Goal: Task Accomplishment & Management: Manage account settings

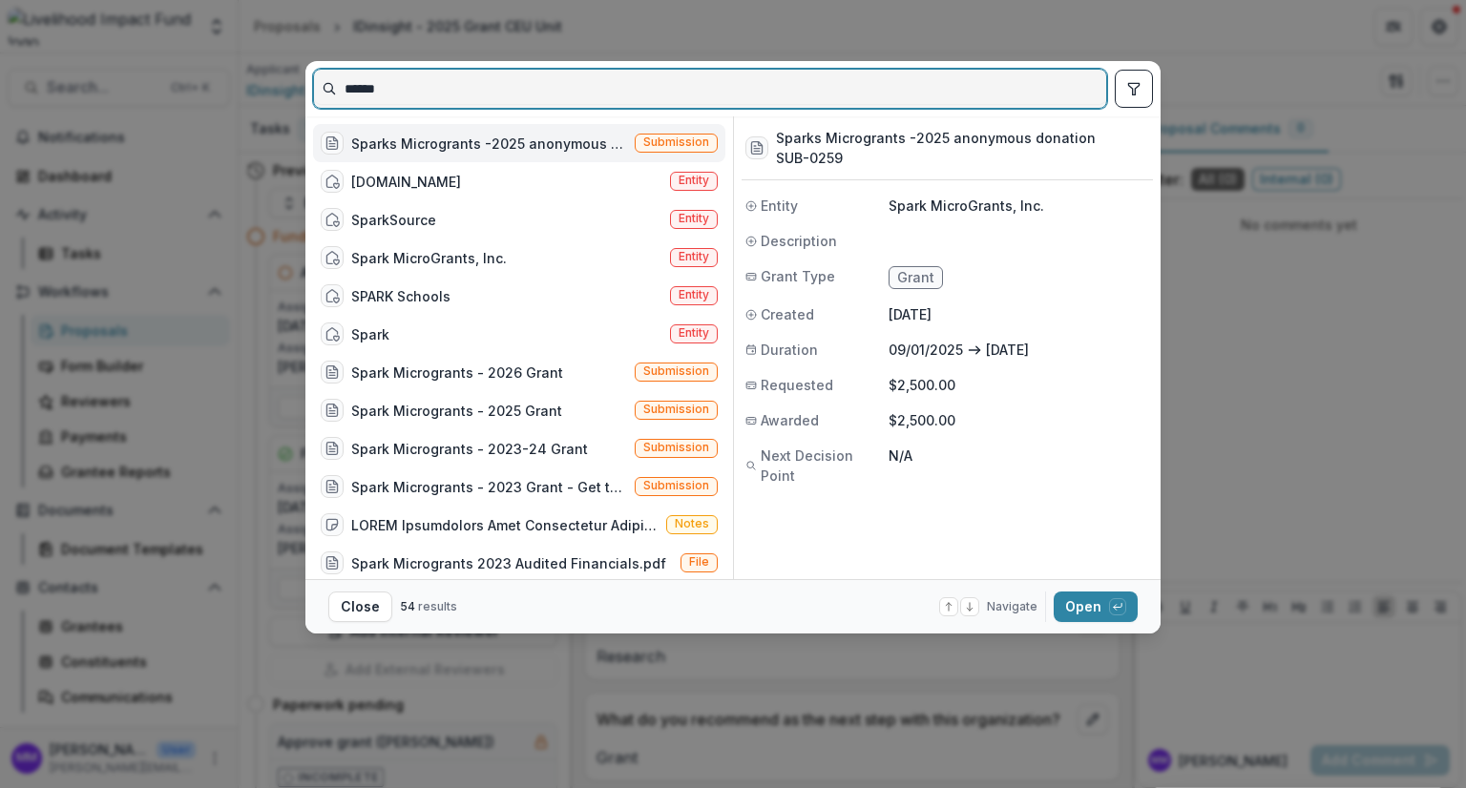
drag, startPoint x: 412, startPoint y: 97, endPoint x: 285, endPoint y: 94, distance: 127.0
click at [286, 94] on div "****** Sparks Microgrants -2025 anonymous donation Submission [DOMAIN_NAME] Ent…" at bounding box center [733, 394] width 1466 height 788
paste input "**********"
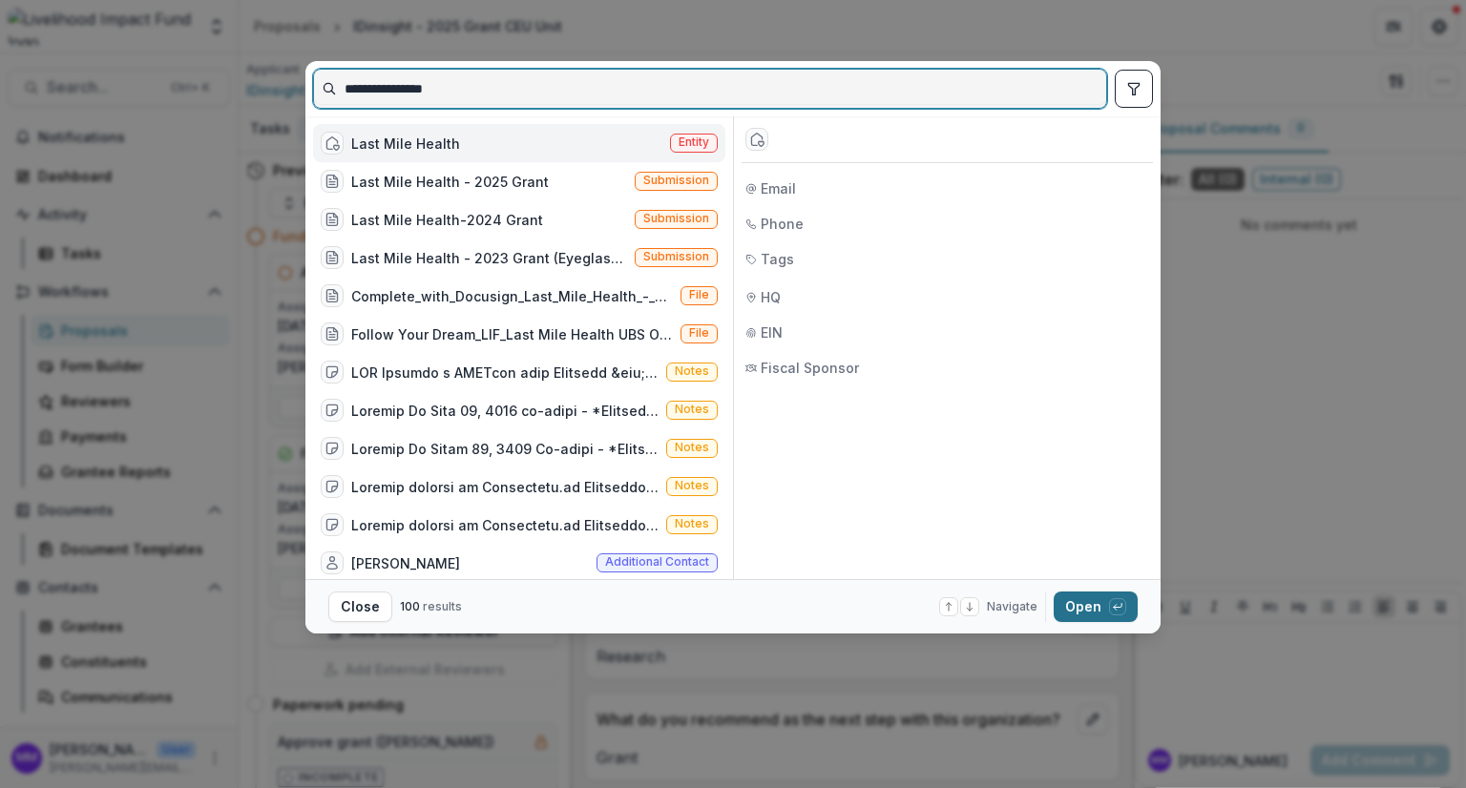
type input "**********"
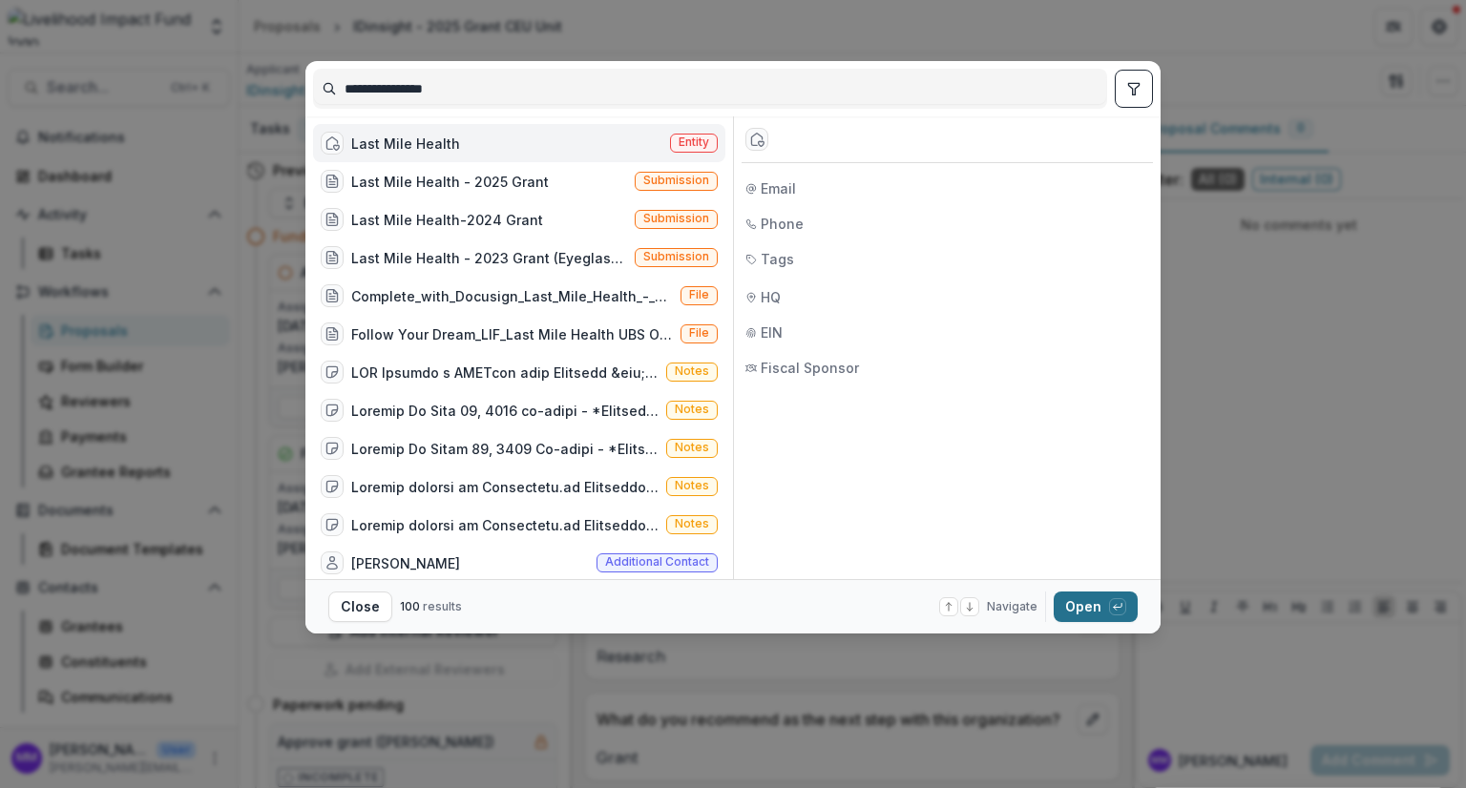
click at [1077, 604] on button "Open with enter key" at bounding box center [1095, 607] width 84 height 31
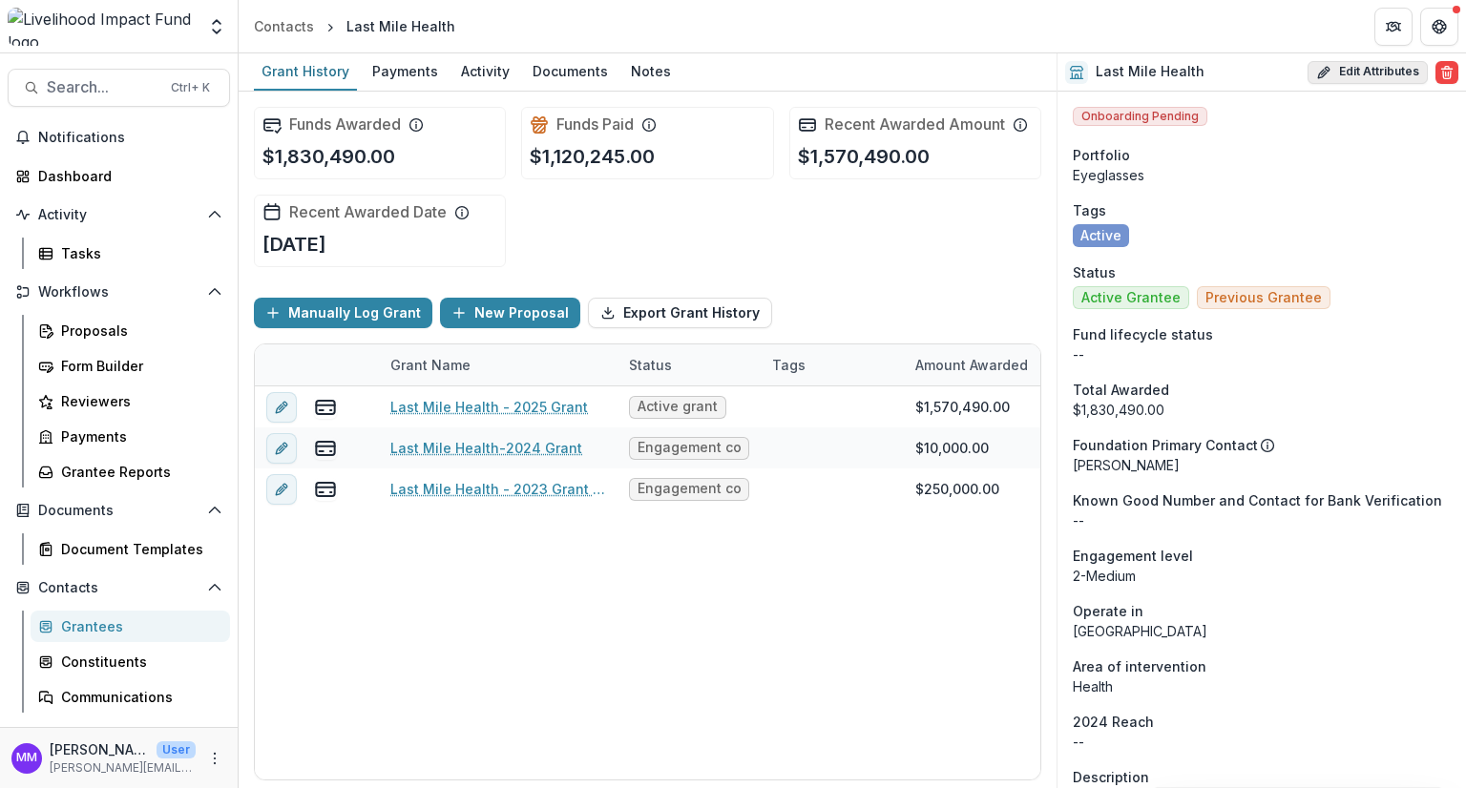
click at [1378, 68] on button "Edit Attributes" at bounding box center [1367, 72] width 120 height 23
select select
select select "**********"
type input "**********"
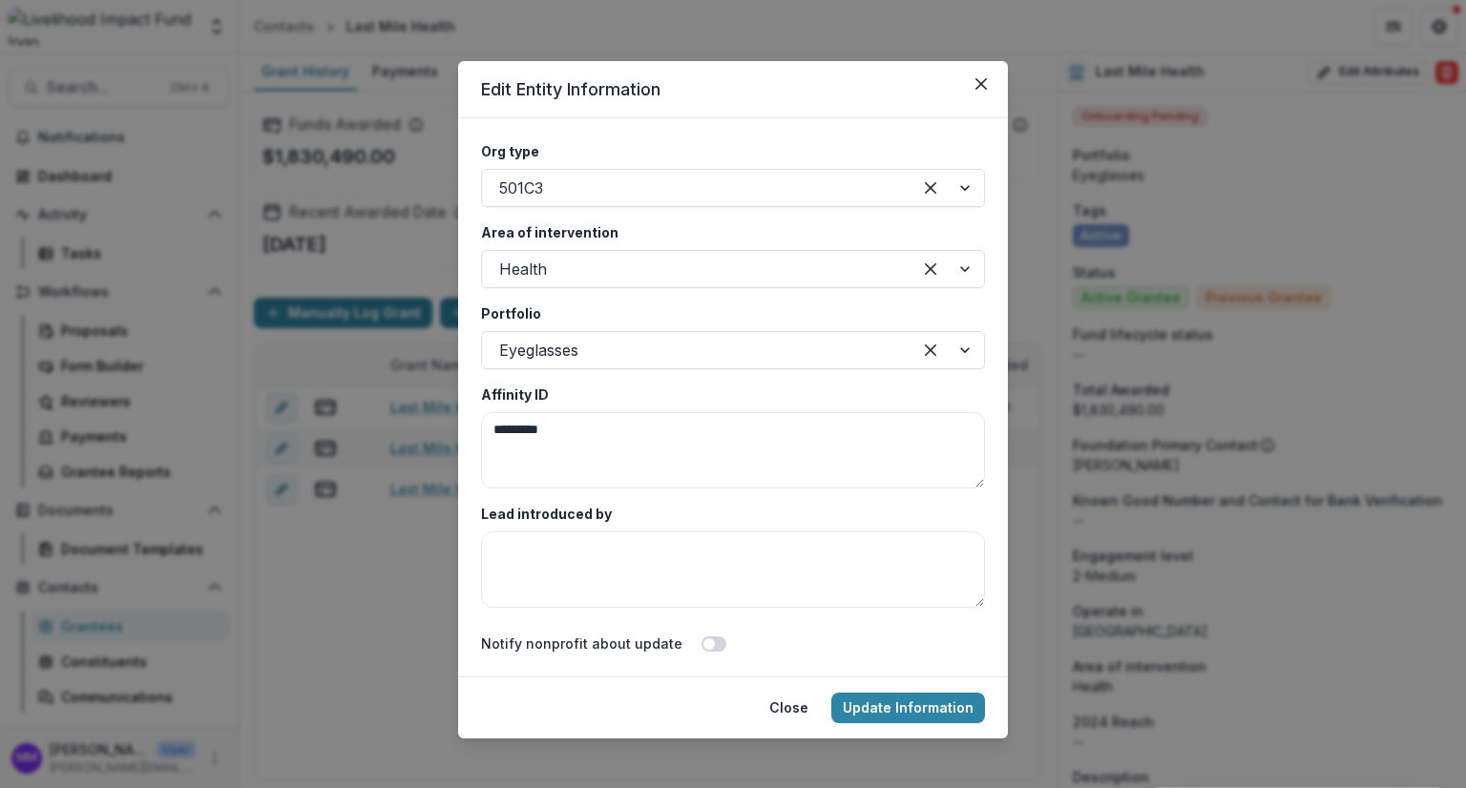
scroll to position [3435, 0]
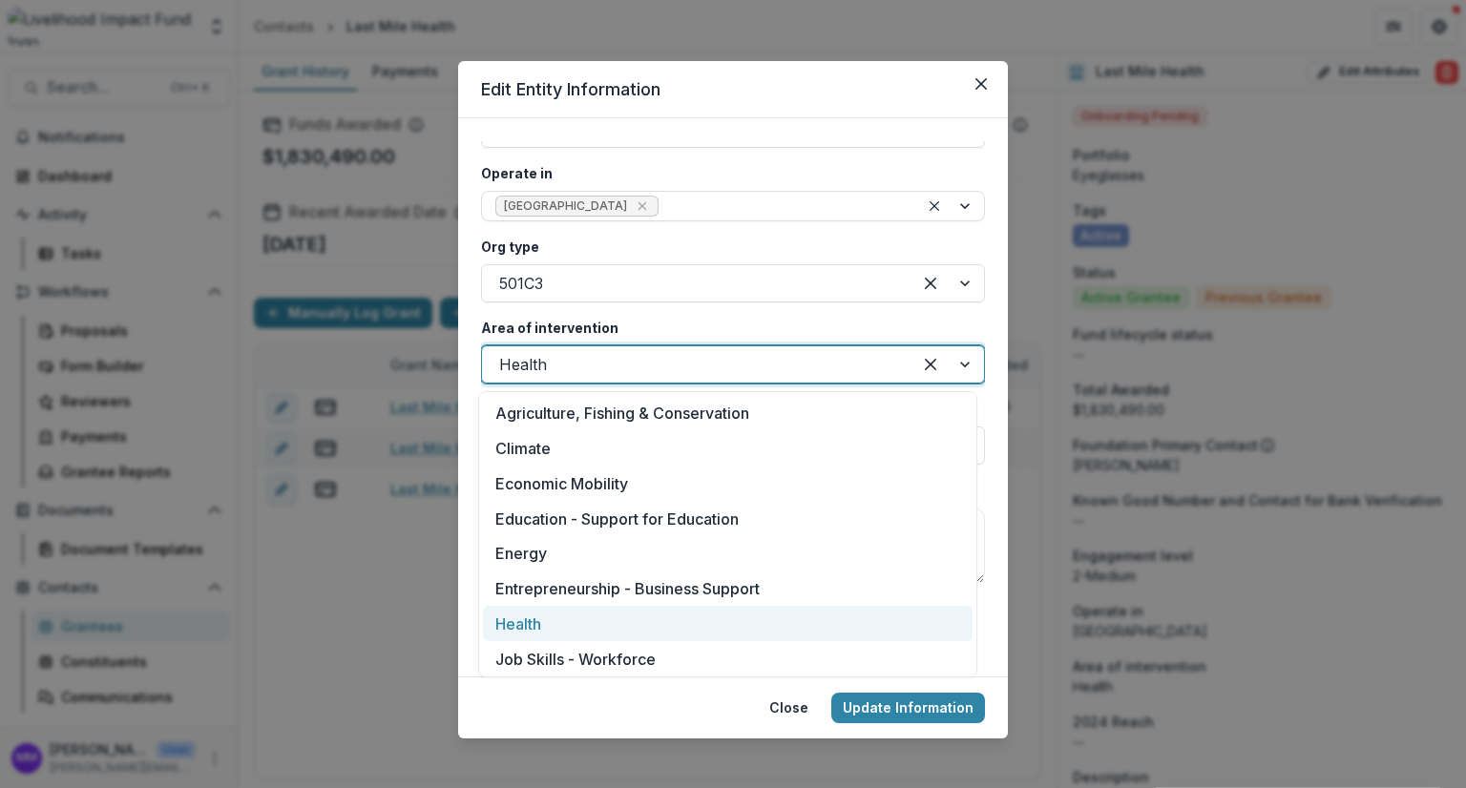
click at [531, 361] on div at bounding box center [696, 364] width 395 height 27
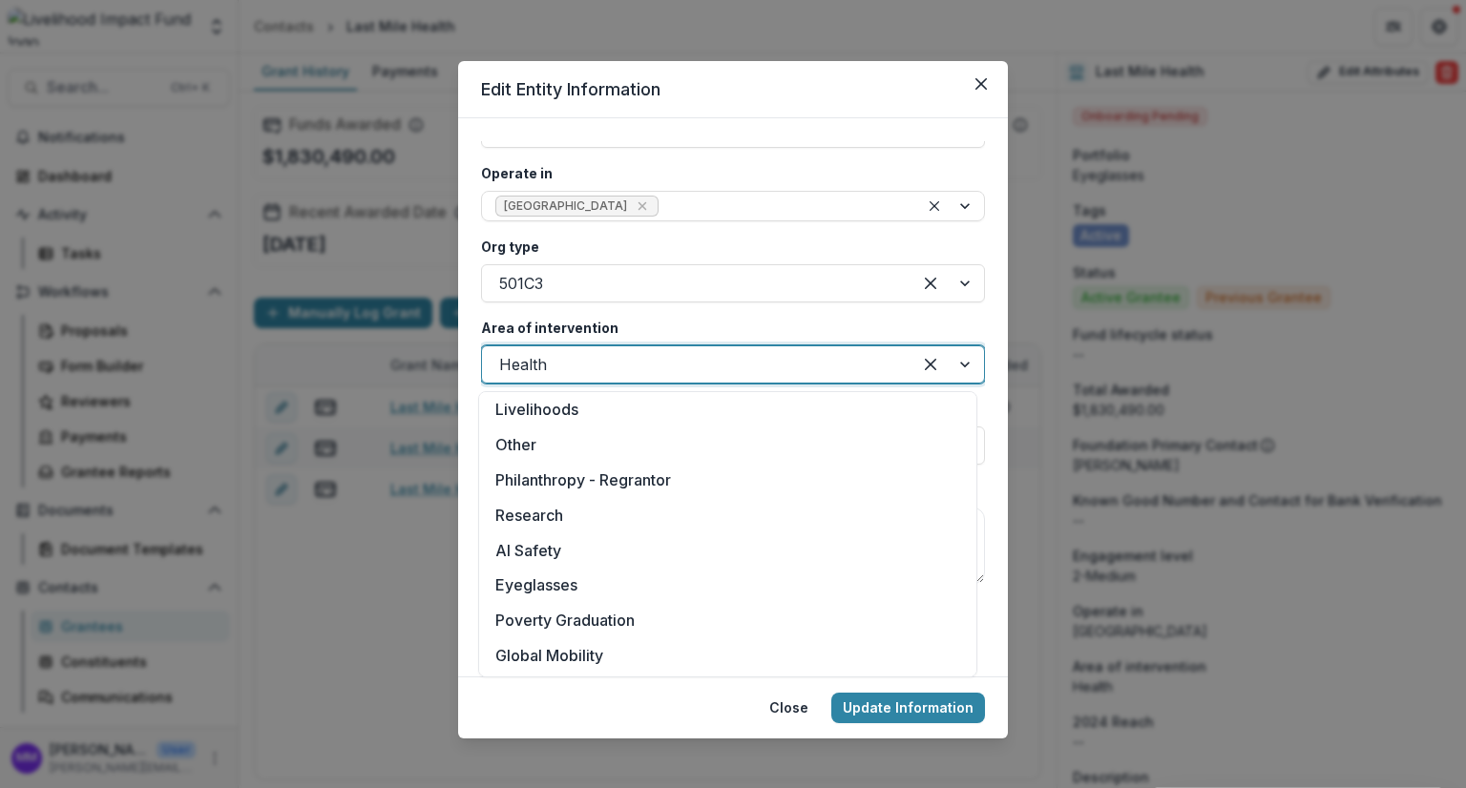
scroll to position [286, 0]
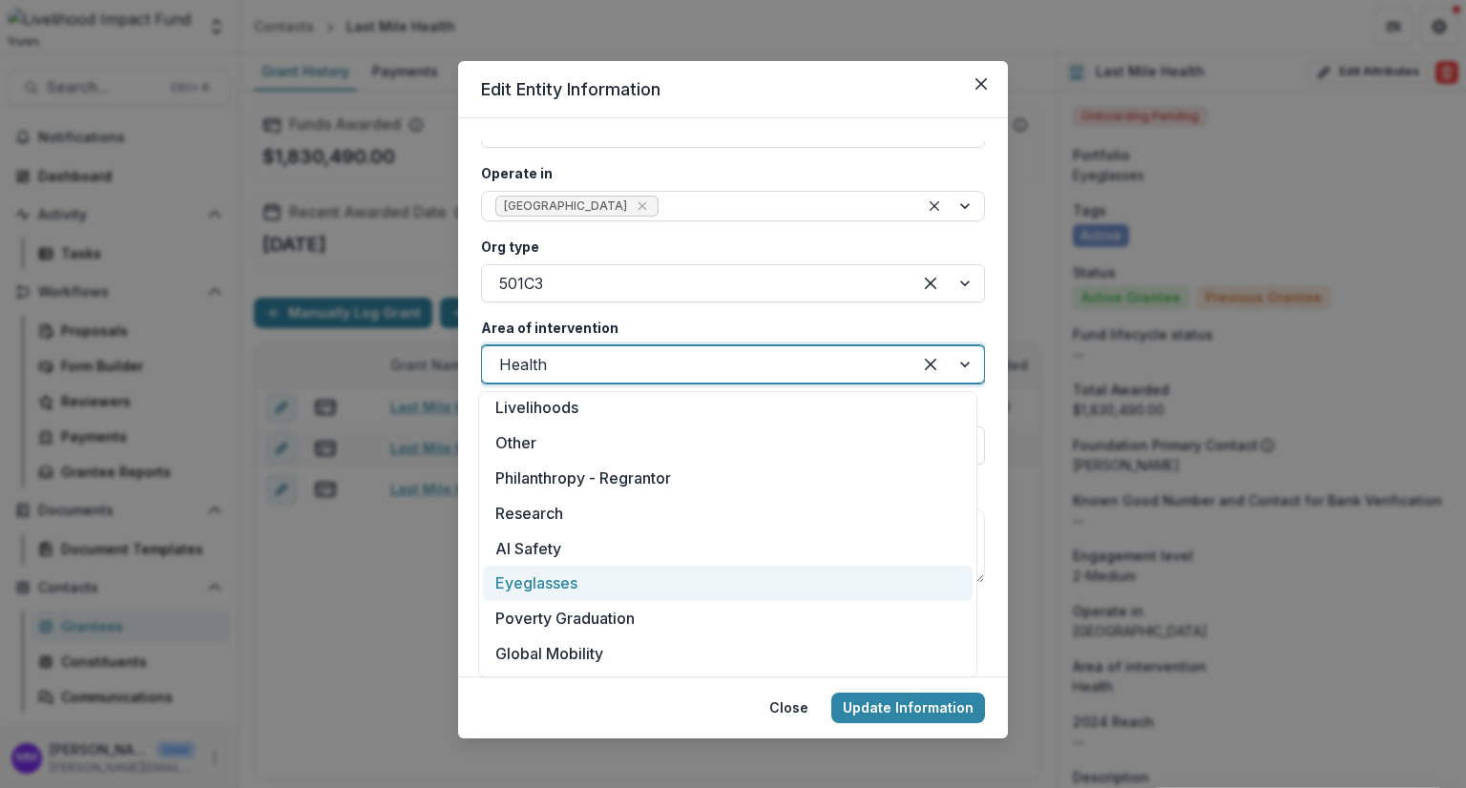
click at [563, 579] on div "Eyeglasses" at bounding box center [727, 583] width 489 height 35
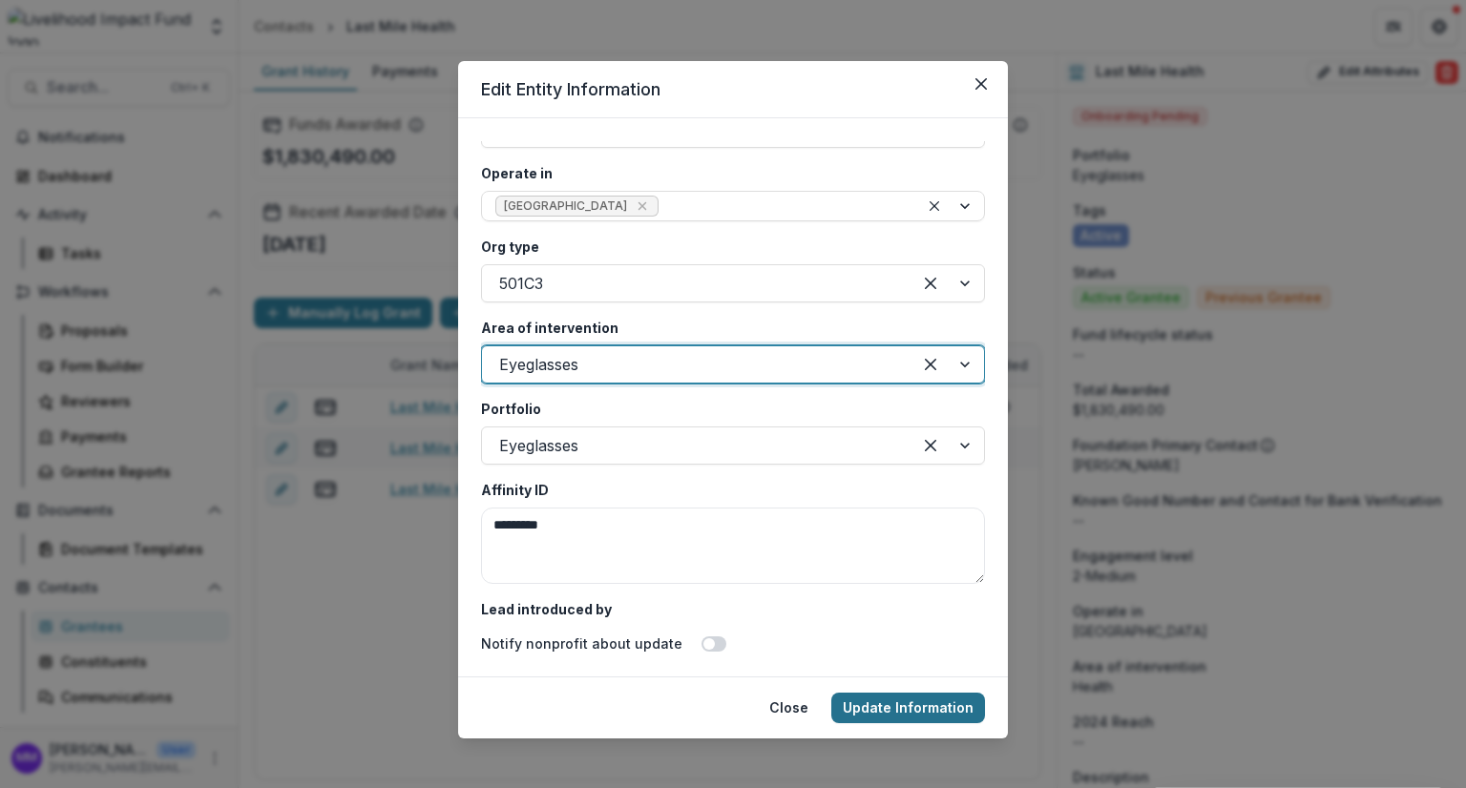
click at [902, 708] on button "Update Information" at bounding box center [908, 708] width 154 height 31
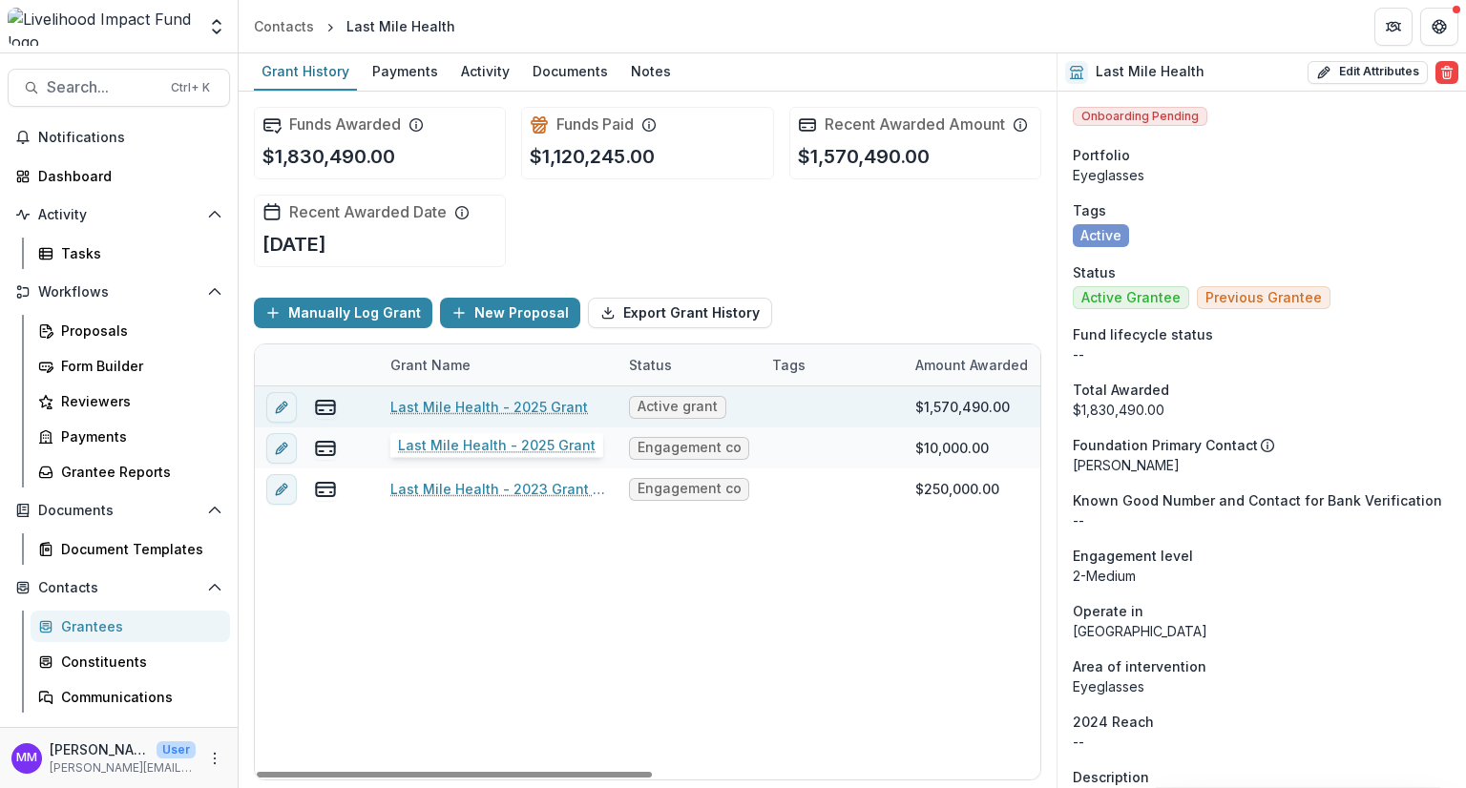
click at [475, 406] on link "Last Mile Health - 2025 Grant" at bounding box center [489, 407] width 198 height 20
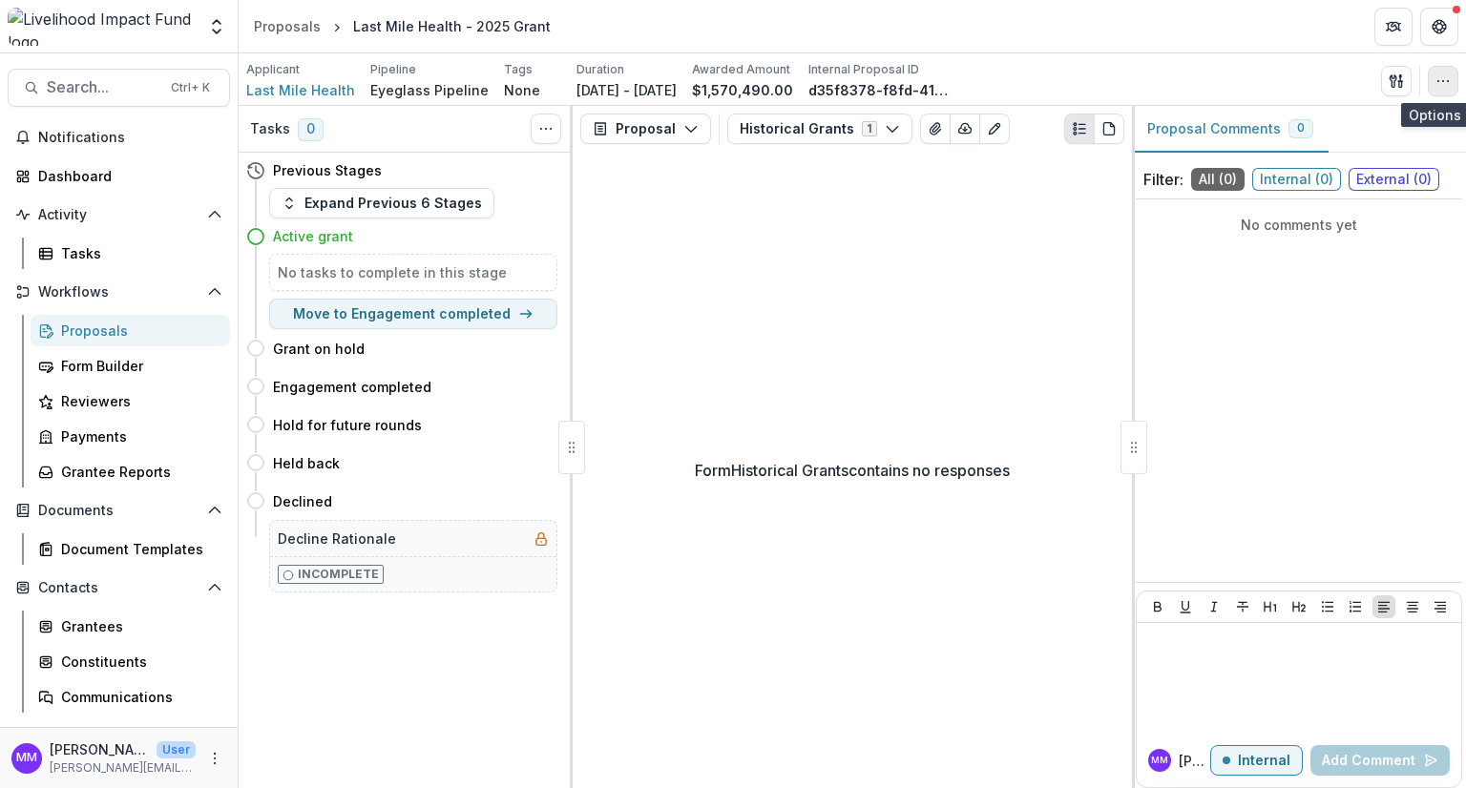
click at [1446, 78] on icon "button" at bounding box center [1442, 80] width 15 height 15
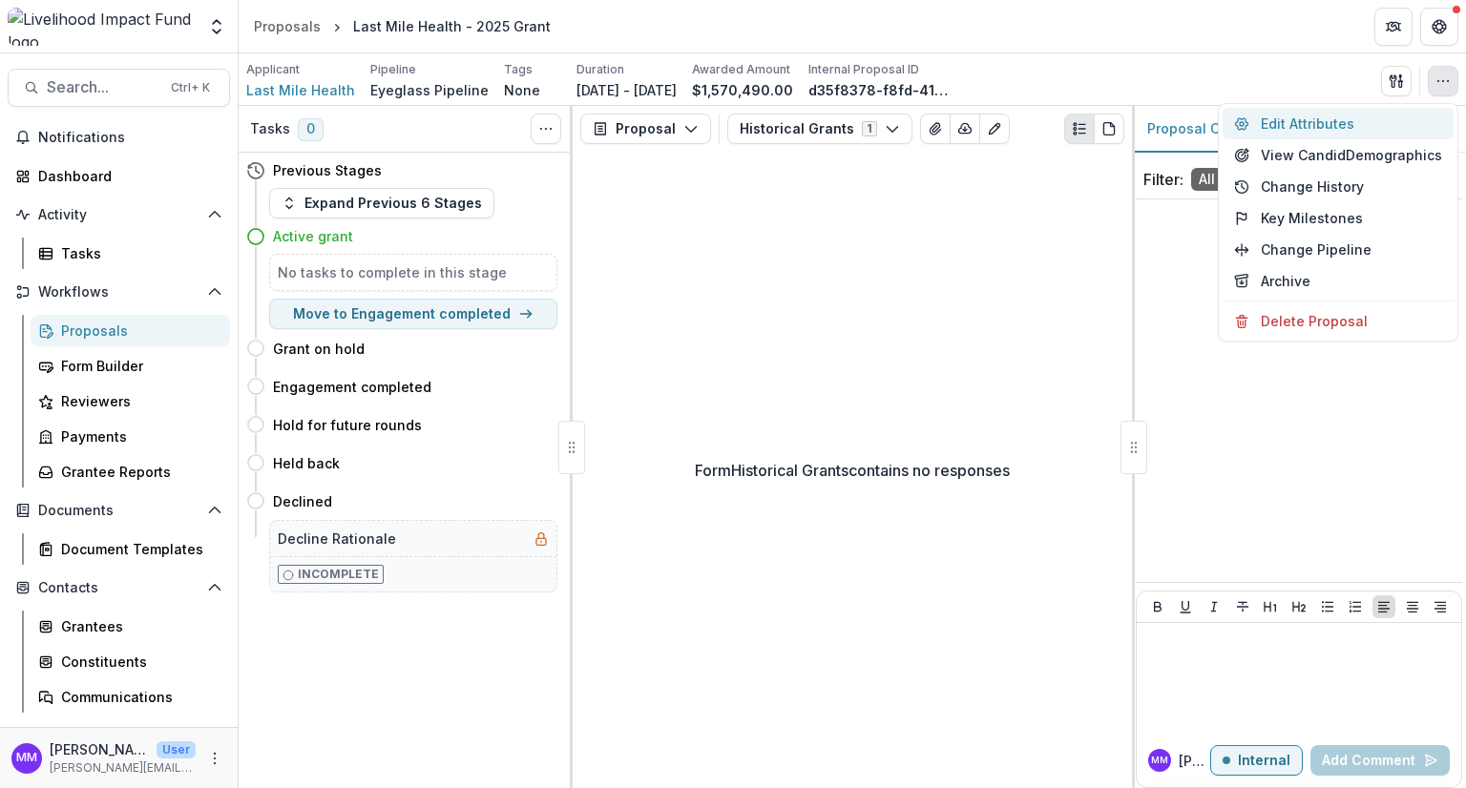
click at [1323, 124] on button "Edit Attributes" at bounding box center [1337, 123] width 231 height 31
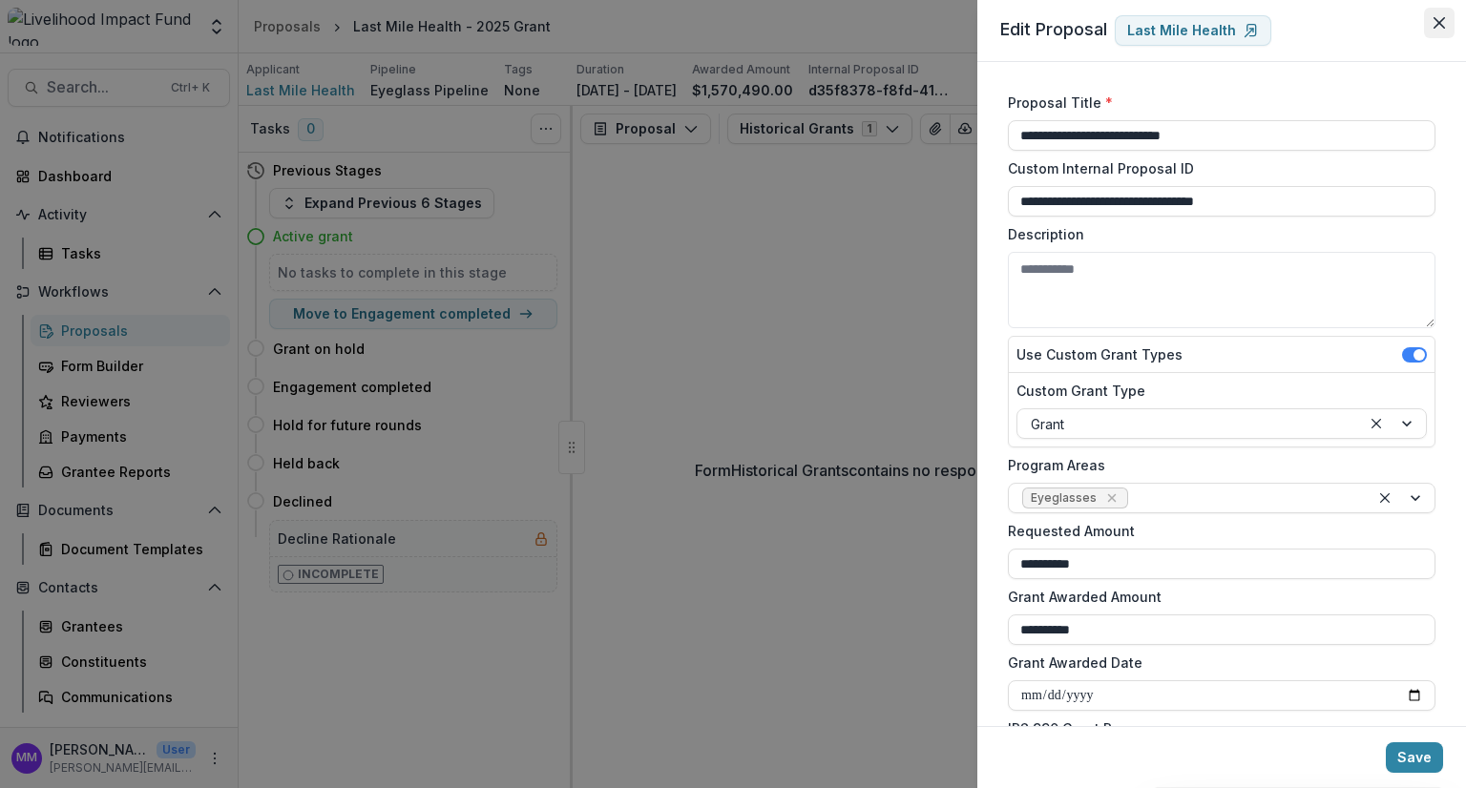
click at [1435, 16] on button "Close" at bounding box center [1439, 23] width 31 height 31
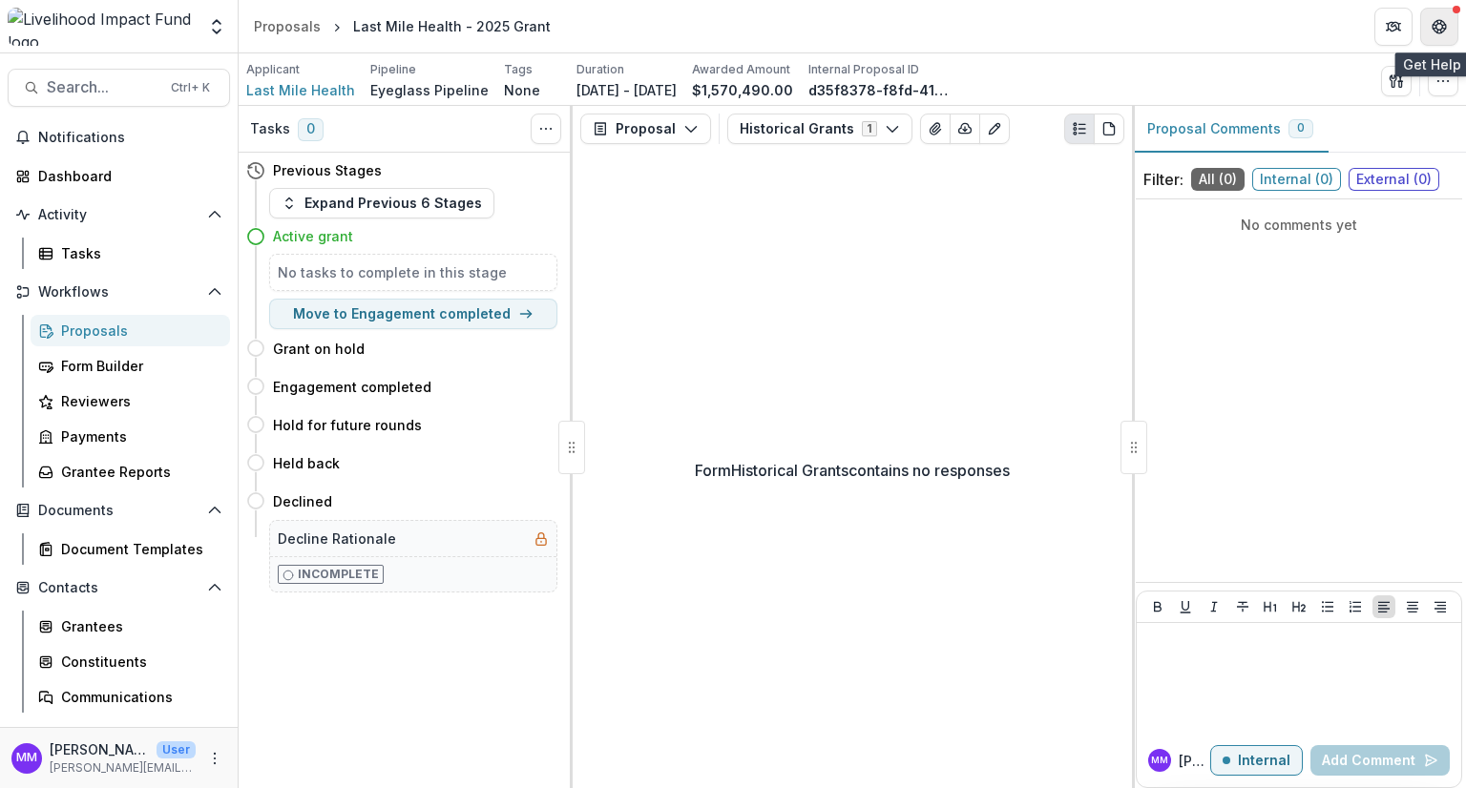
click at [1435, 16] on button "Get Help" at bounding box center [1439, 27] width 38 height 38
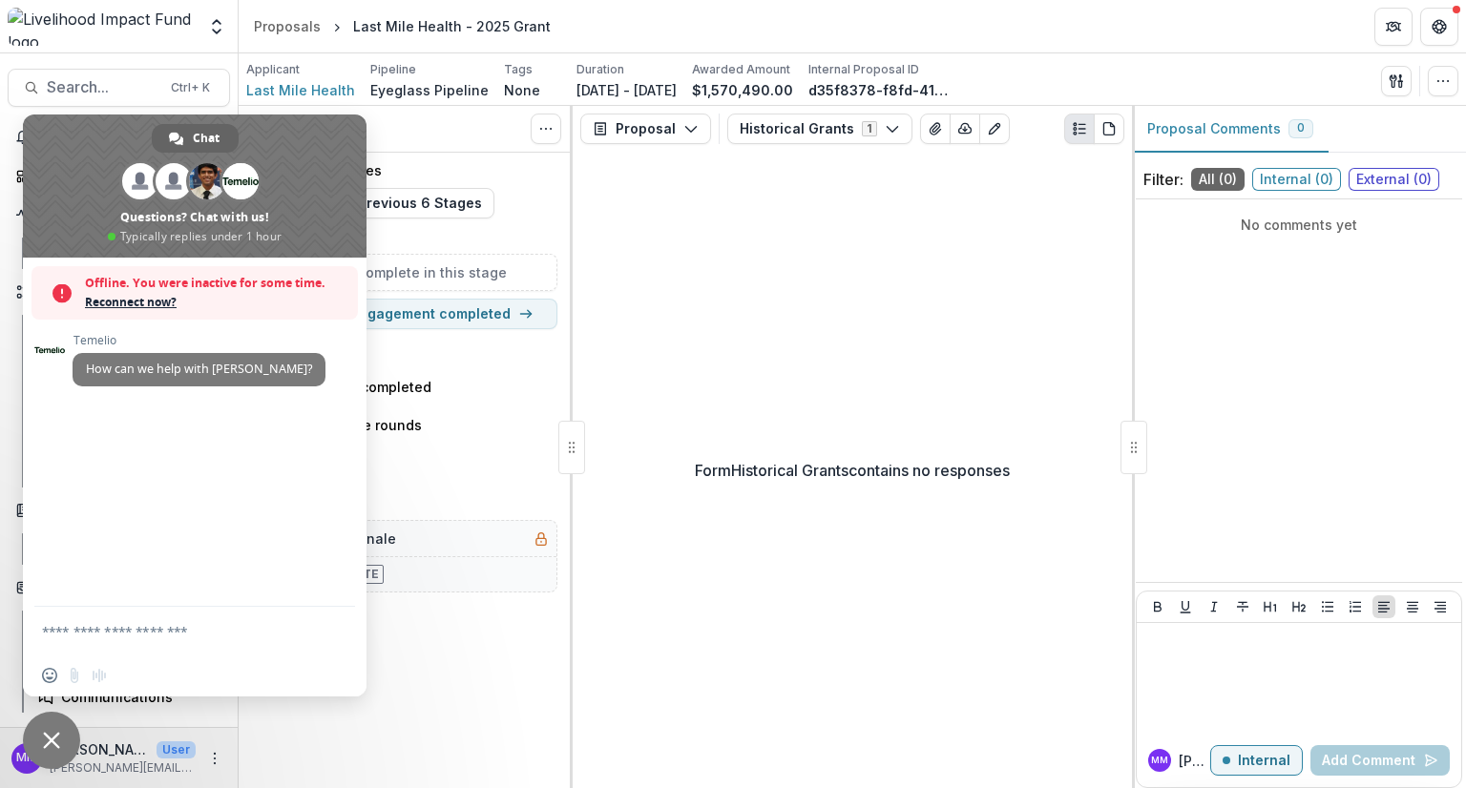
click at [765, 385] on div "Form Historical Grants contains no responses" at bounding box center [852, 470] width 559 height 636
click at [55, 729] on span "Close chat" at bounding box center [51, 740] width 57 height 57
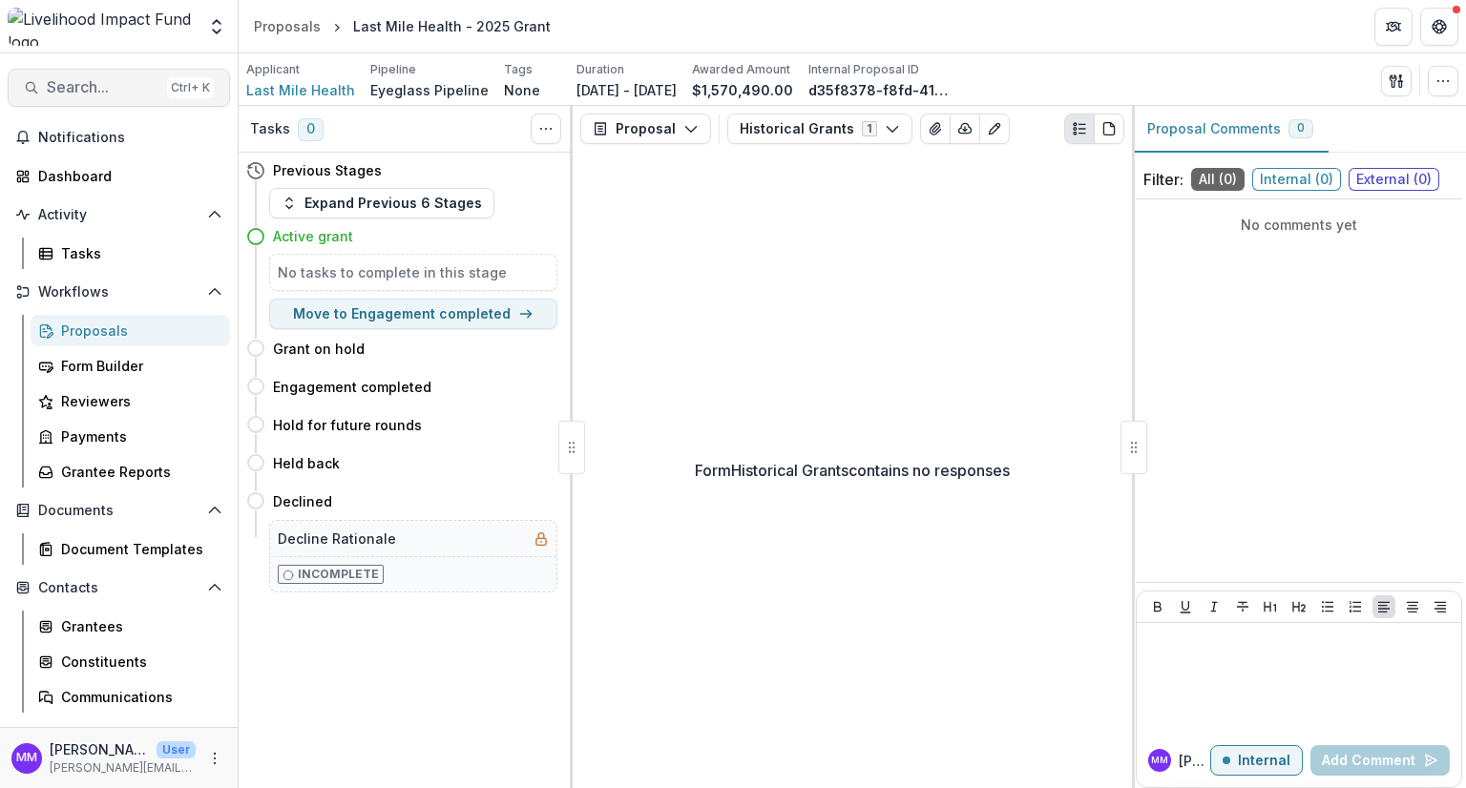
click at [76, 78] on span "Search..." at bounding box center [103, 87] width 113 height 18
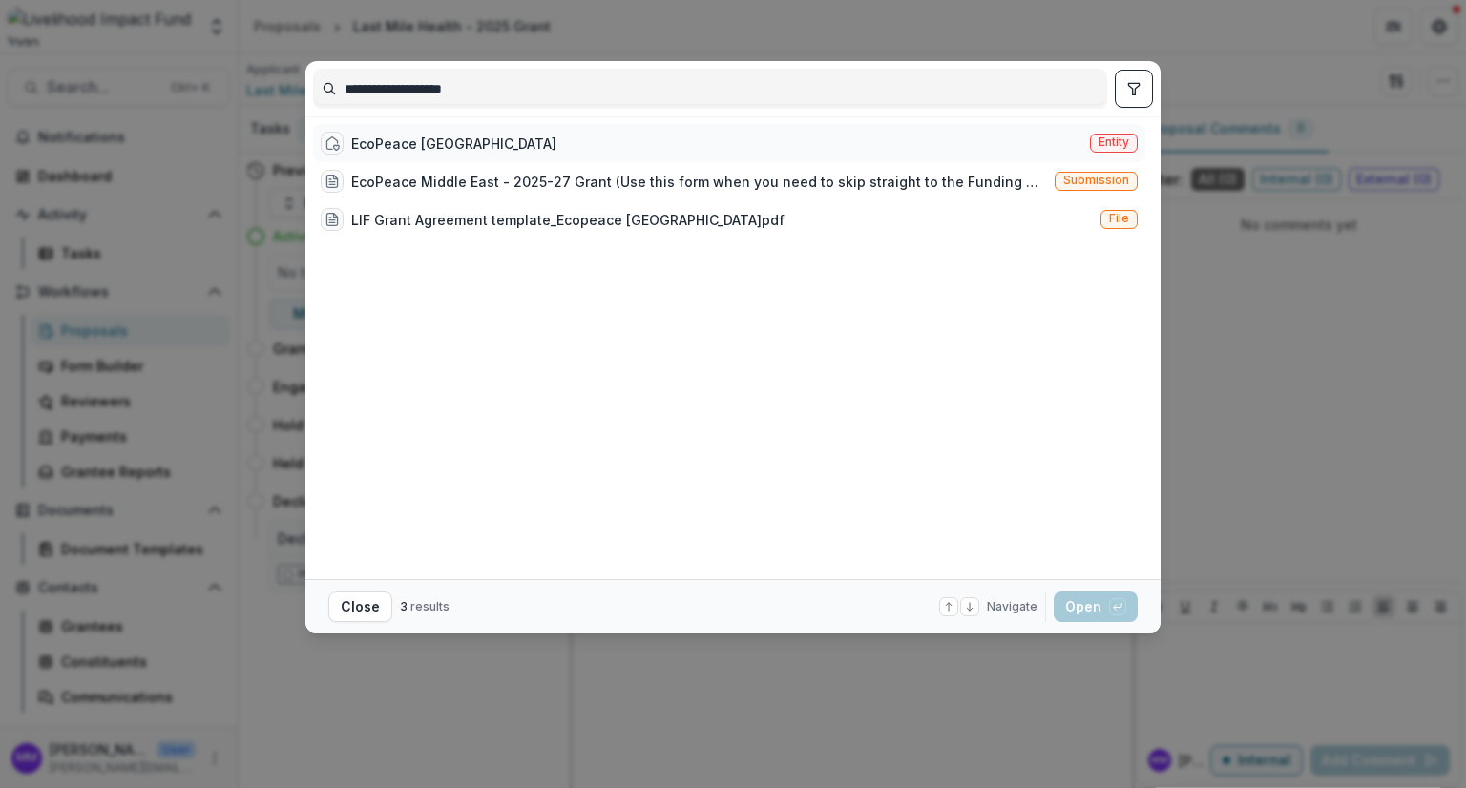
type input "**********"
click at [445, 138] on div "EcoPeace [GEOGRAPHIC_DATA]" at bounding box center [453, 144] width 205 height 20
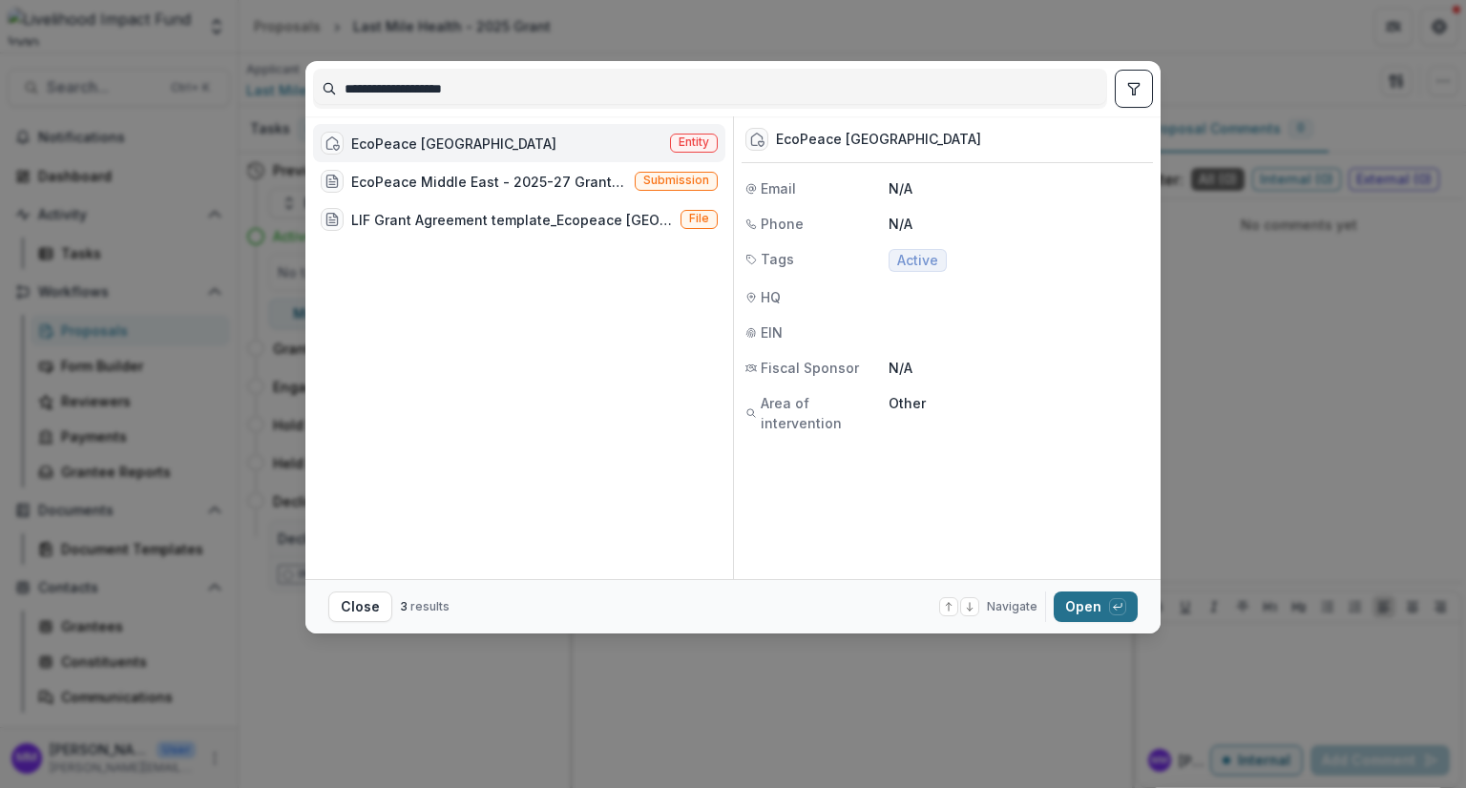
click at [1099, 612] on button "Open with enter key" at bounding box center [1095, 607] width 84 height 31
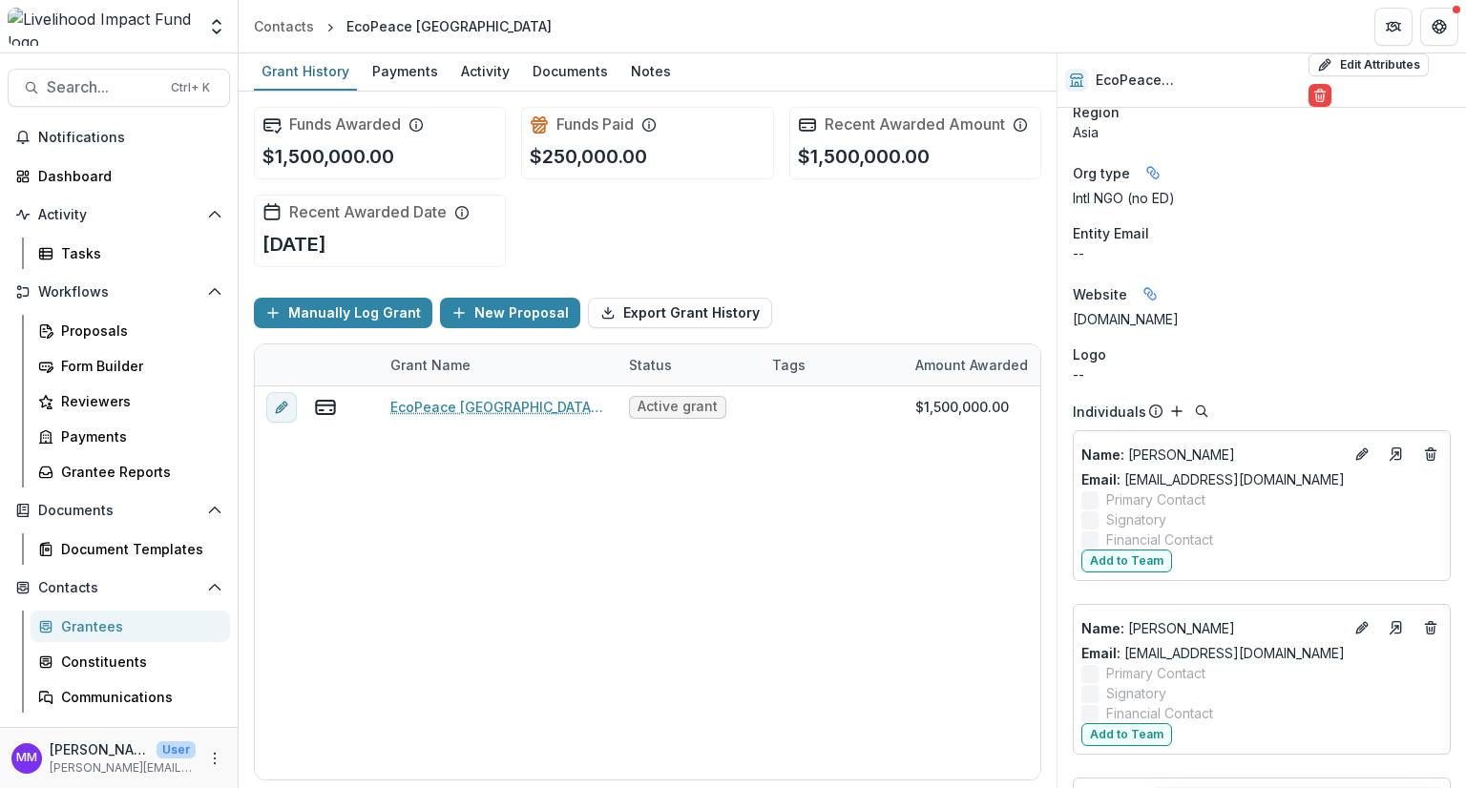
scroll to position [668, 0]
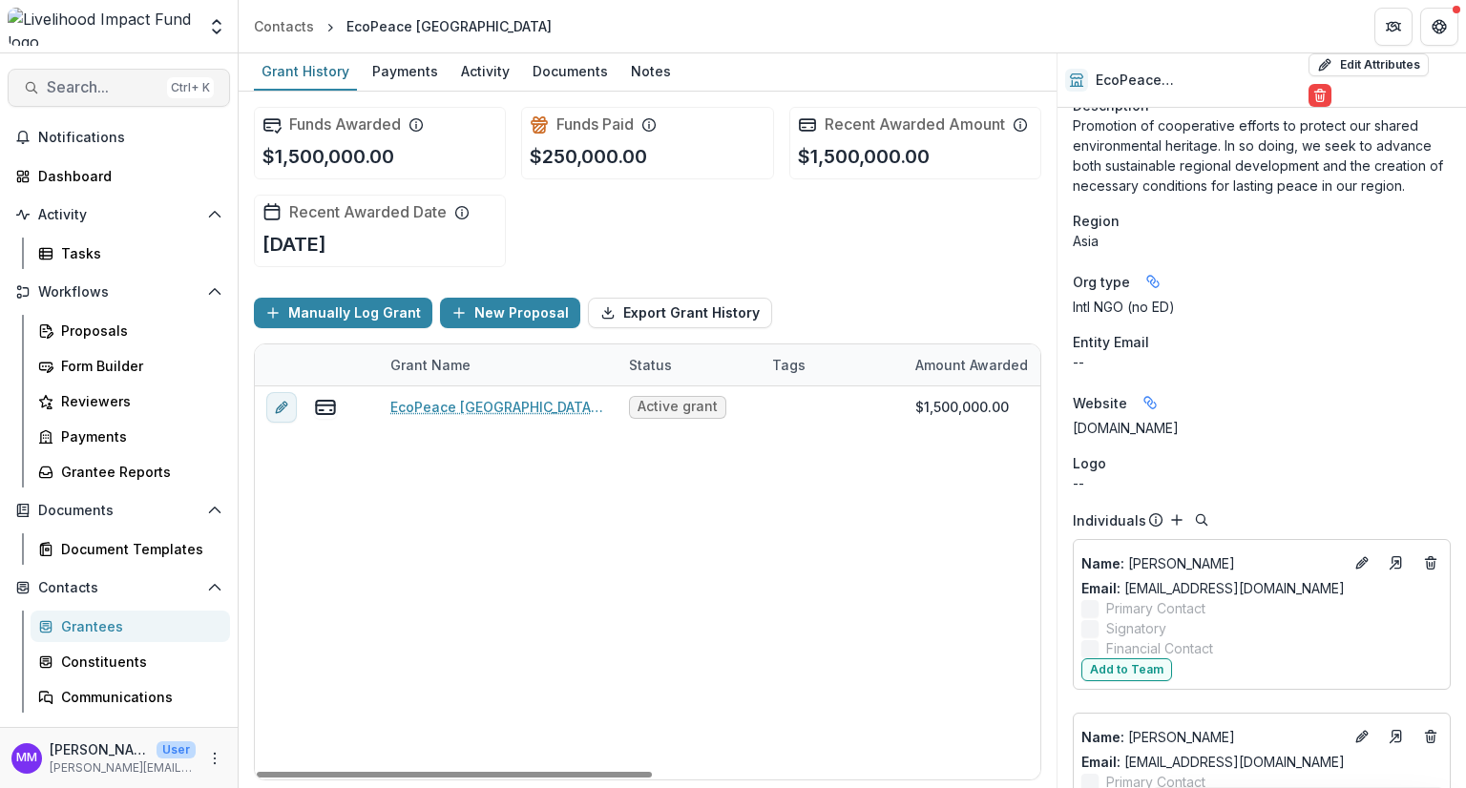
click at [86, 84] on span "Search..." at bounding box center [103, 87] width 113 height 18
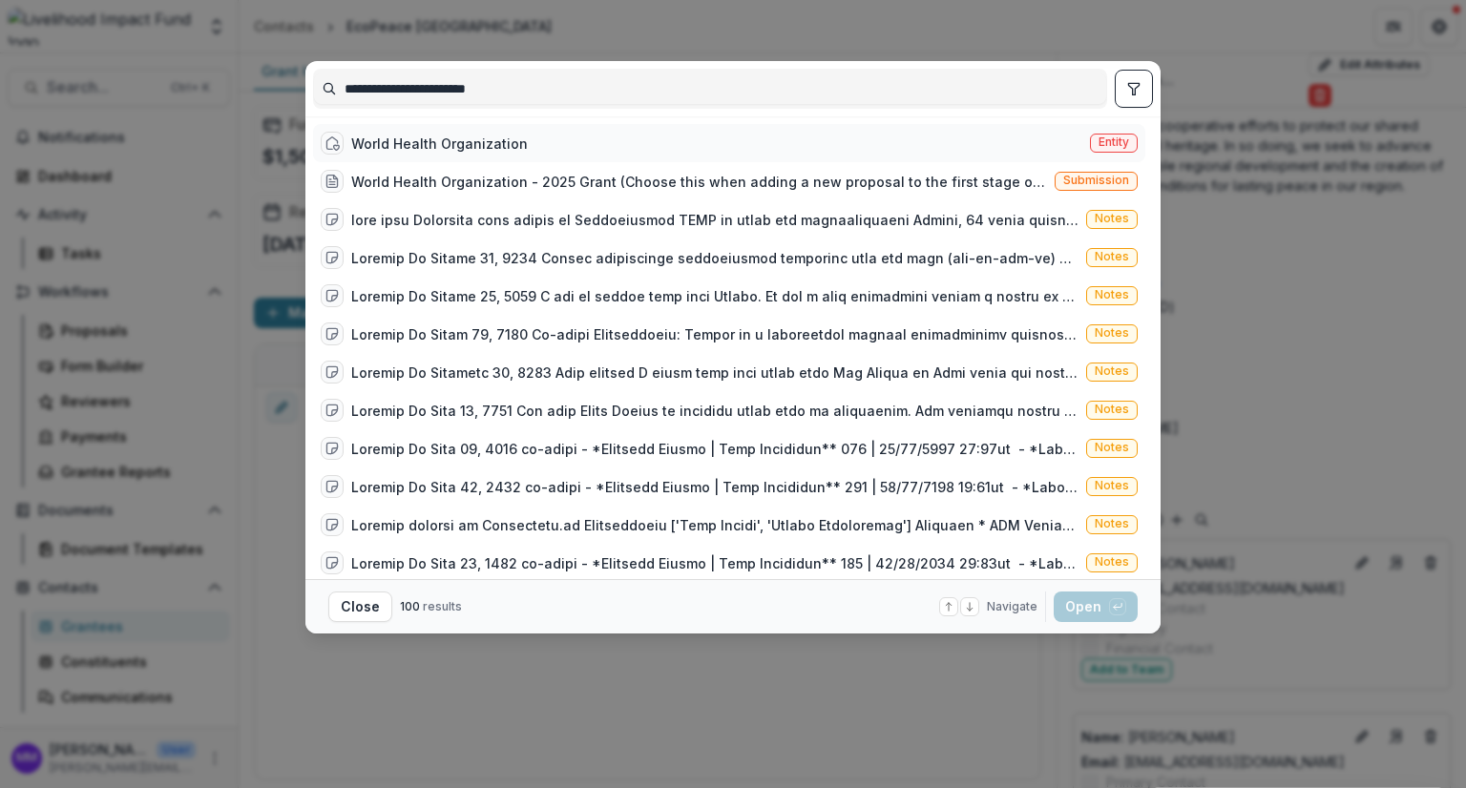
type input "**********"
click at [455, 148] on div "World Health Organization" at bounding box center [439, 144] width 177 height 20
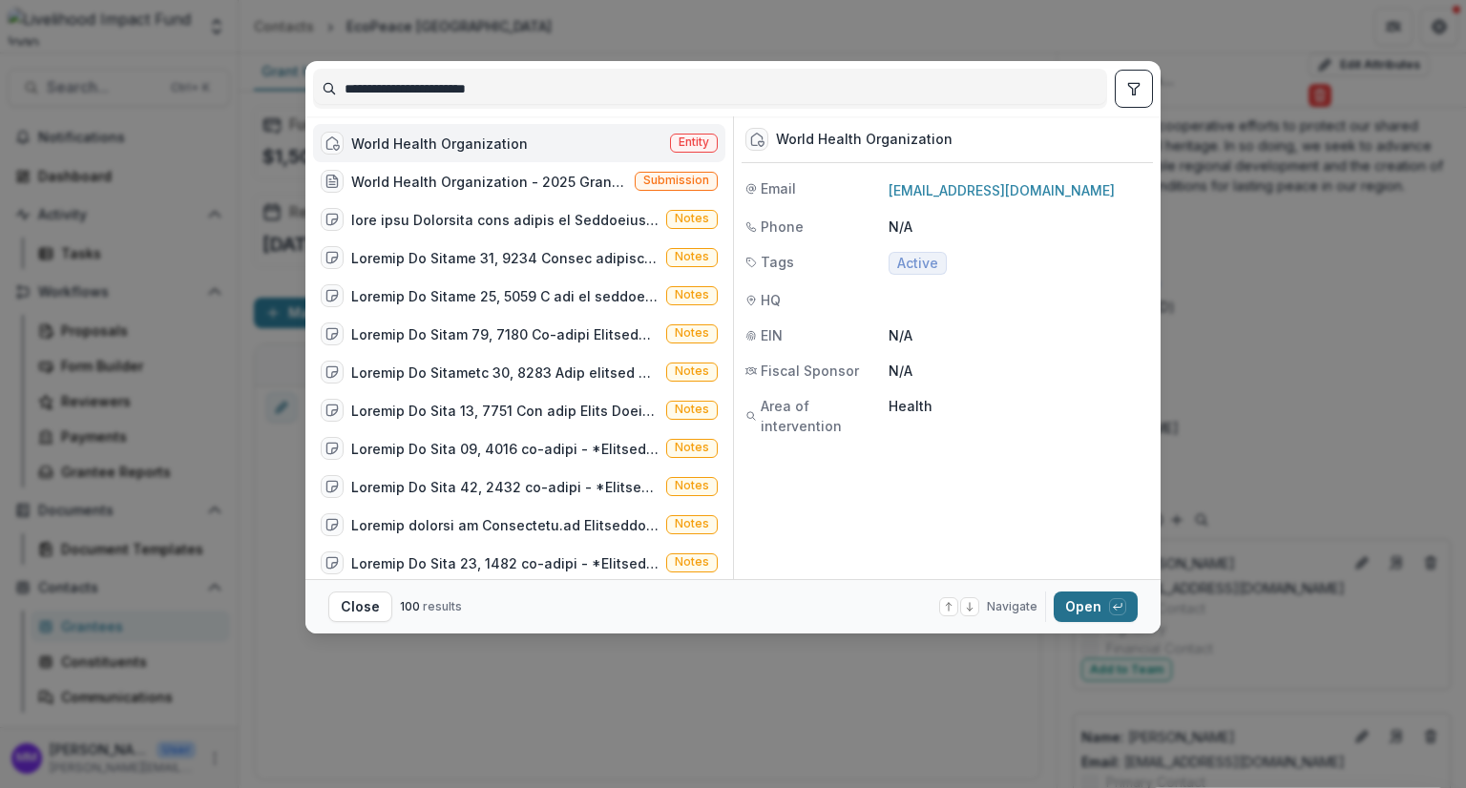
click at [1097, 609] on button "Open with enter key" at bounding box center [1095, 607] width 84 height 31
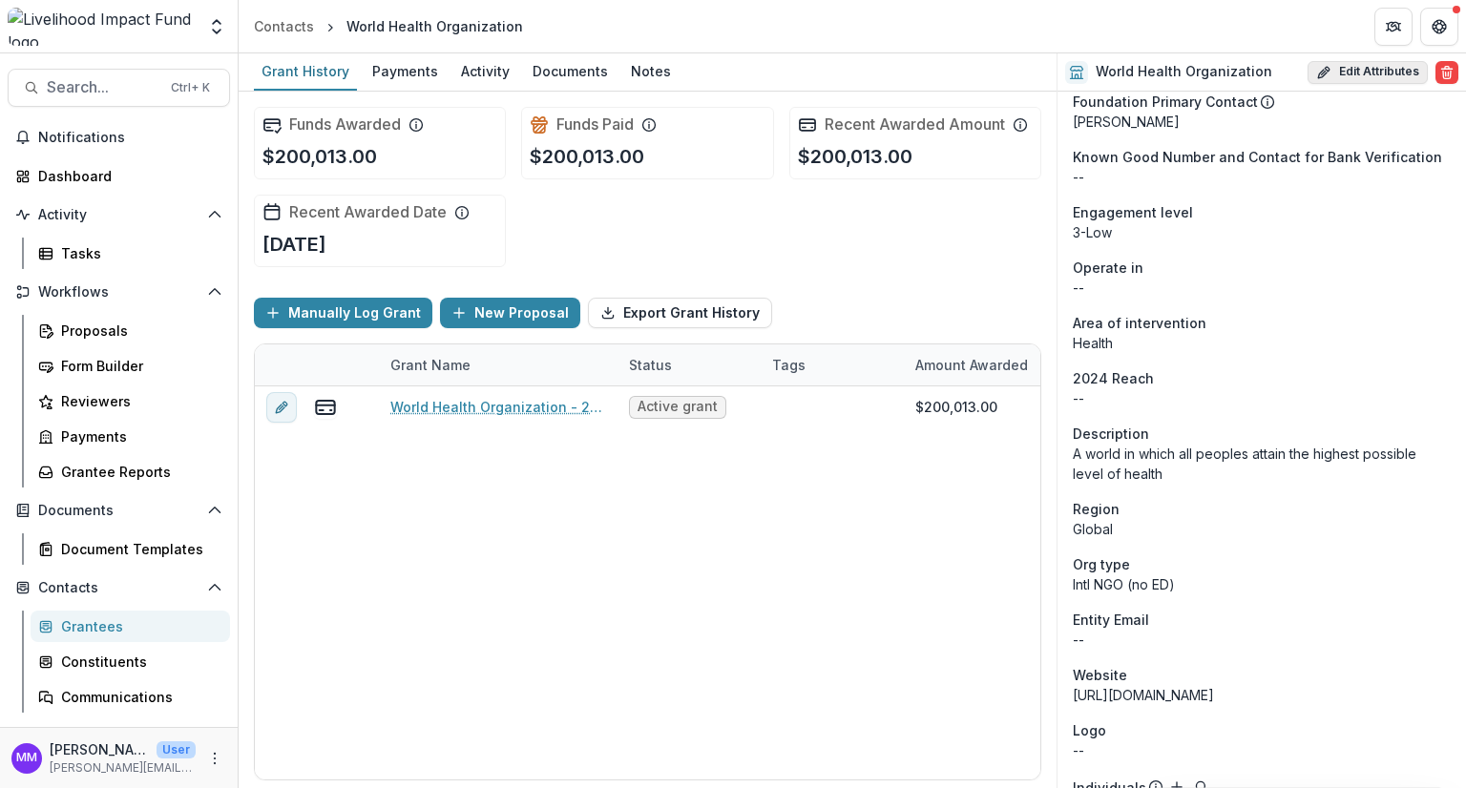
scroll to position [312, 0]
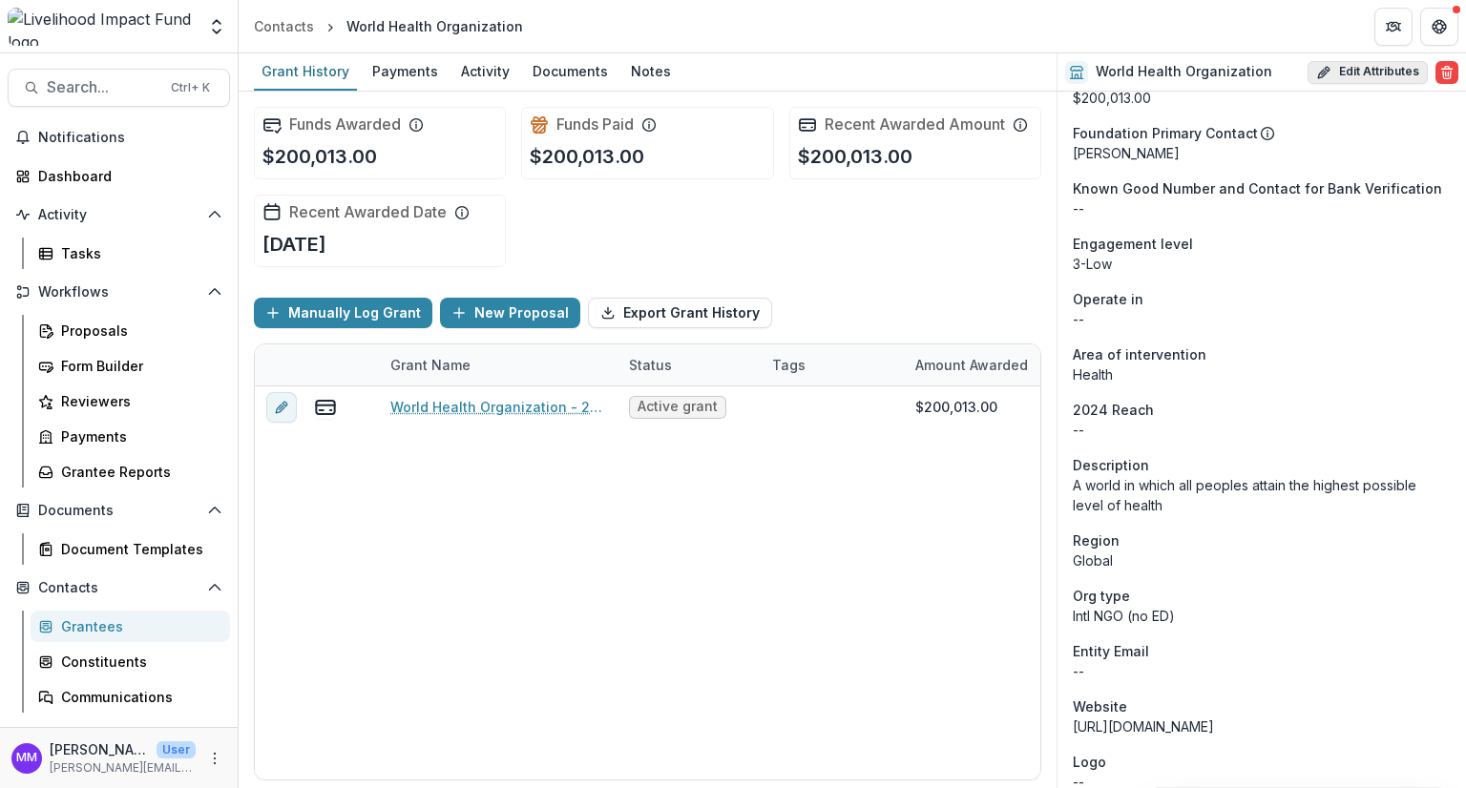
click at [1355, 65] on button "Edit Attributes" at bounding box center [1367, 72] width 120 height 23
select select
select select "**********"
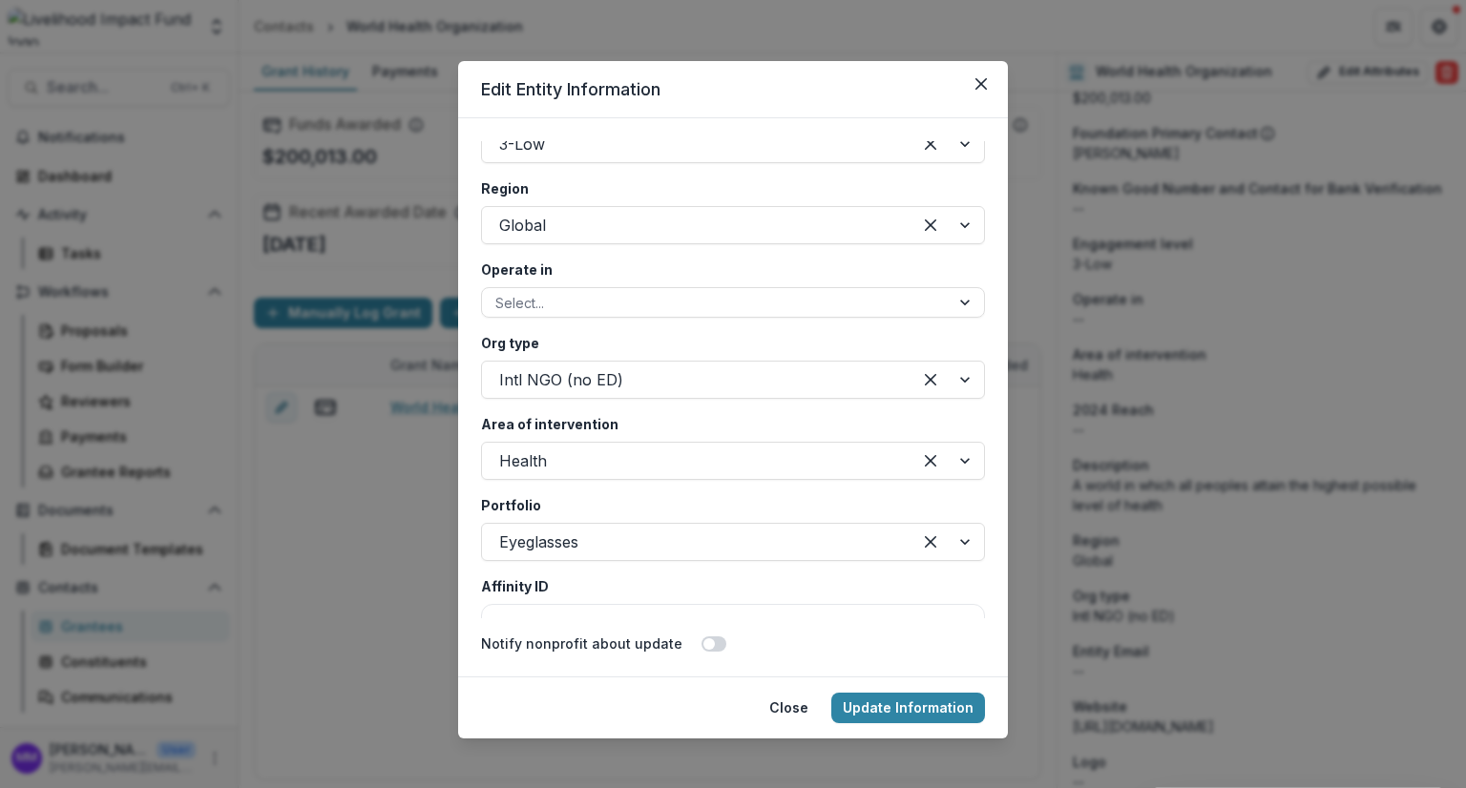
scroll to position [3340, 0]
click at [526, 463] on div at bounding box center [696, 460] width 395 height 27
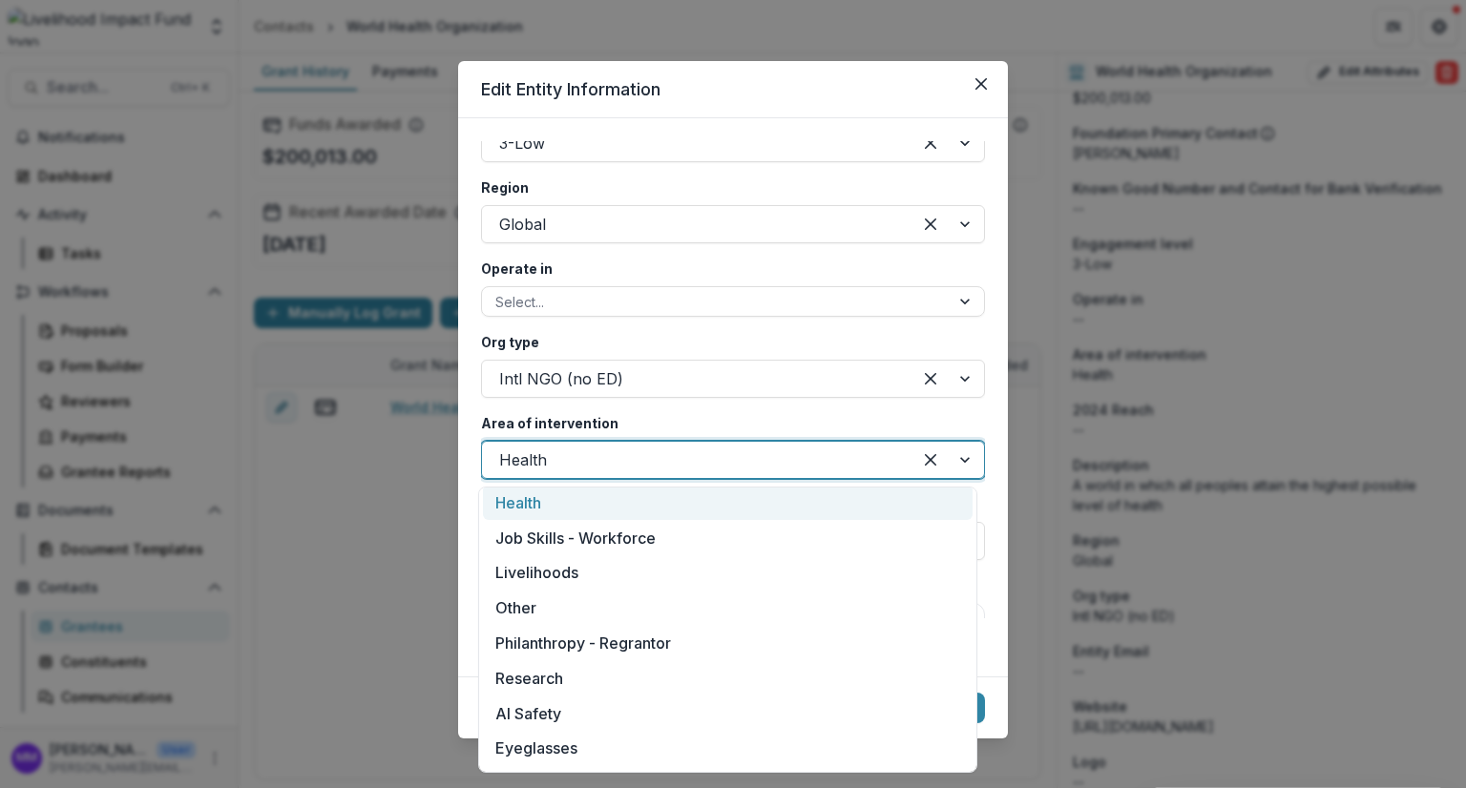
scroll to position [286, 0]
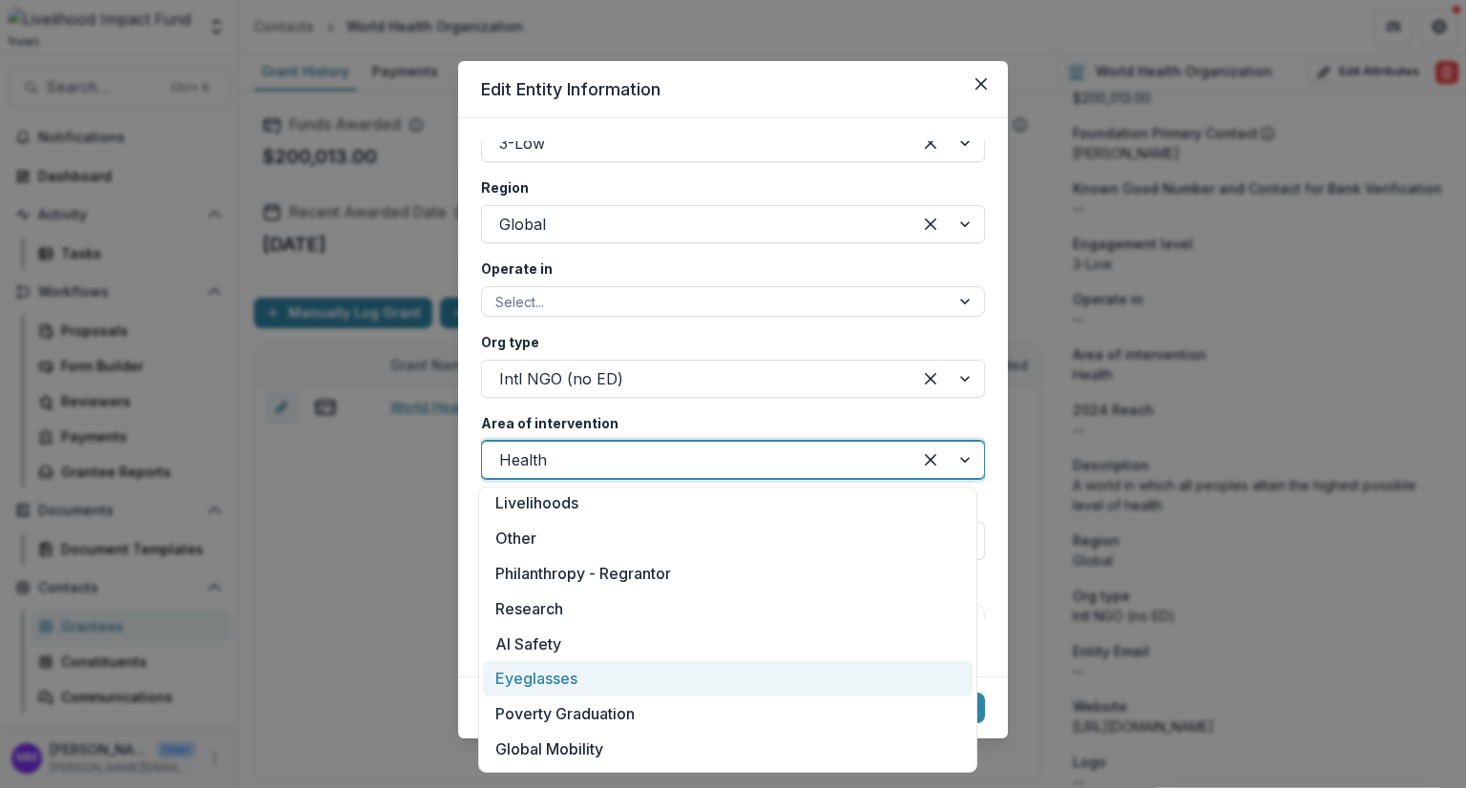
click at [569, 682] on div "Eyeglasses" at bounding box center [727, 678] width 489 height 35
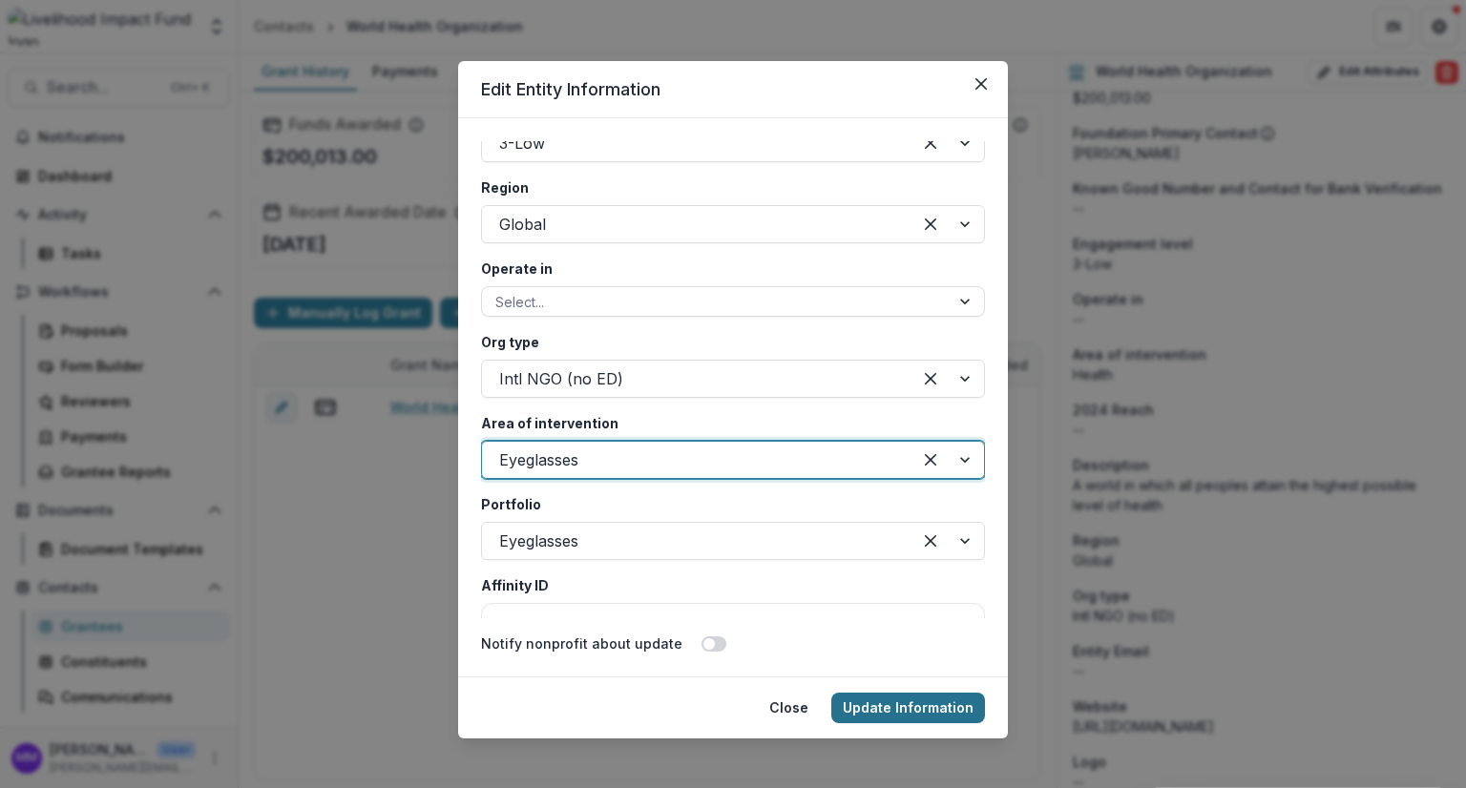
click at [899, 710] on button "Update Information" at bounding box center [908, 708] width 154 height 31
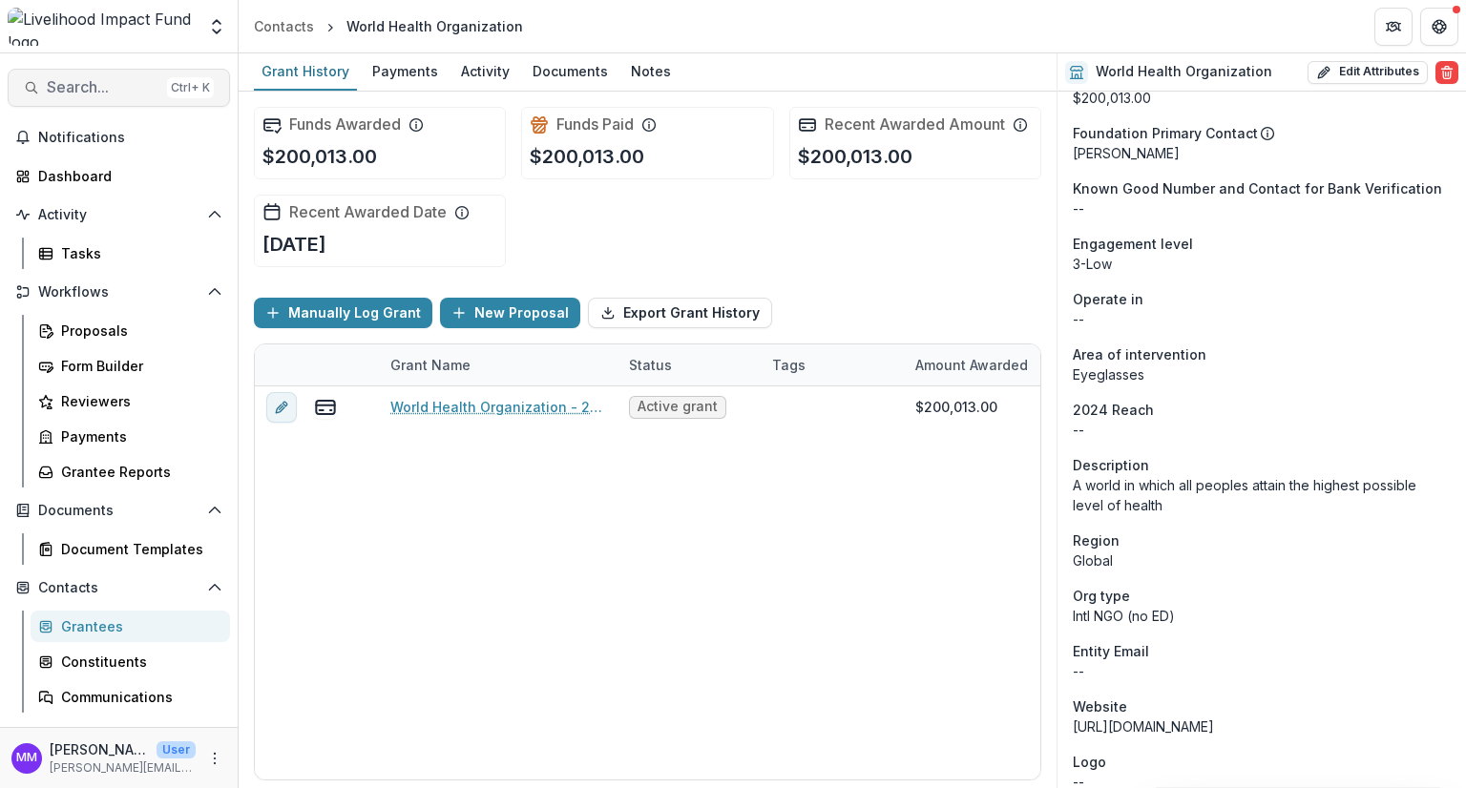
click at [76, 93] on span "Search..." at bounding box center [103, 87] width 113 height 18
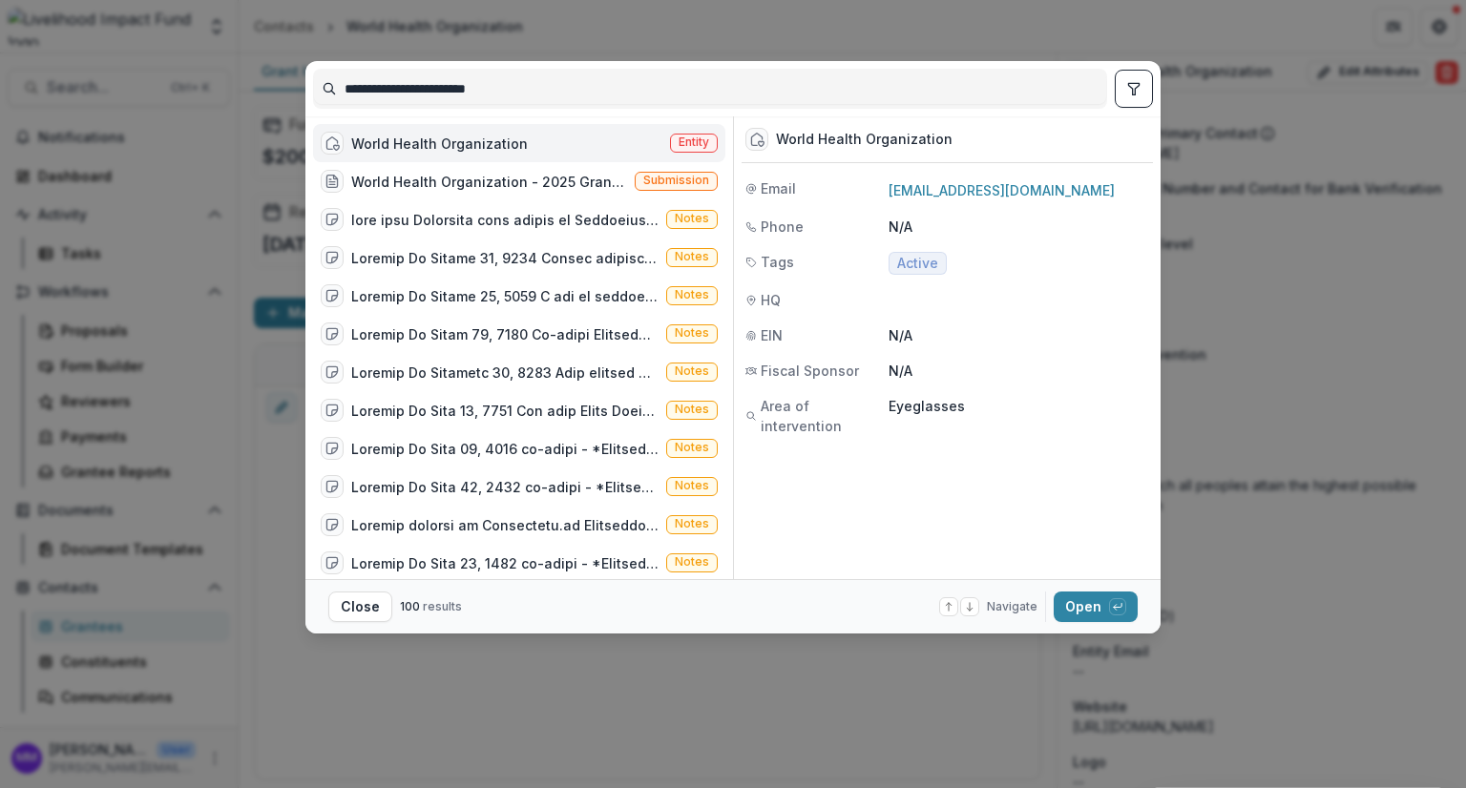
drag, startPoint x: 534, startPoint y: 93, endPoint x: 344, endPoint y: 90, distance: 190.9
click at [344, 90] on input "**********" at bounding box center [710, 88] width 792 height 31
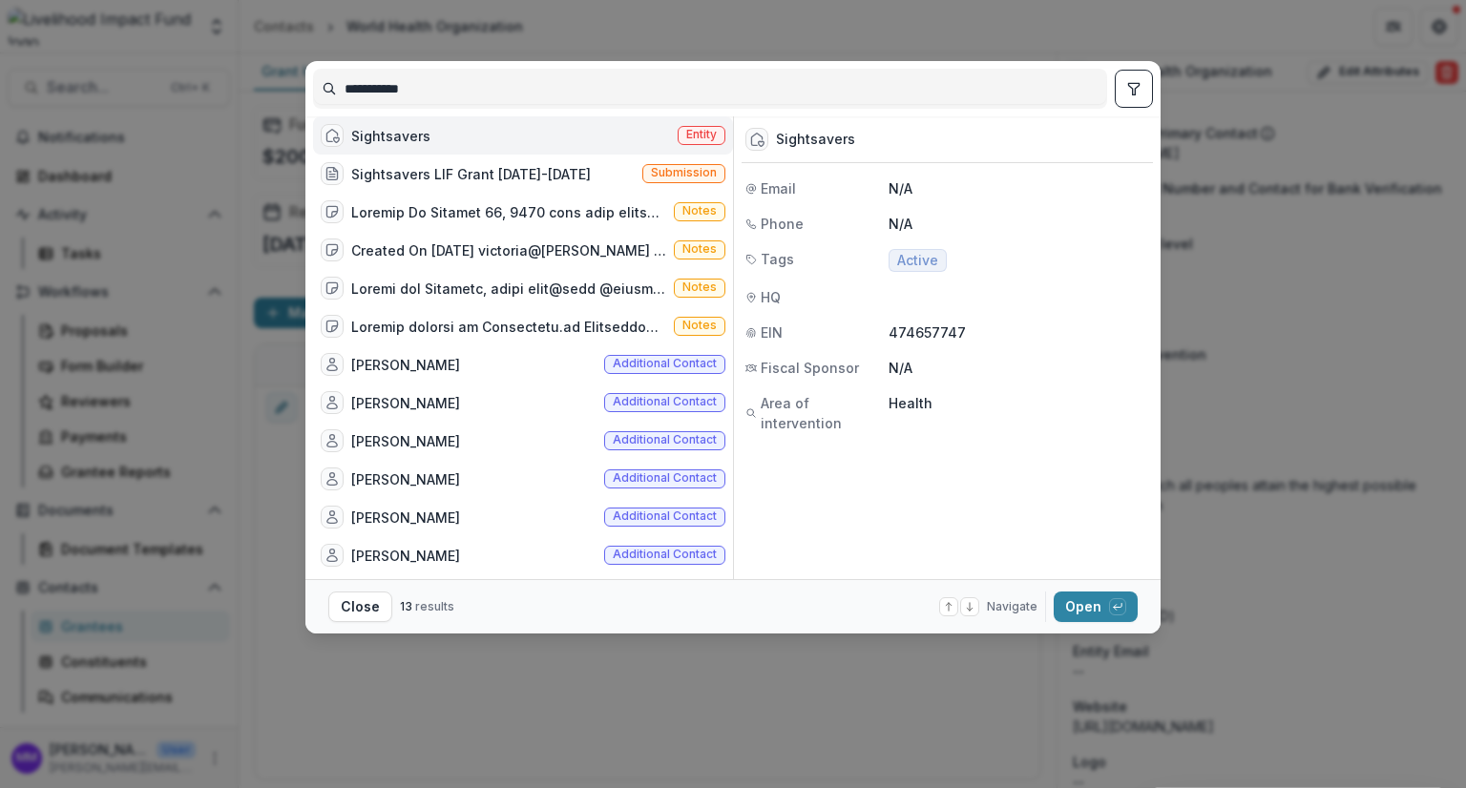
type input "**********"
click at [391, 142] on div "Sightsavers" at bounding box center [390, 136] width 79 height 20
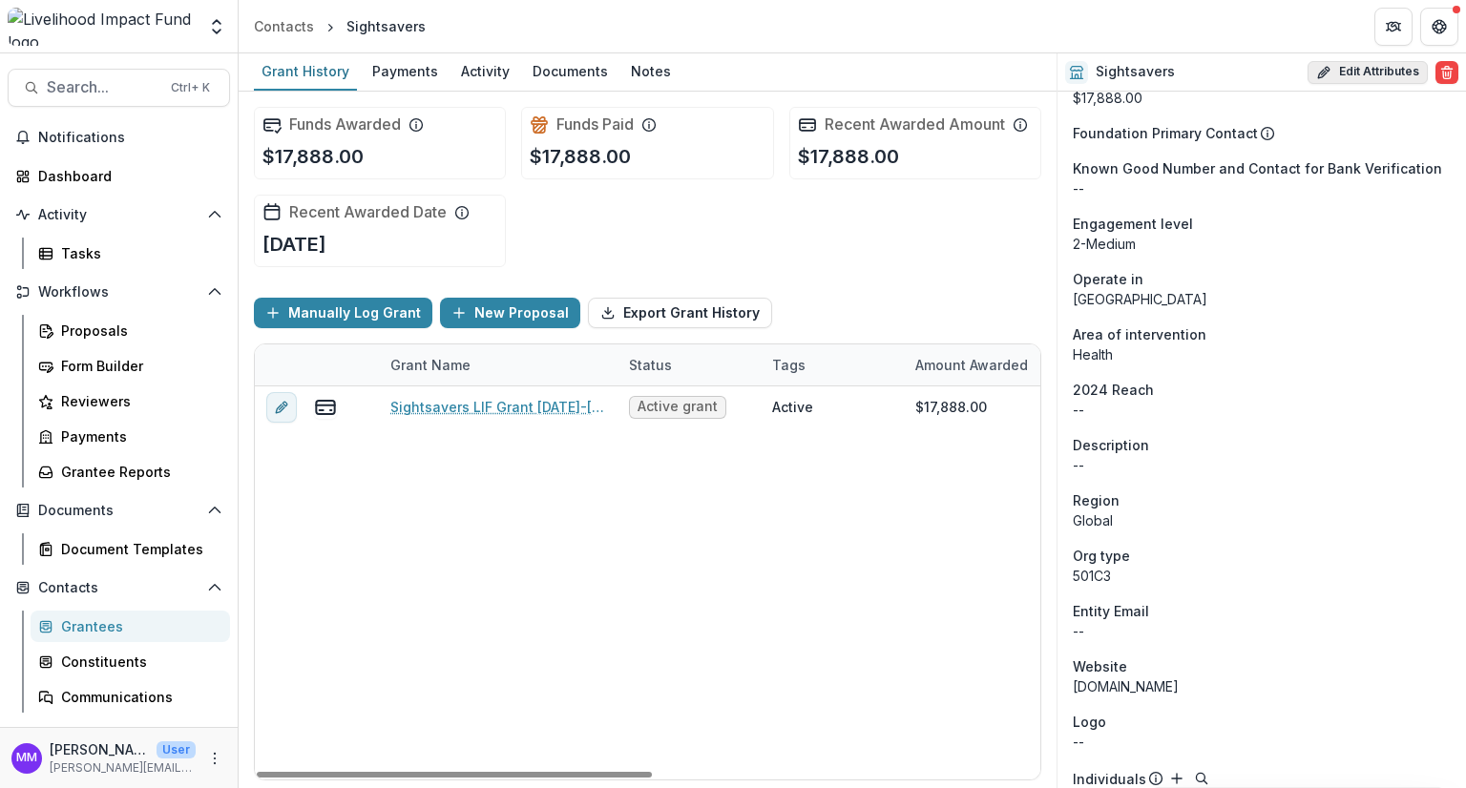
click at [1370, 70] on button "Edit Attributes" at bounding box center [1367, 72] width 120 height 23
select select
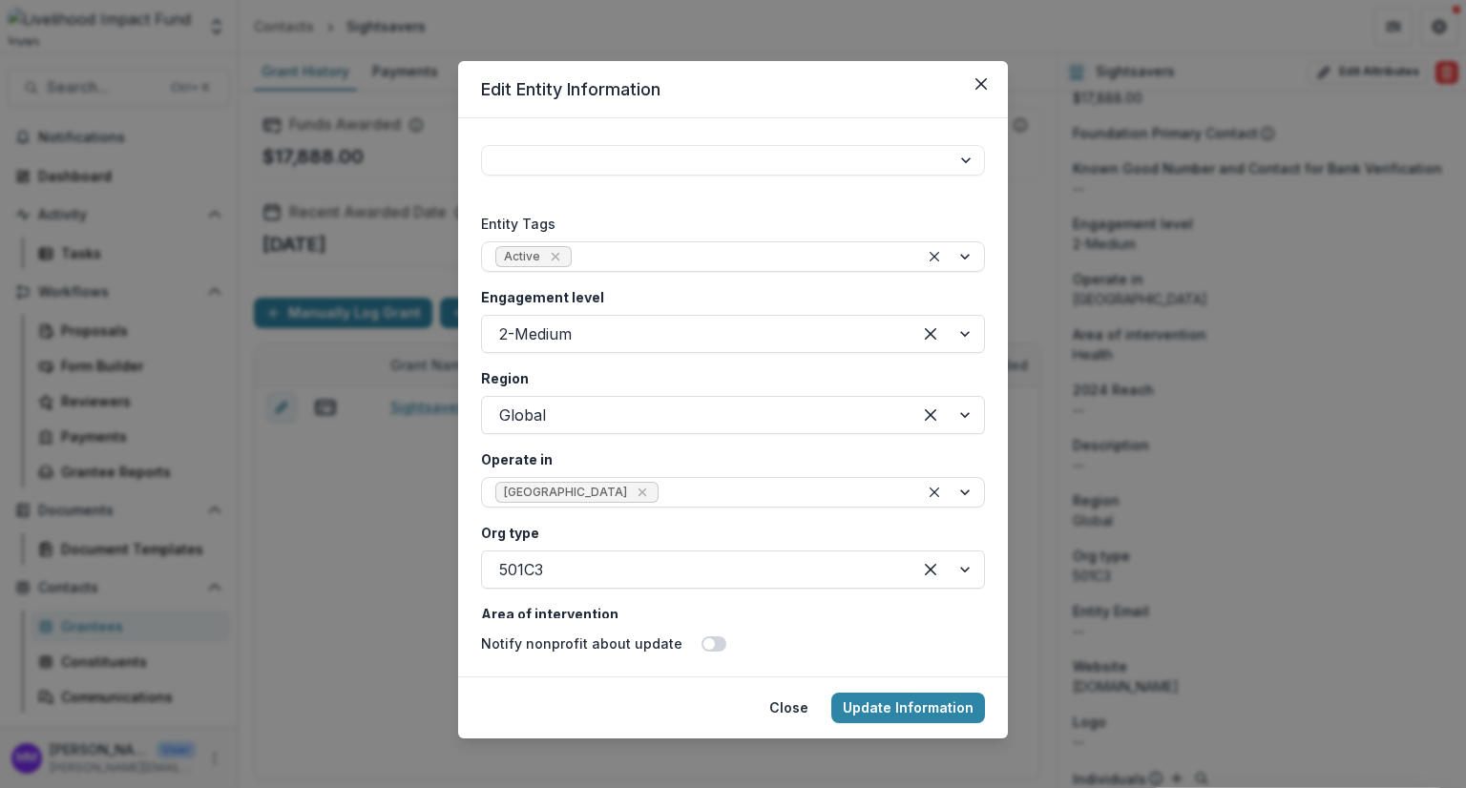
scroll to position [3340, 0]
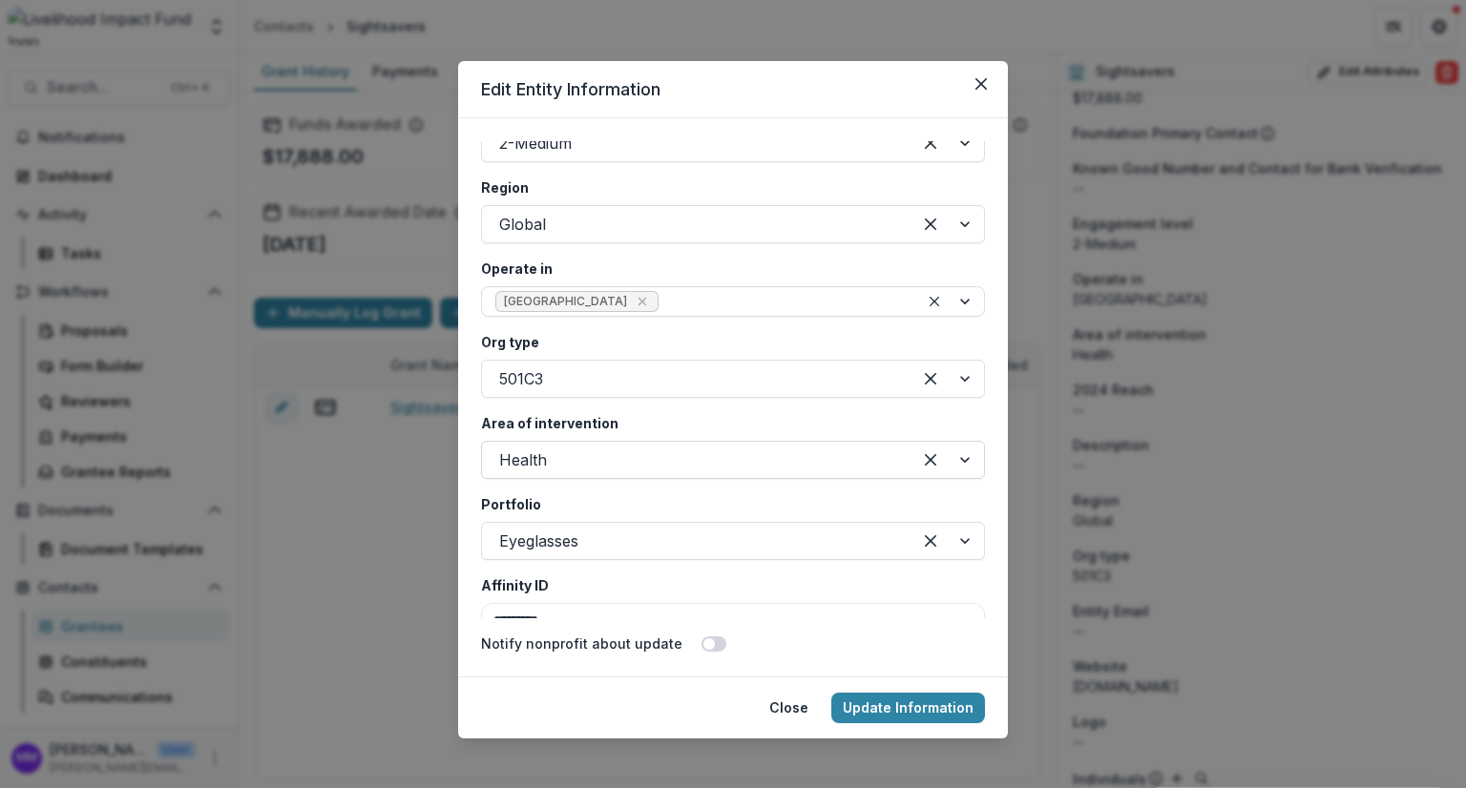
click at [538, 460] on div at bounding box center [696, 460] width 395 height 27
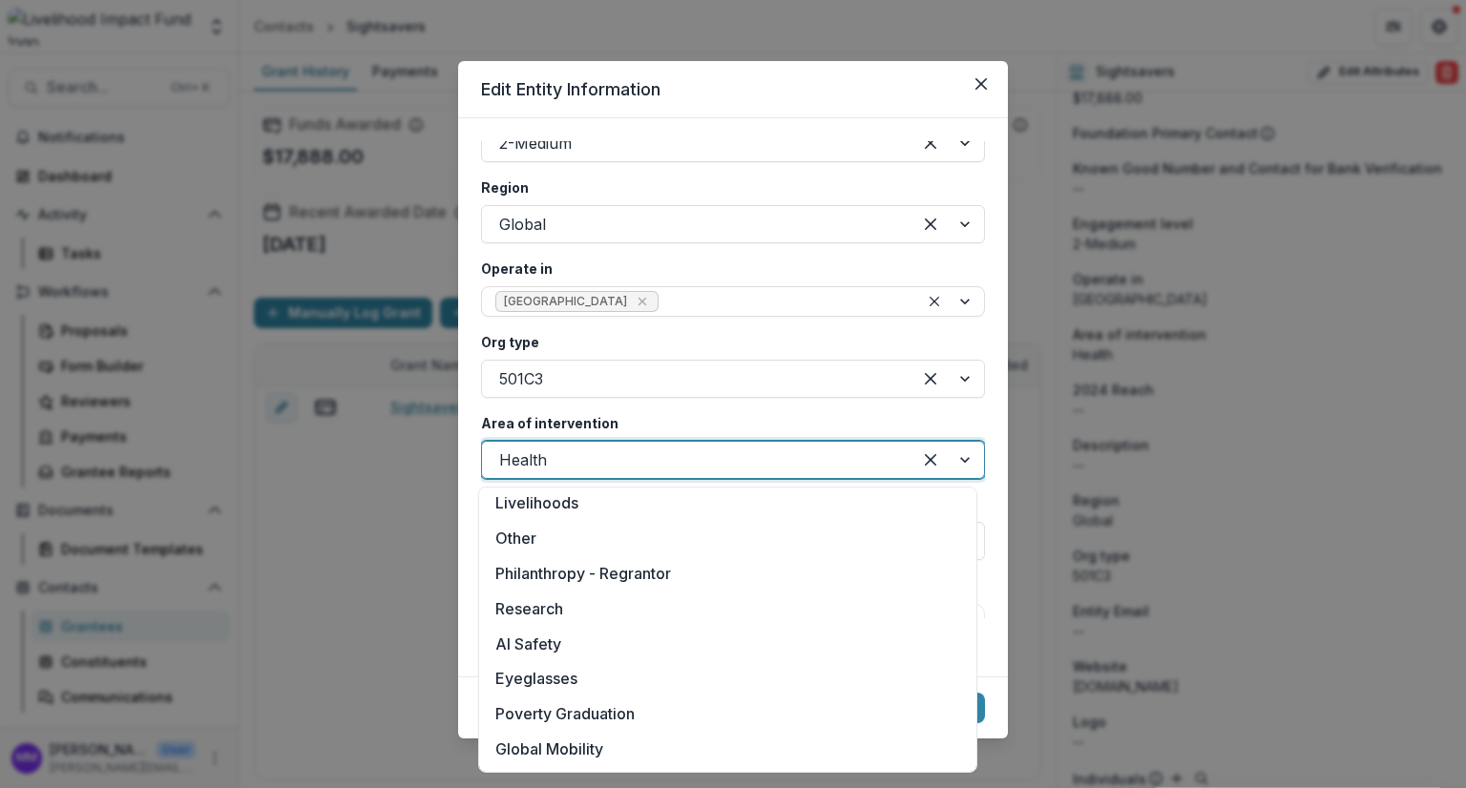
scroll to position [320, 0]
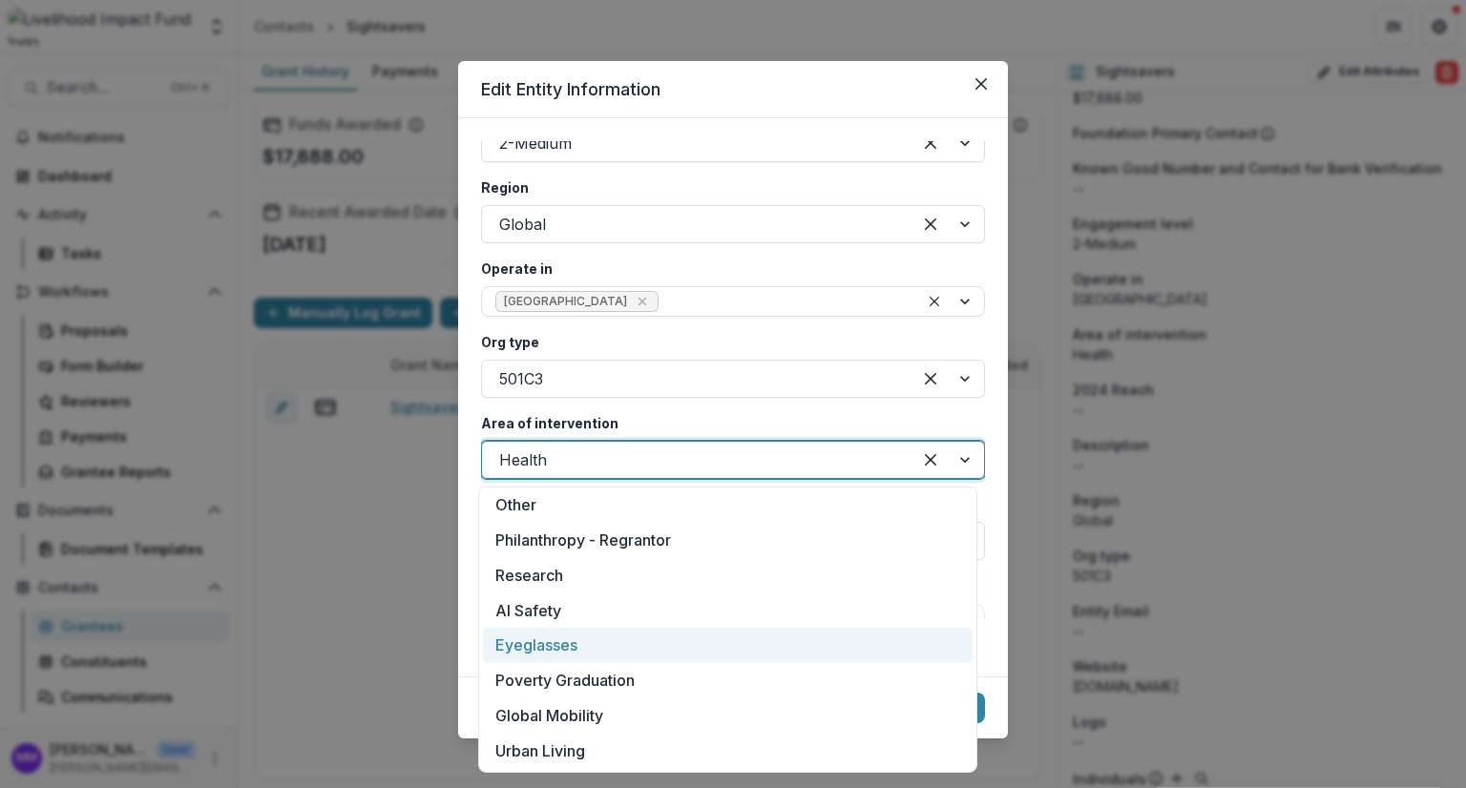
click at [545, 650] on div "Eyeglasses" at bounding box center [727, 645] width 489 height 35
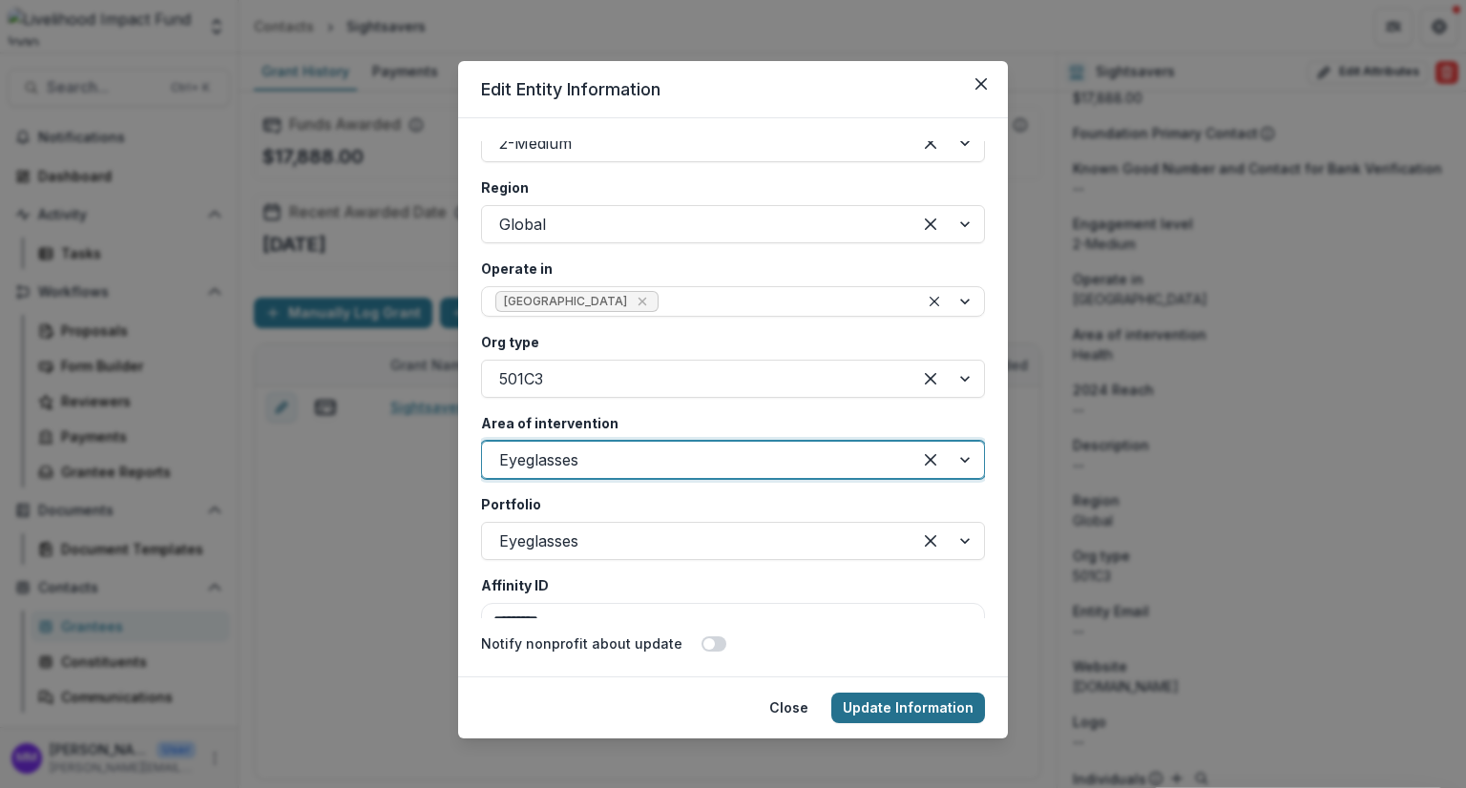
click at [914, 704] on button "Update Information" at bounding box center [908, 708] width 154 height 31
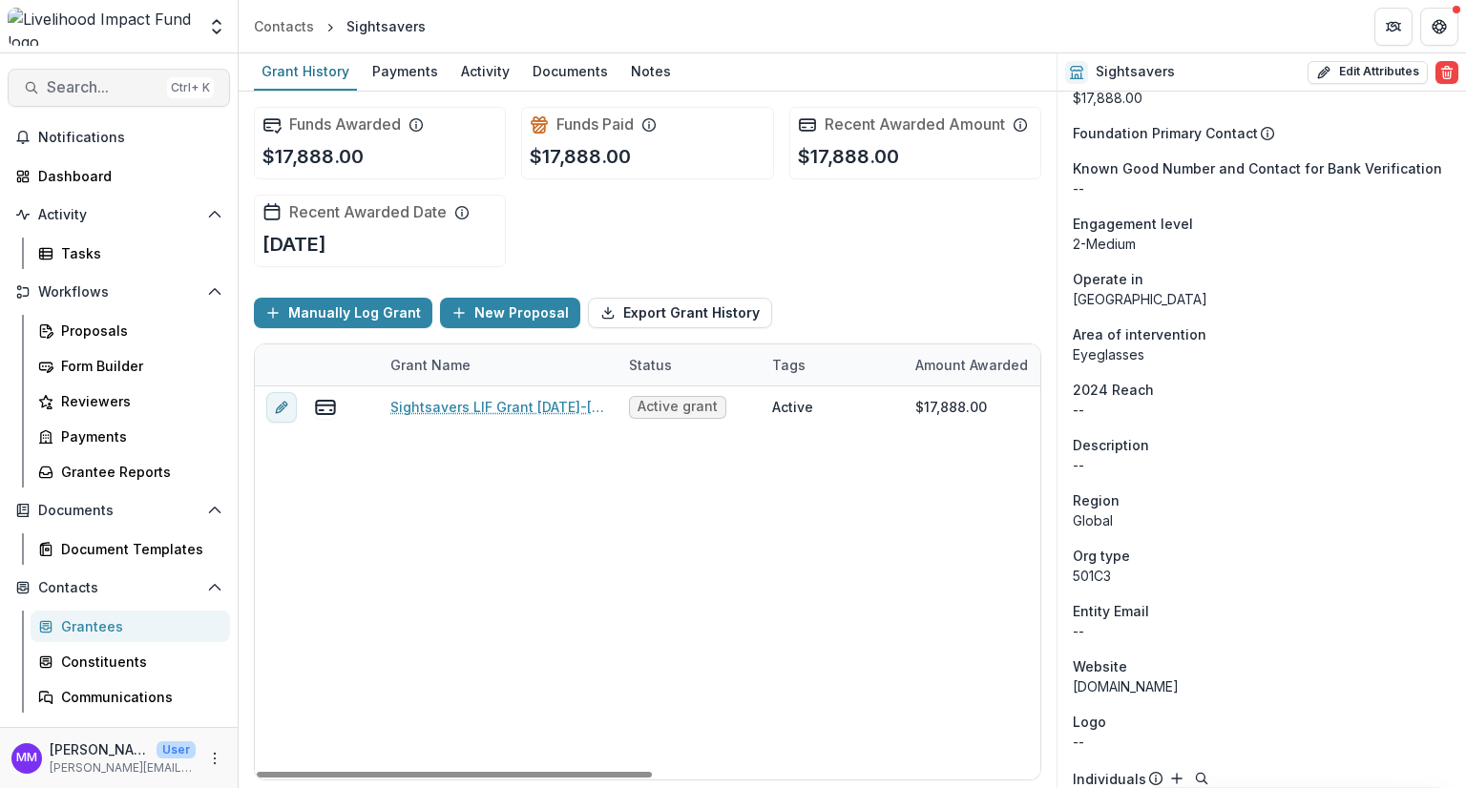
click at [83, 81] on span "Search..." at bounding box center [103, 87] width 113 height 18
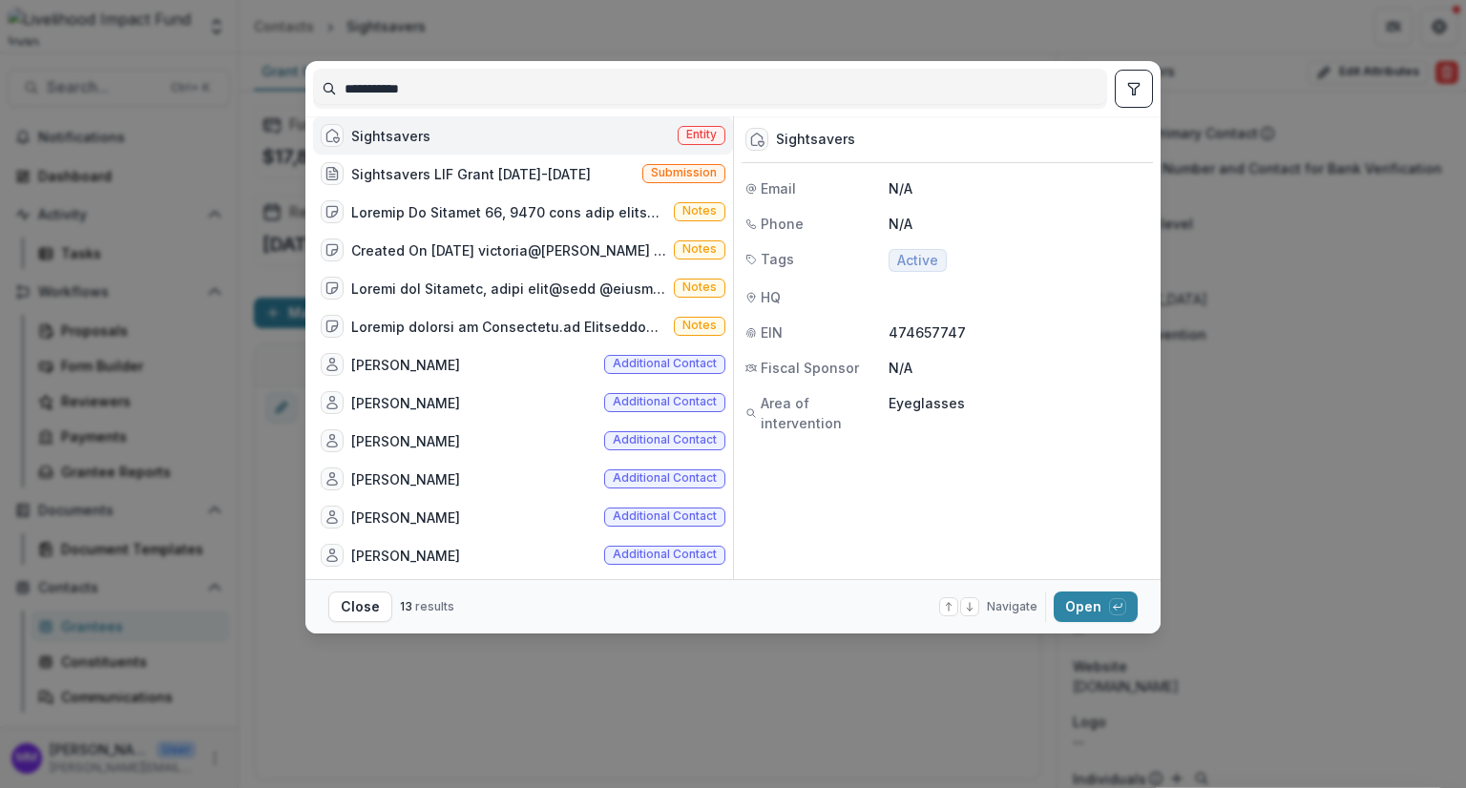
drag, startPoint x: 443, startPoint y: 88, endPoint x: 295, endPoint y: 85, distance: 147.9
click at [295, 85] on div "**********" at bounding box center [733, 394] width 1466 height 788
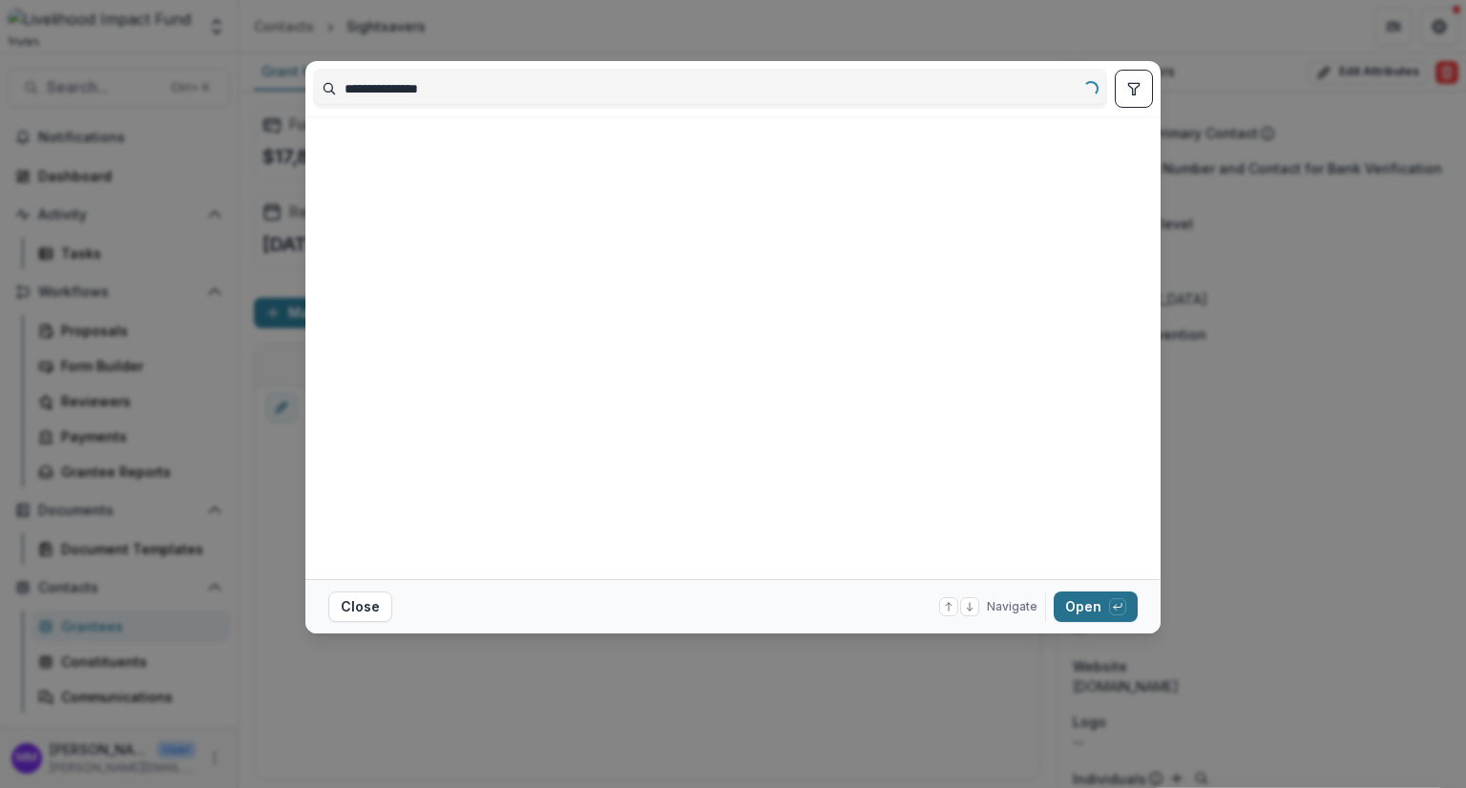
type input "**********"
click at [1096, 606] on button "Open with enter key" at bounding box center [1095, 607] width 84 height 31
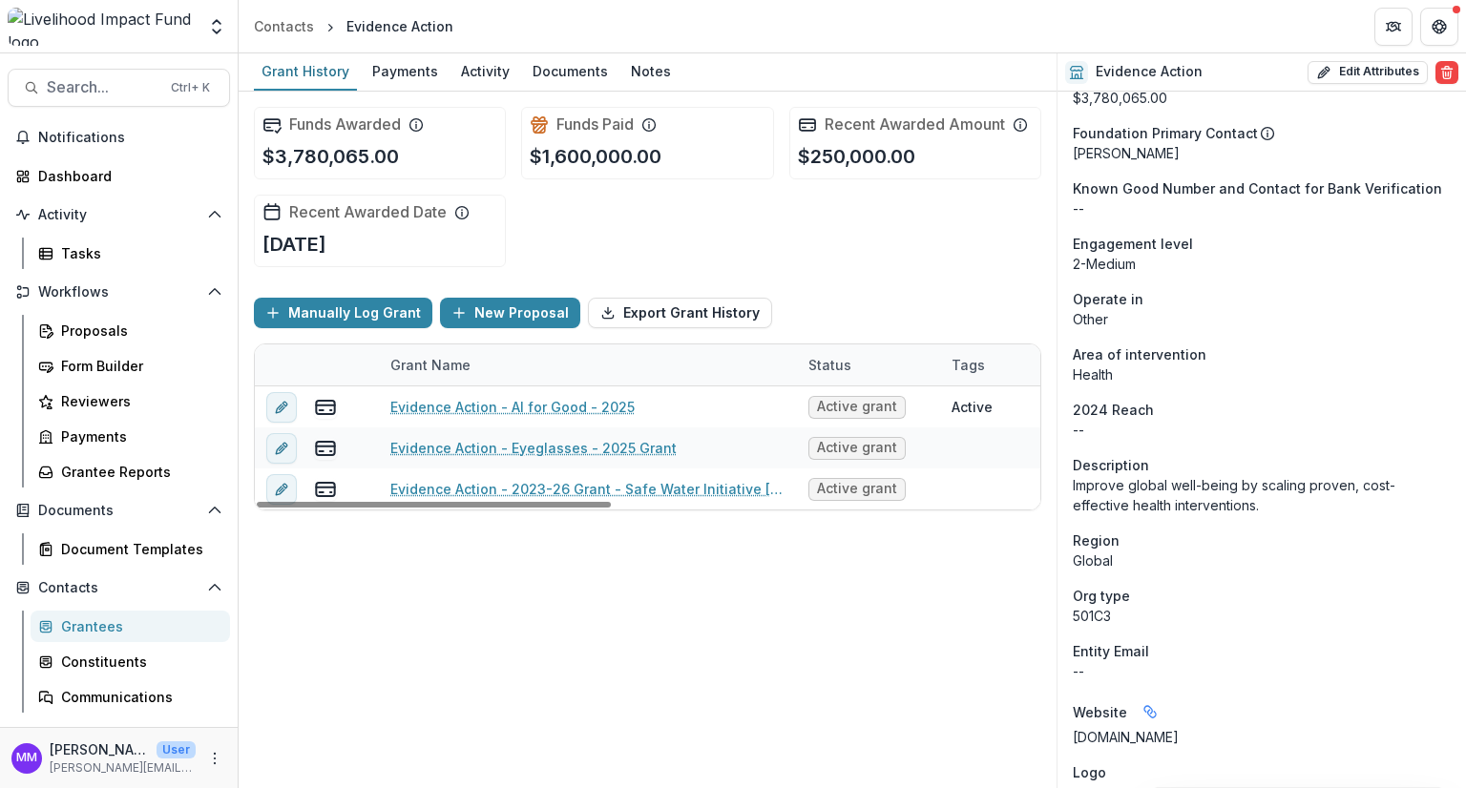
drag, startPoint x: 616, startPoint y: 348, endPoint x: 796, endPoint y: 350, distance: 179.4
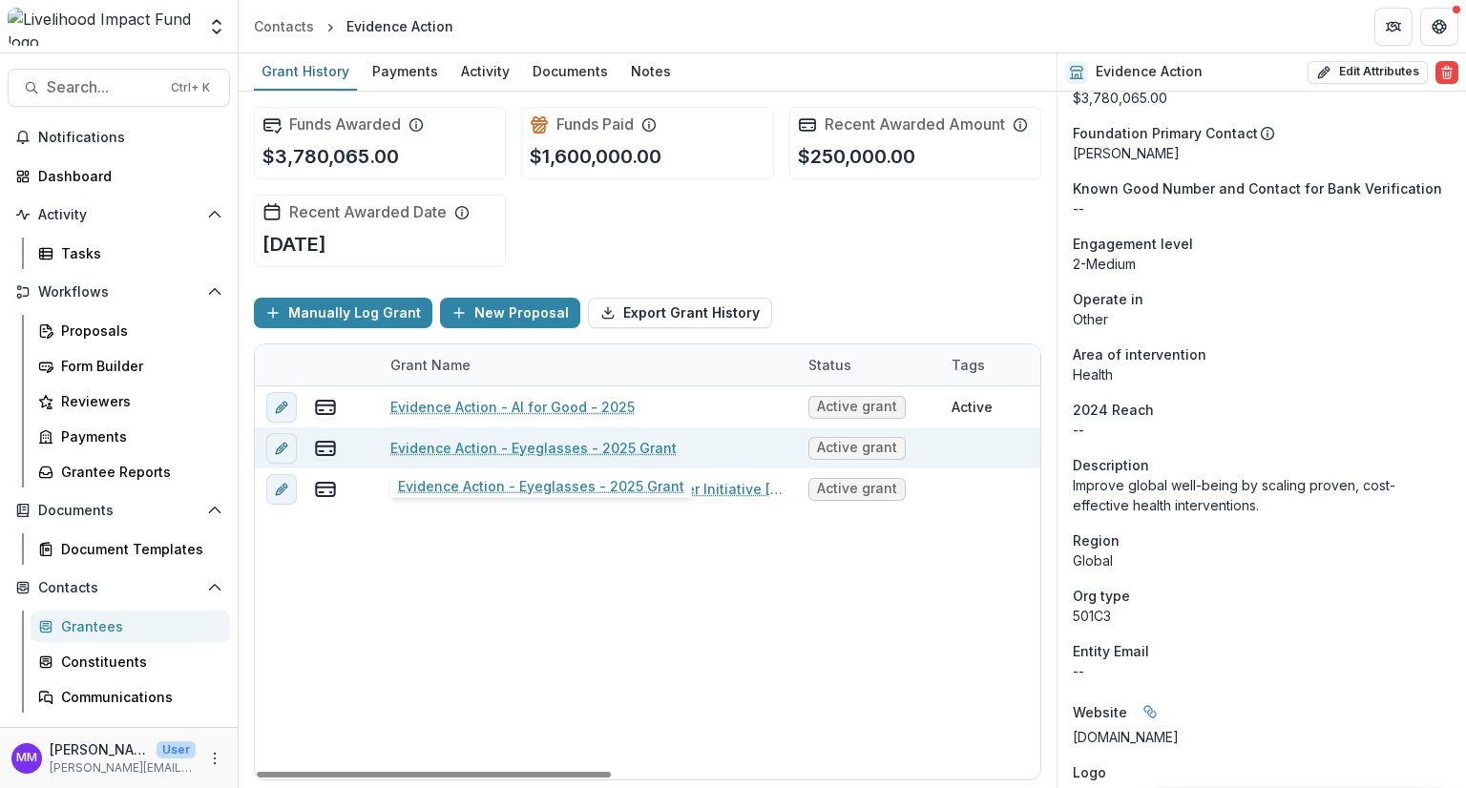
click at [607, 448] on link "Evidence Action - Eyeglasses - 2025 Grant" at bounding box center [533, 448] width 286 height 20
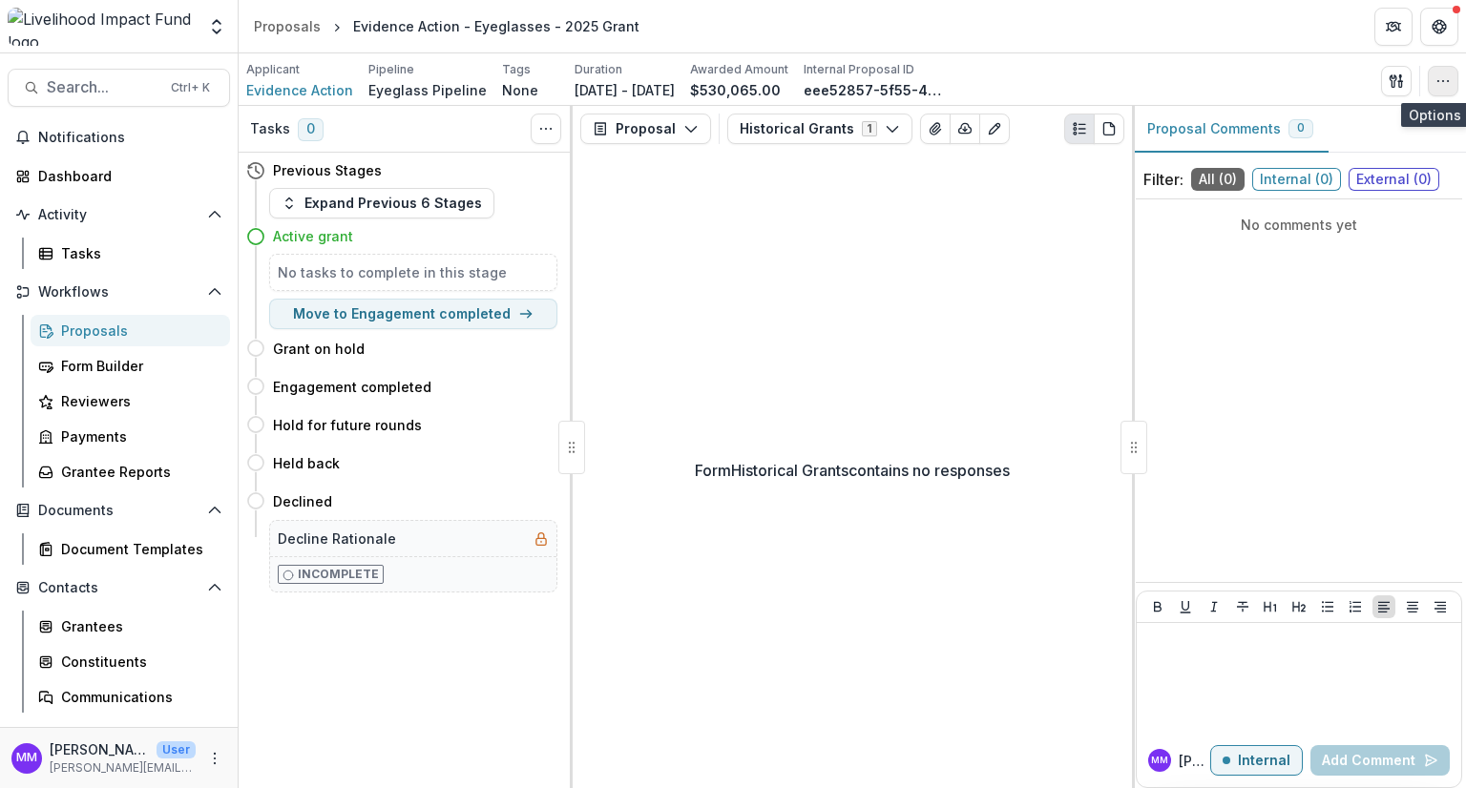
click at [1447, 77] on icon "button" at bounding box center [1442, 80] width 15 height 15
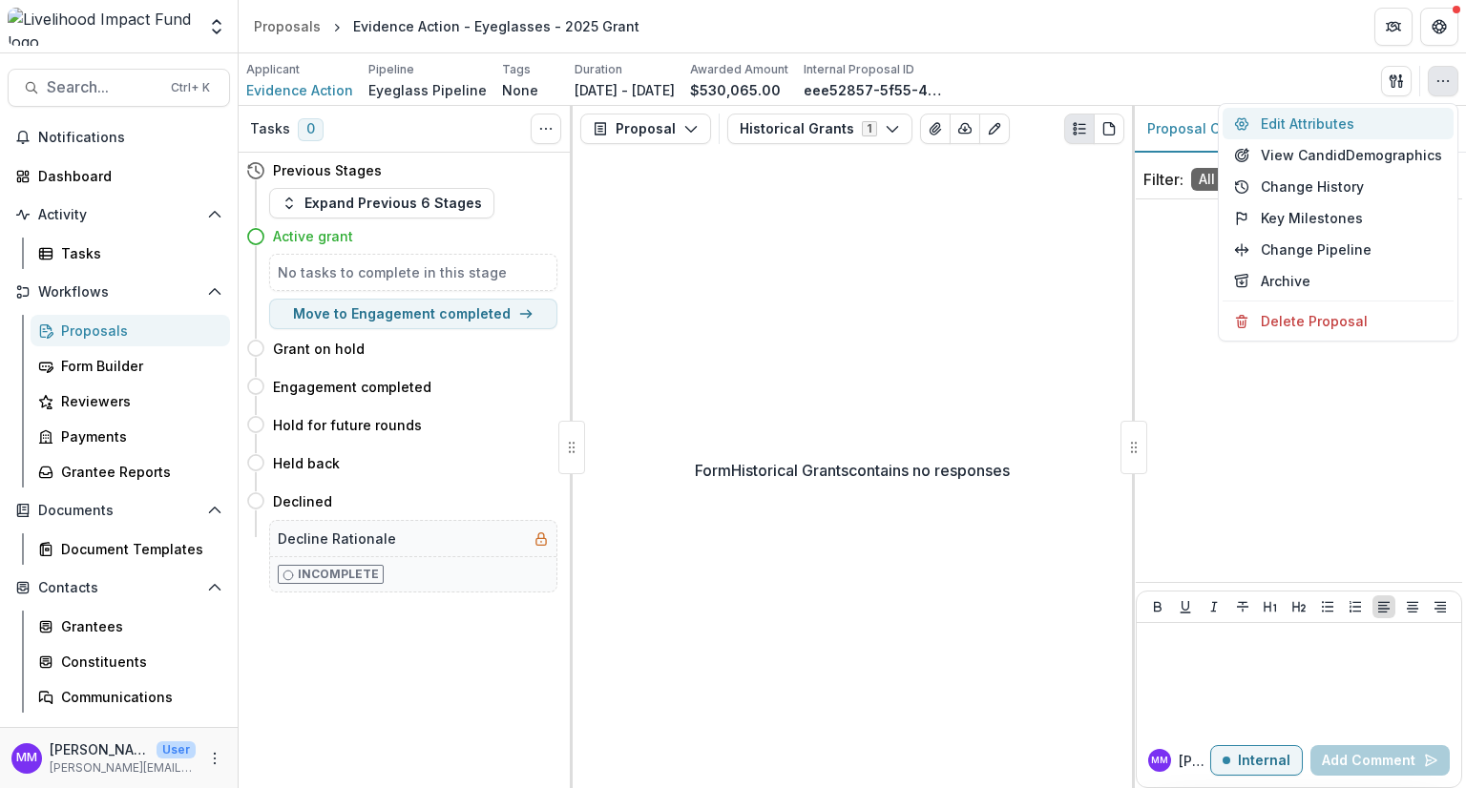
click at [1311, 123] on button "Edit Attributes" at bounding box center [1337, 123] width 231 height 31
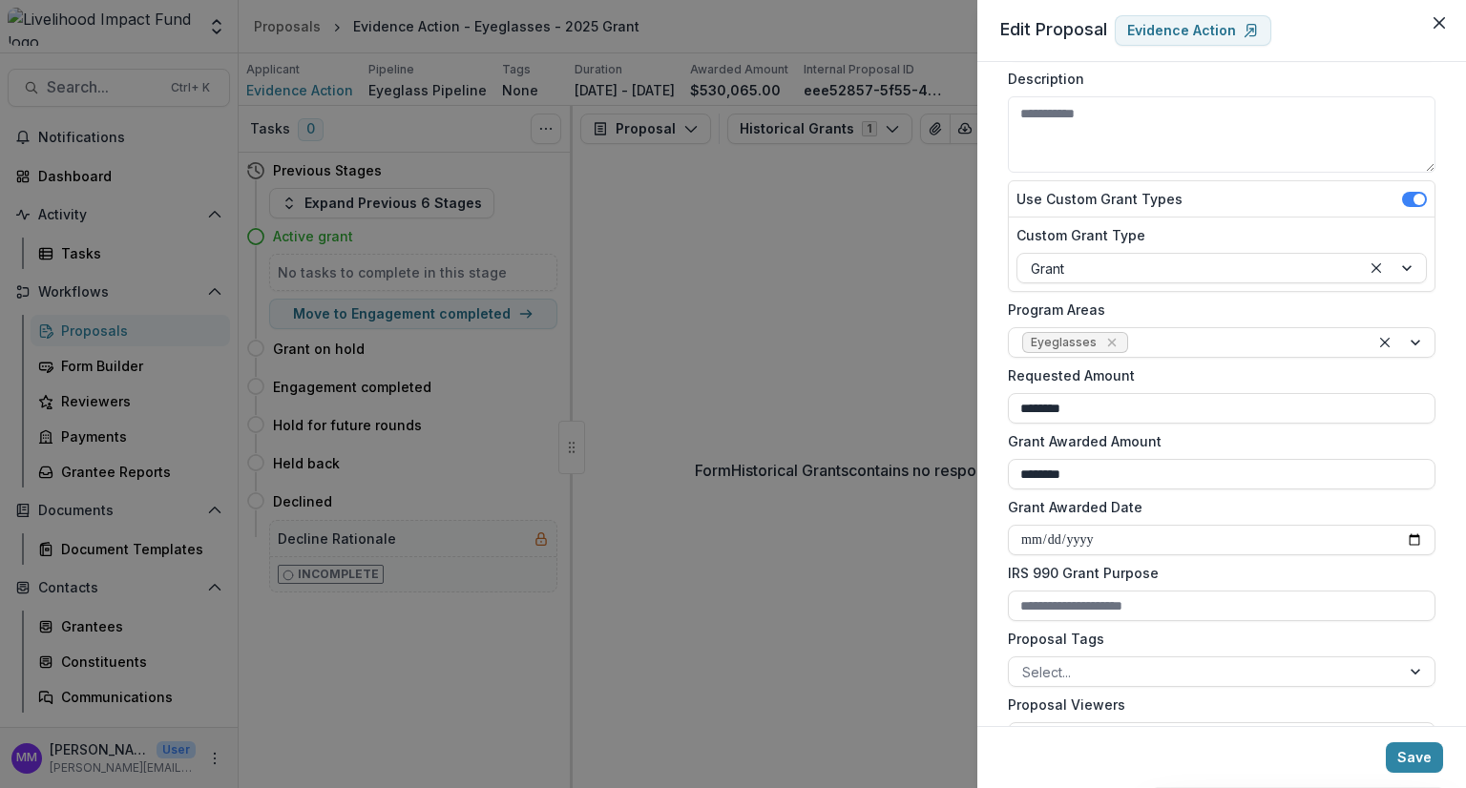
scroll to position [191, 0]
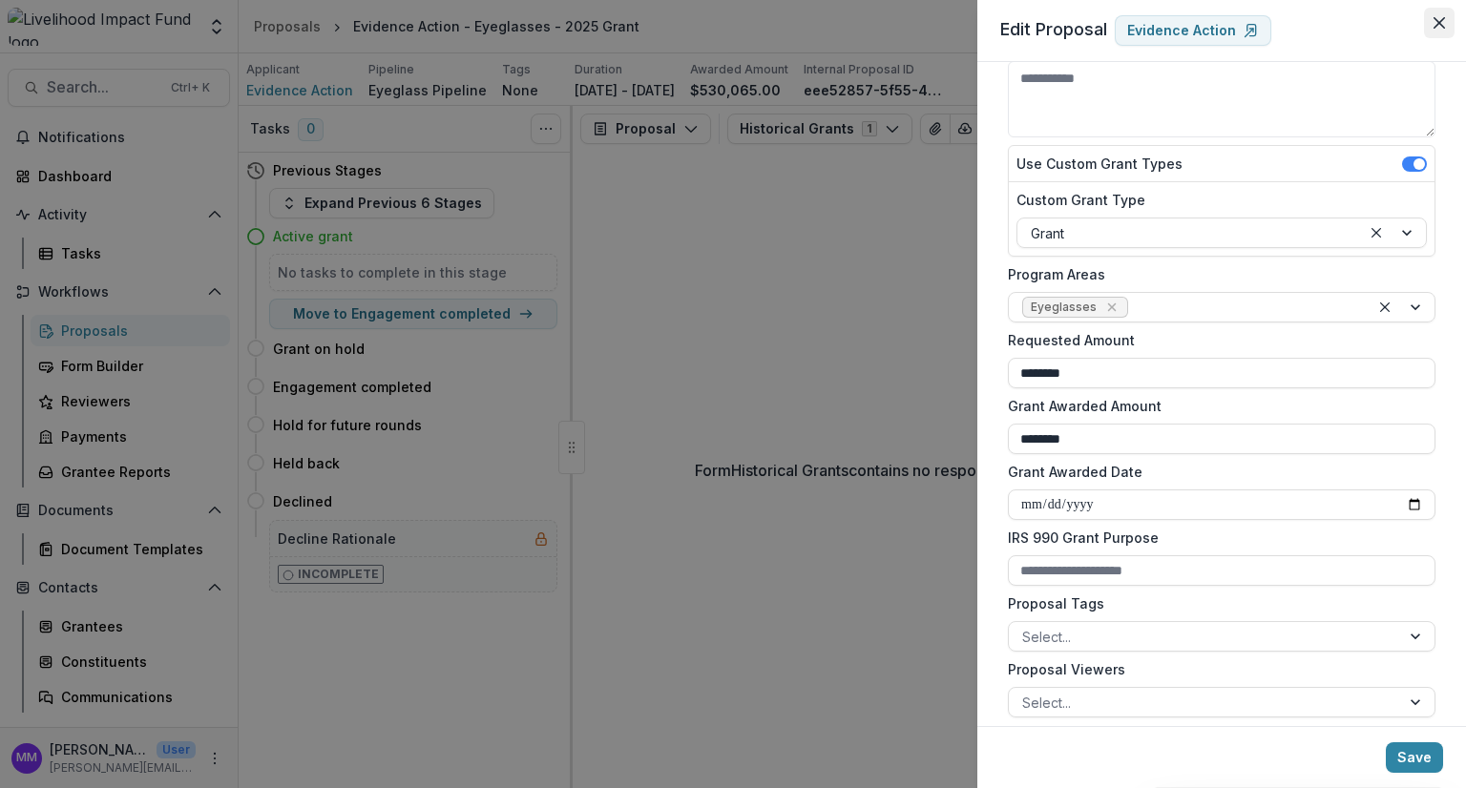
click at [1447, 28] on button "Close" at bounding box center [1439, 23] width 31 height 31
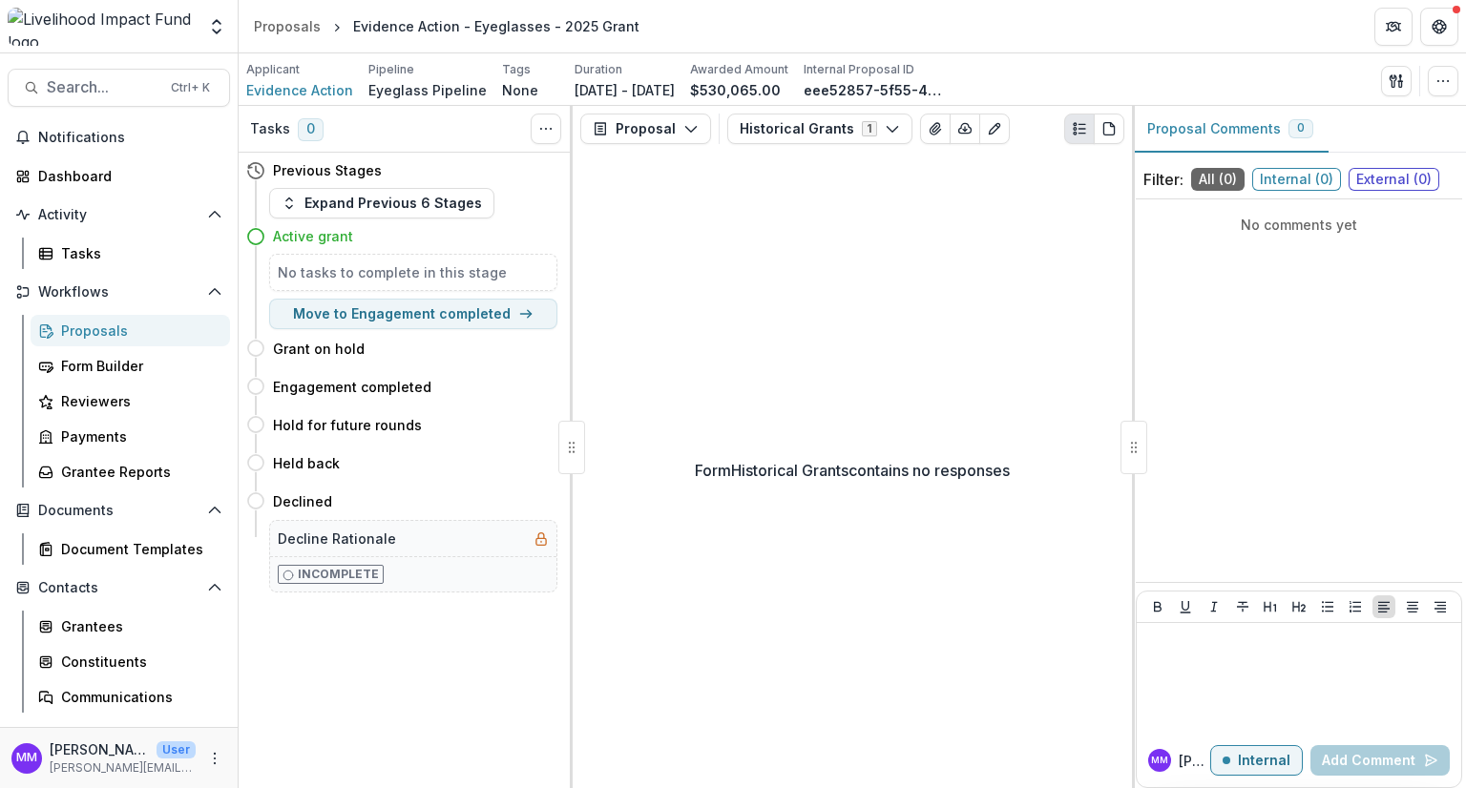
click at [867, 601] on div "Form Historical Grants contains no responses" at bounding box center [852, 470] width 559 height 636
click at [1443, 79] on icon "button" at bounding box center [1442, 80] width 15 height 15
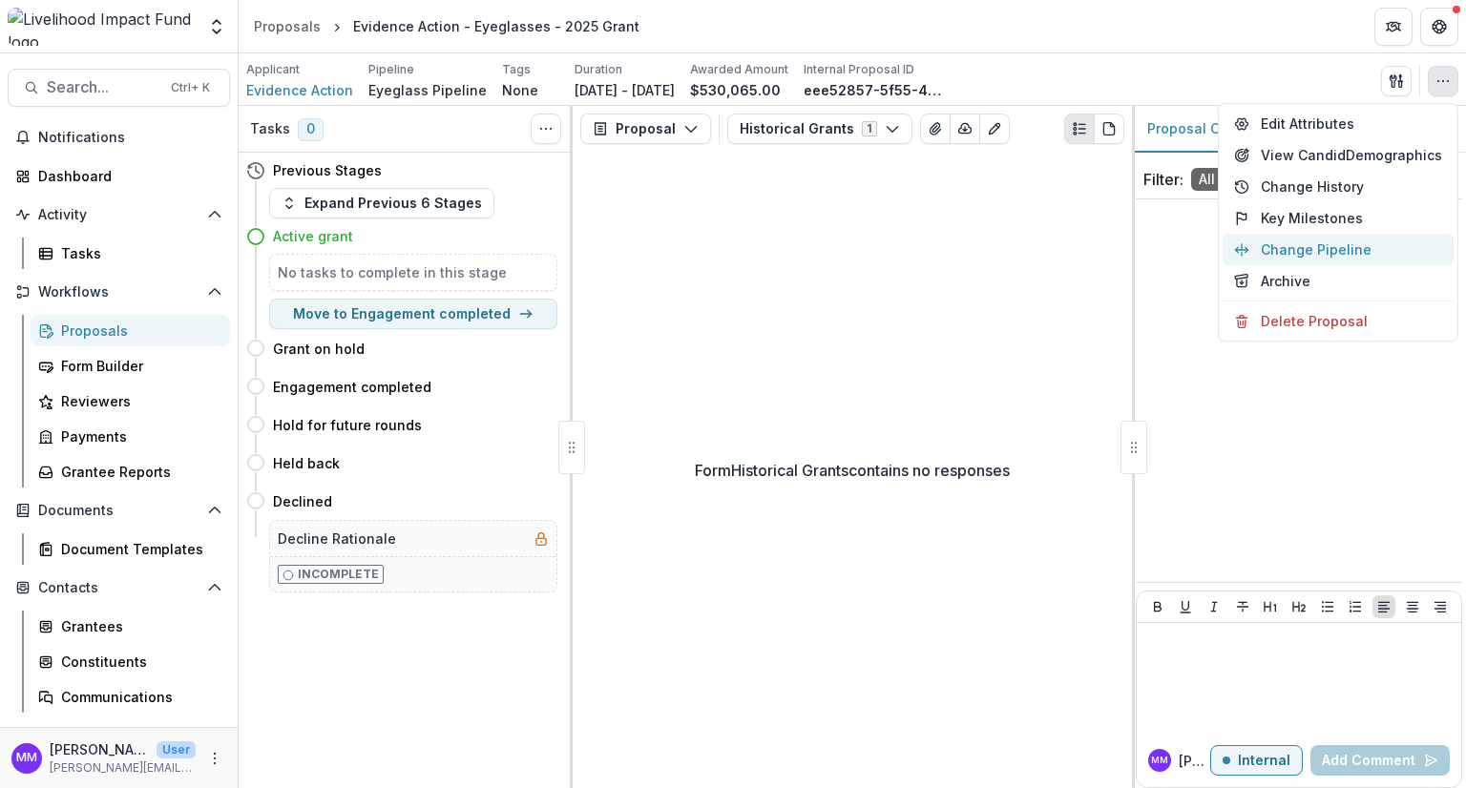
click at [1287, 248] on button "Change Pipeline" at bounding box center [1337, 249] width 231 height 31
select select "**********"
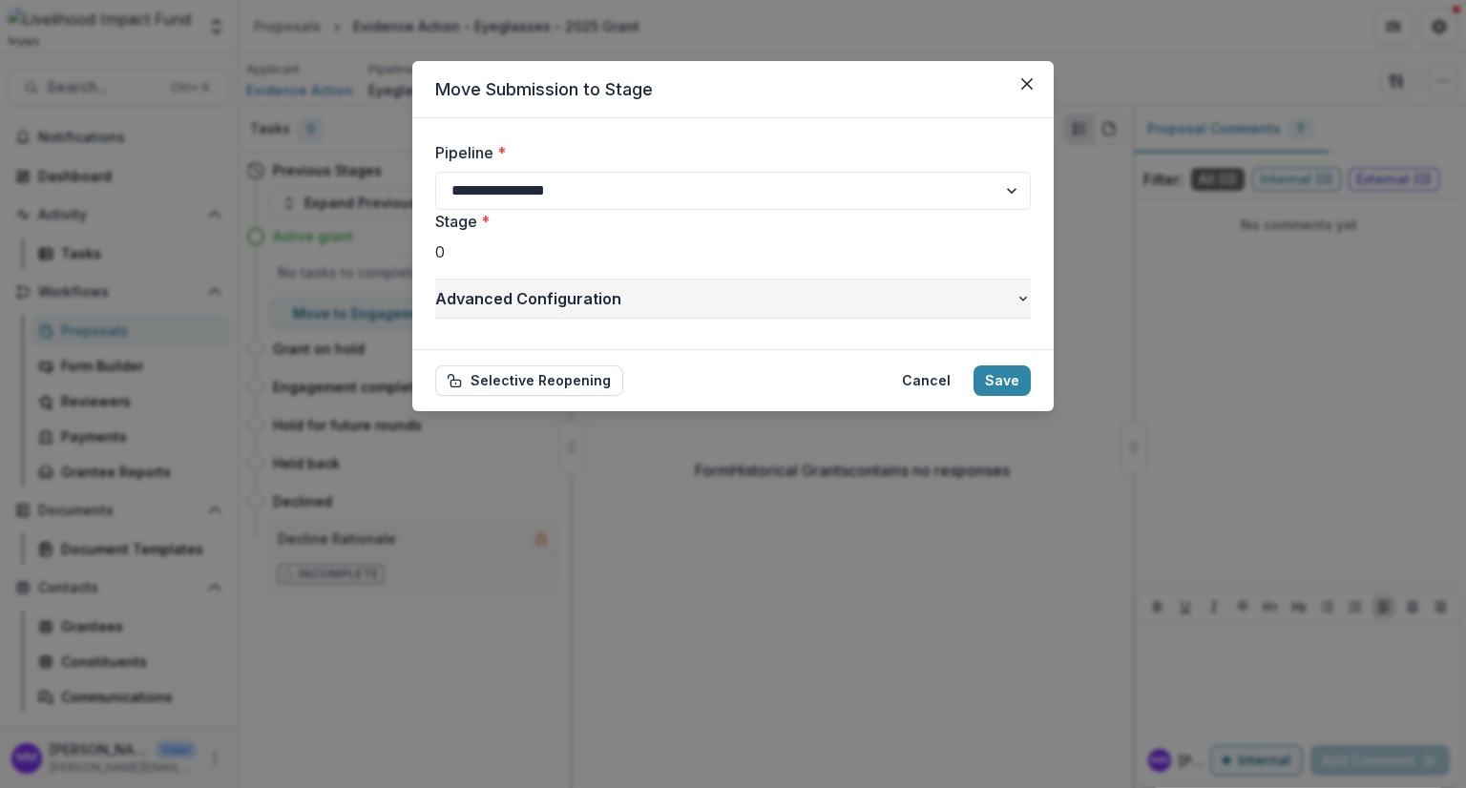
click at [649, 299] on span "Advanced Configuration" at bounding box center [725, 298] width 580 height 23
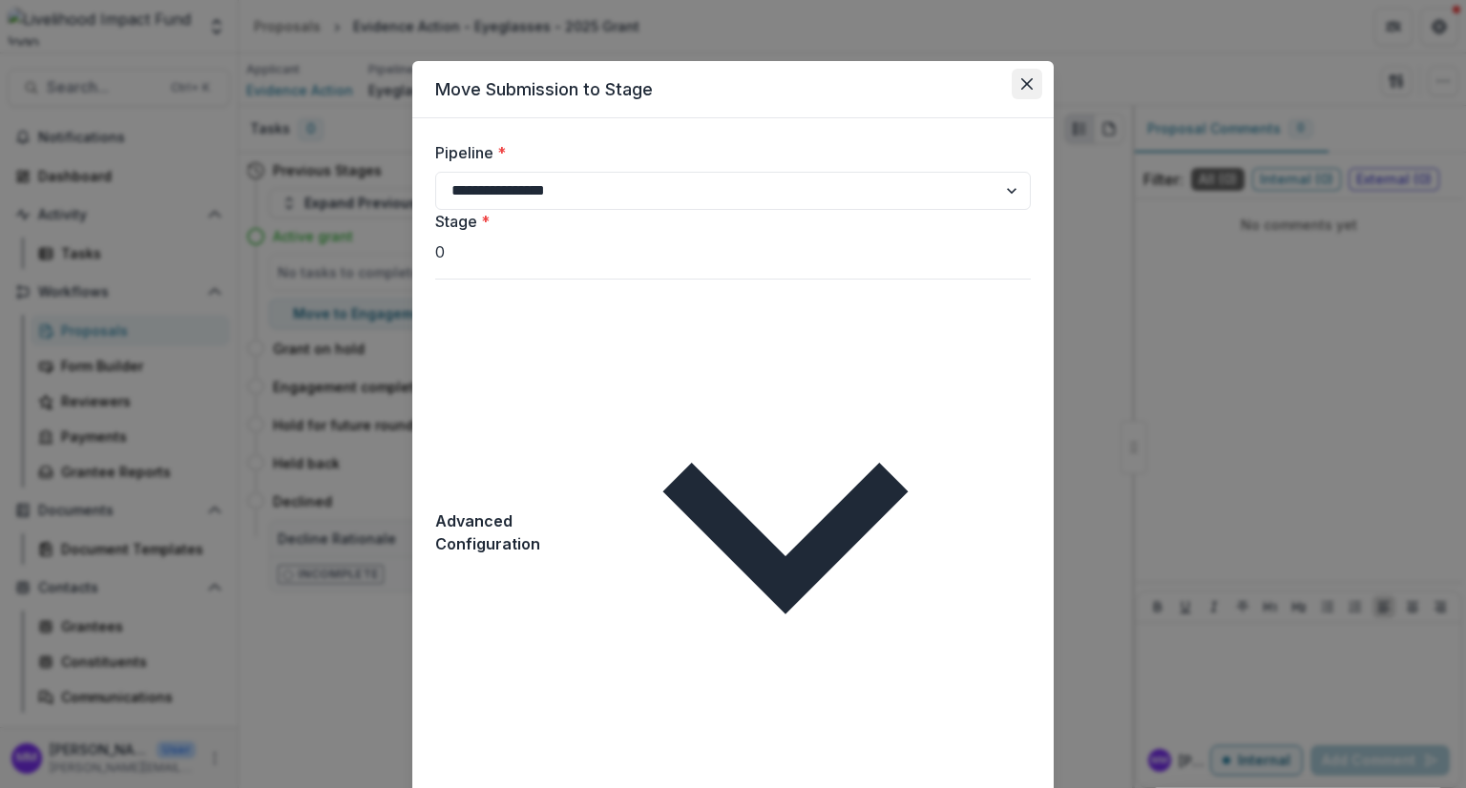
click at [1027, 81] on icon "Close" at bounding box center [1026, 83] width 11 height 11
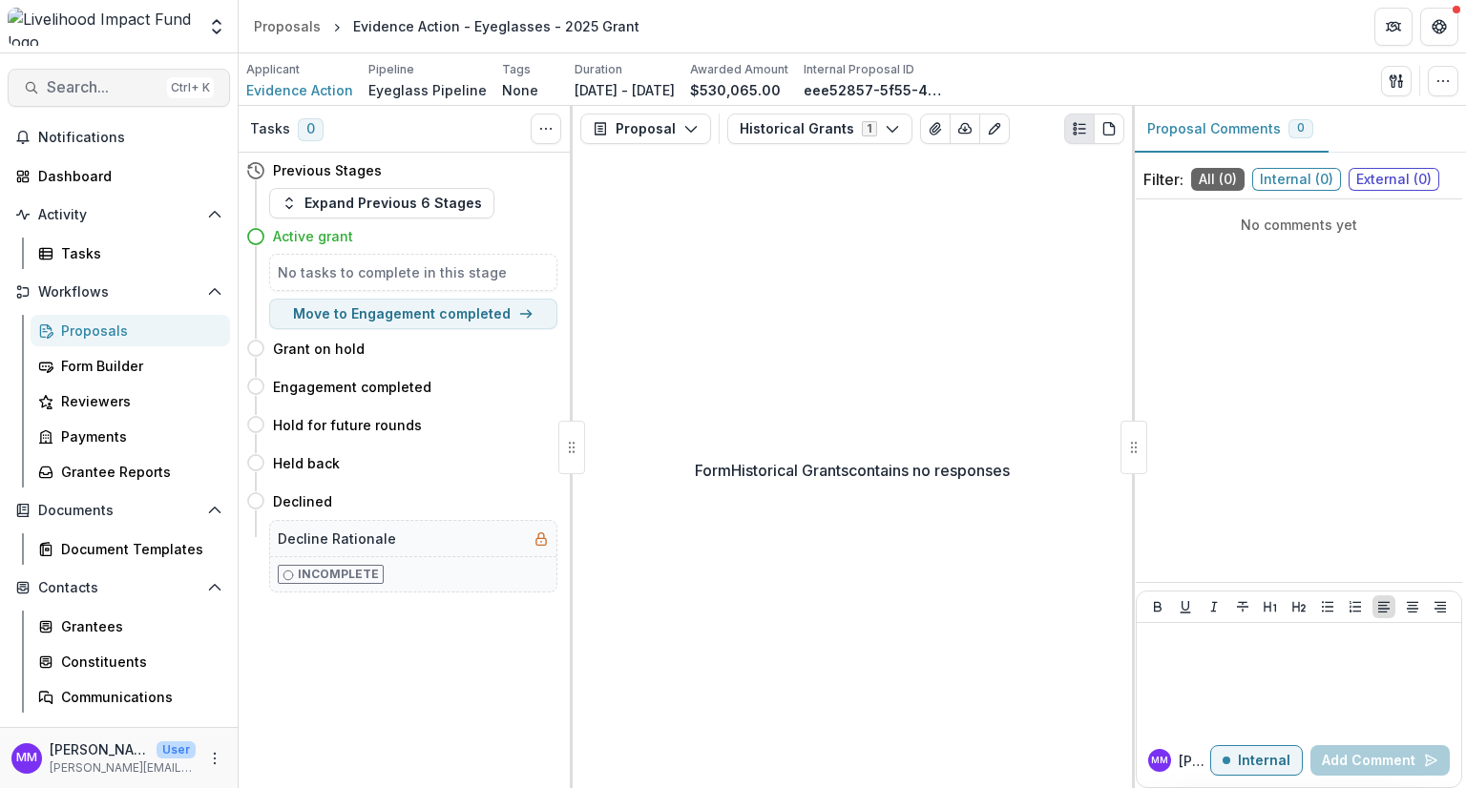
click at [86, 92] on span "Search..." at bounding box center [103, 87] width 113 height 18
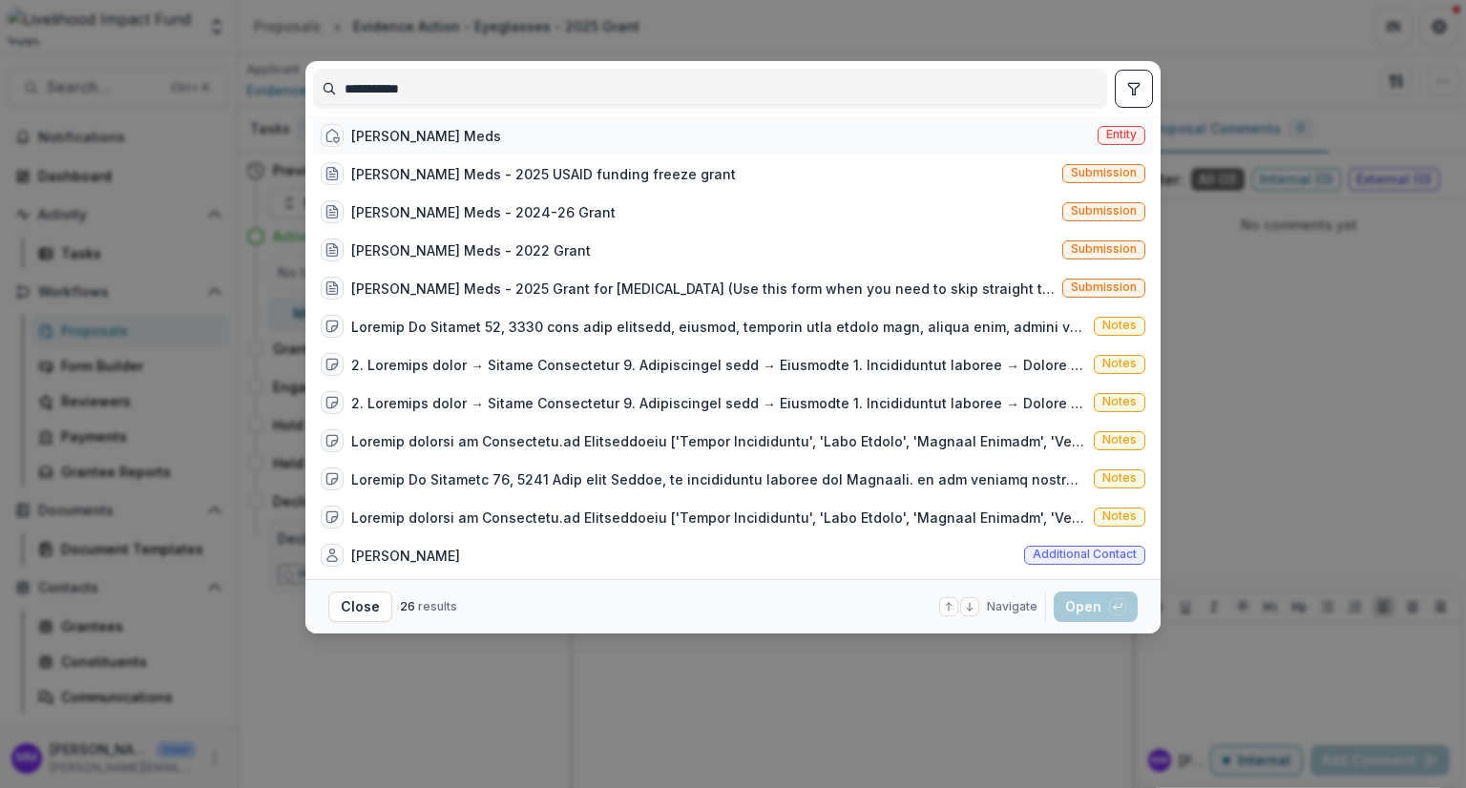
type input "**********"
click at [405, 142] on div "[PERSON_NAME] Meds" at bounding box center [426, 136] width 150 height 20
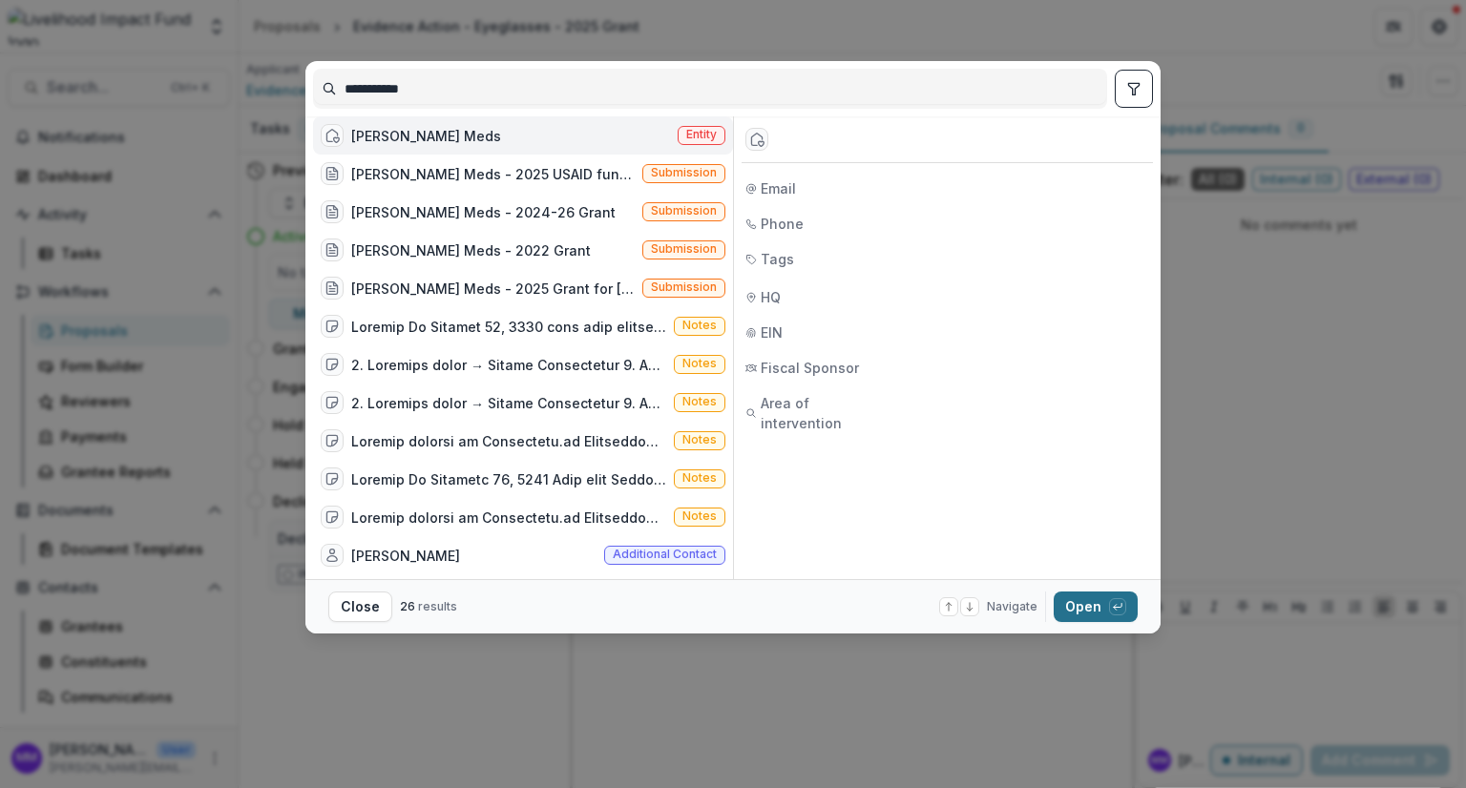
click at [1096, 605] on button "Open with enter key" at bounding box center [1095, 607] width 84 height 31
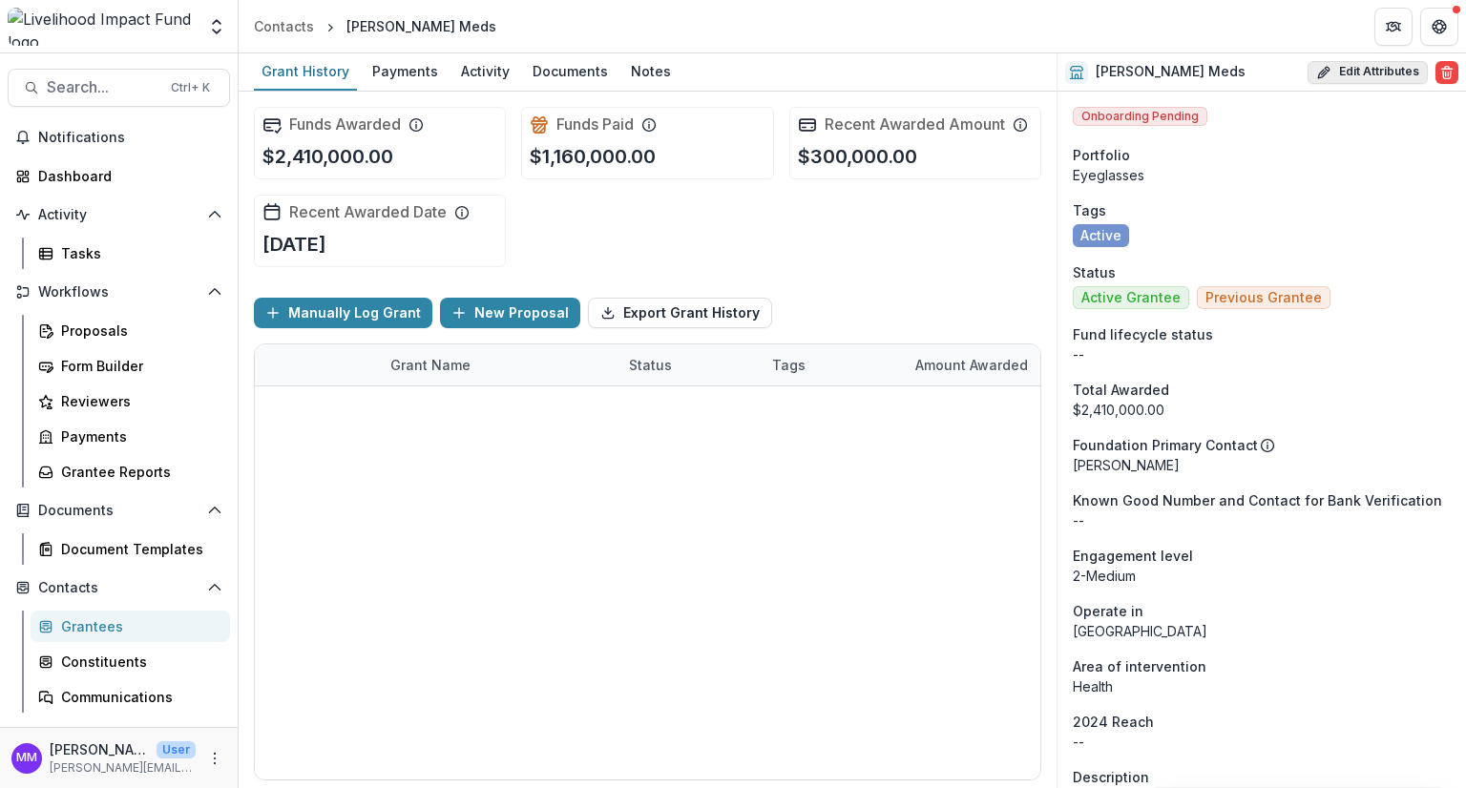
click at [1369, 66] on button "Edit Attributes" at bounding box center [1367, 72] width 120 height 23
select select
select select "**********"
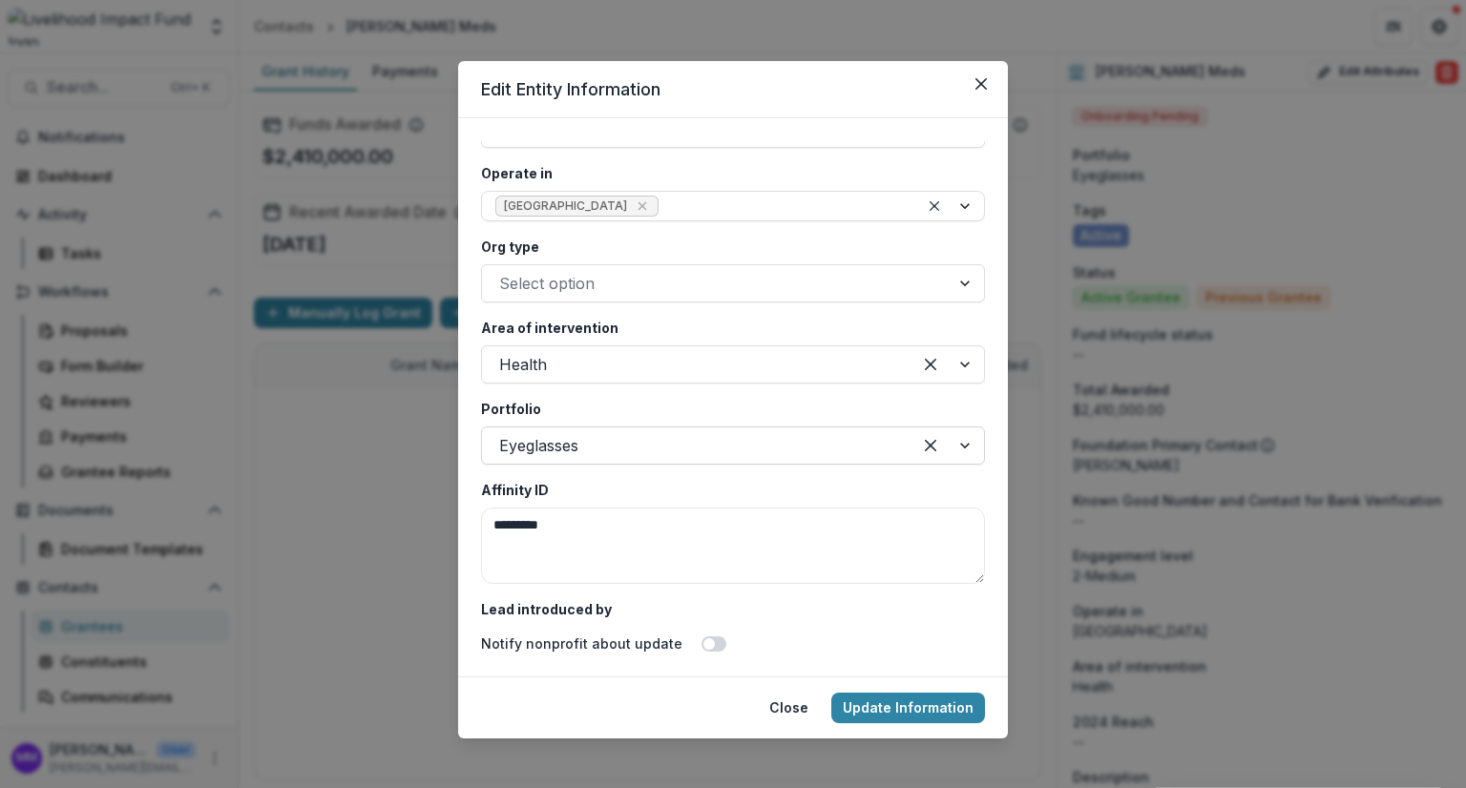
scroll to position [3531, 0]
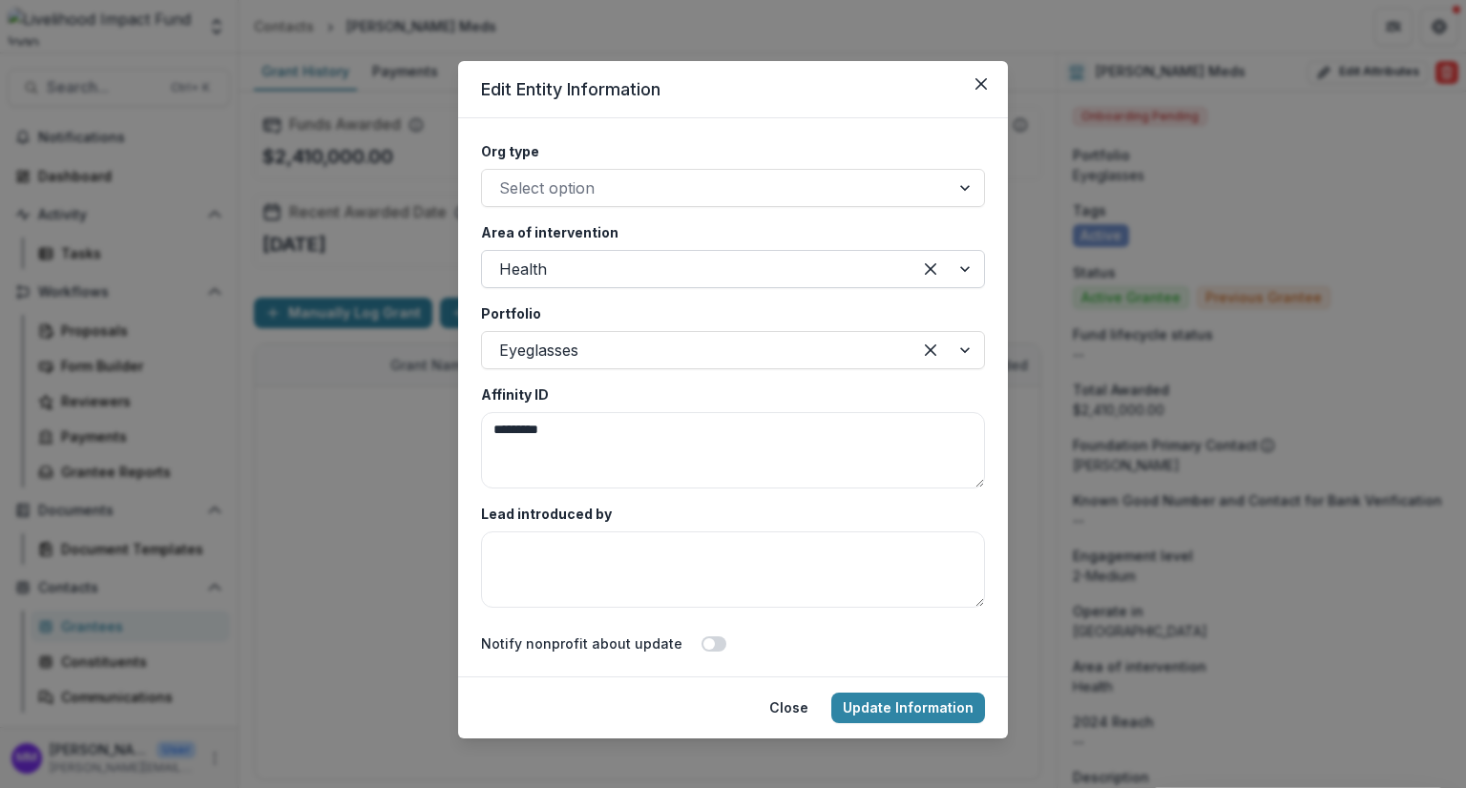
click at [551, 268] on div at bounding box center [696, 269] width 395 height 27
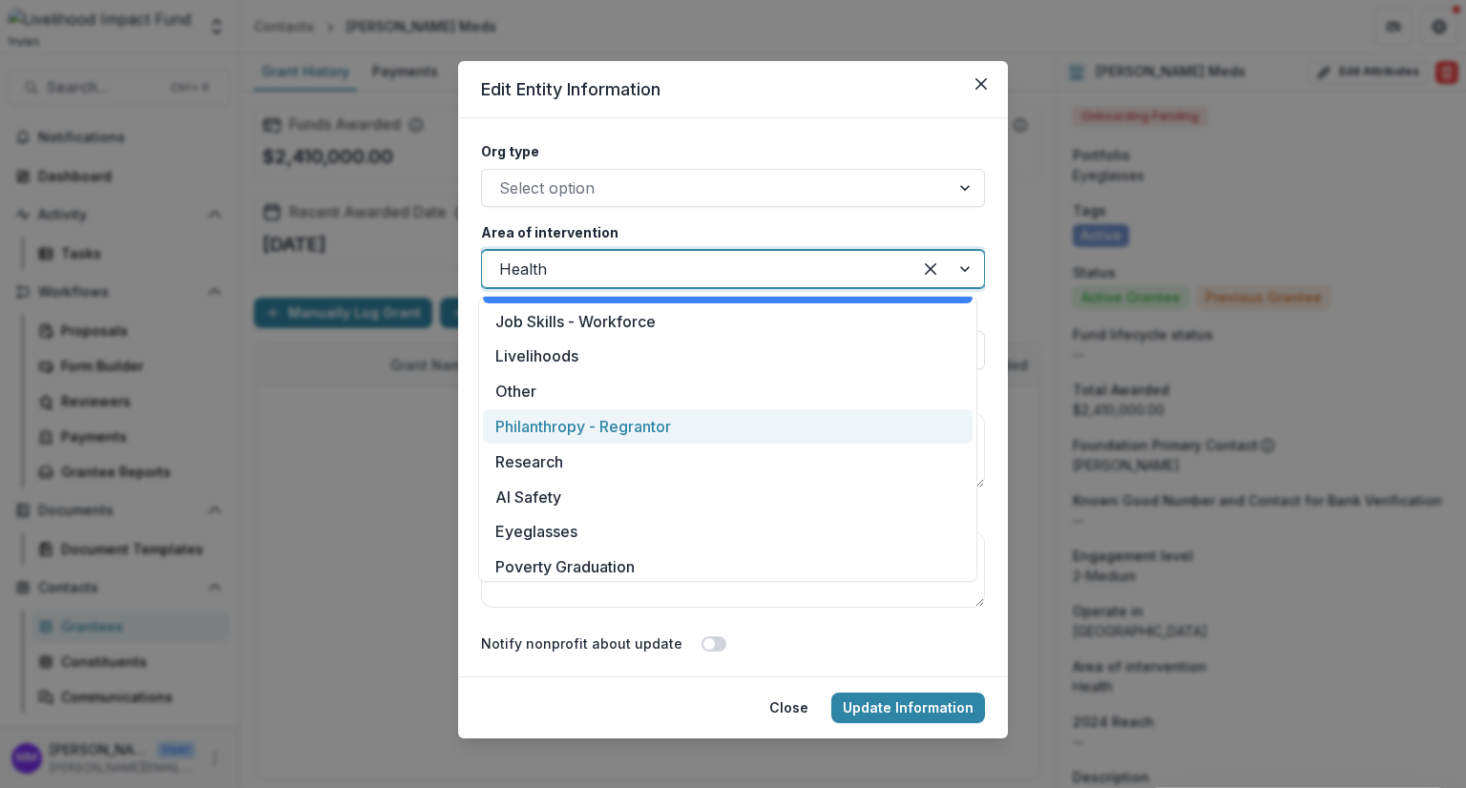
scroll to position [286, 0]
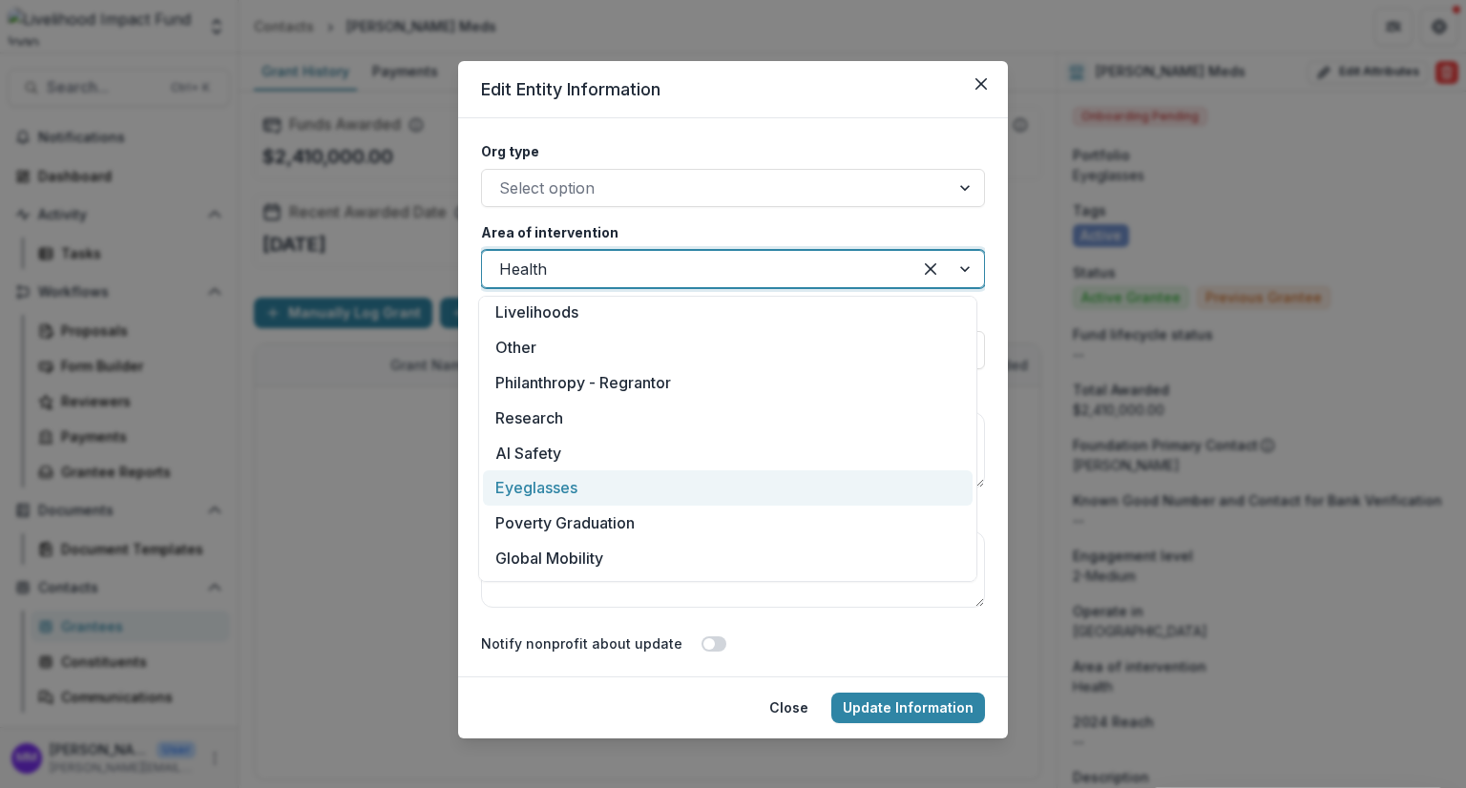
click at [558, 491] on div "Eyeglasses" at bounding box center [727, 487] width 489 height 35
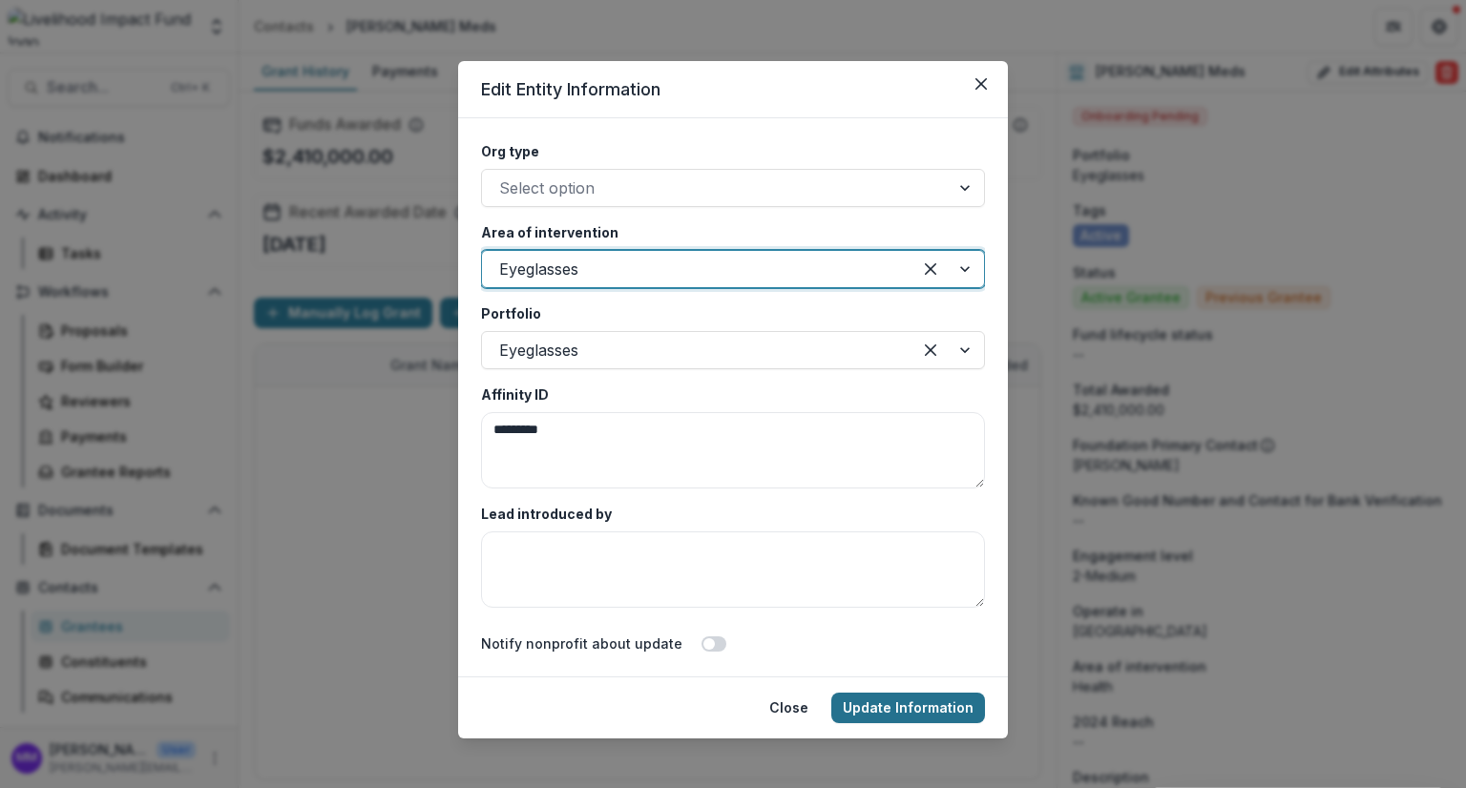
click at [908, 709] on button "Update Information" at bounding box center [908, 708] width 154 height 31
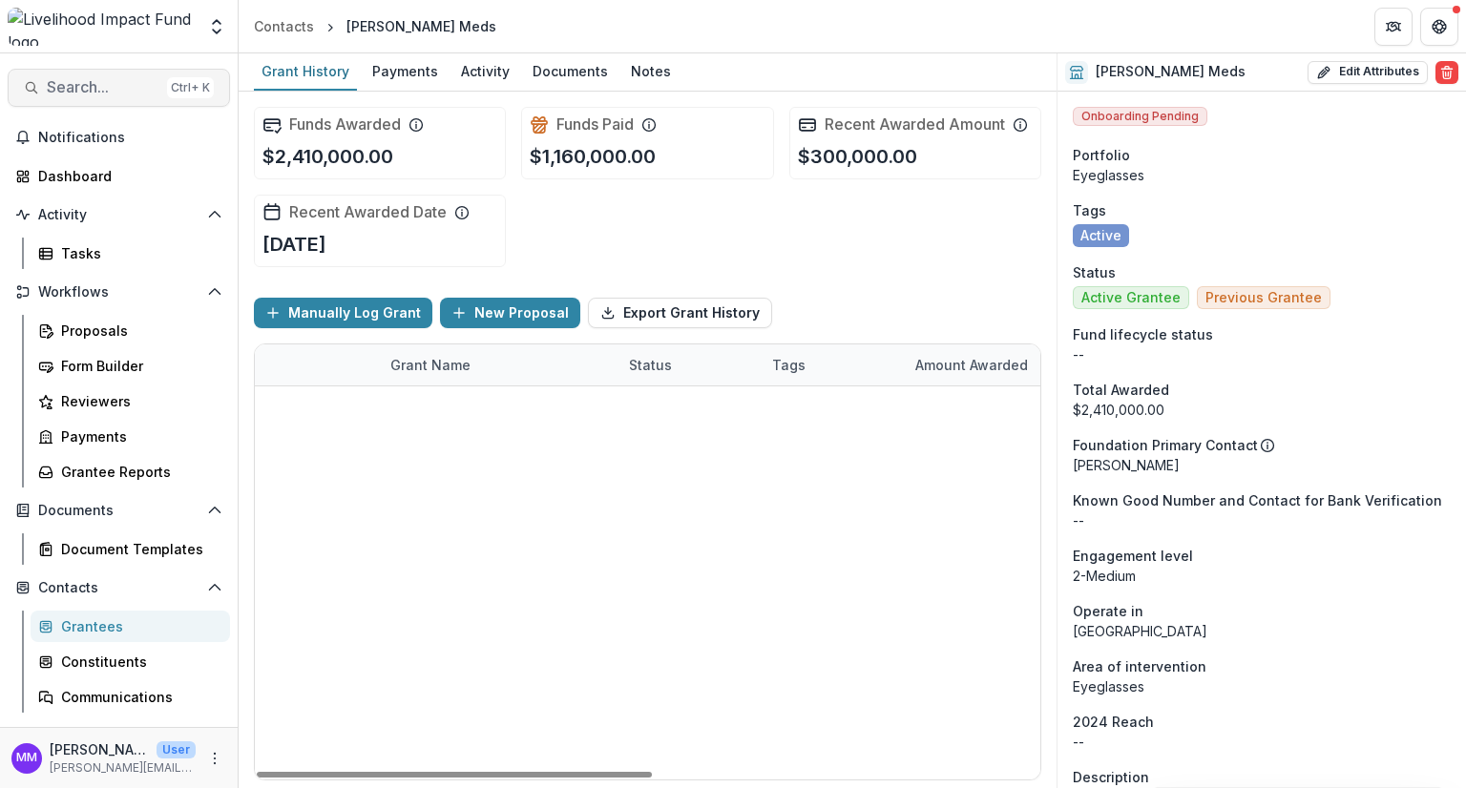
click at [69, 94] on span "Search..." at bounding box center [103, 87] width 113 height 18
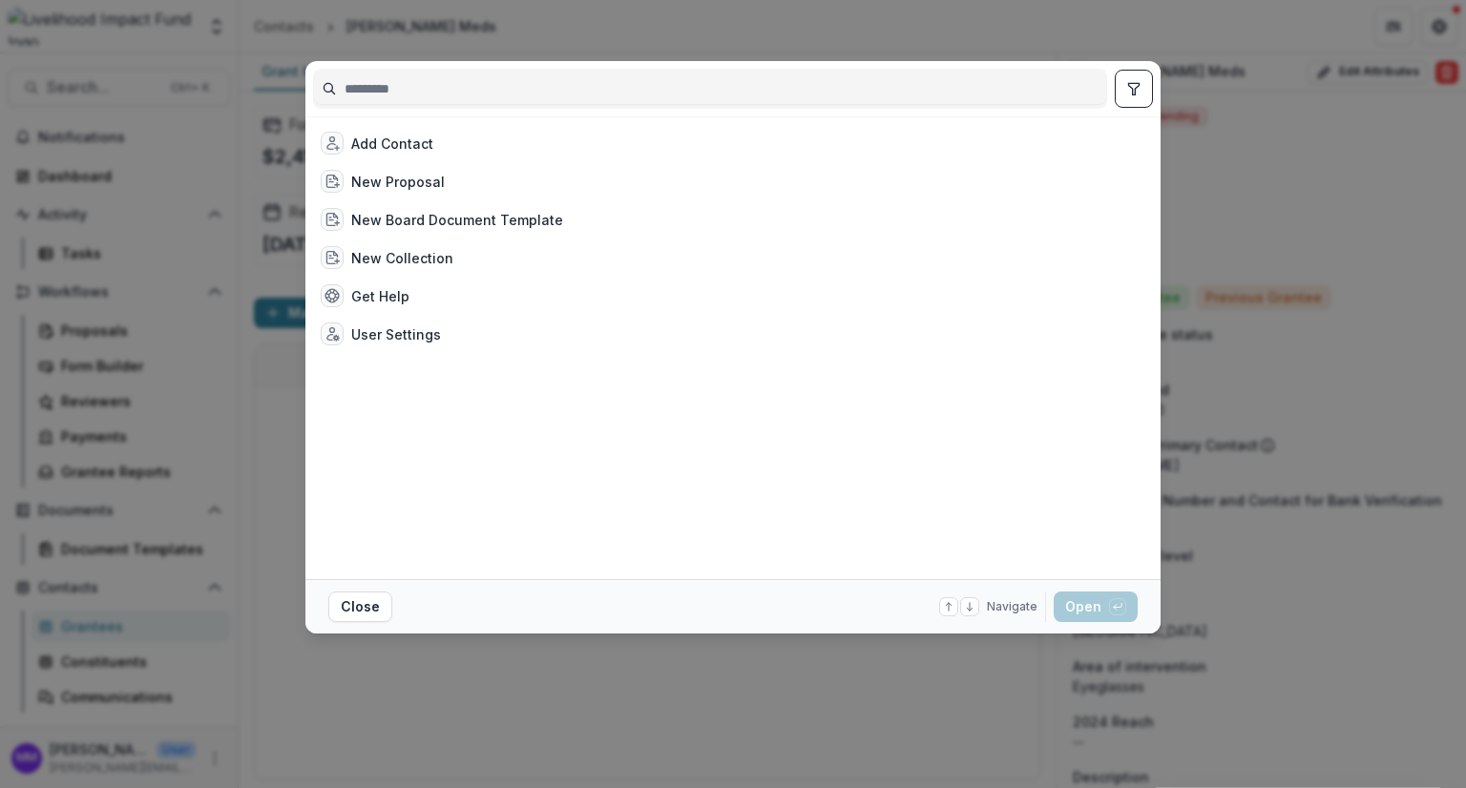
click at [470, 83] on input at bounding box center [710, 88] width 792 height 31
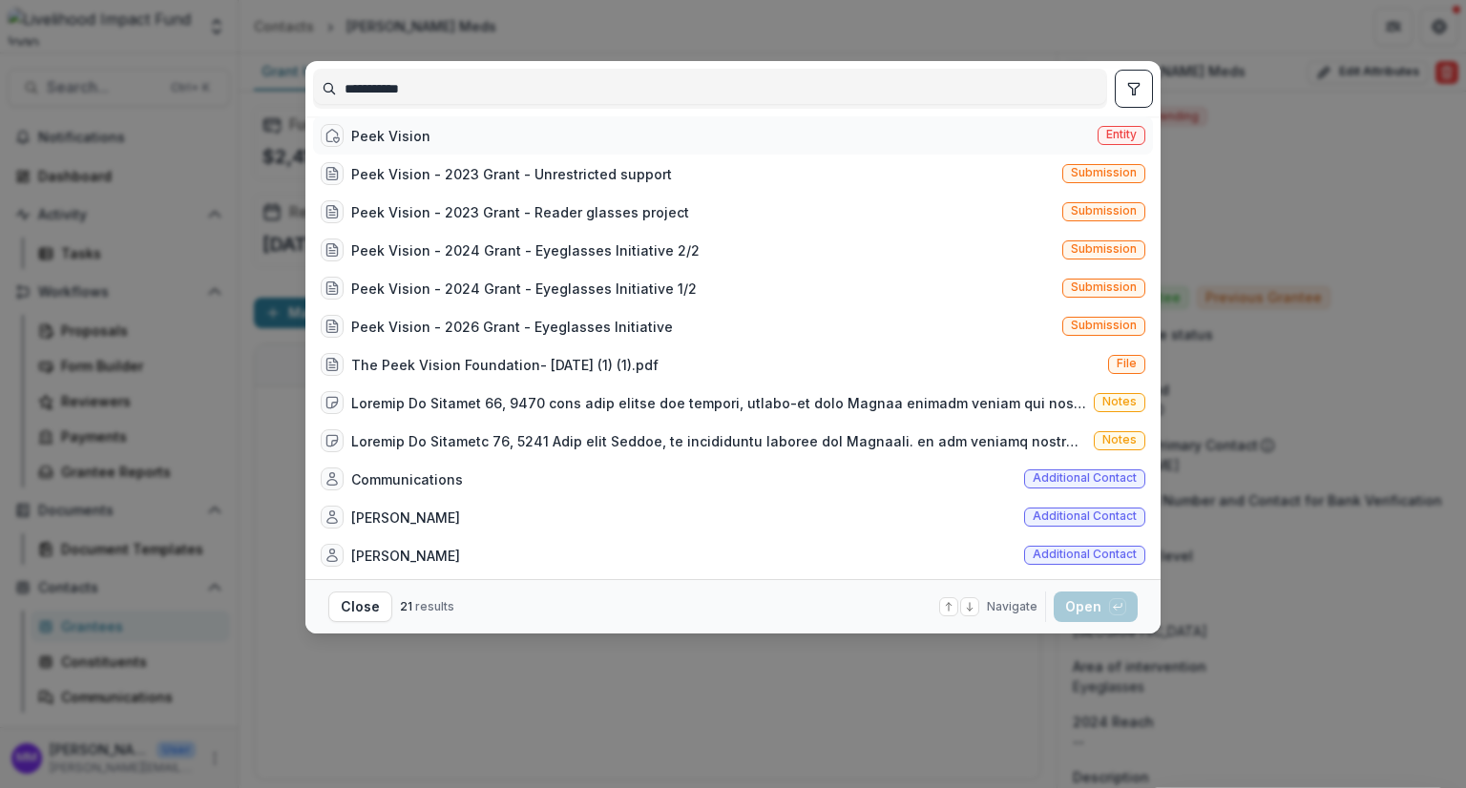
type input "**********"
click at [407, 129] on div "Peek Vision Entity" at bounding box center [733, 135] width 840 height 38
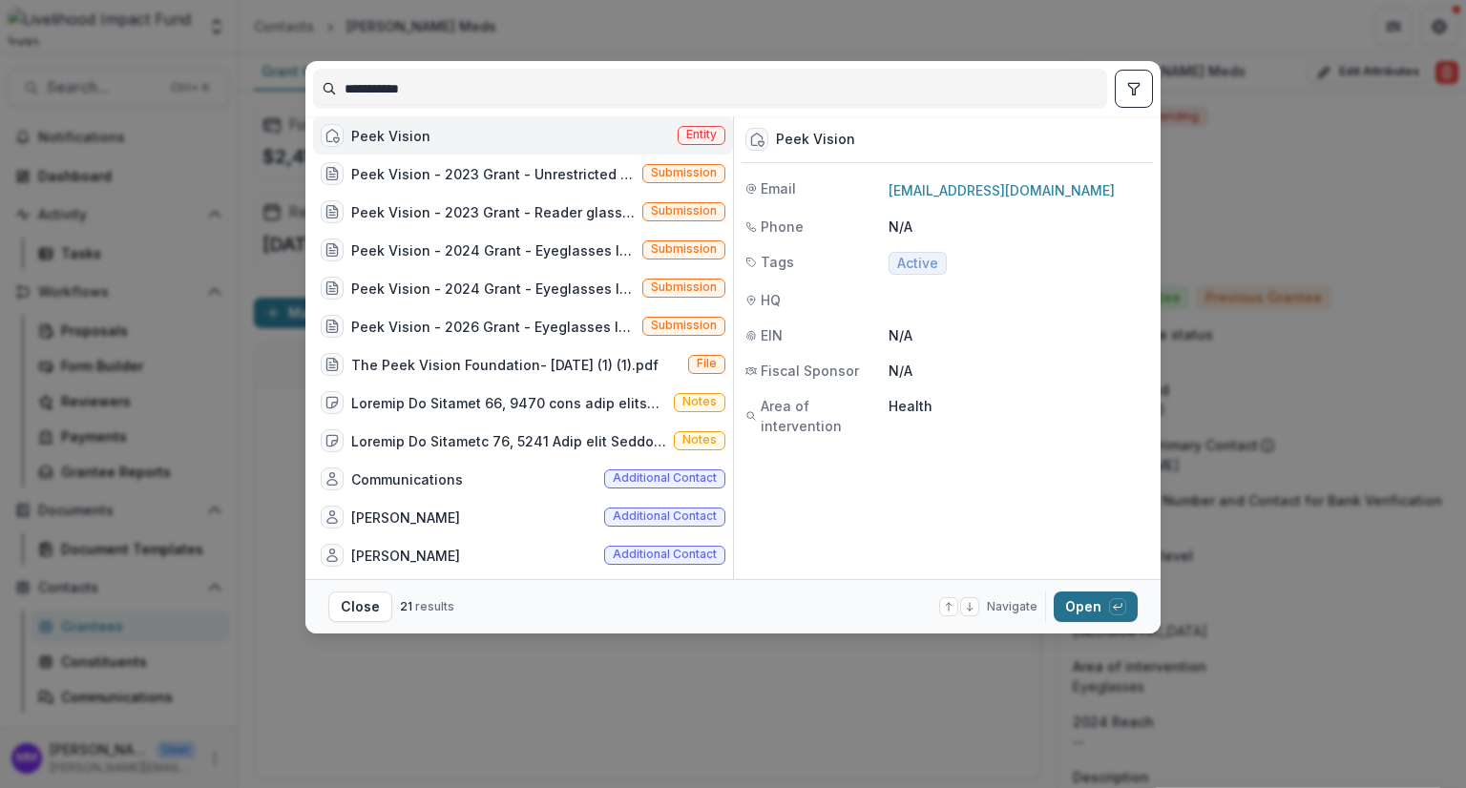
click at [1093, 602] on button "Open with enter key" at bounding box center [1095, 607] width 84 height 31
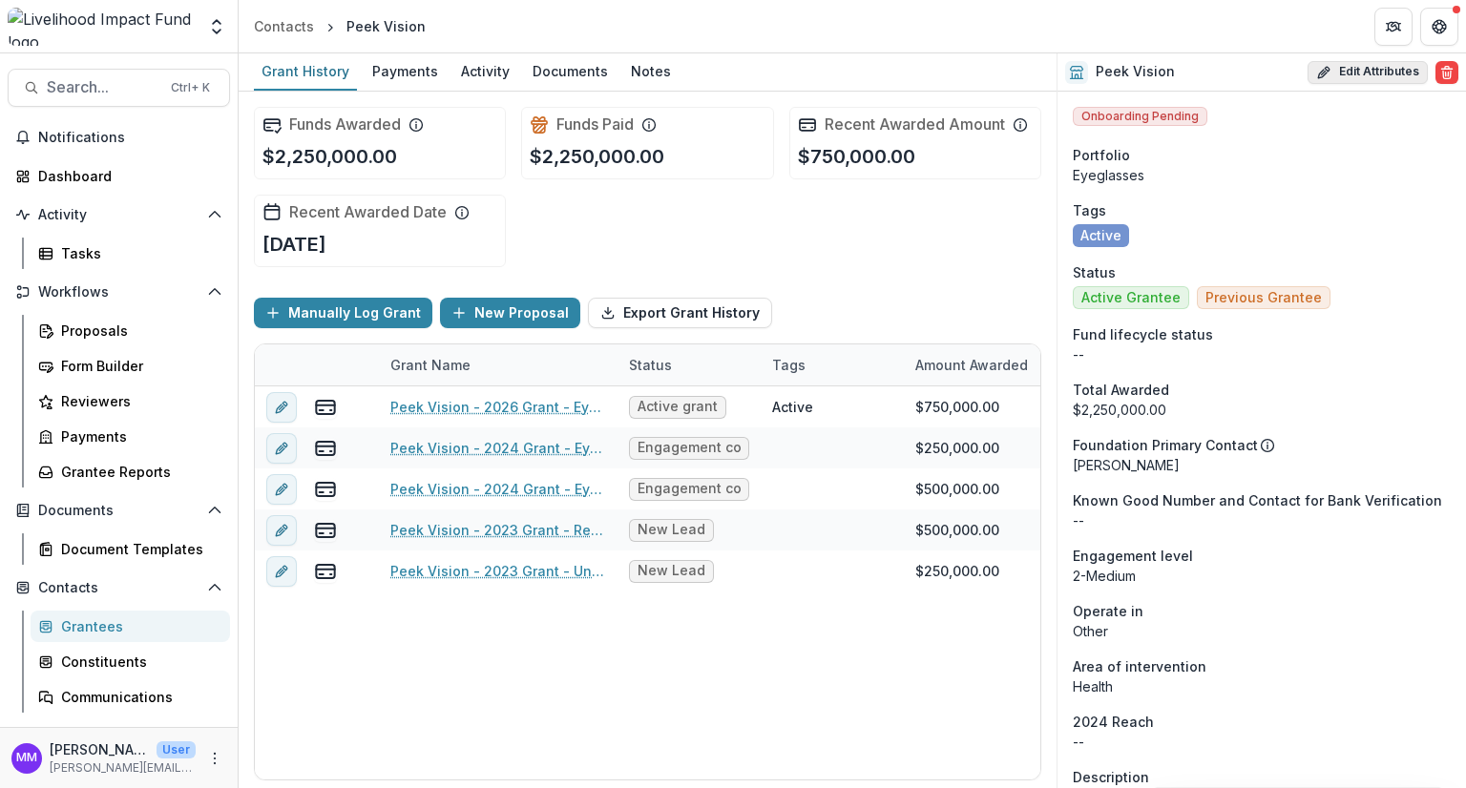
click at [1358, 67] on button "Edit Attributes" at bounding box center [1367, 72] width 120 height 23
select select
select select "**********"
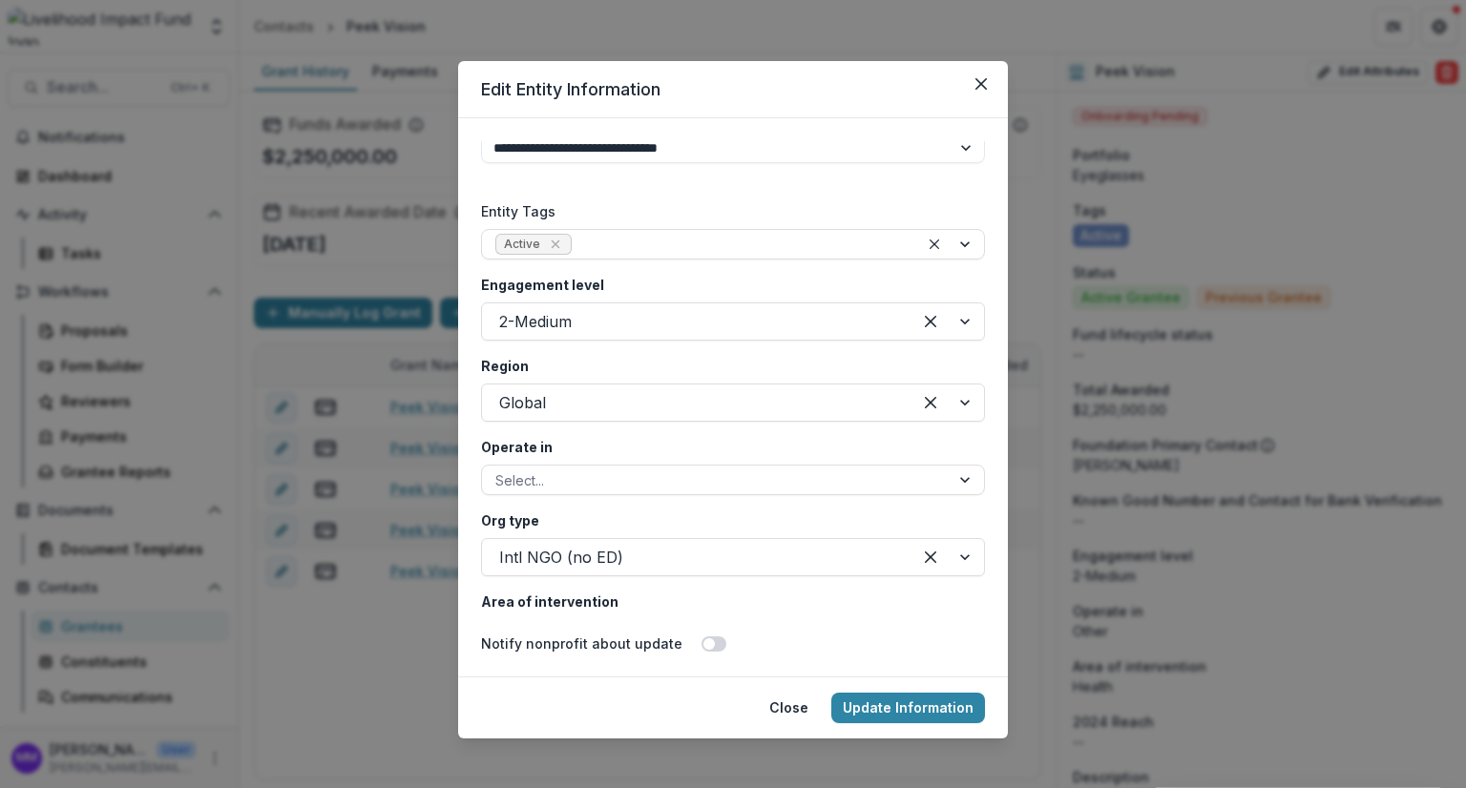
scroll to position [3340, 0]
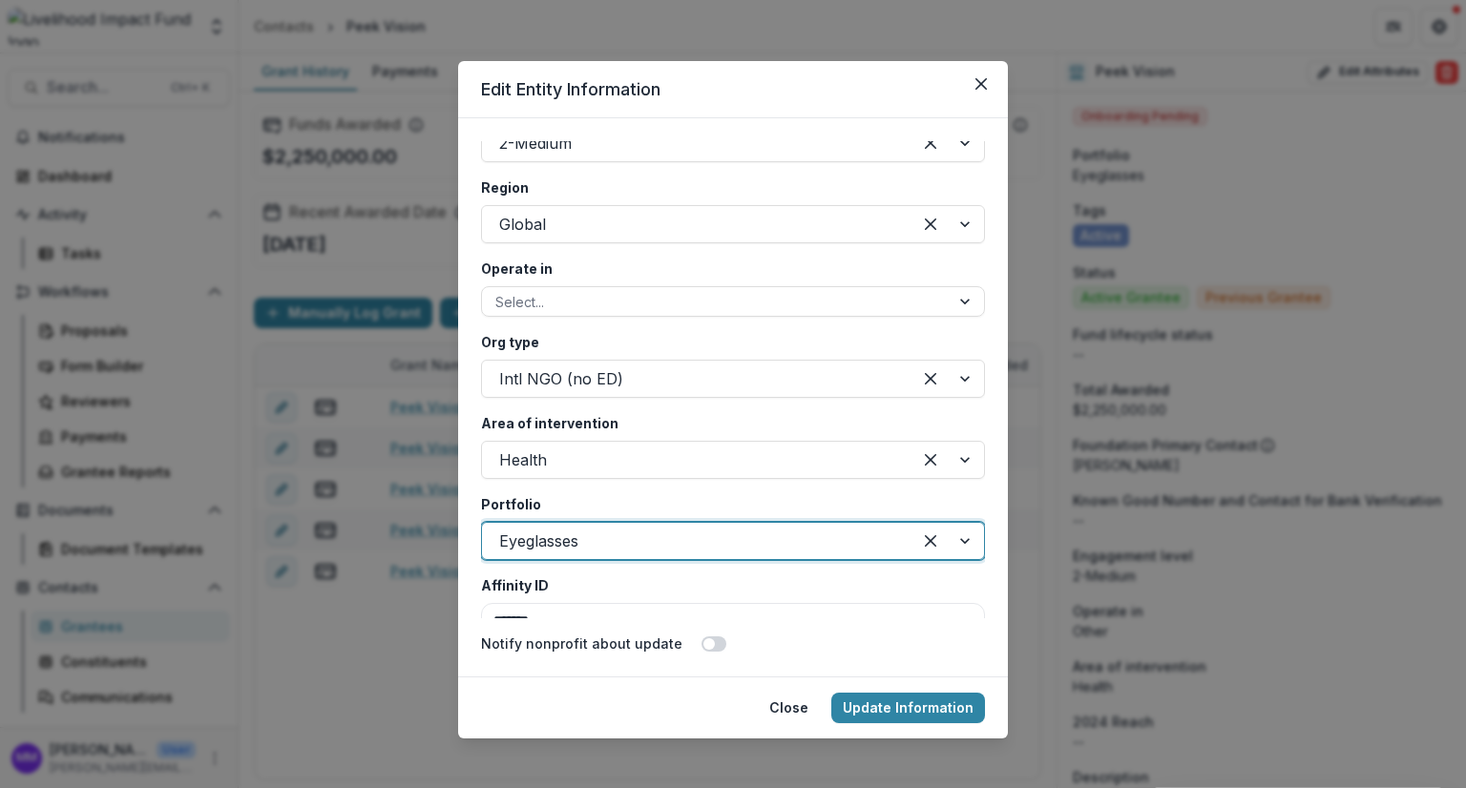
click at [545, 546] on div at bounding box center [696, 541] width 395 height 27
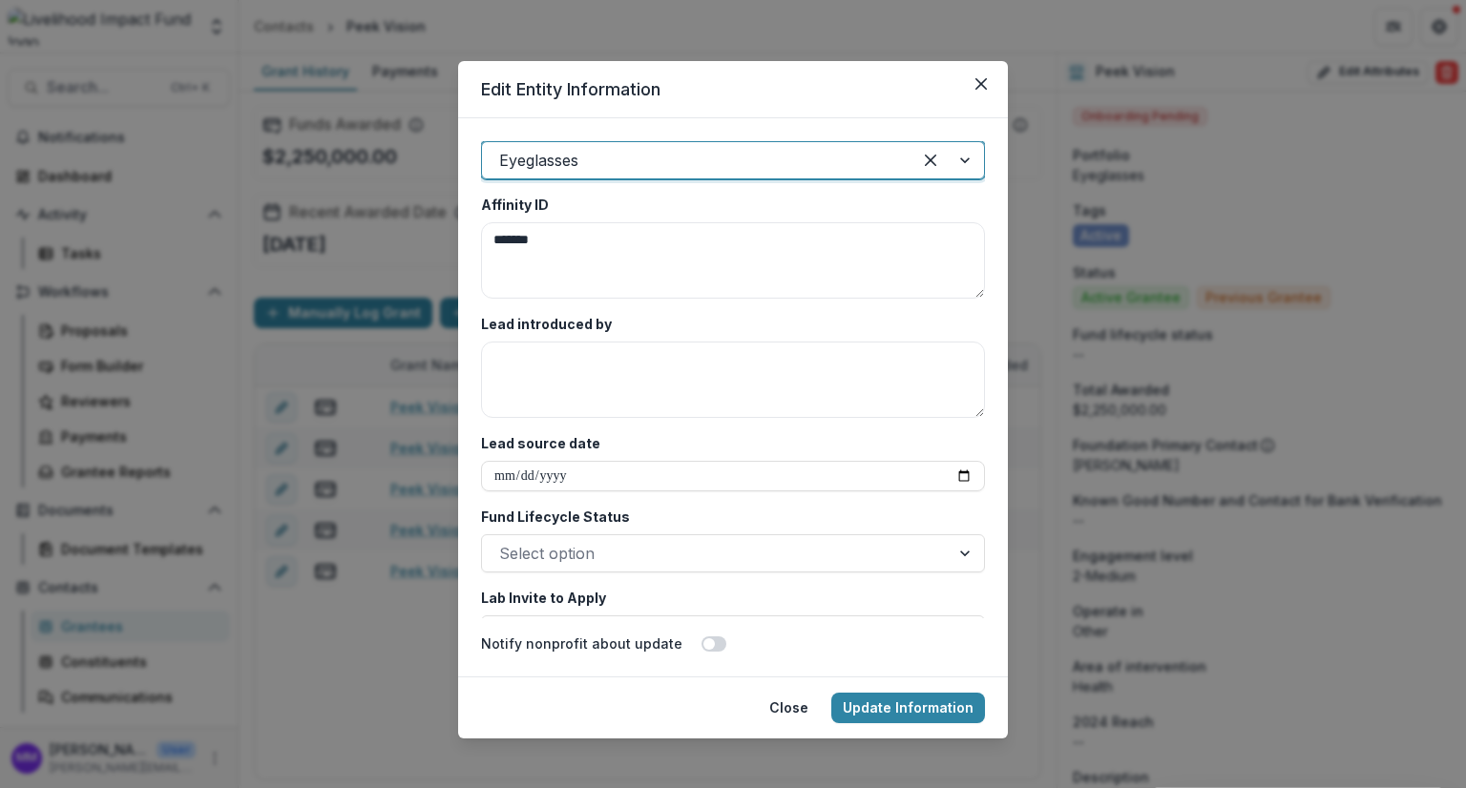
scroll to position [3722, 0]
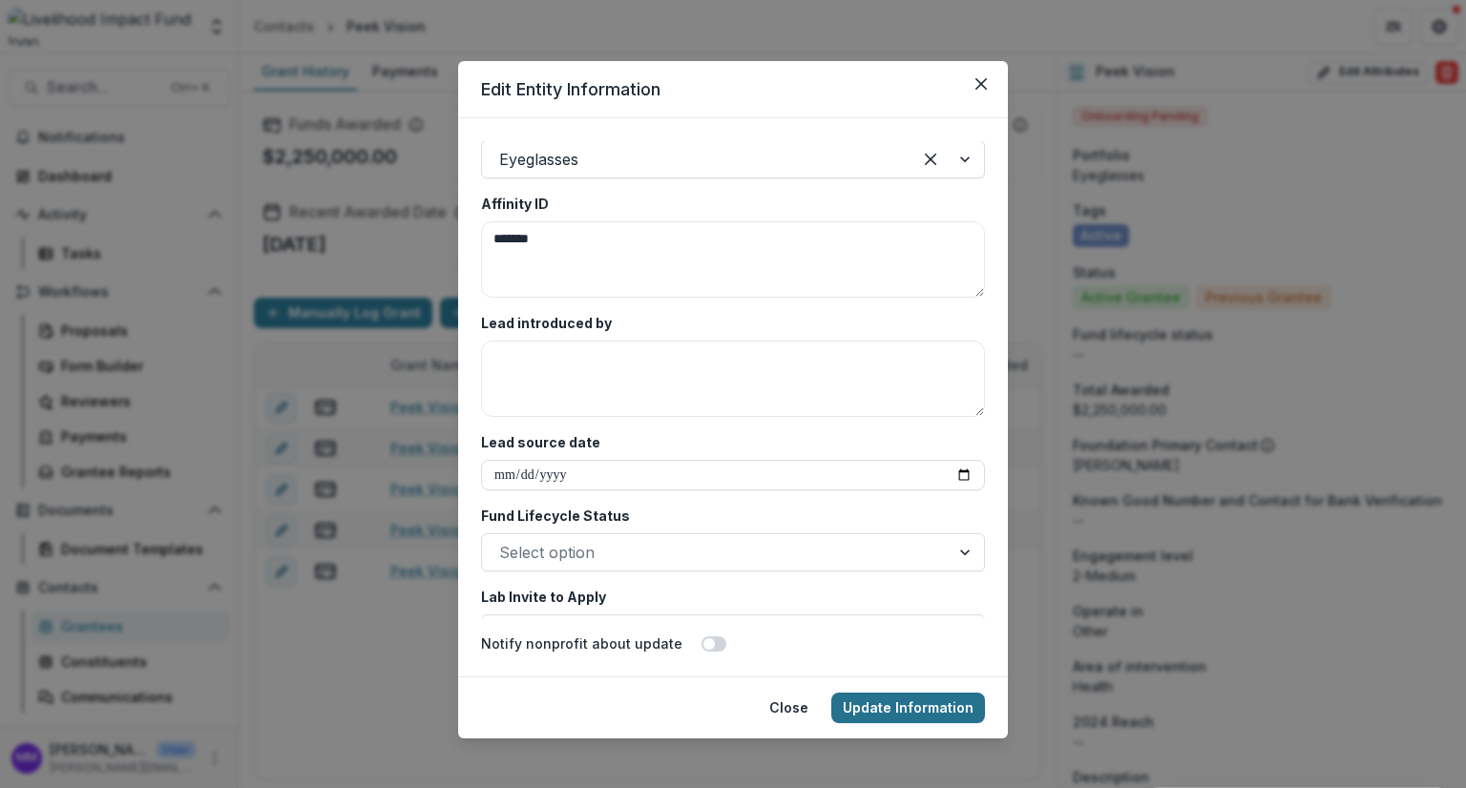
click at [909, 716] on button "Update Information" at bounding box center [908, 708] width 154 height 31
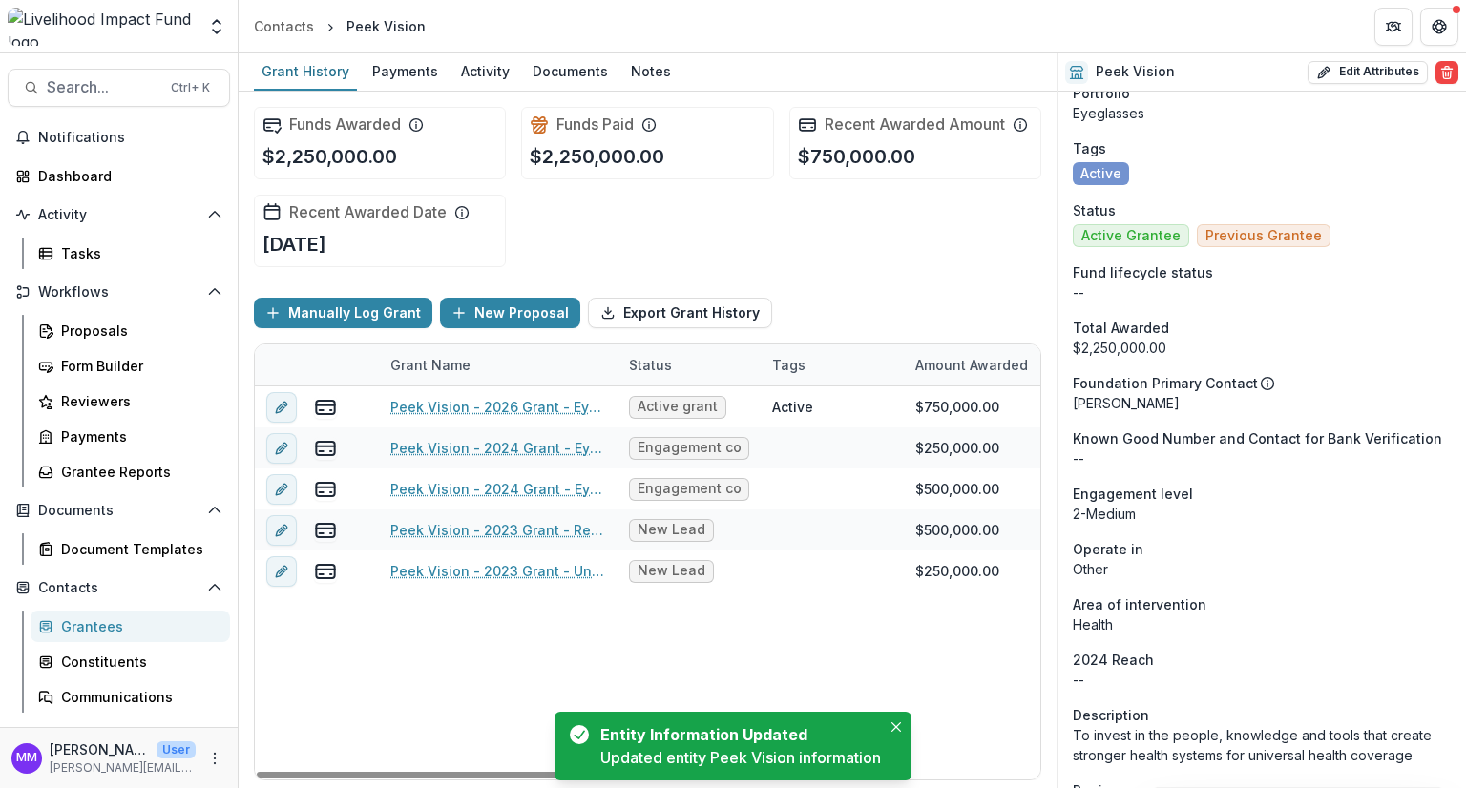
scroll to position [95, 0]
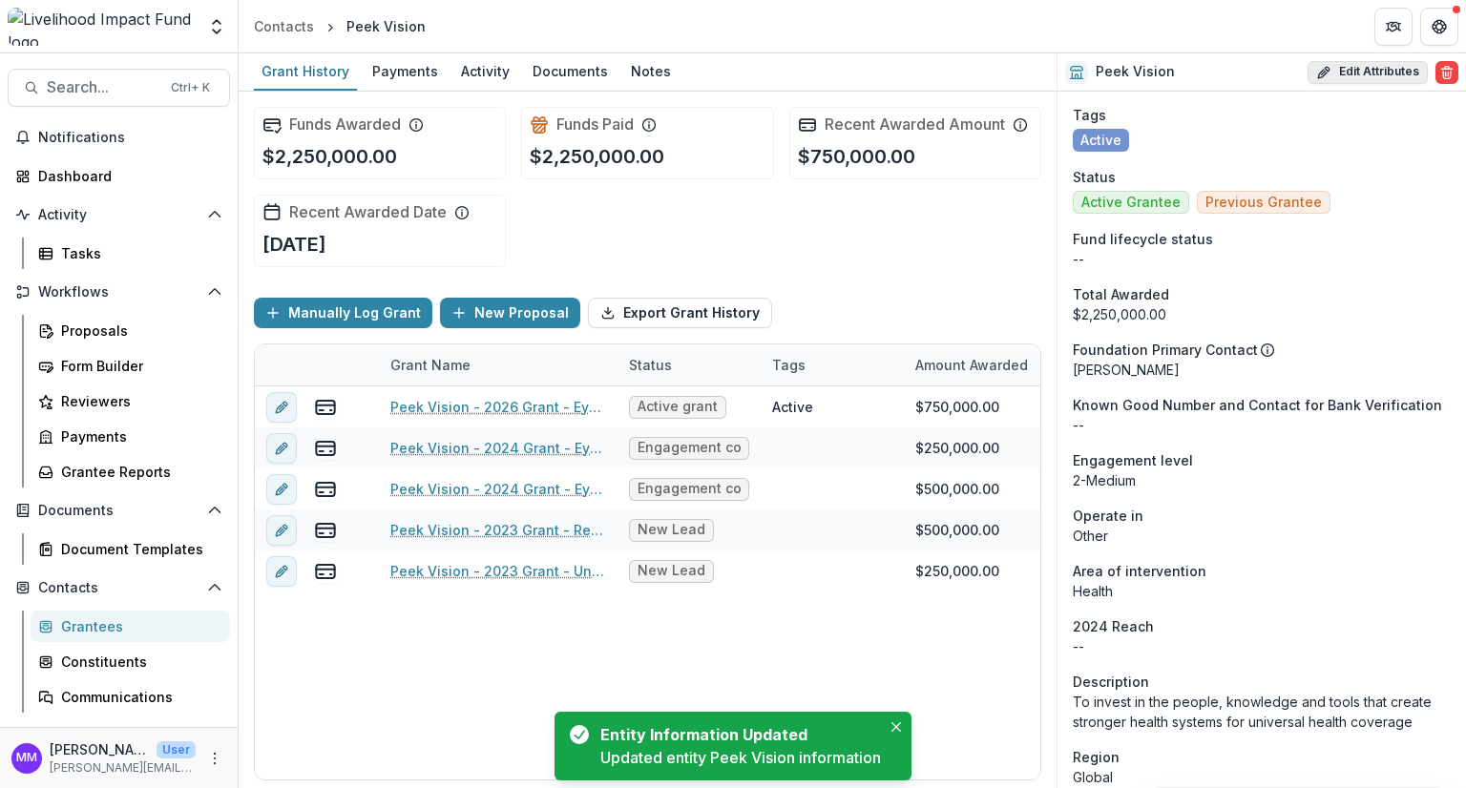
click at [1362, 71] on button "Edit Attributes" at bounding box center [1367, 72] width 120 height 23
select select
select select "**********"
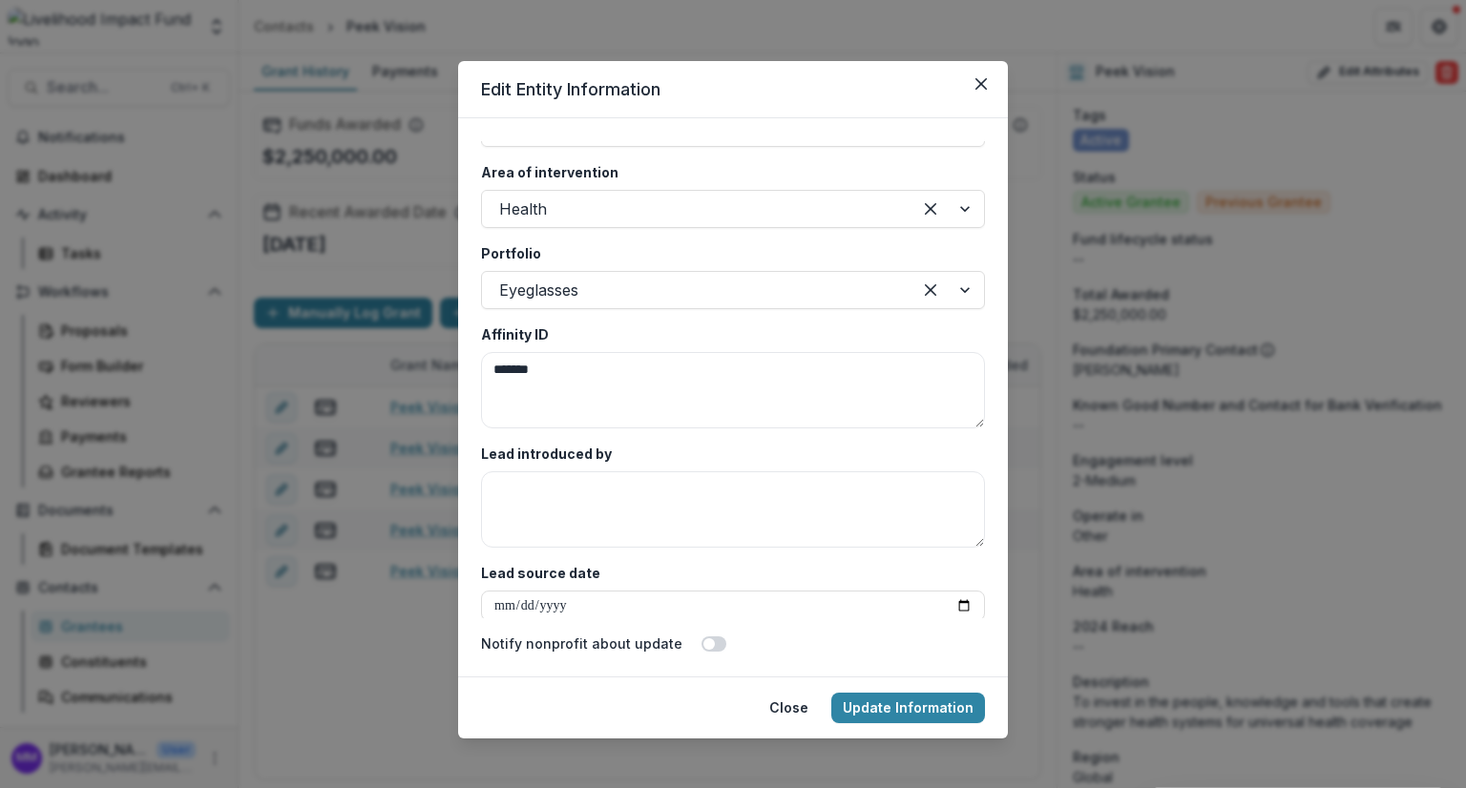
scroll to position [3495, 0]
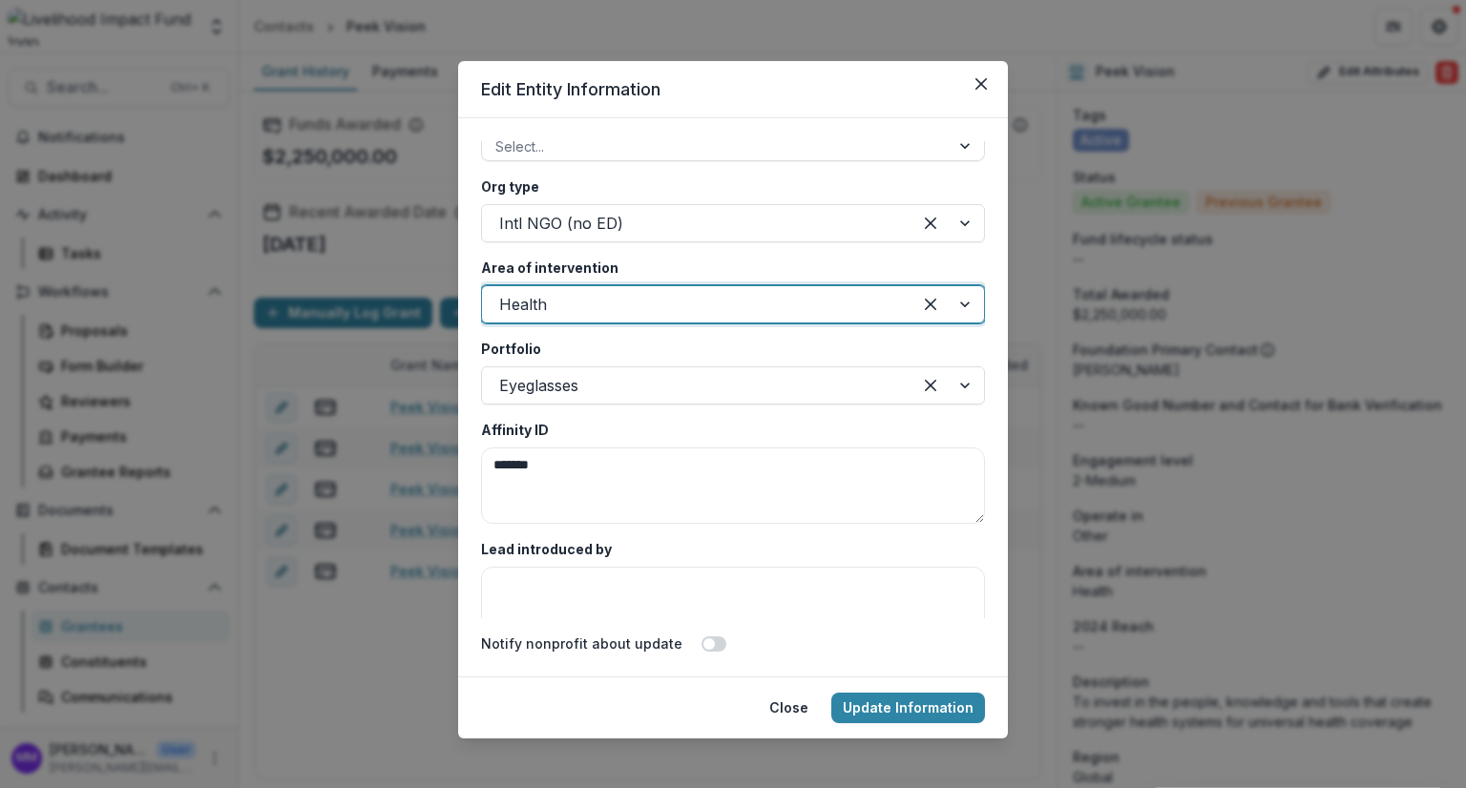
click at [551, 310] on div at bounding box center [696, 304] width 395 height 27
click at [878, 704] on button "Update Information" at bounding box center [908, 708] width 154 height 31
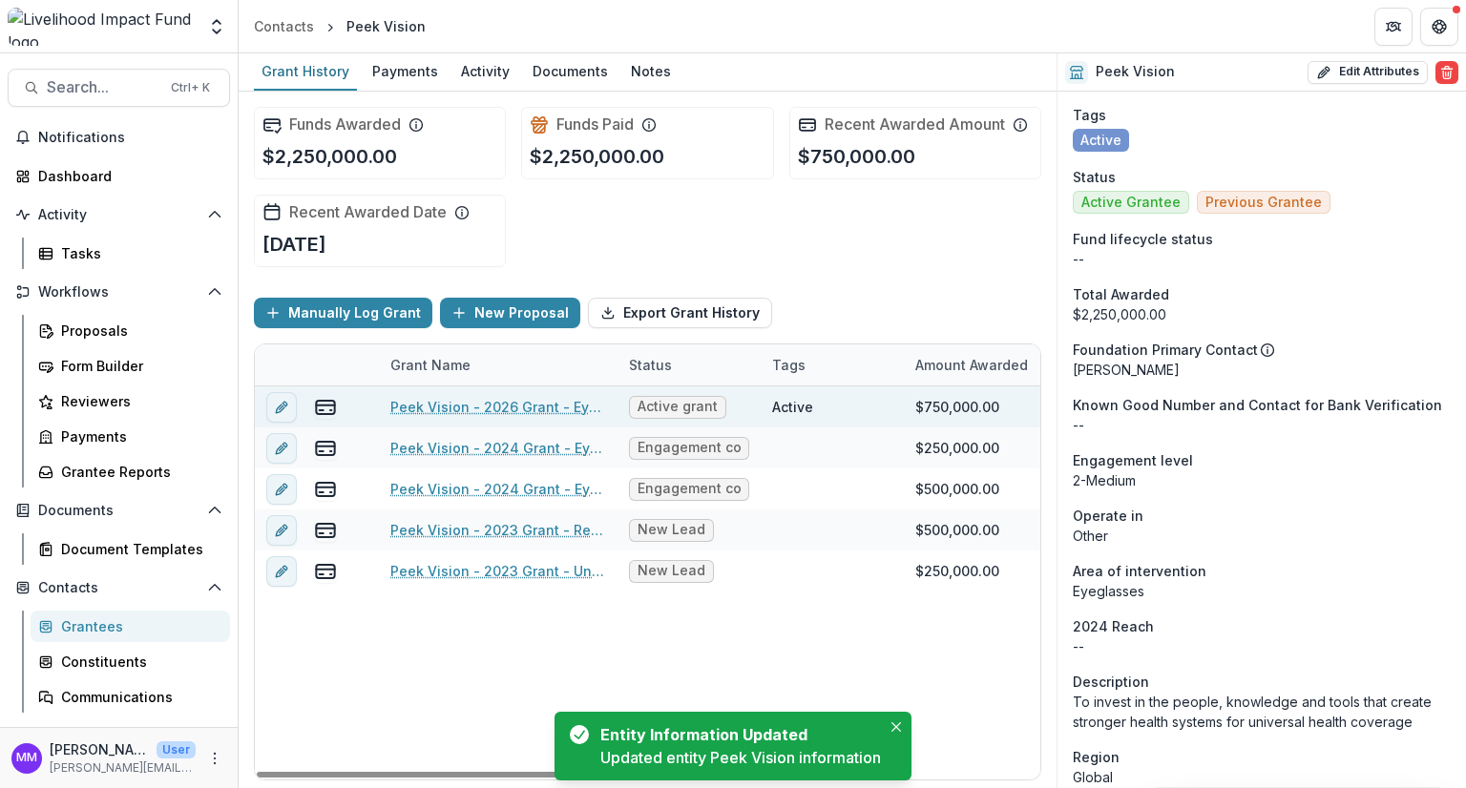
click at [504, 407] on link "Peek Vision - 2026 Grant - Eyeglasses Initiative" at bounding box center [498, 407] width 216 height 20
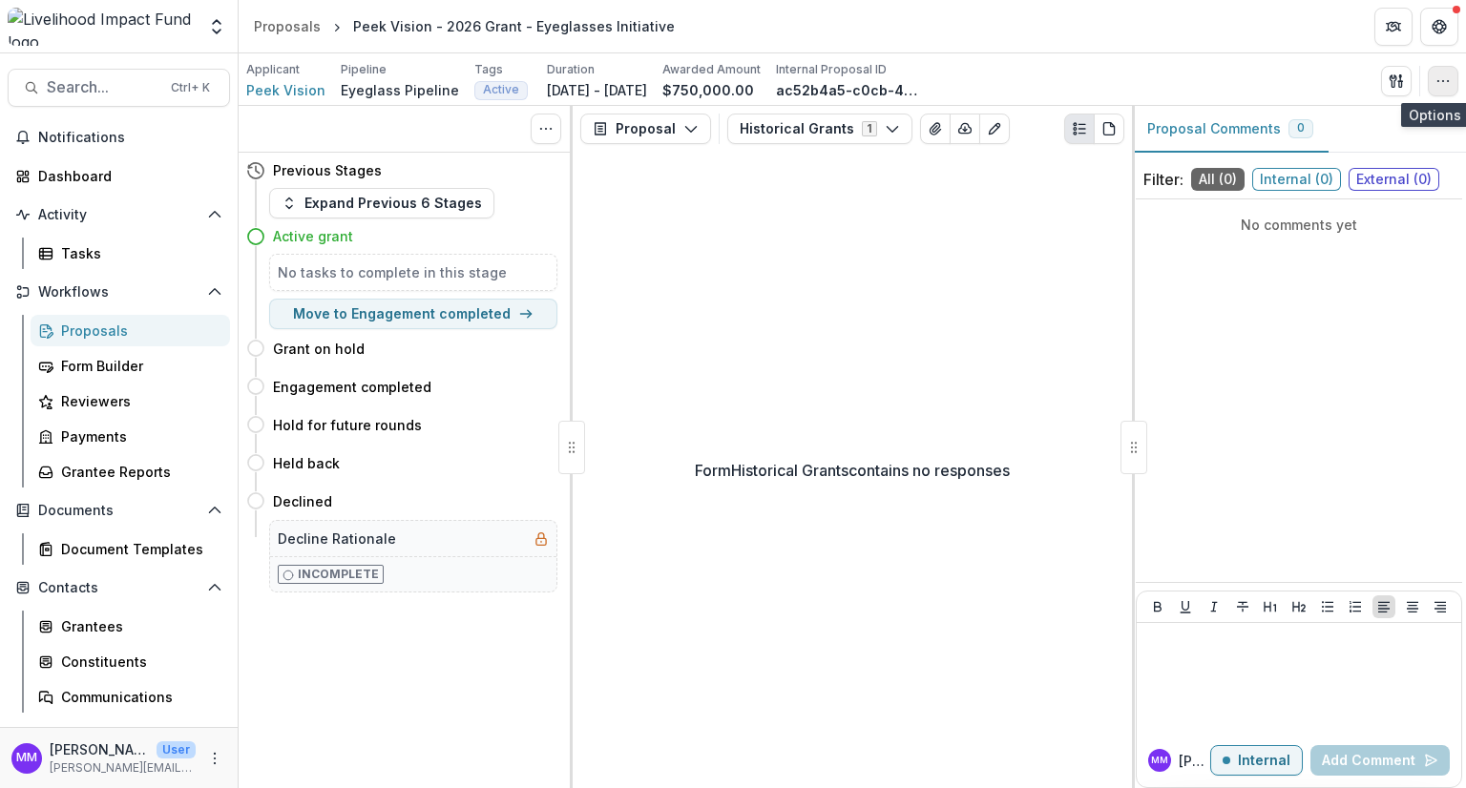
click at [1445, 76] on icon "button" at bounding box center [1442, 80] width 15 height 15
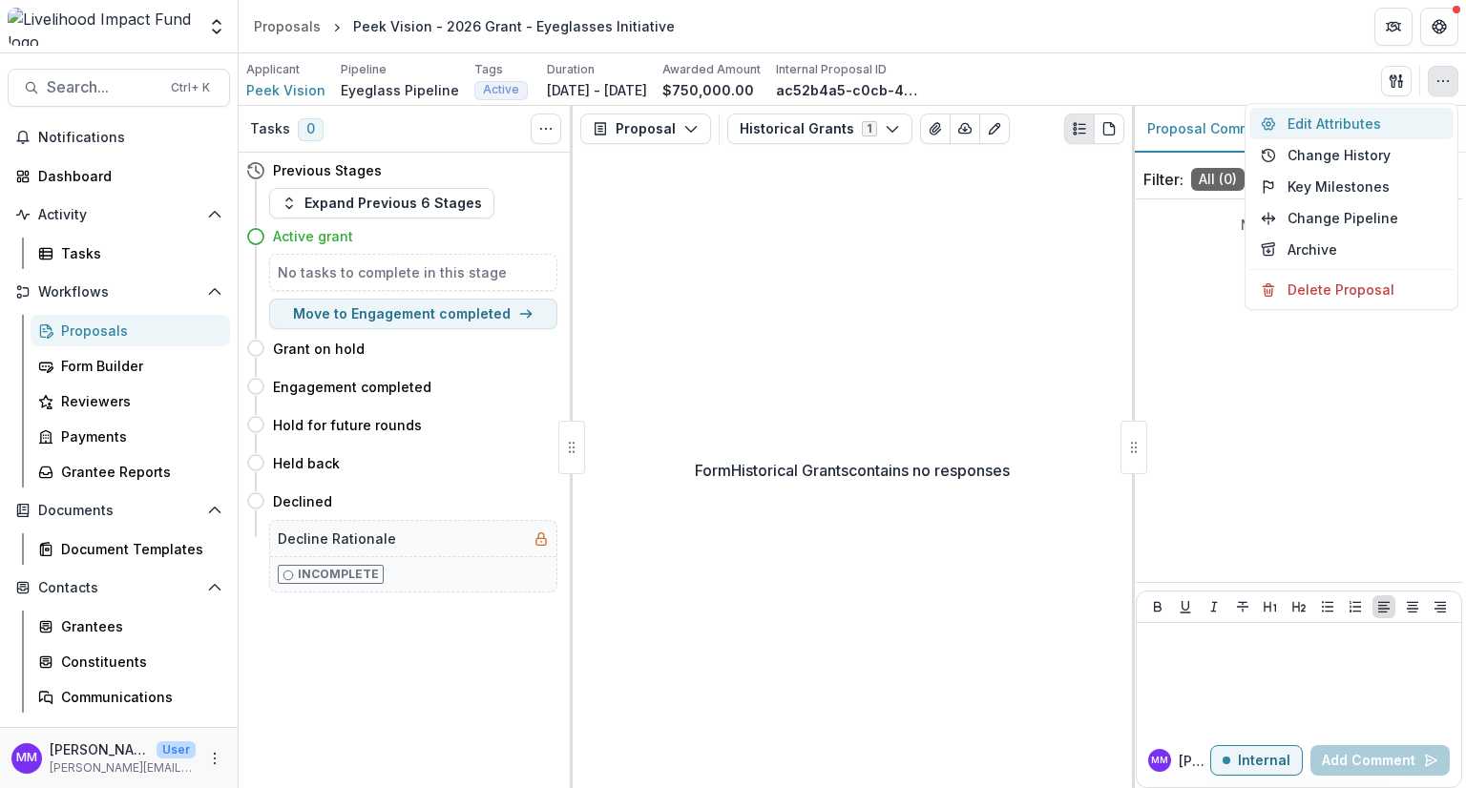
click at [1338, 118] on button "Edit Attributes" at bounding box center [1351, 123] width 204 height 31
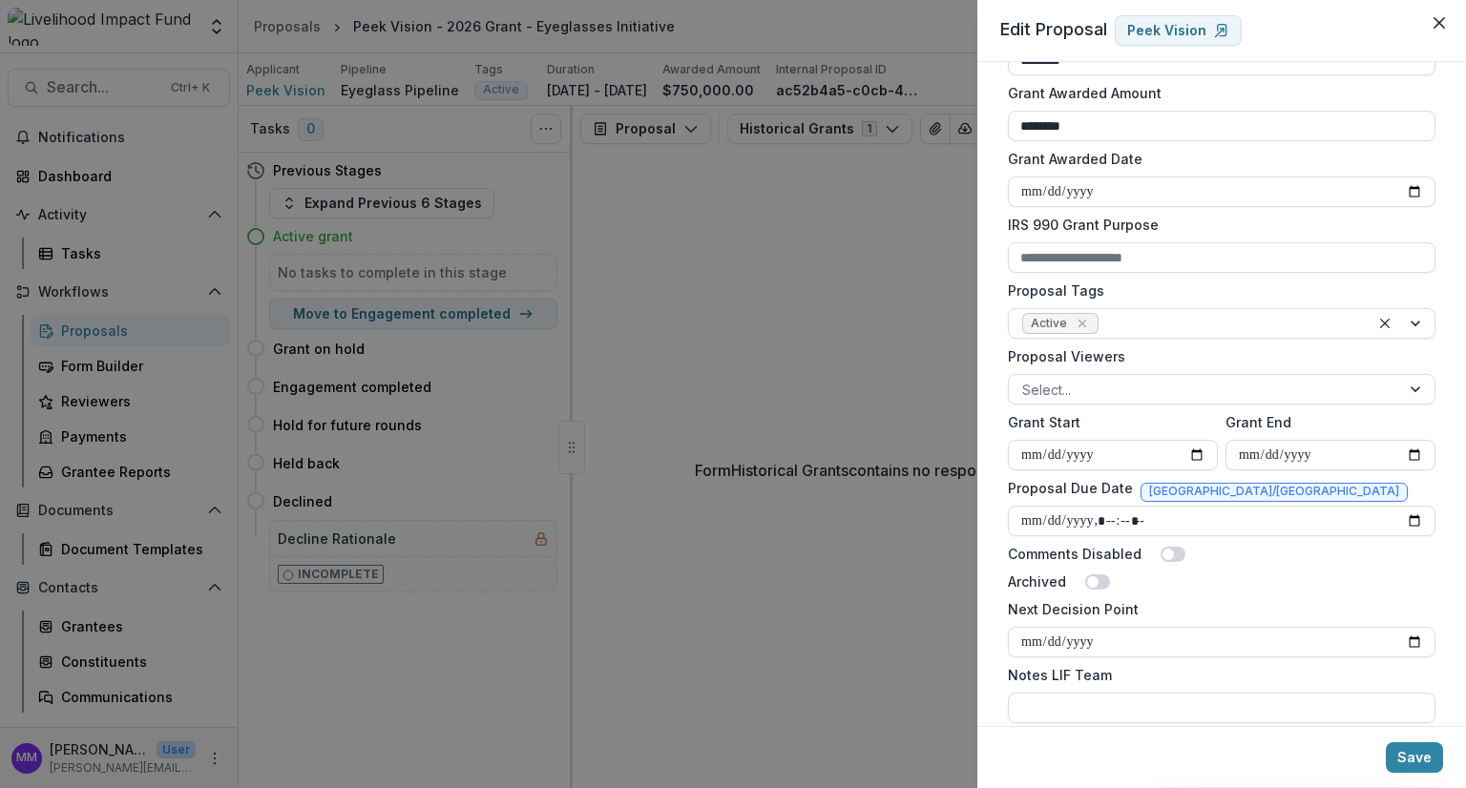
scroll to position [531, 0]
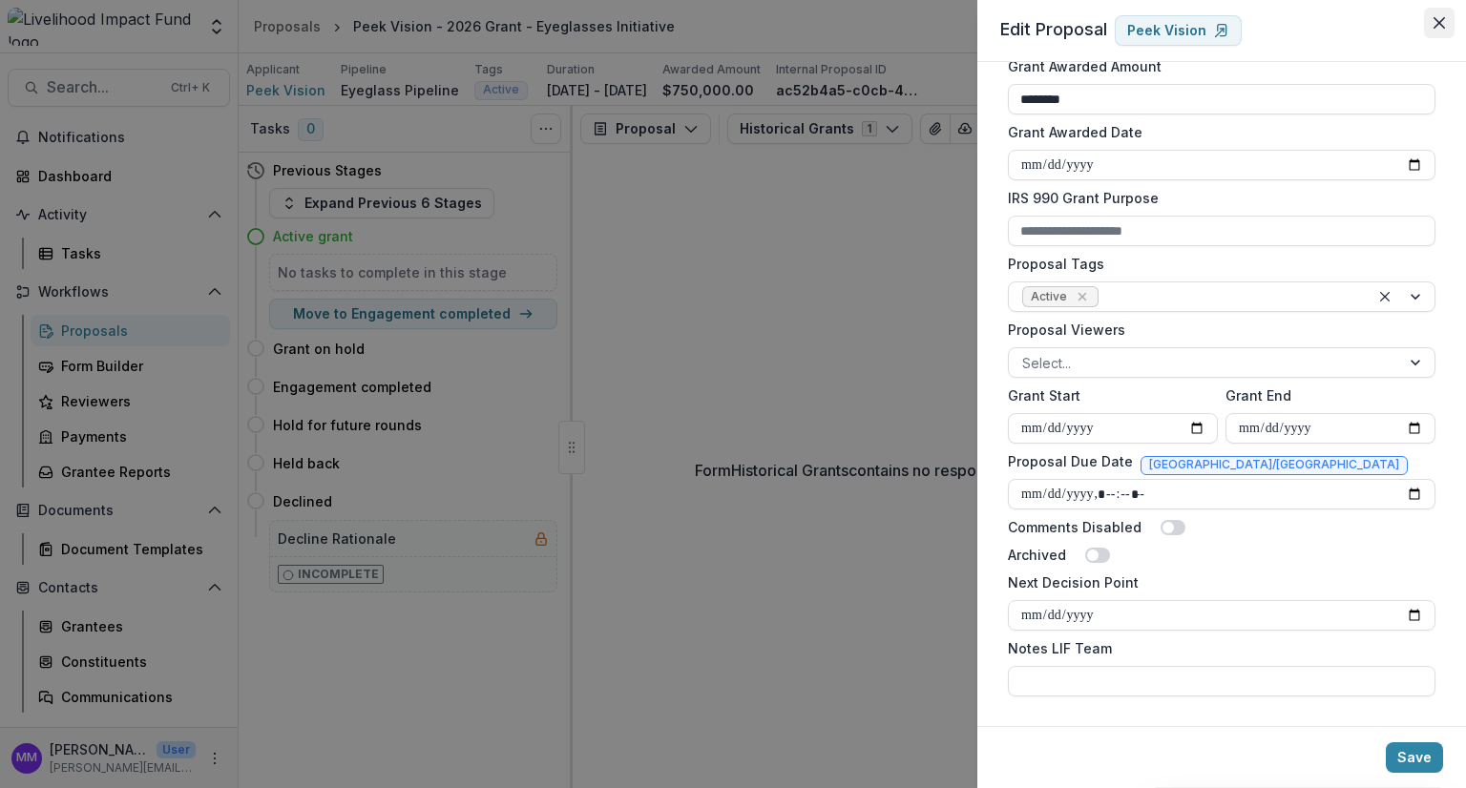
click at [1439, 21] on icon "Close" at bounding box center [1438, 22] width 11 height 11
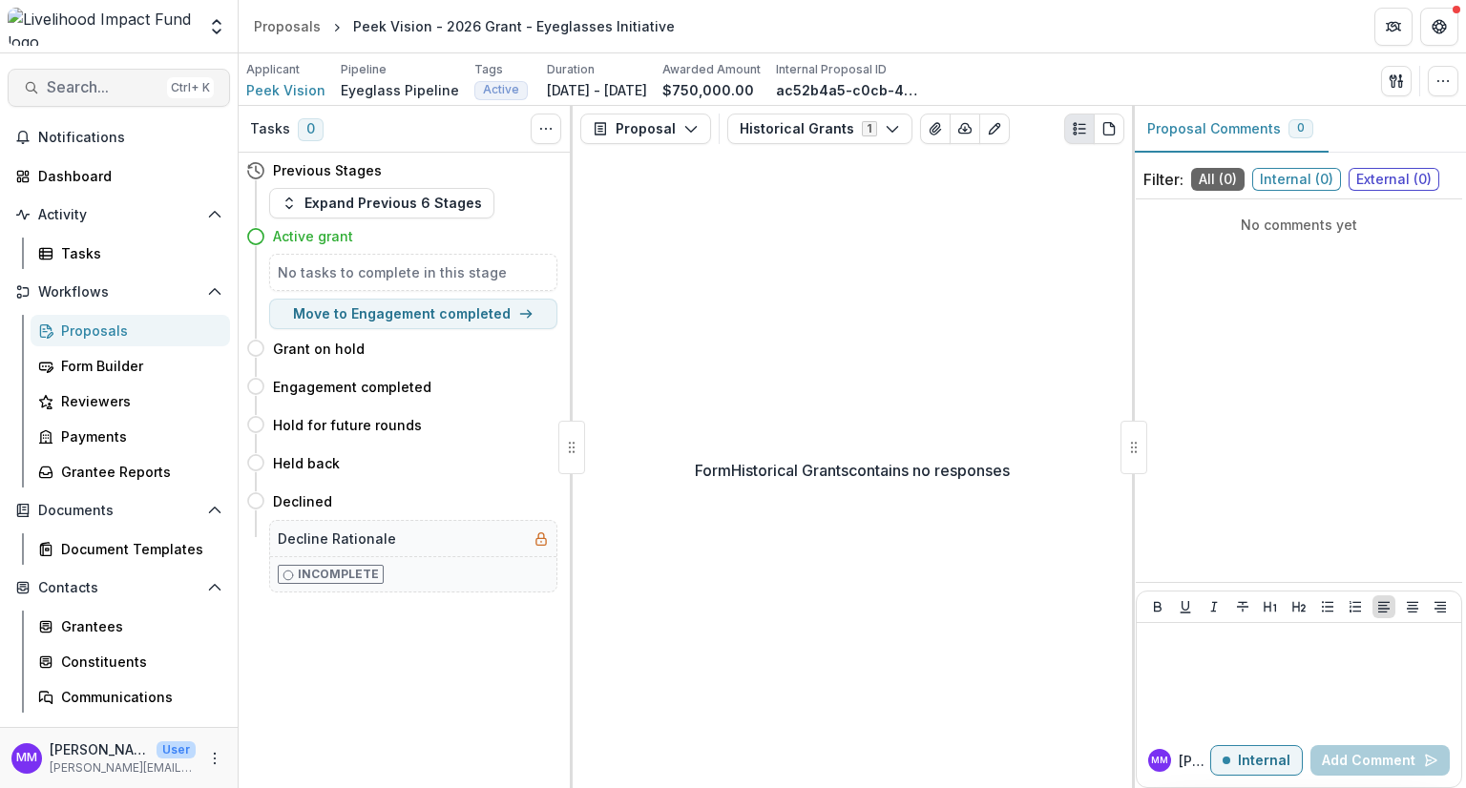
click at [85, 89] on span "Search..." at bounding box center [103, 87] width 113 height 18
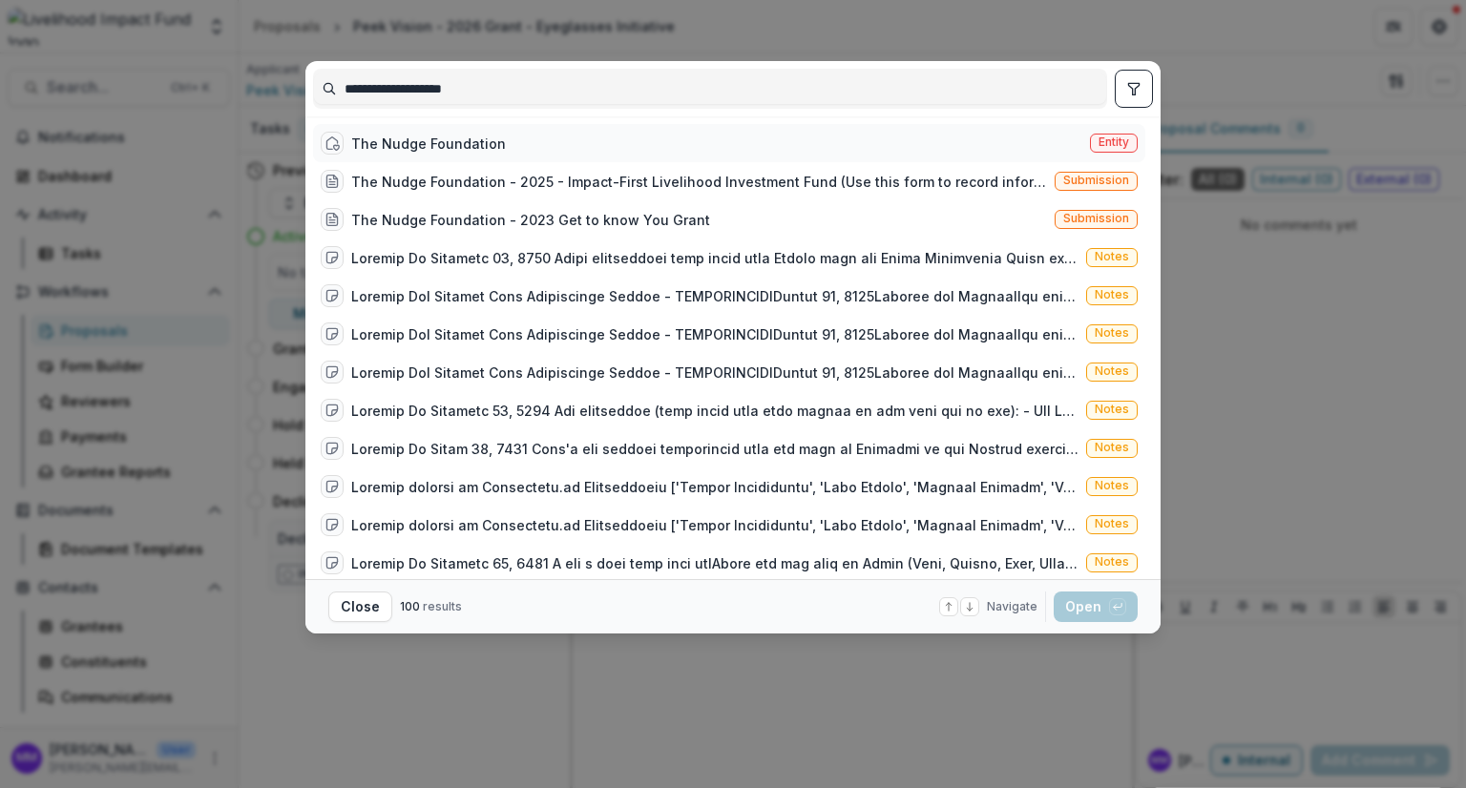
type input "**********"
click at [466, 137] on div "The Nudge Foundation" at bounding box center [428, 144] width 155 height 20
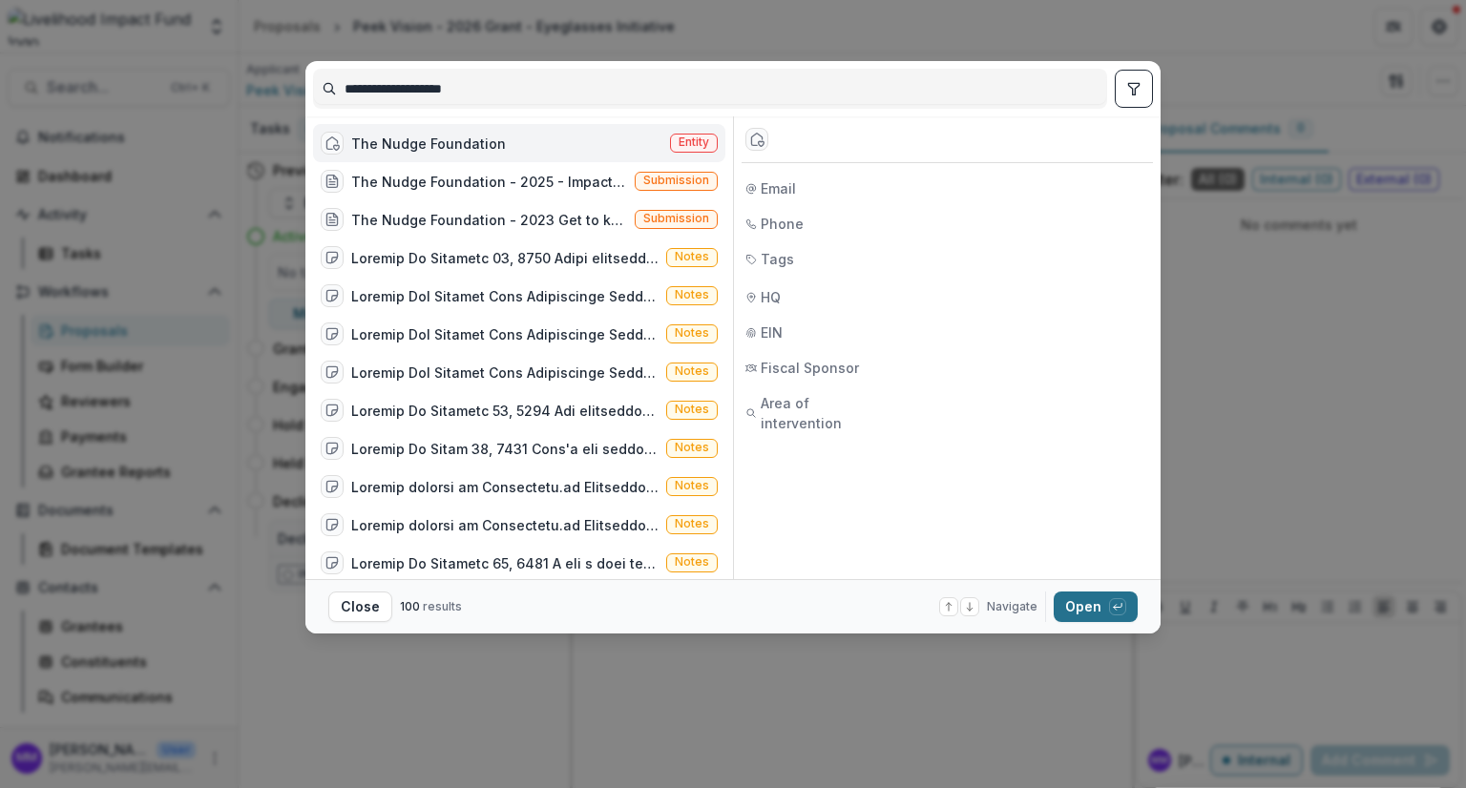
click at [1092, 604] on button "Open with enter key" at bounding box center [1095, 607] width 84 height 31
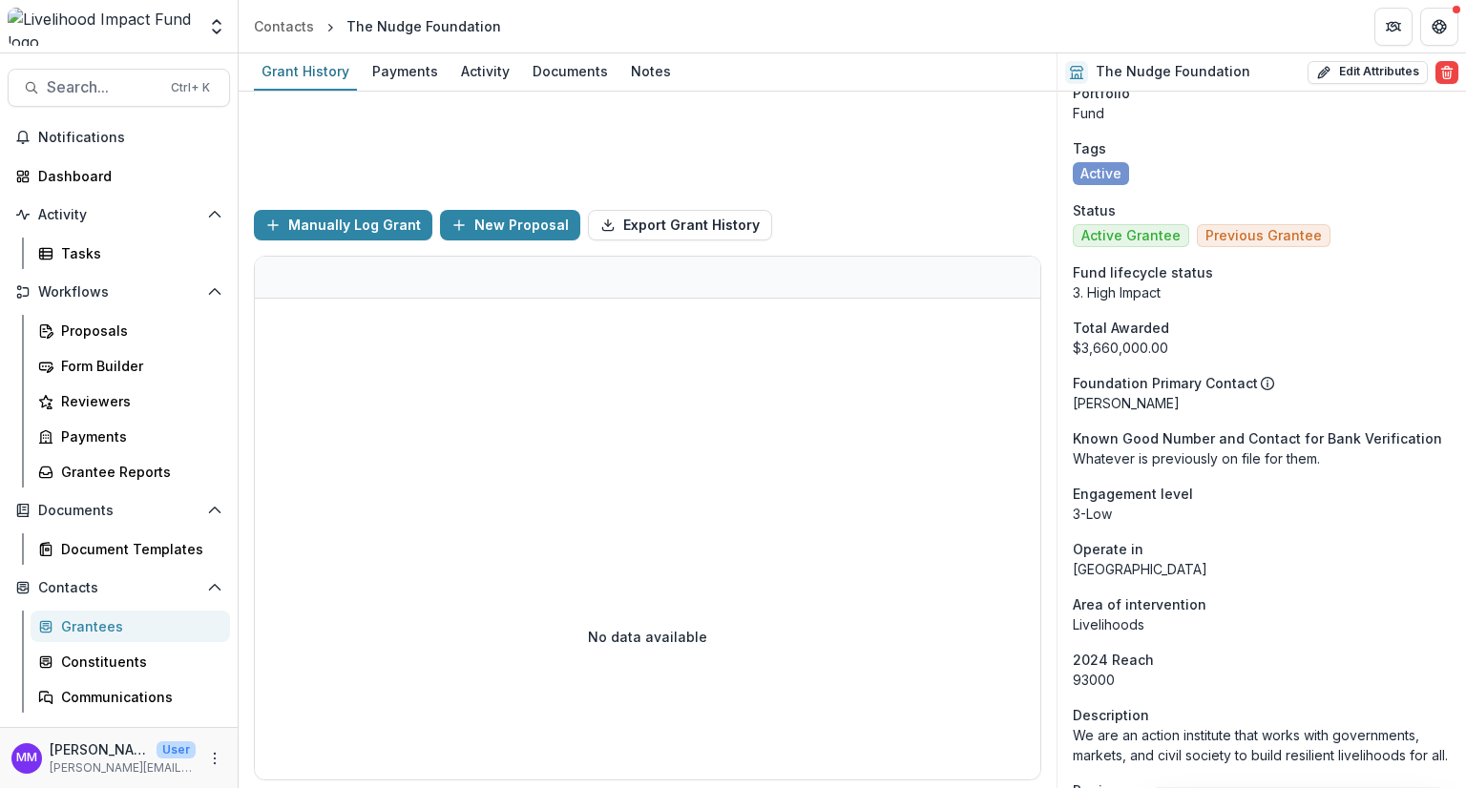
scroll to position [95, 0]
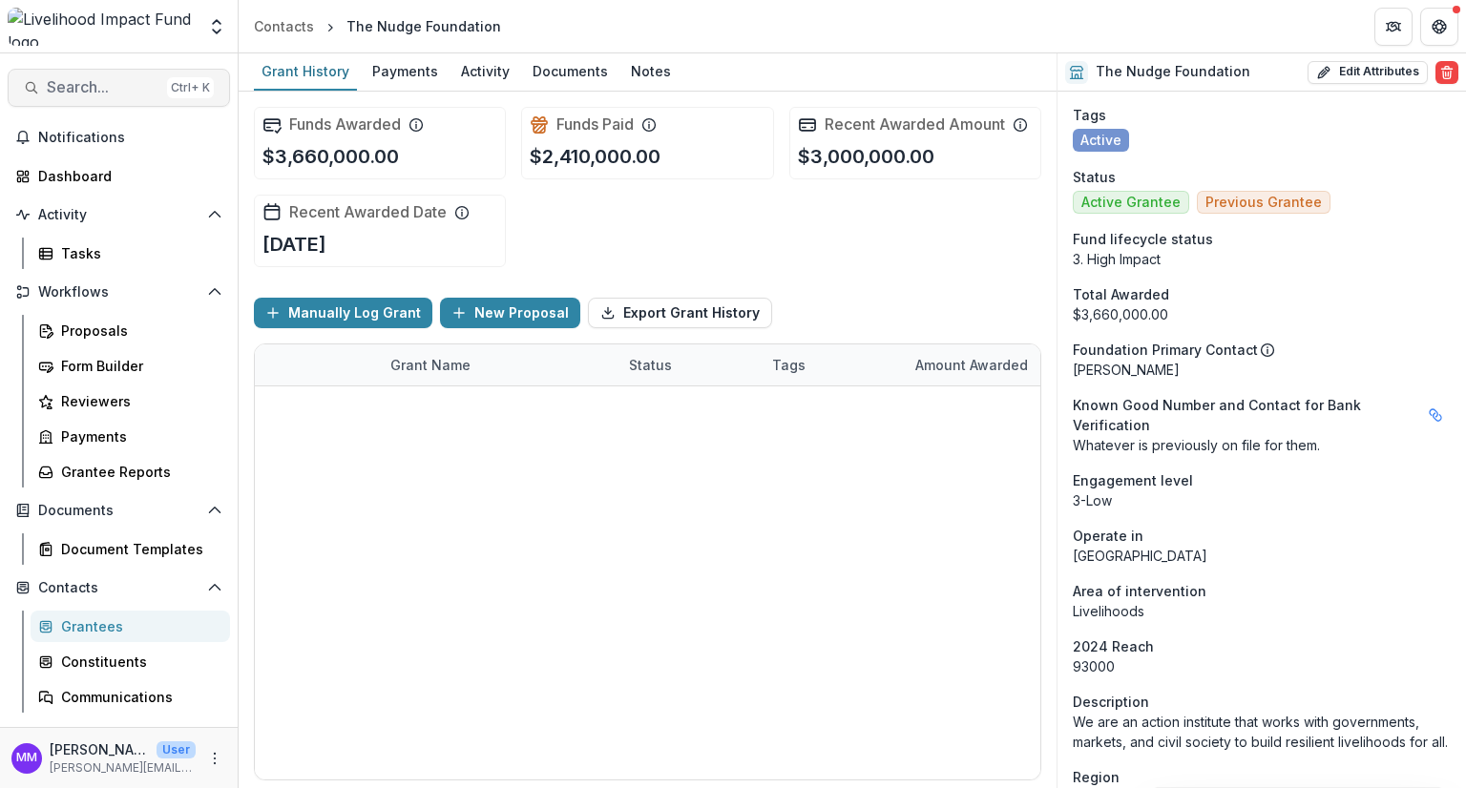
click at [60, 89] on span "Search..." at bounding box center [103, 87] width 113 height 18
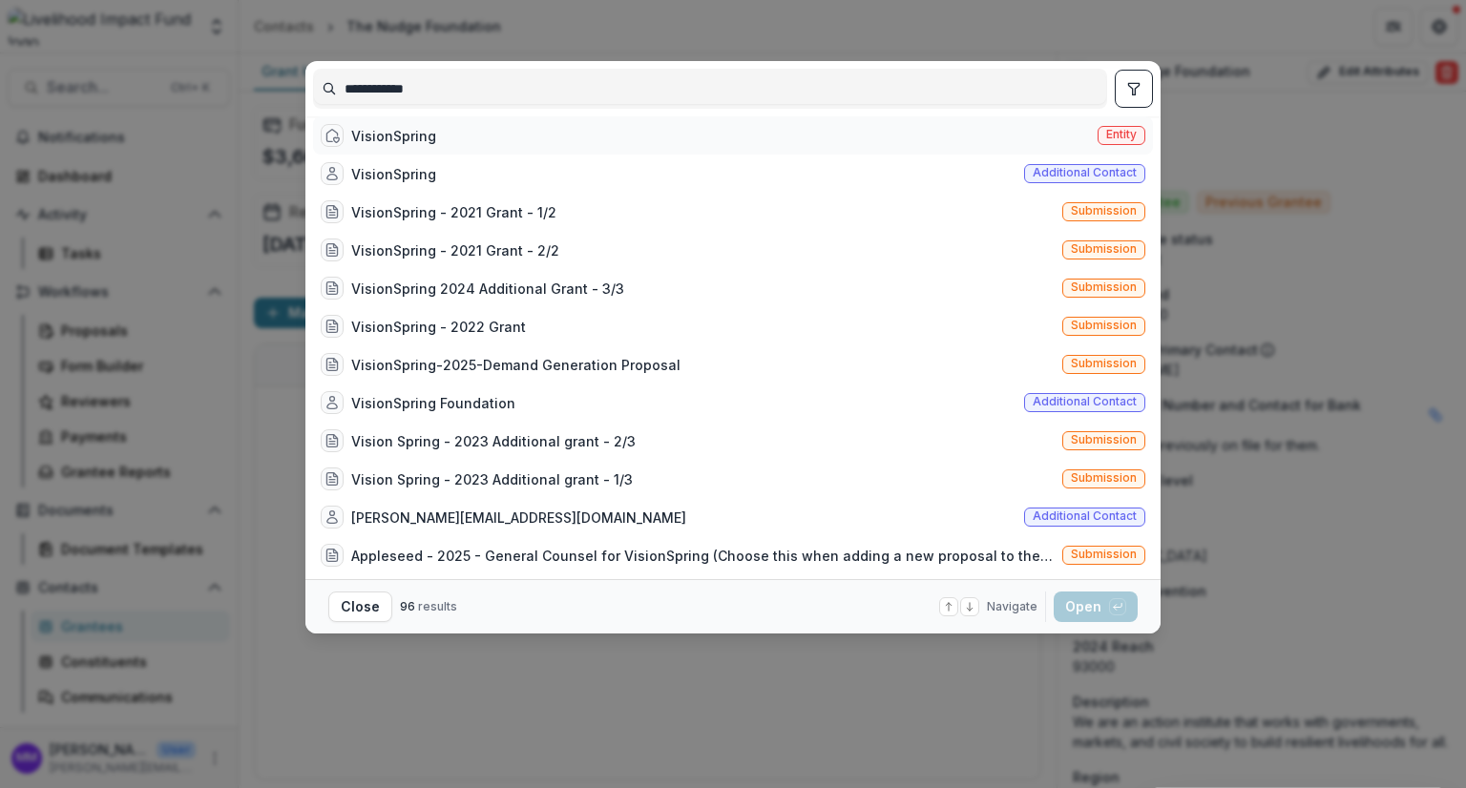
type input "**********"
click at [409, 143] on div "VisionSpring" at bounding box center [393, 136] width 85 height 20
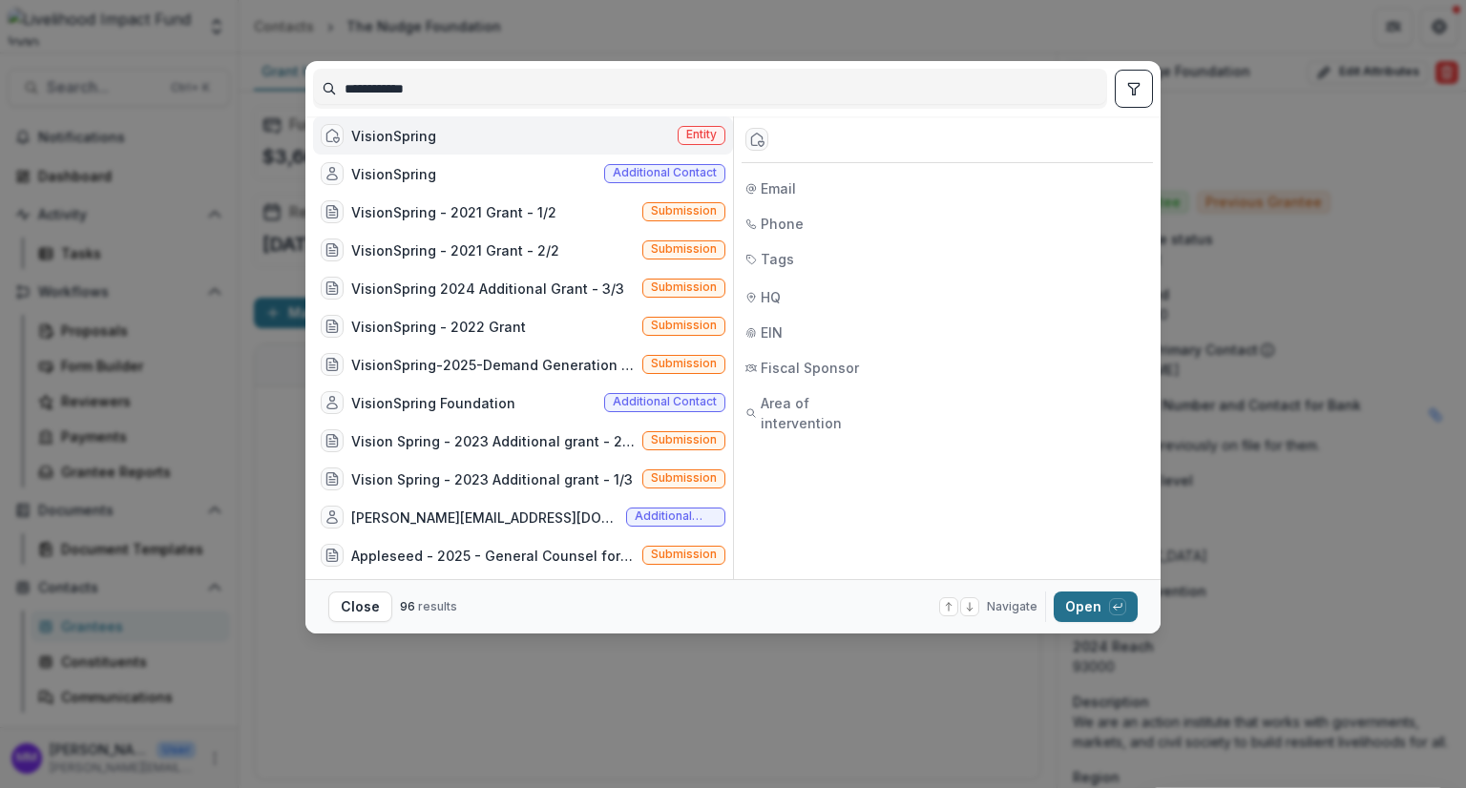
click at [1091, 601] on button "Open with enter key" at bounding box center [1095, 607] width 84 height 31
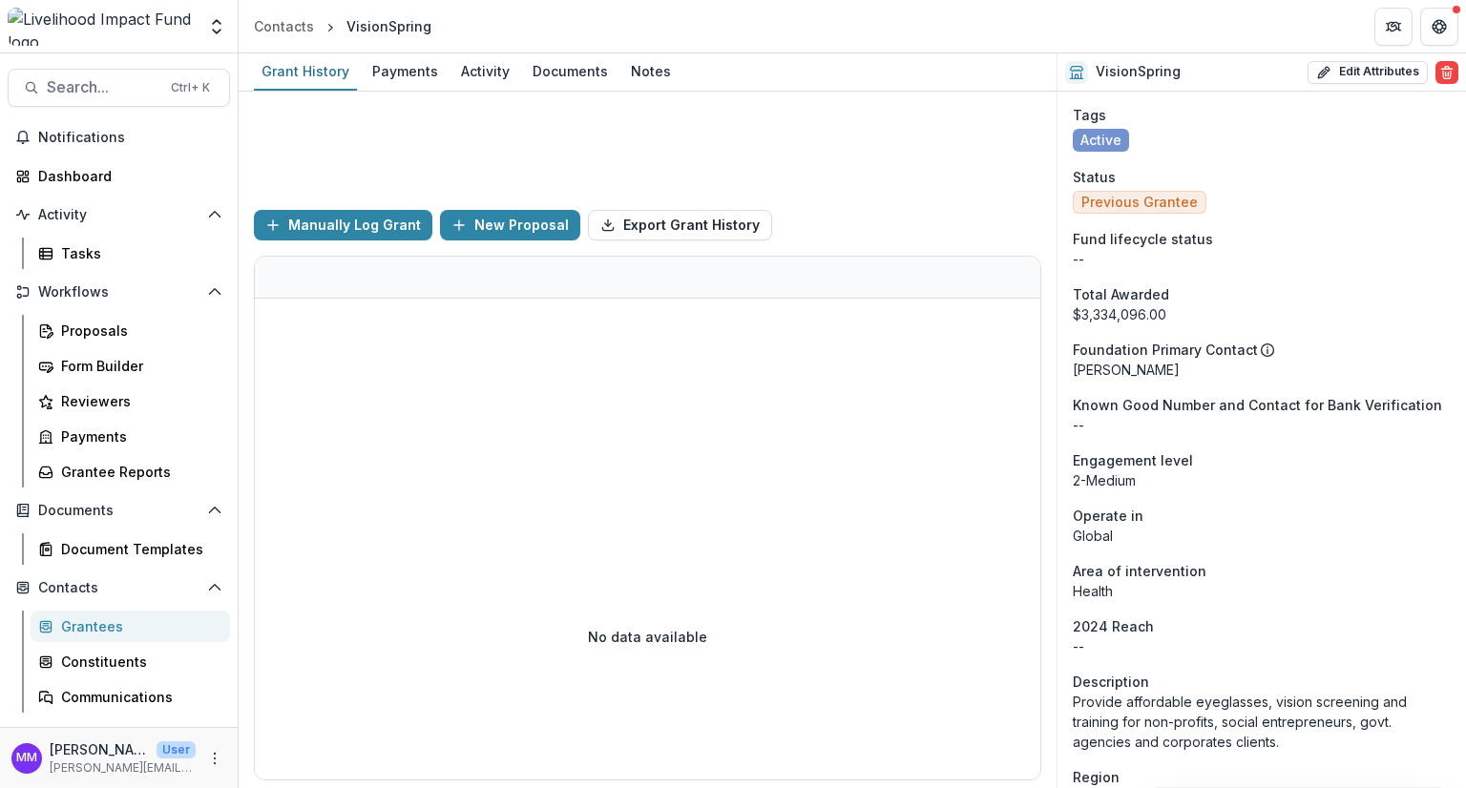
scroll to position [191, 0]
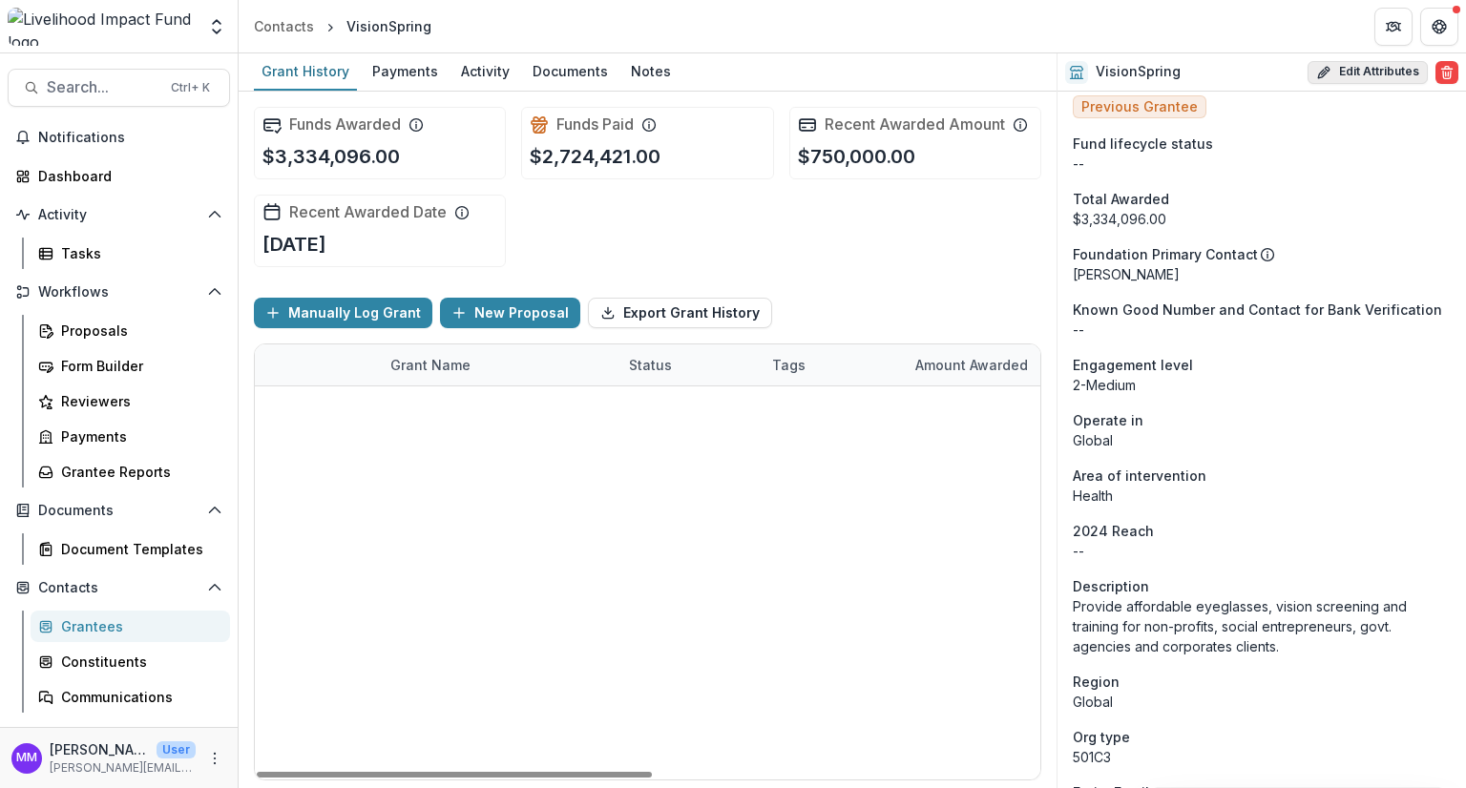
click at [1354, 70] on button "Edit Attributes" at bounding box center [1367, 72] width 120 height 23
select select
select select "**********"
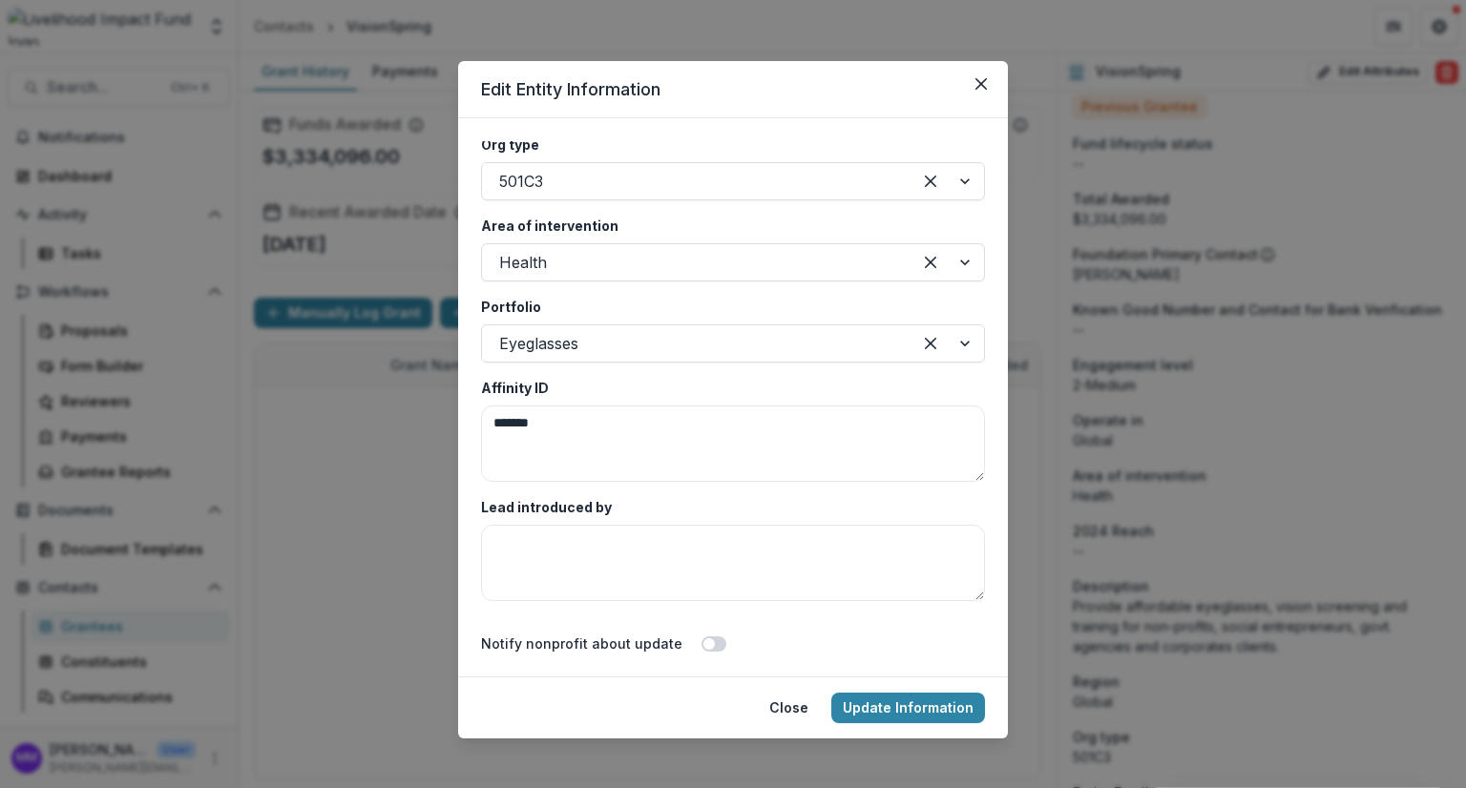
scroll to position [3495, 0]
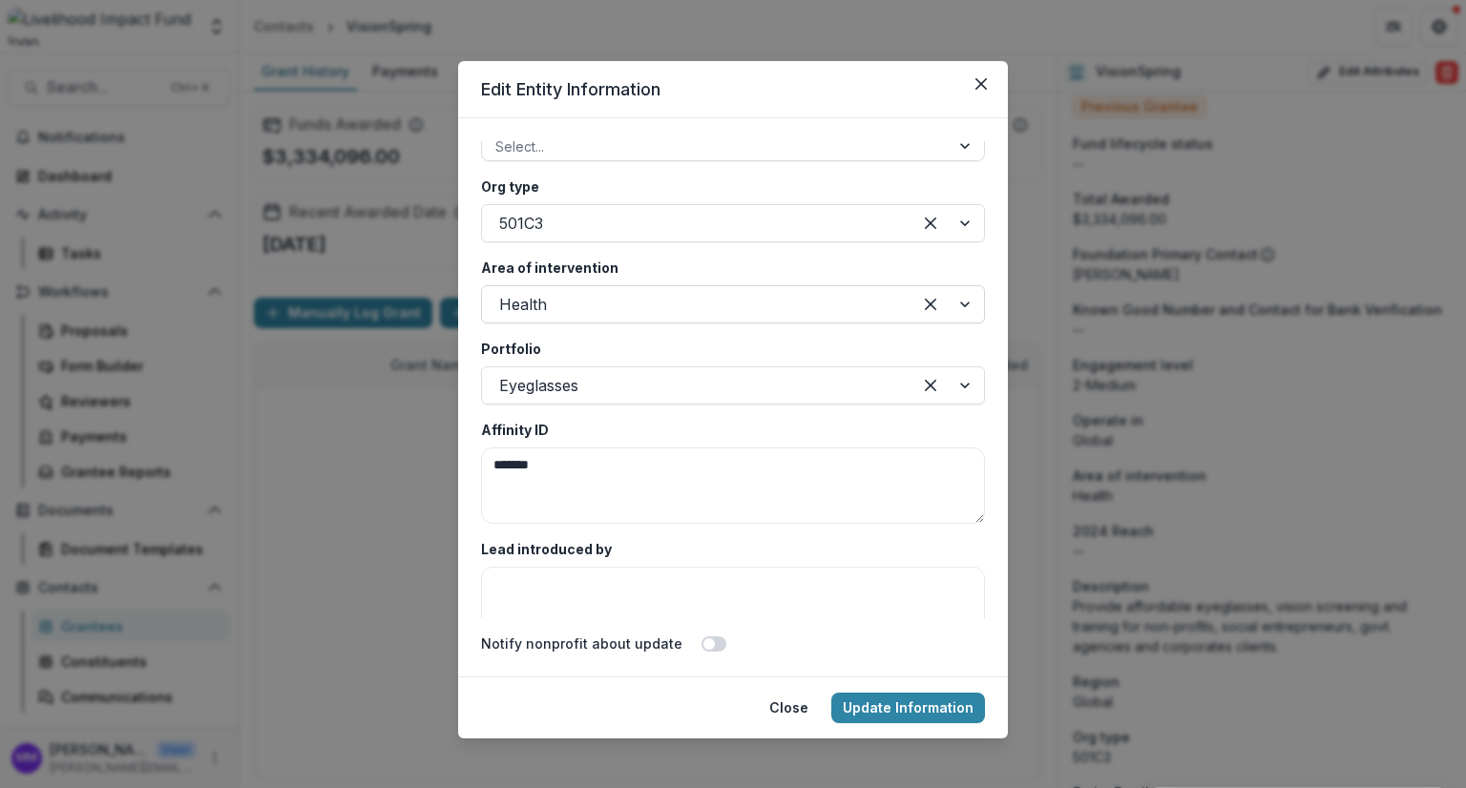
click at [554, 297] on div at bounding box center [696, 304] width 395 height 27
click at [907, 712] on button "Update Information" at bounding box center [908, 708] width 154 height 31
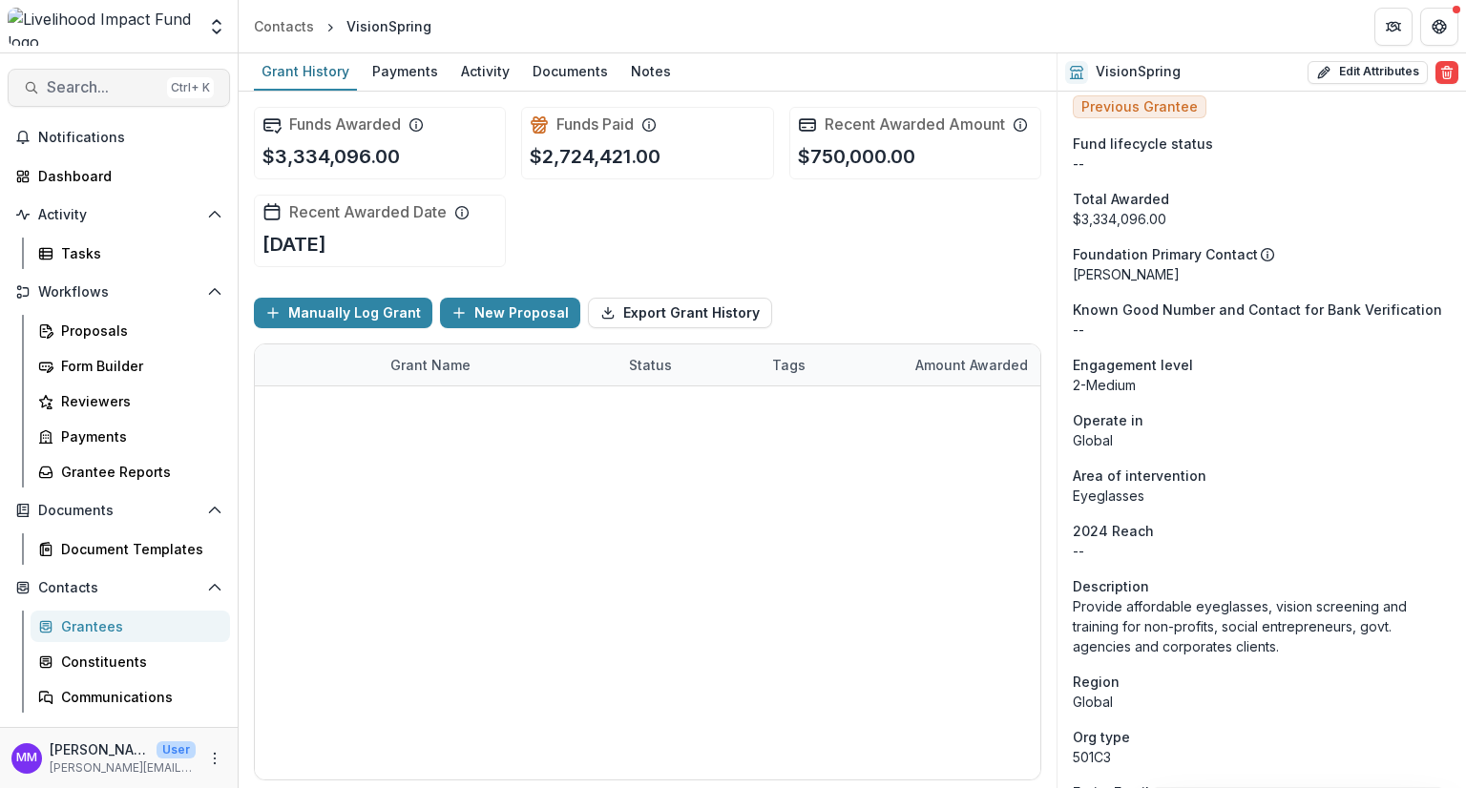
click at [80, 89] on span "Search..." at bounding box center [103, 87] width 113 height 18
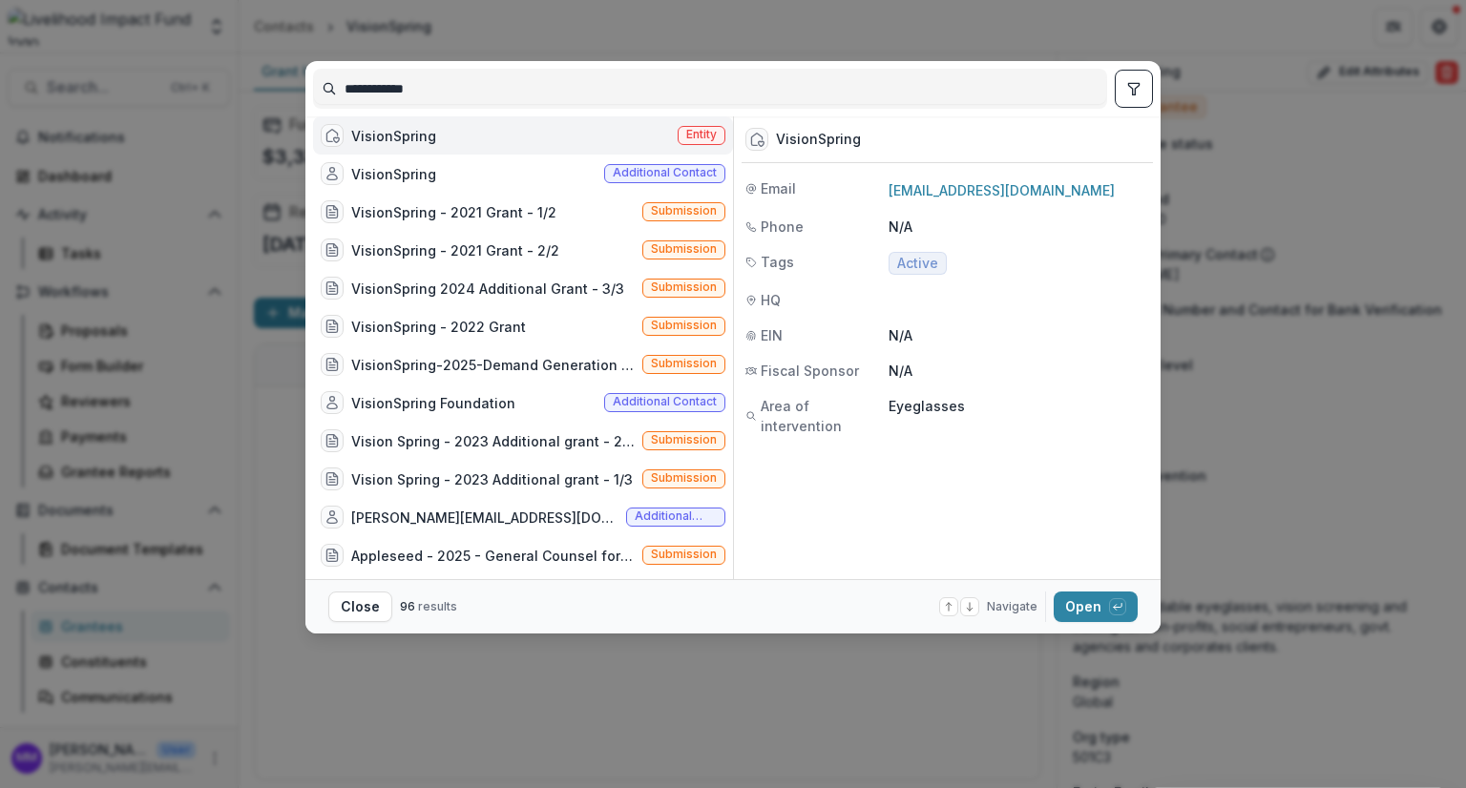
drag, startPoint x: 466, startPoint y: 96, endPoint x: 312, endPoint y: 89, distance: 153.8
click at [312, 89] on div "**********" at bounding box center [732, 88] width 855 height 55
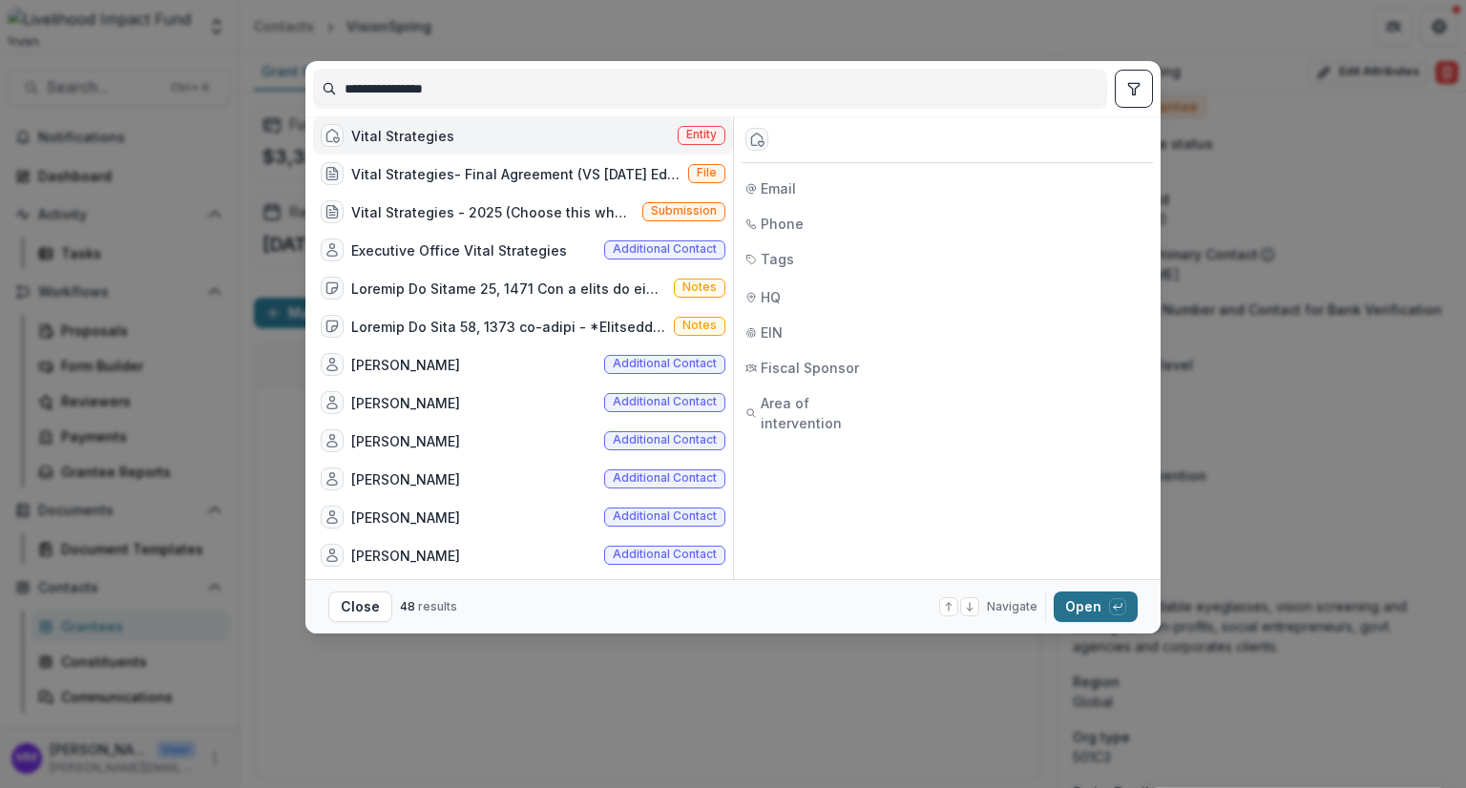
type input "**********"
click at [1095, 609] on button "Open with enter key" at bounding box center [1095, 607] width 84 height 31
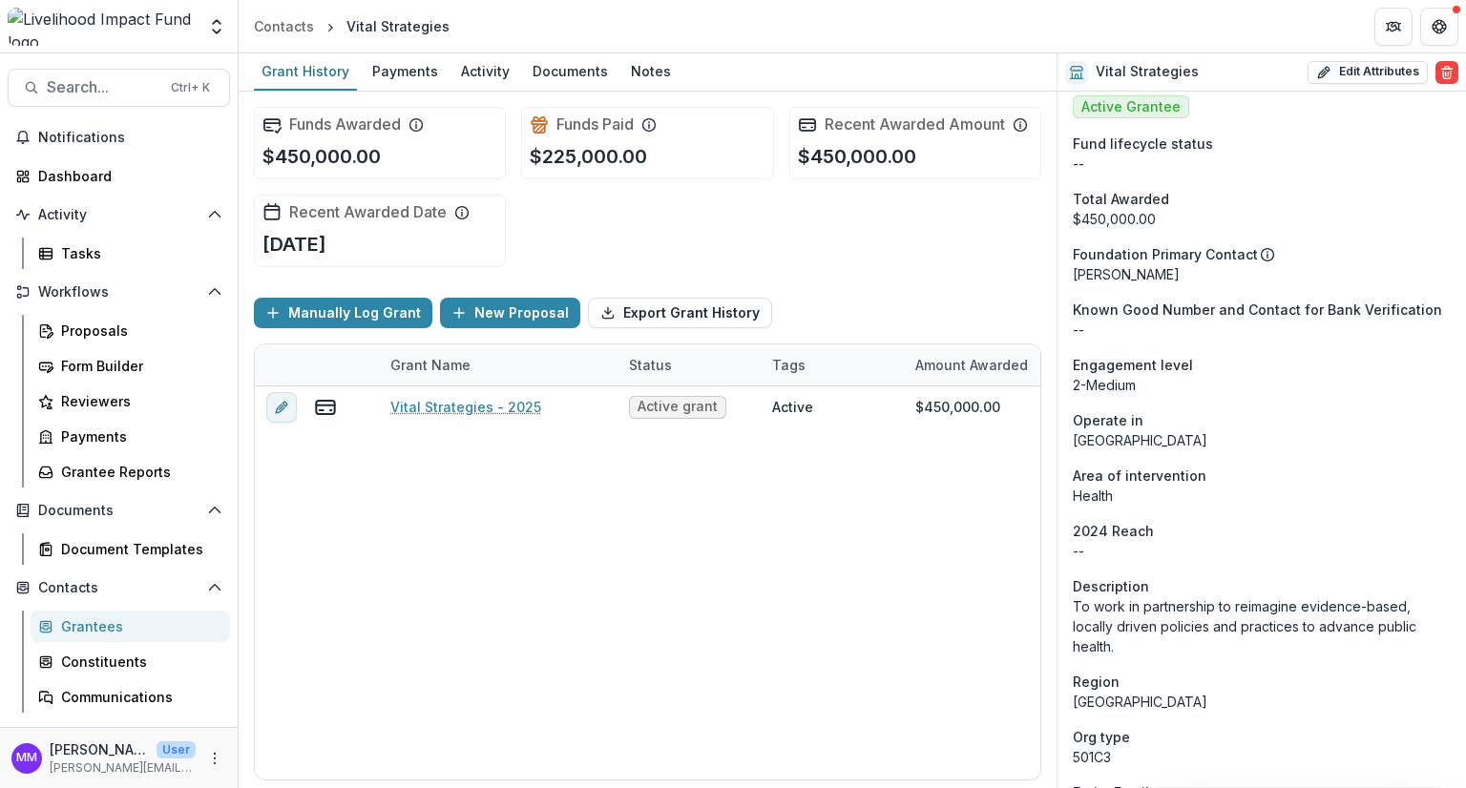
scroll to position [191, 0]
click at [1361, 71] on button "Edit Attributes" at bounding box center [1367, 72] width 120 height 23
select select
select select "**********"
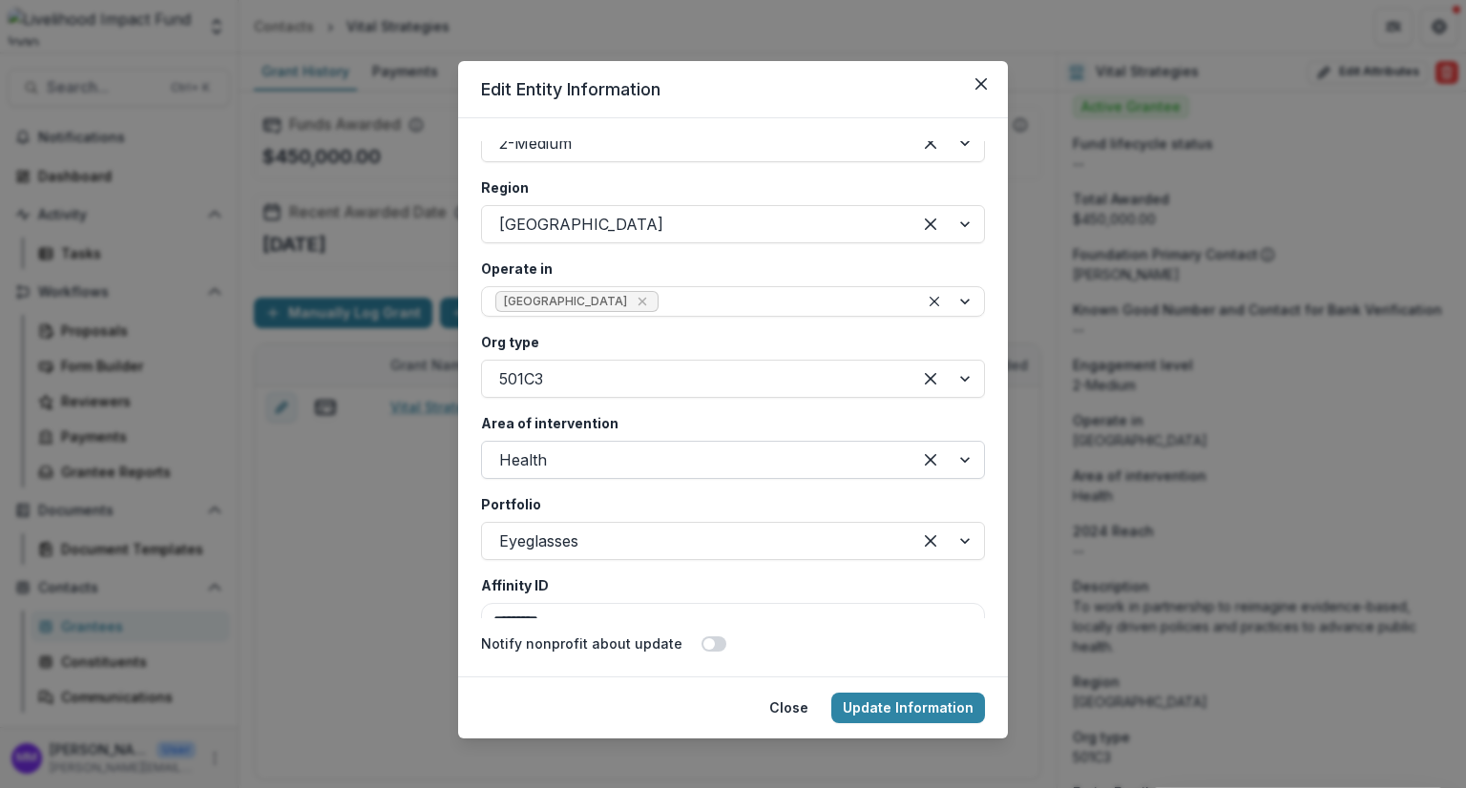
scroll to position [3435, 0]
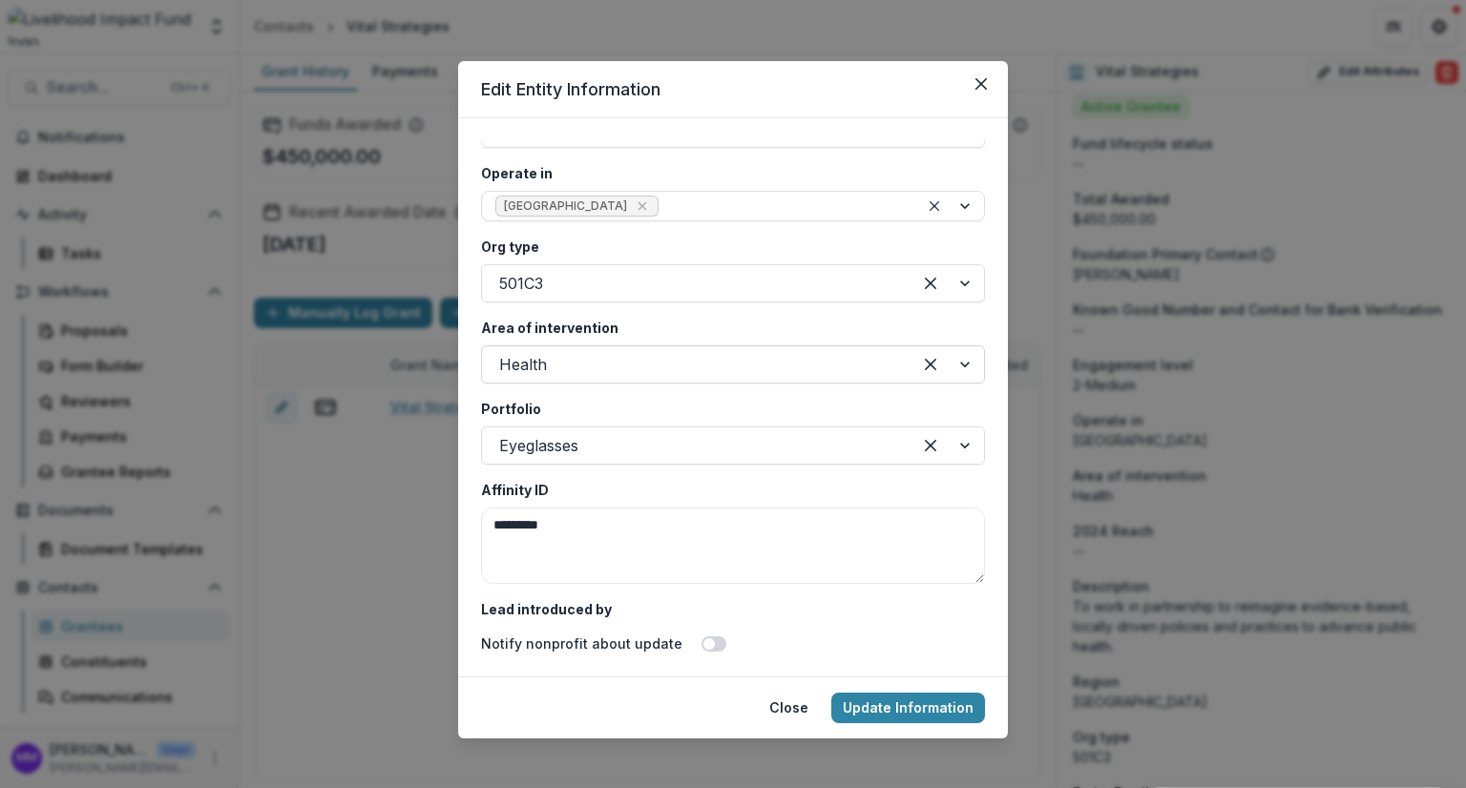
click at [565, 363] on div at bounding box center [696, 364] width 395 height 27
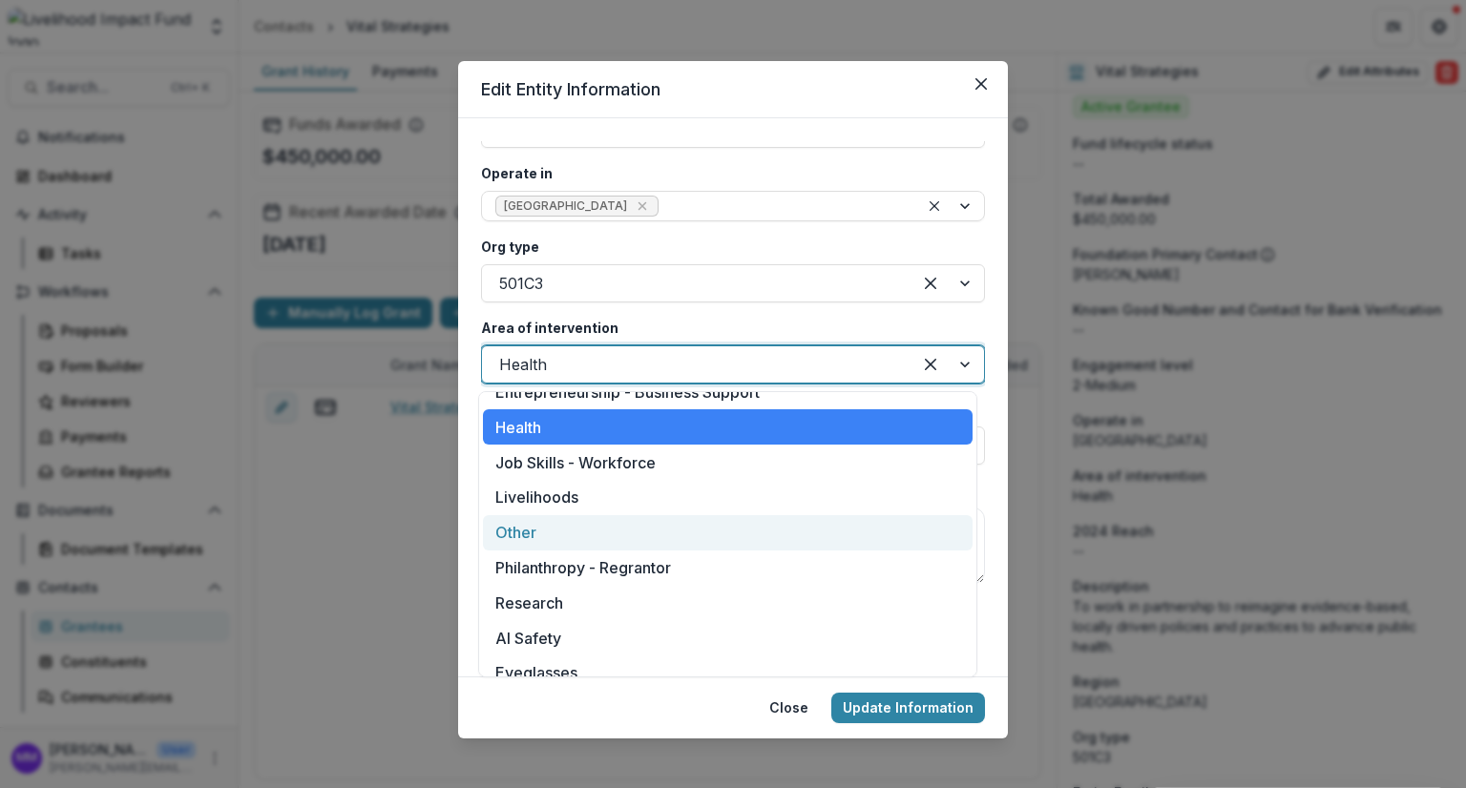
scroll to position [320, 0]
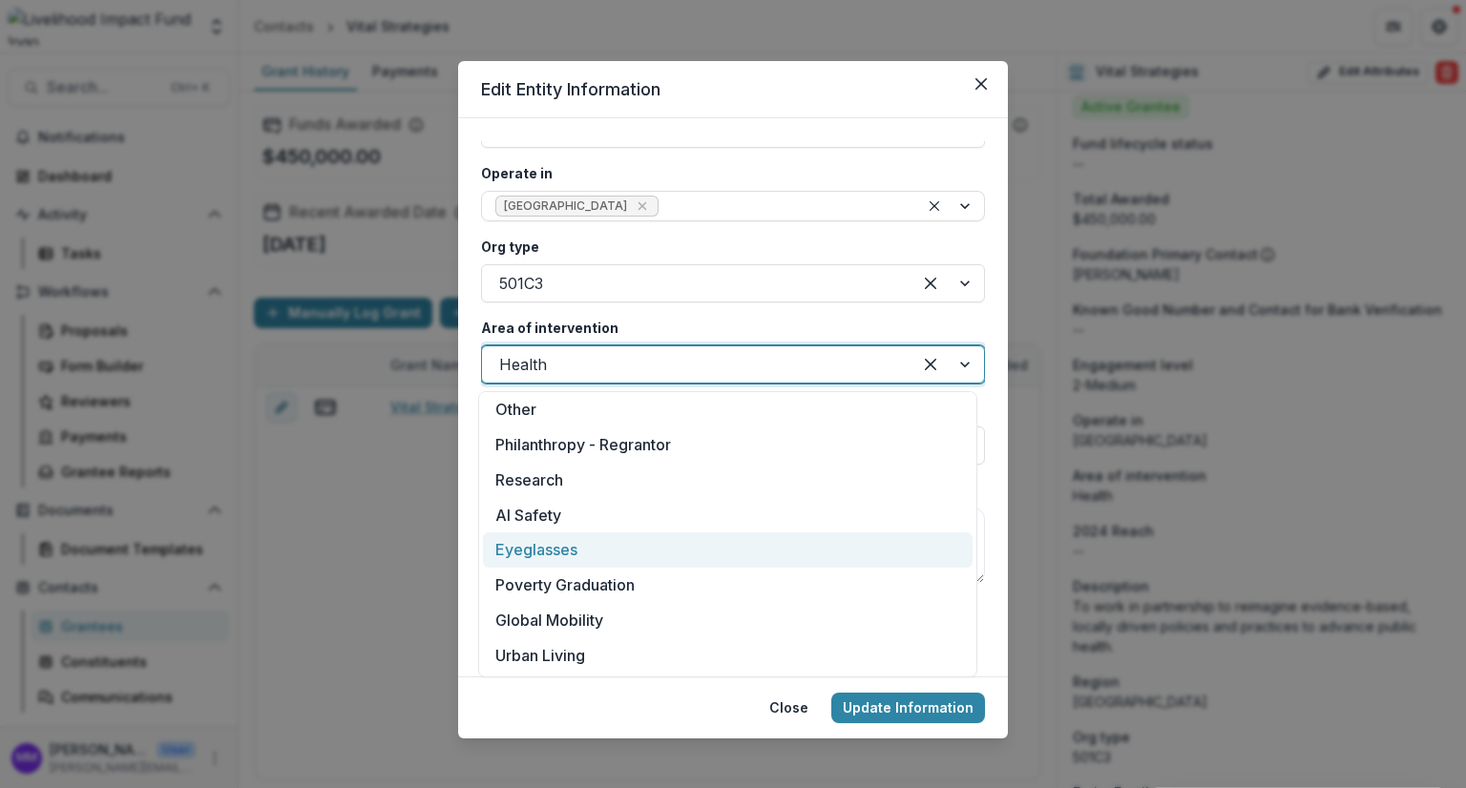
click at [558, 543] on div "Eyeglasses" at bounding box center [727, 549] width 489 height 35
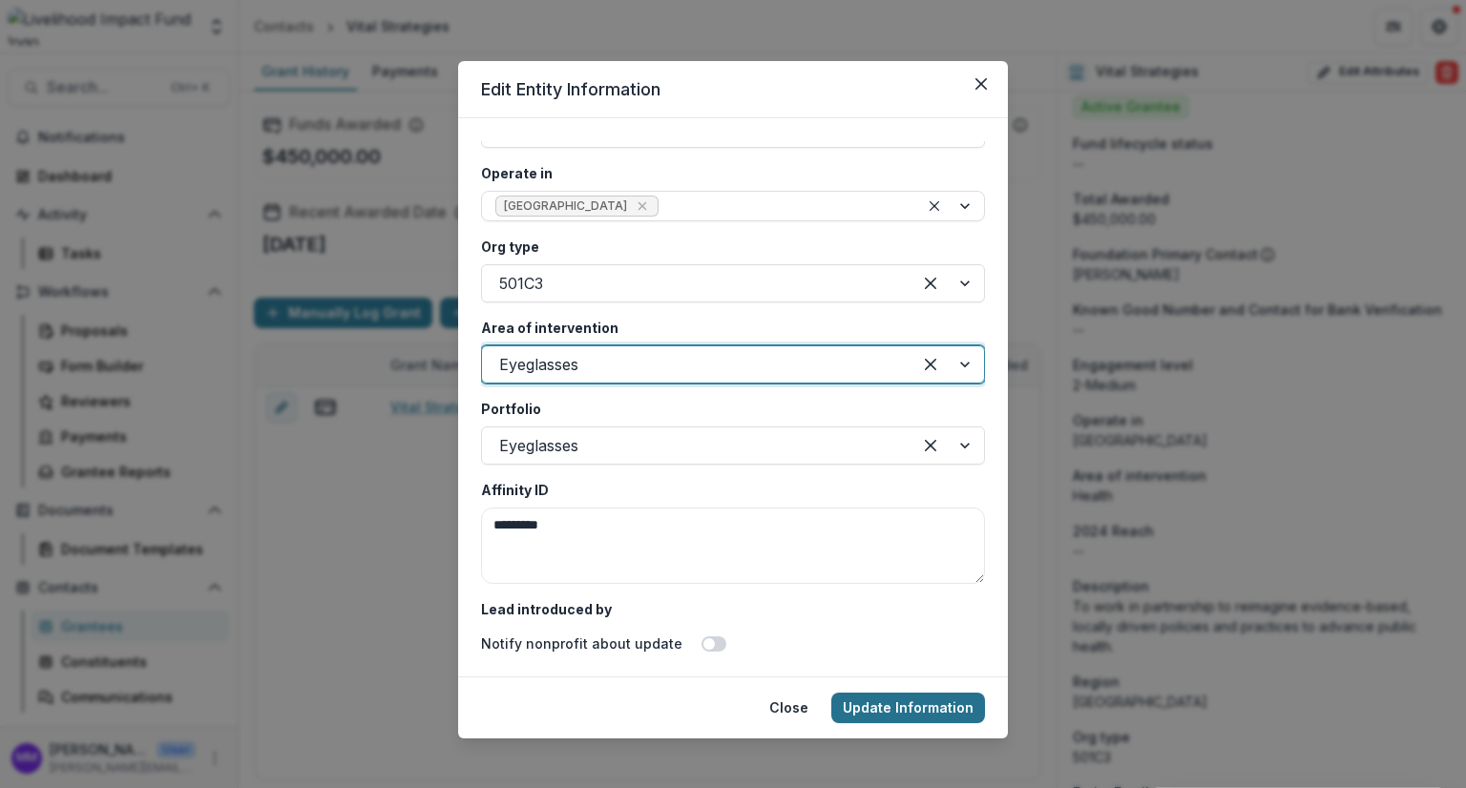
click at [891, 703] on button "Update Information" at bounding box center [908, 708] width 154 height 31
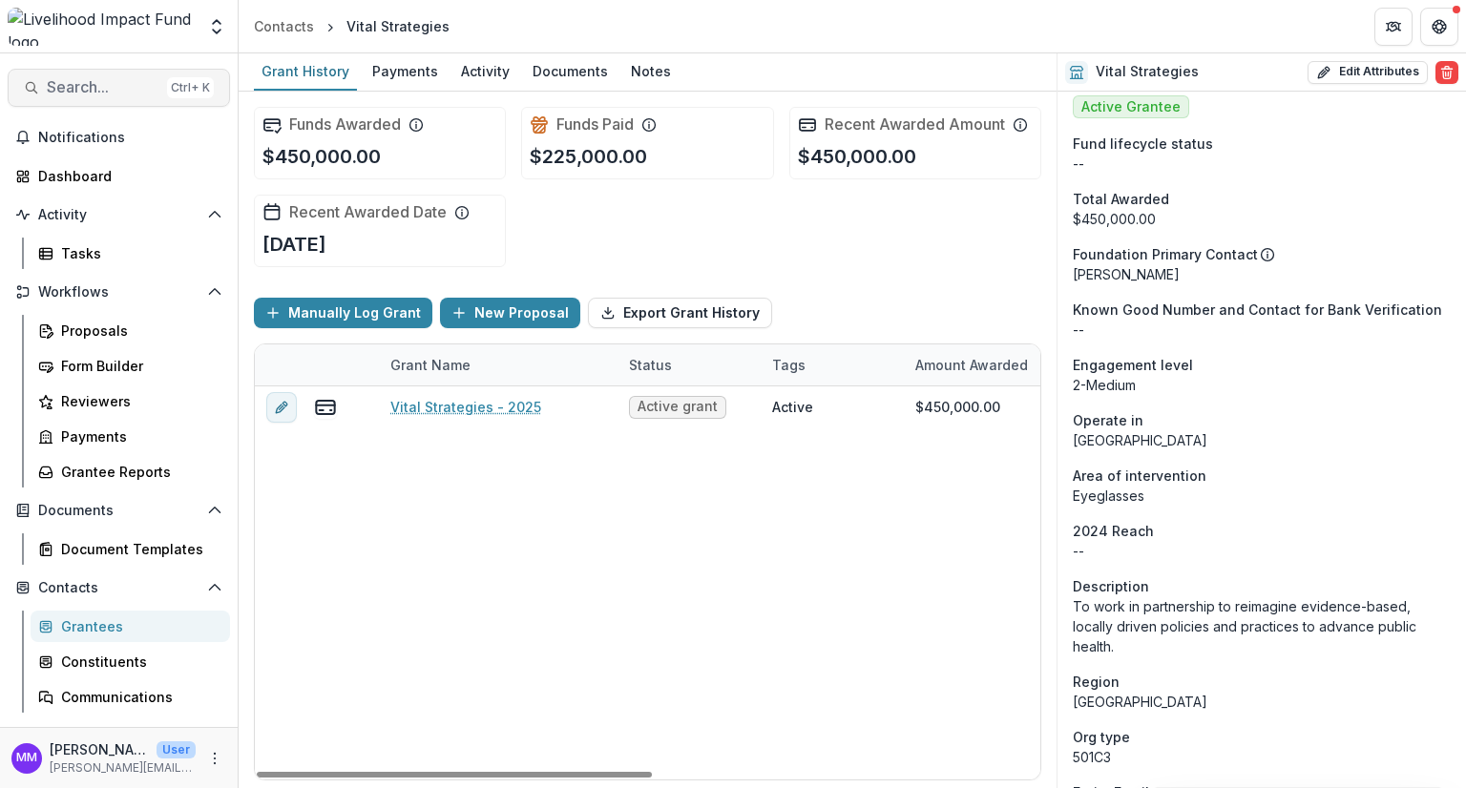
click at [75, 85] on span "Search..." at bounding box center [103, 87] width 113 height 18
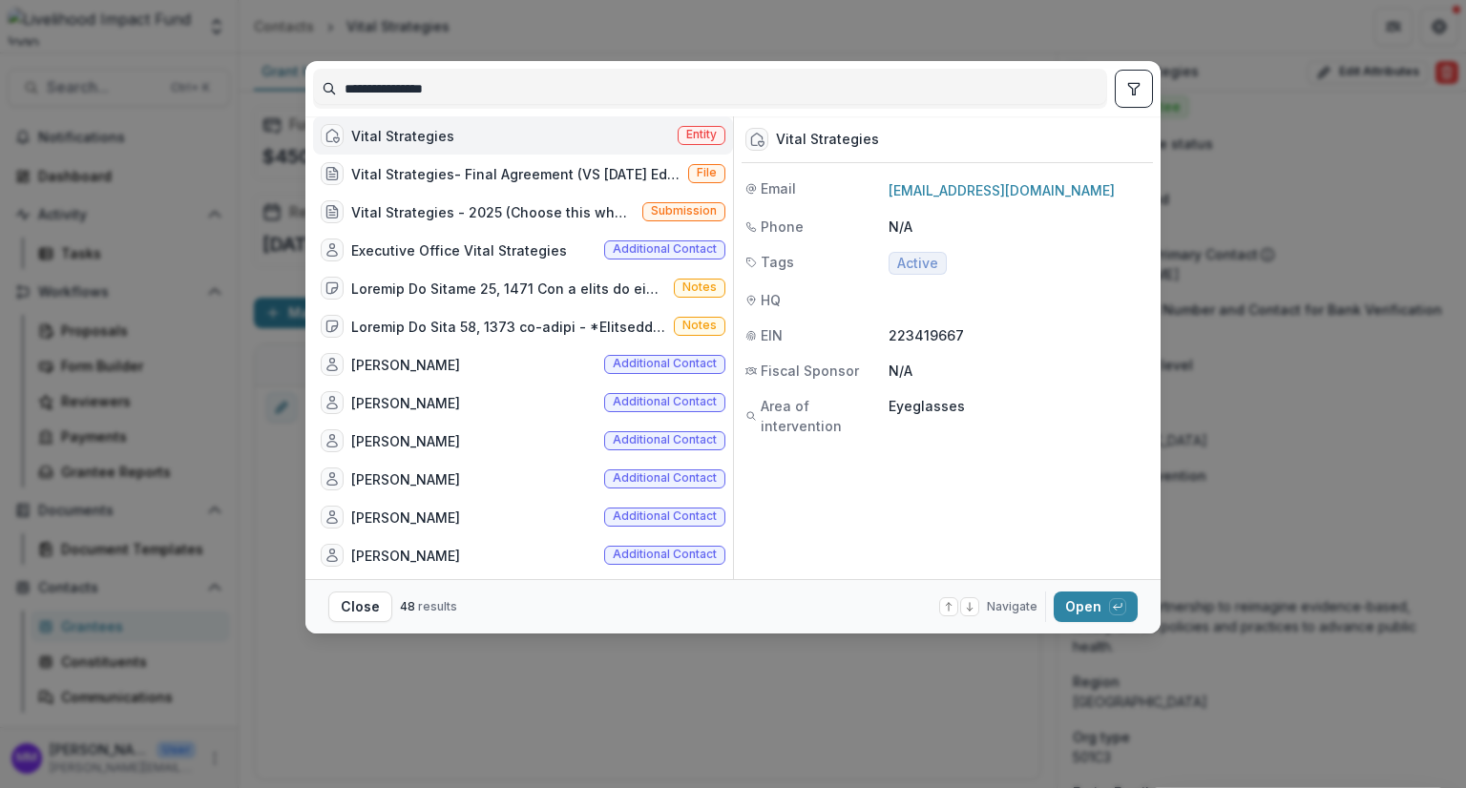
drag, startPoint x: 458, startPoint y: 93, endPoint x: 302, endPoint y: 92, distance: 156.5
click at [302, 92] on div "**********" at bounding box center [733, 394] width 1466 height 788
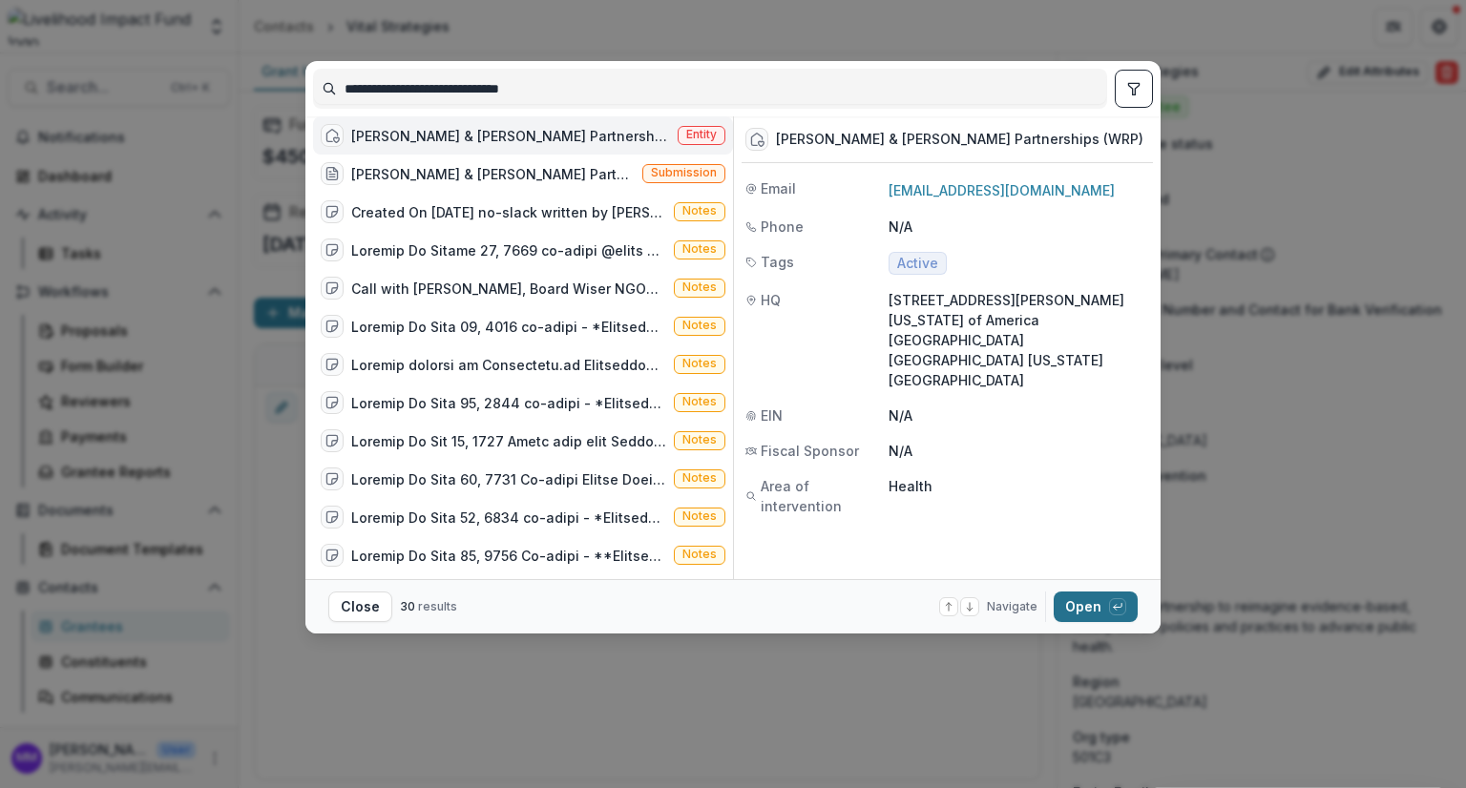
type input "**********"
click at [1084, 602] on button "Open with enter key" at bounding box center [1095, 607] width 84 height 31
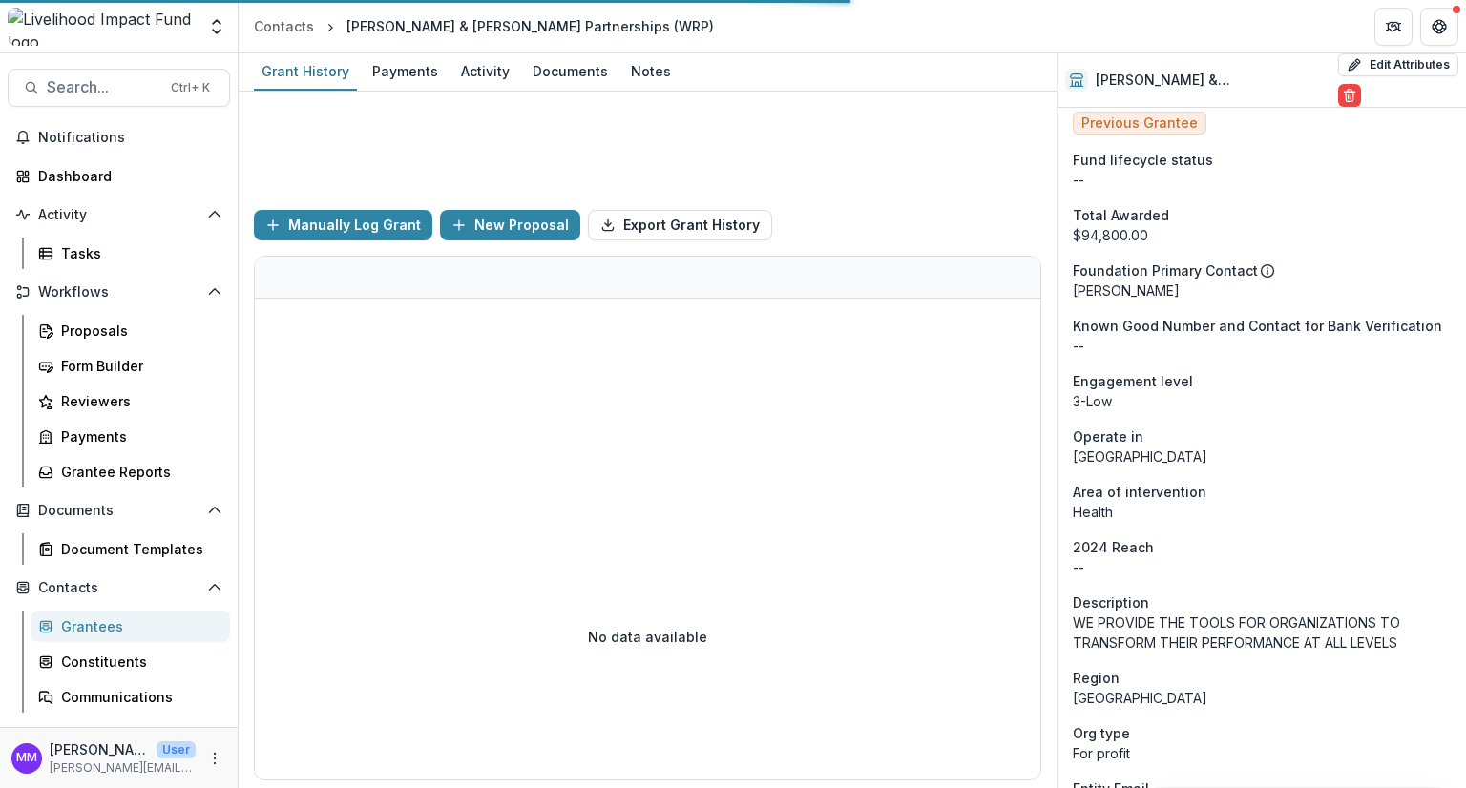
scroll to position [206, 0]
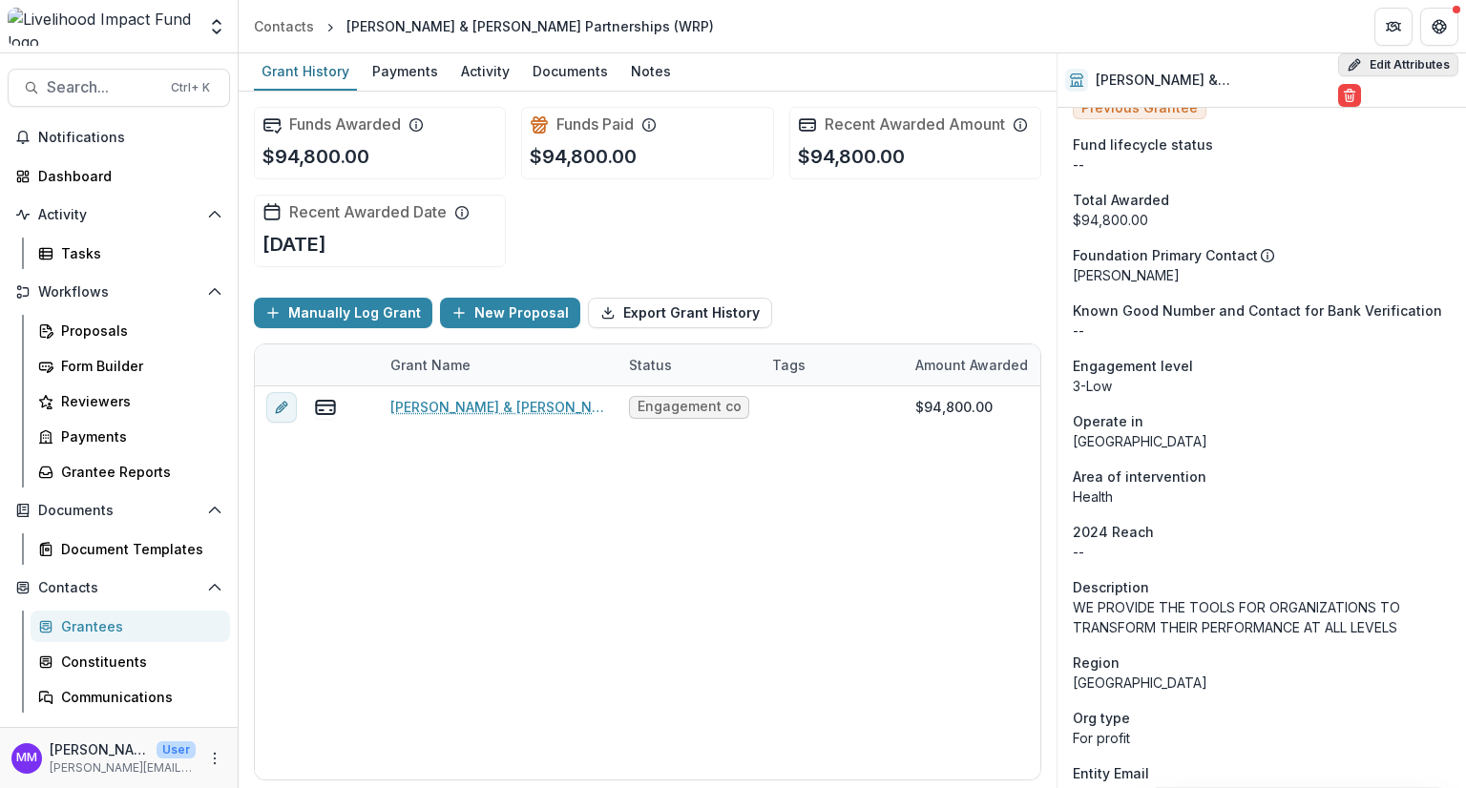
click at [1367, 67] on button "Edit Attributes" at bounding box center [1398, 64] width 120 height 23
select select
select select "**********"
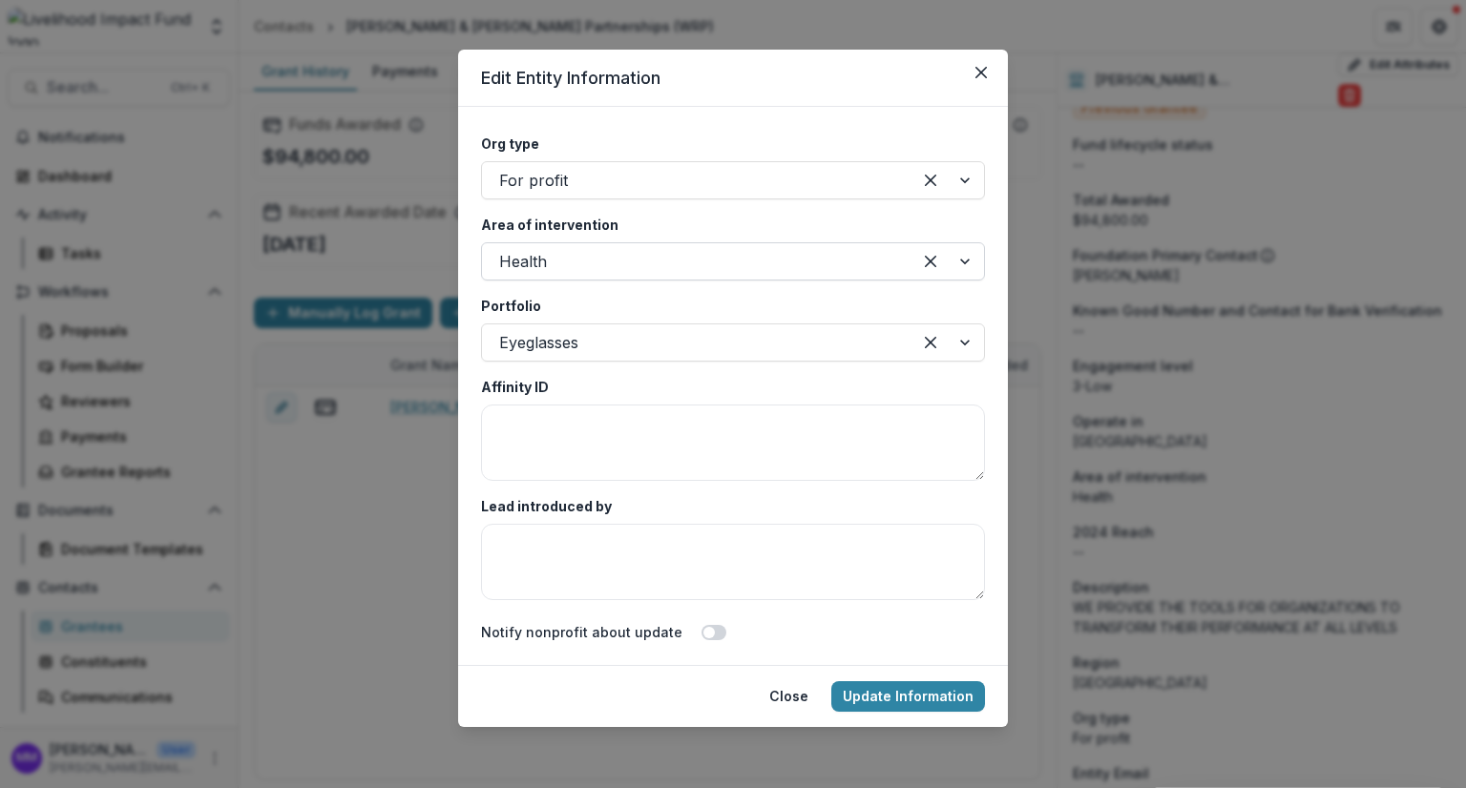
scroll to position [3495, 0]
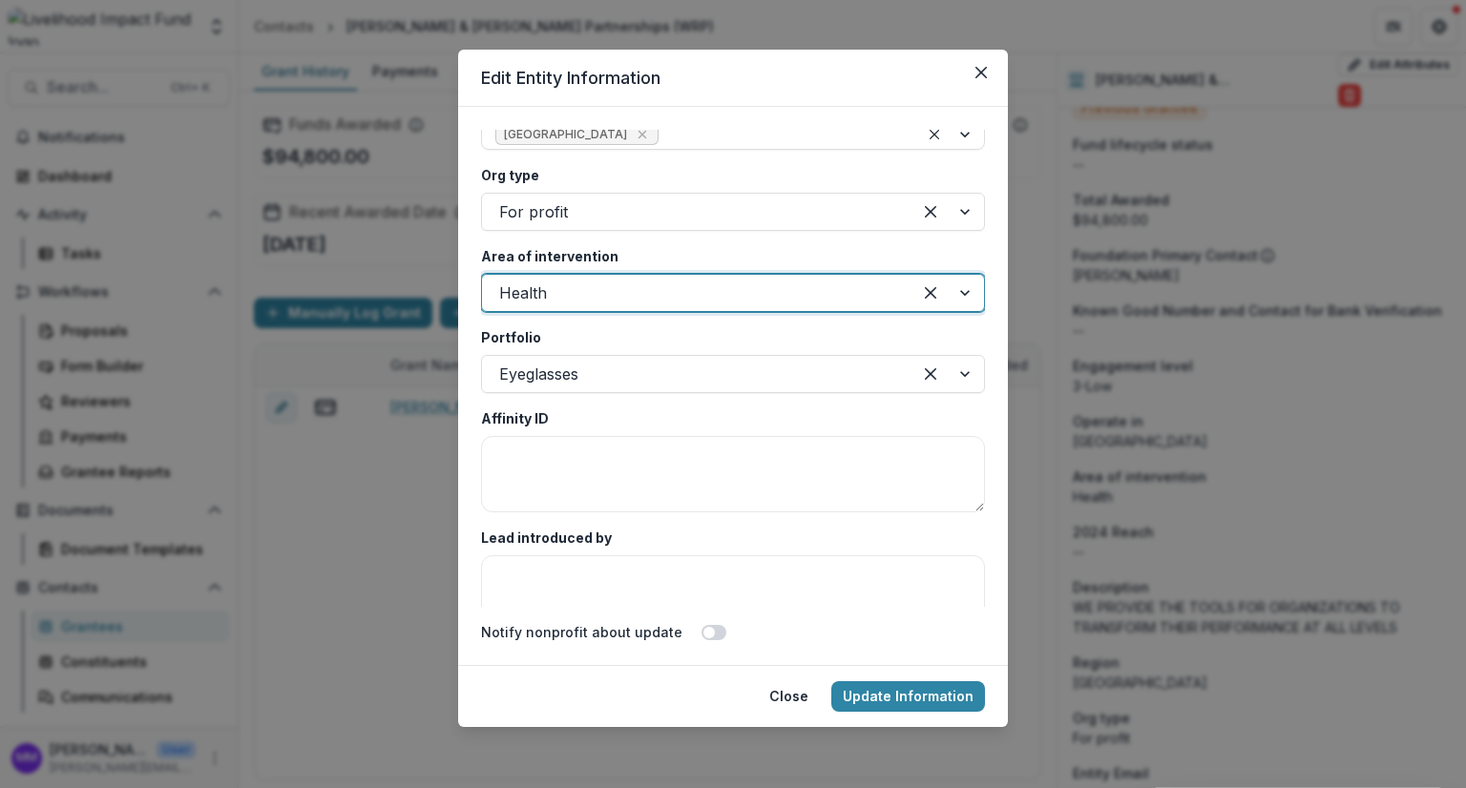
click at [559, 288] on div at bounding box center [696, 293] width 395 height 27
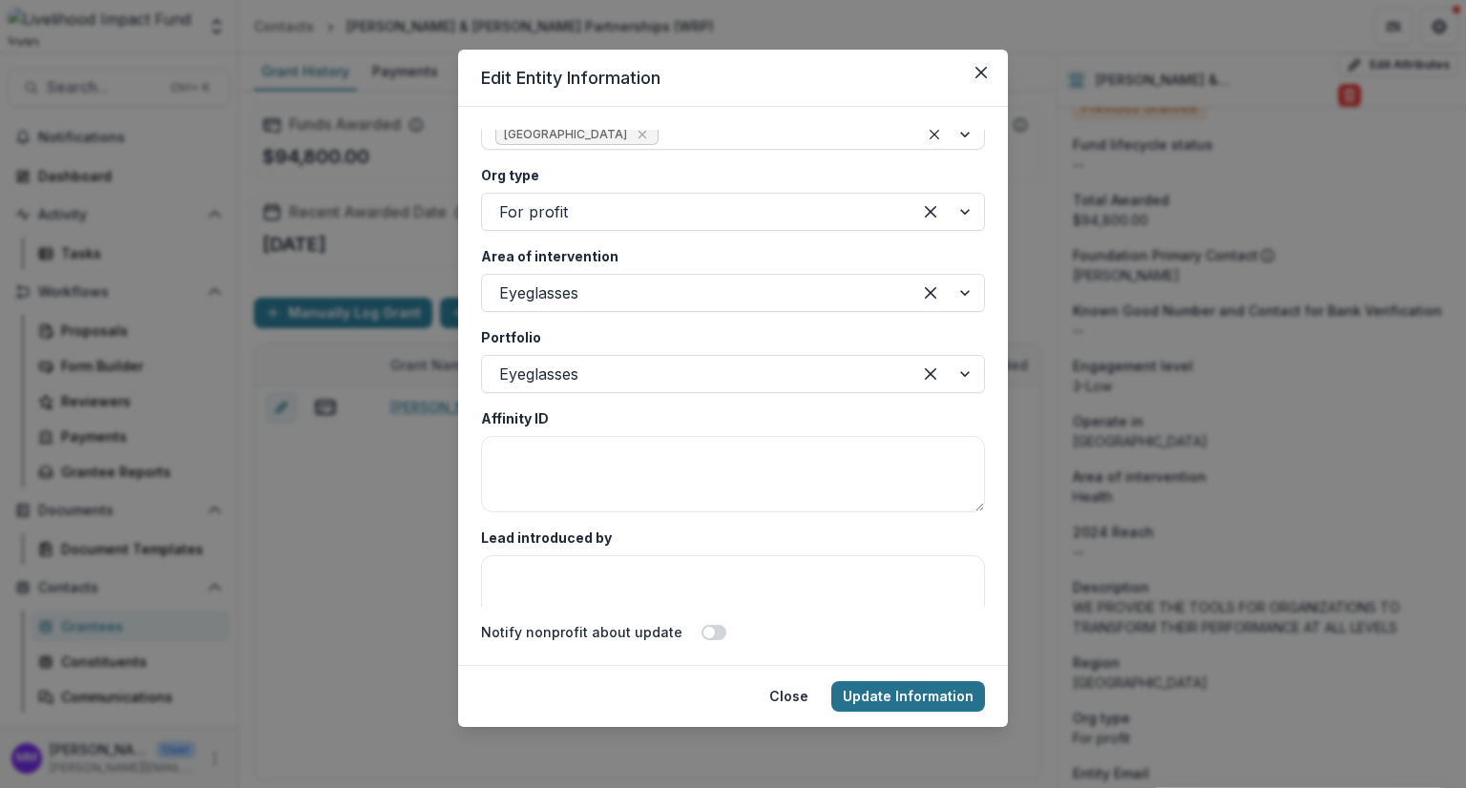
click at [922, 704] on button "Update Information" at bounding box center [908, 696] width 154 height 31
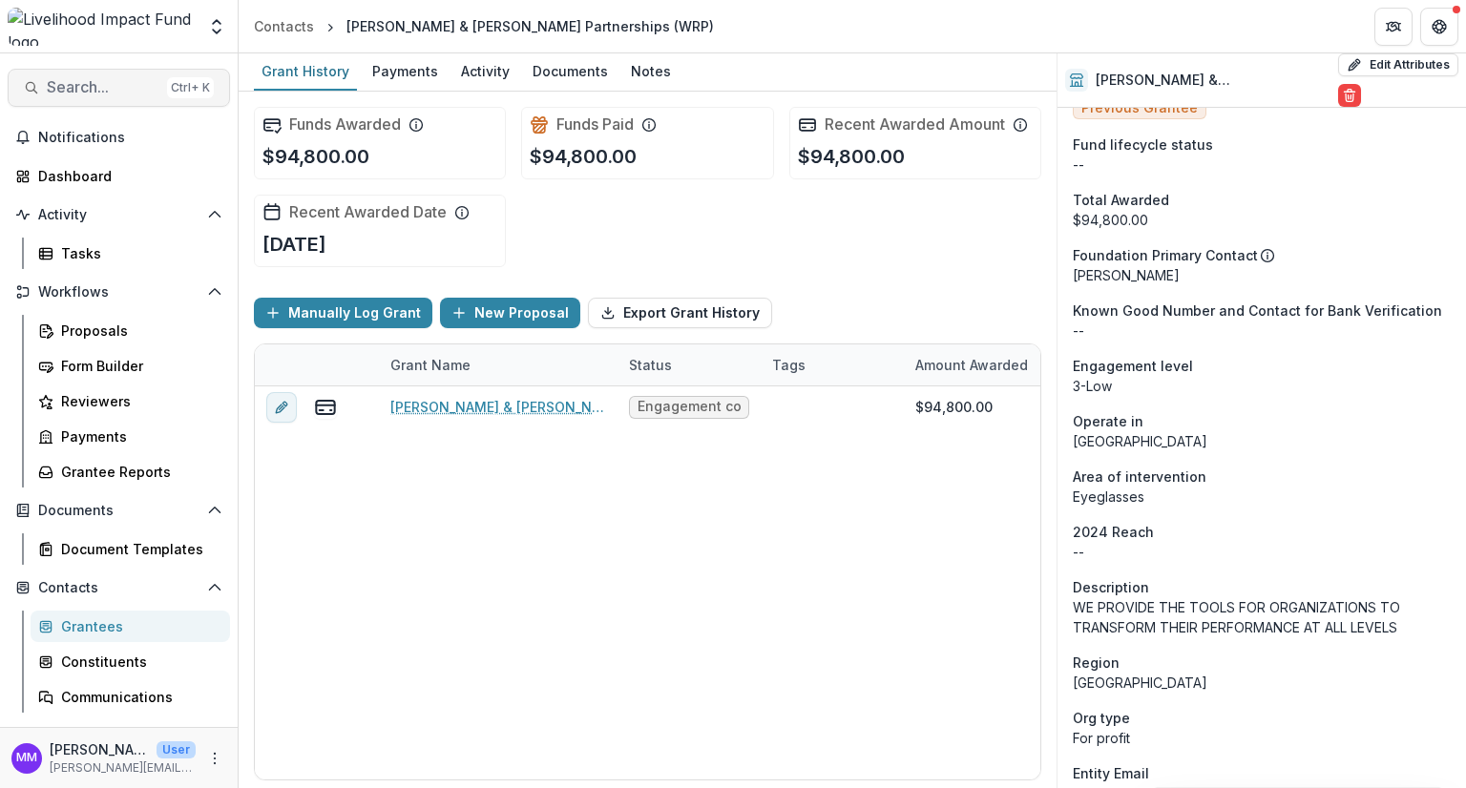
click at [61, 88] on span "Search..." at bounding box center [103, 87] width 113 height 18
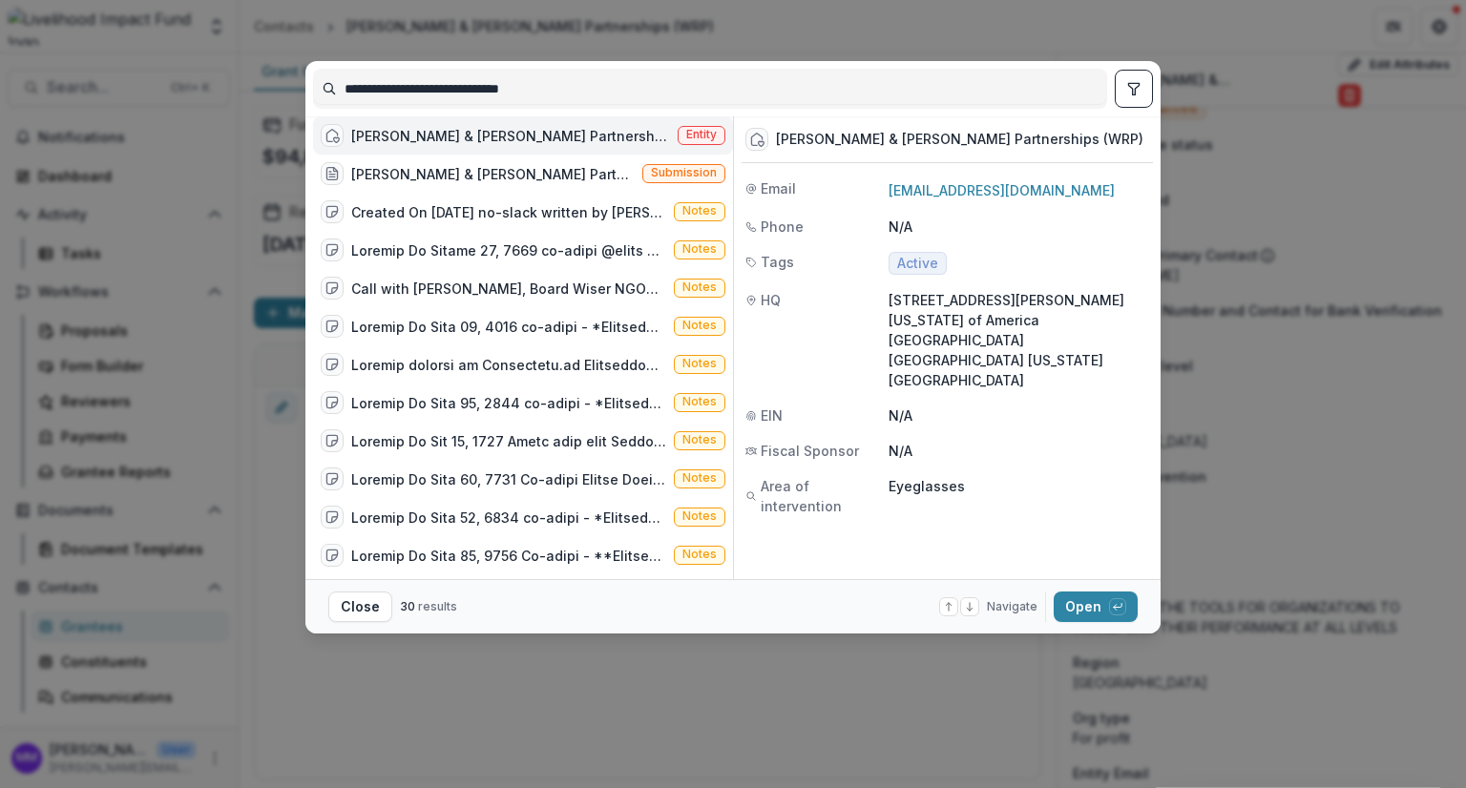
drag, startPoint x: 573, startPoint y: 85, endPoint x: 315, endPoint y: 83, distance: 257.7
click at [315, 83] on input "**********" at bounding box center [710, 88] width 792 height 31
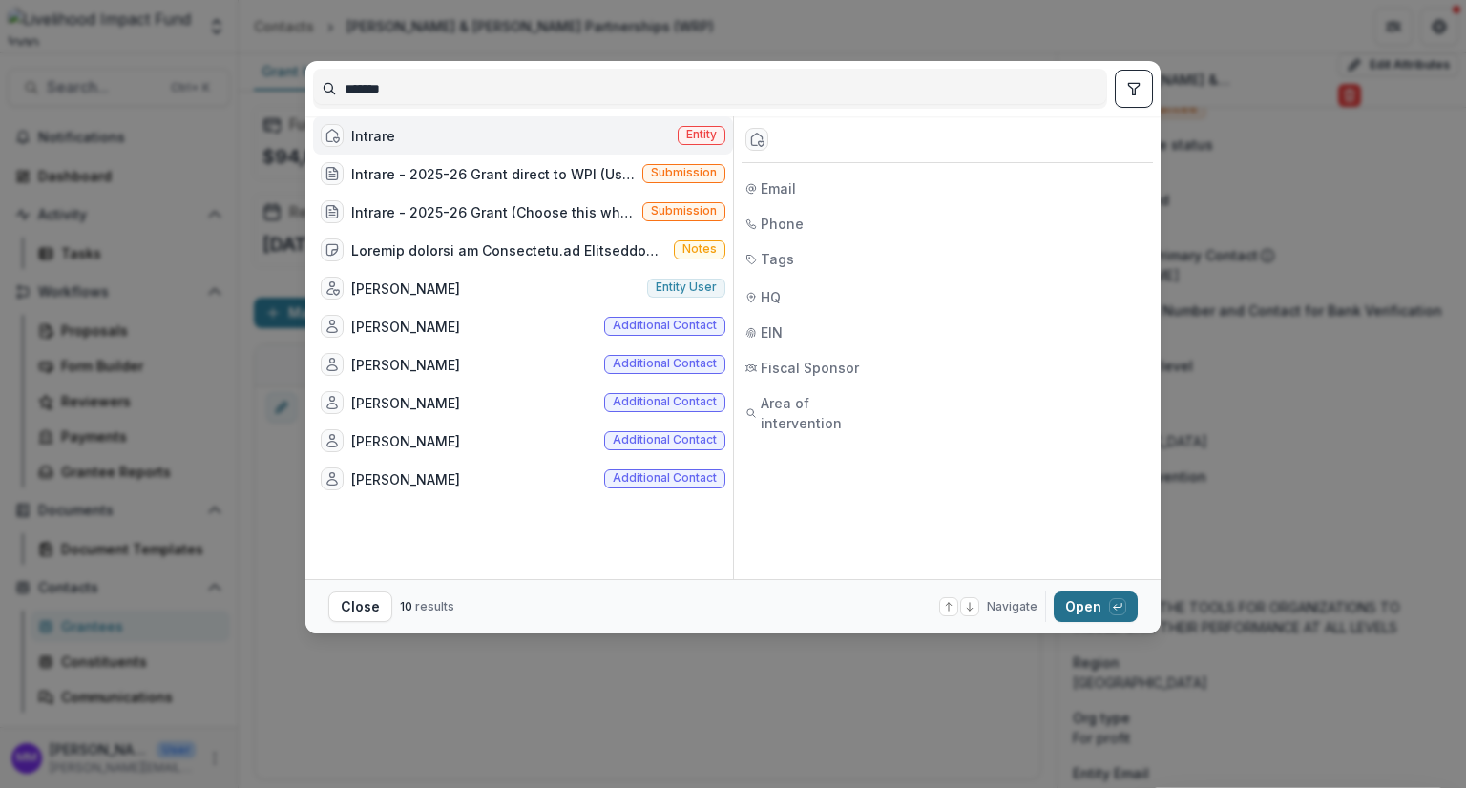
type input "*******"
click at [1094, 604] on button "Open with enter key" at bounding box center [1095, 607] width 84 height 31
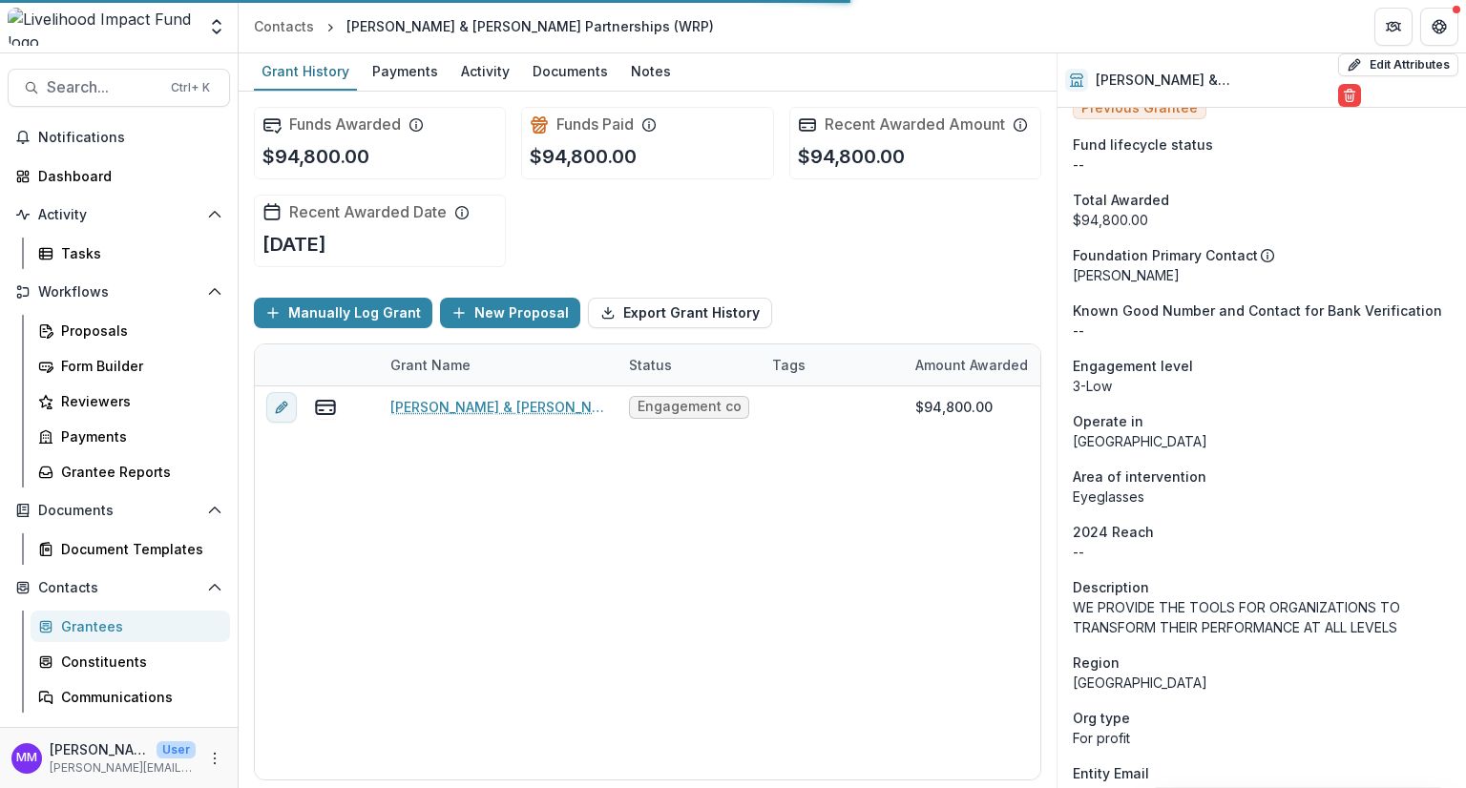
scroll to position [191, 0]
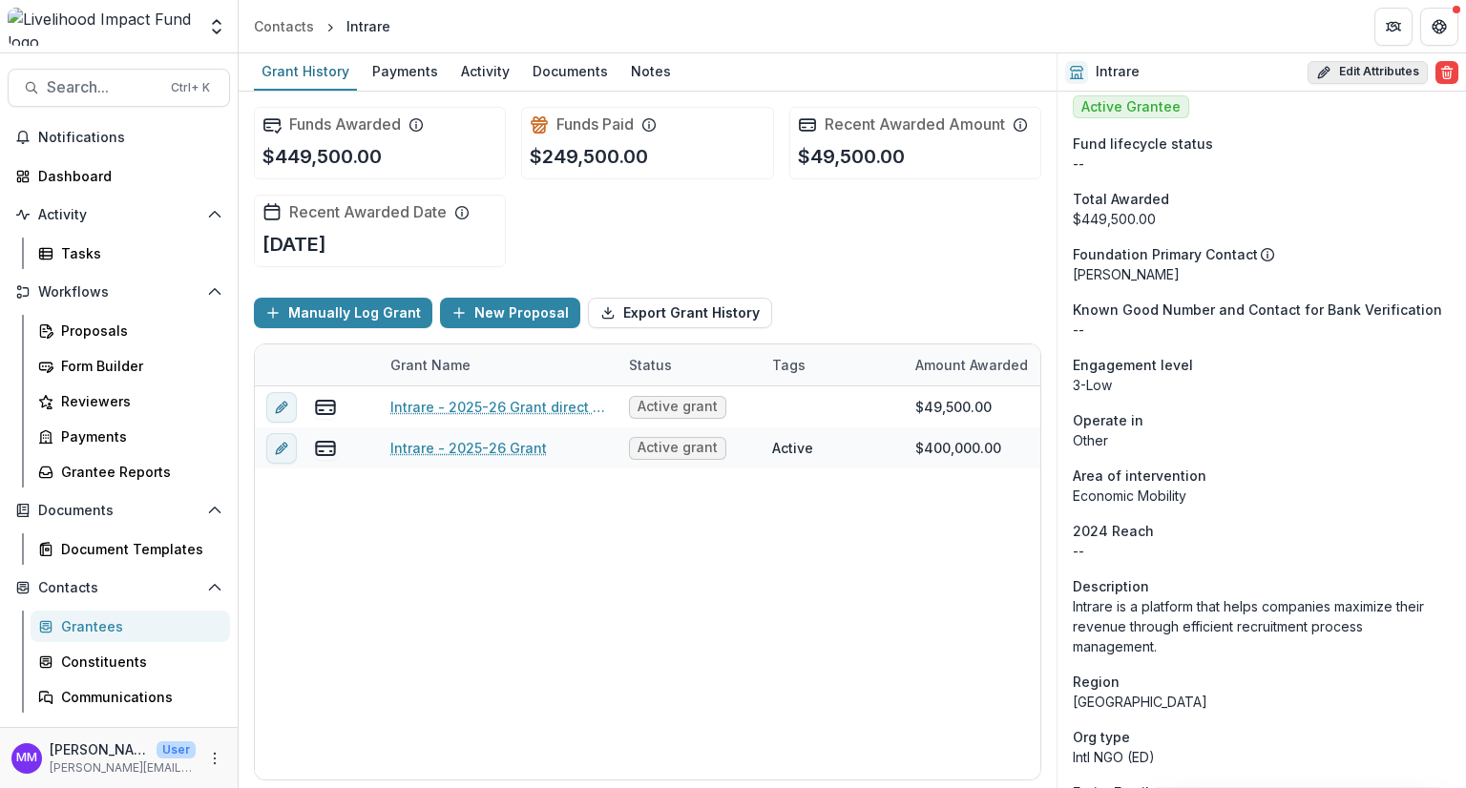
click at [1366, 73] on button "Edit Attributes" at bounding box center [1367, 72] width 120 height 23
select select
select select "**********"
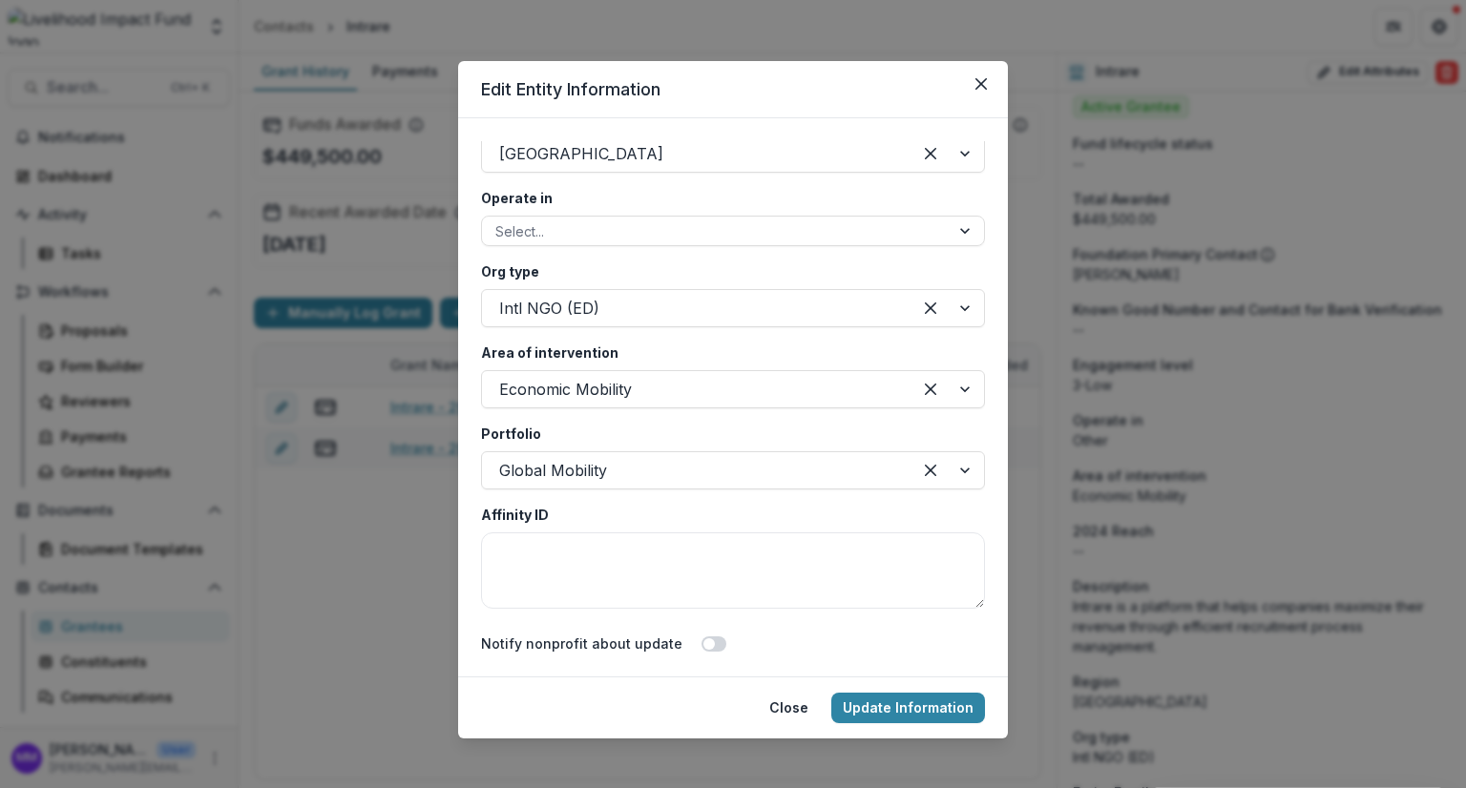
scroll to position [3435, 0]
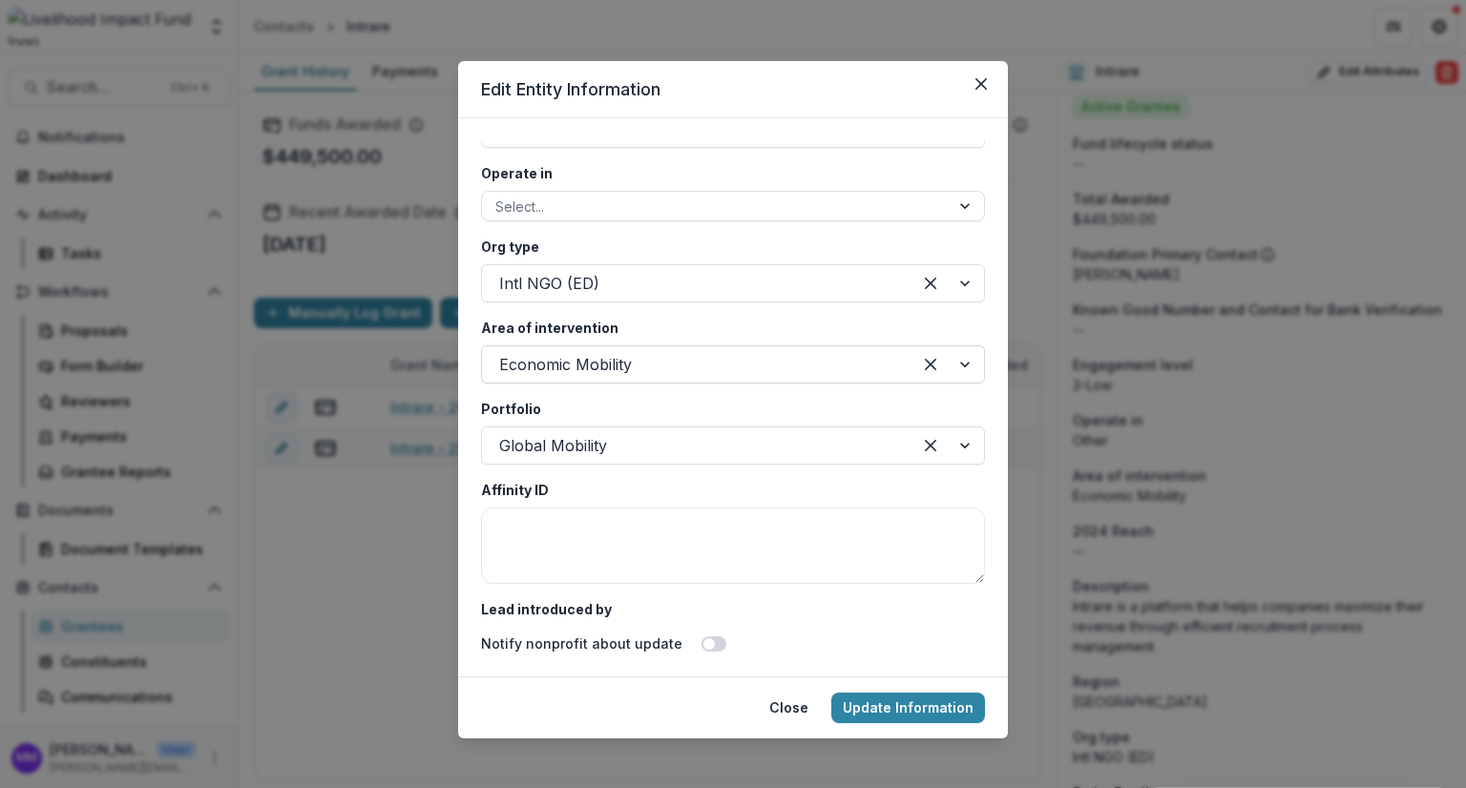
click at [600, 359] on div at bounding box center [696, 364] width 395 height 27
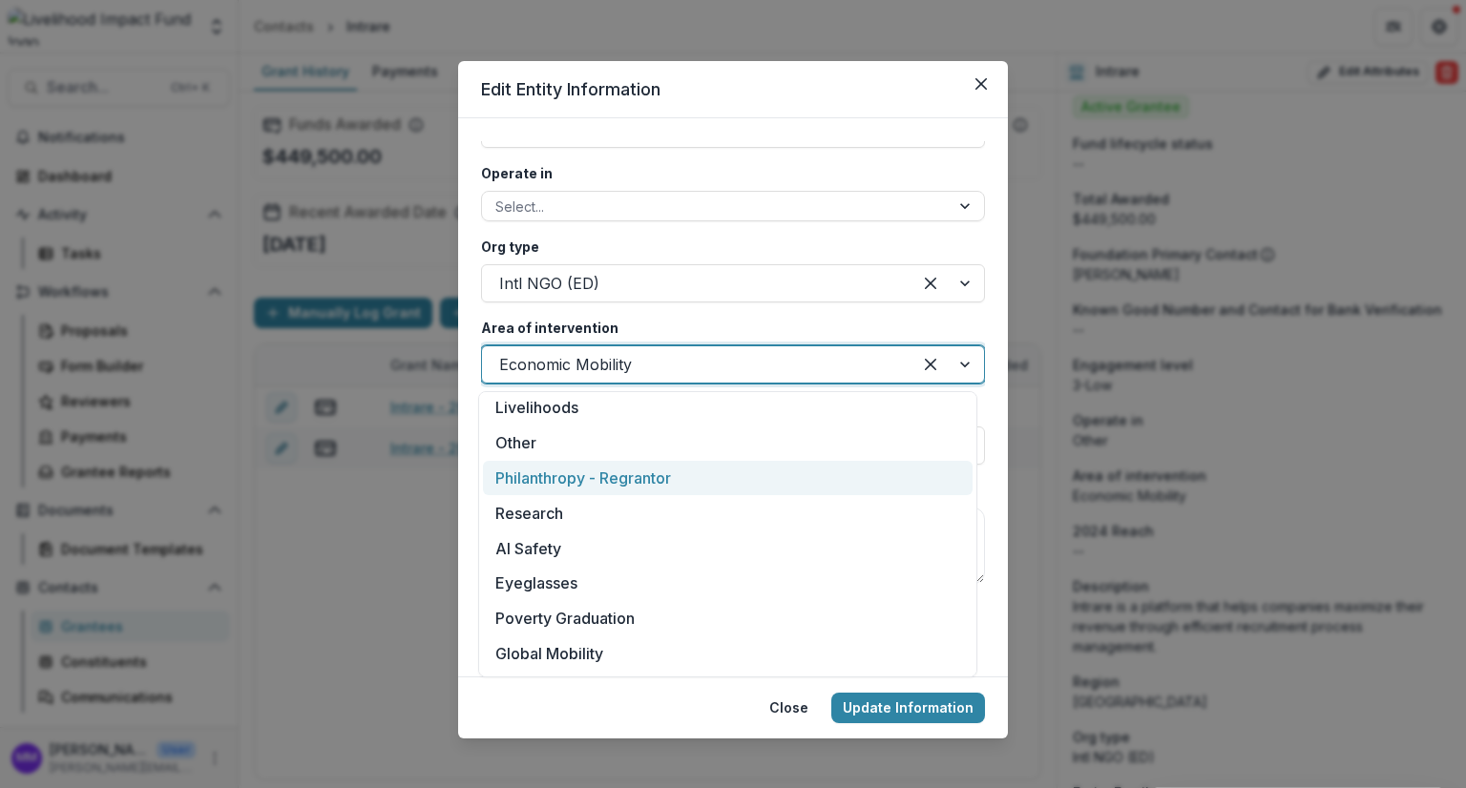
scroll to position [320, 0]
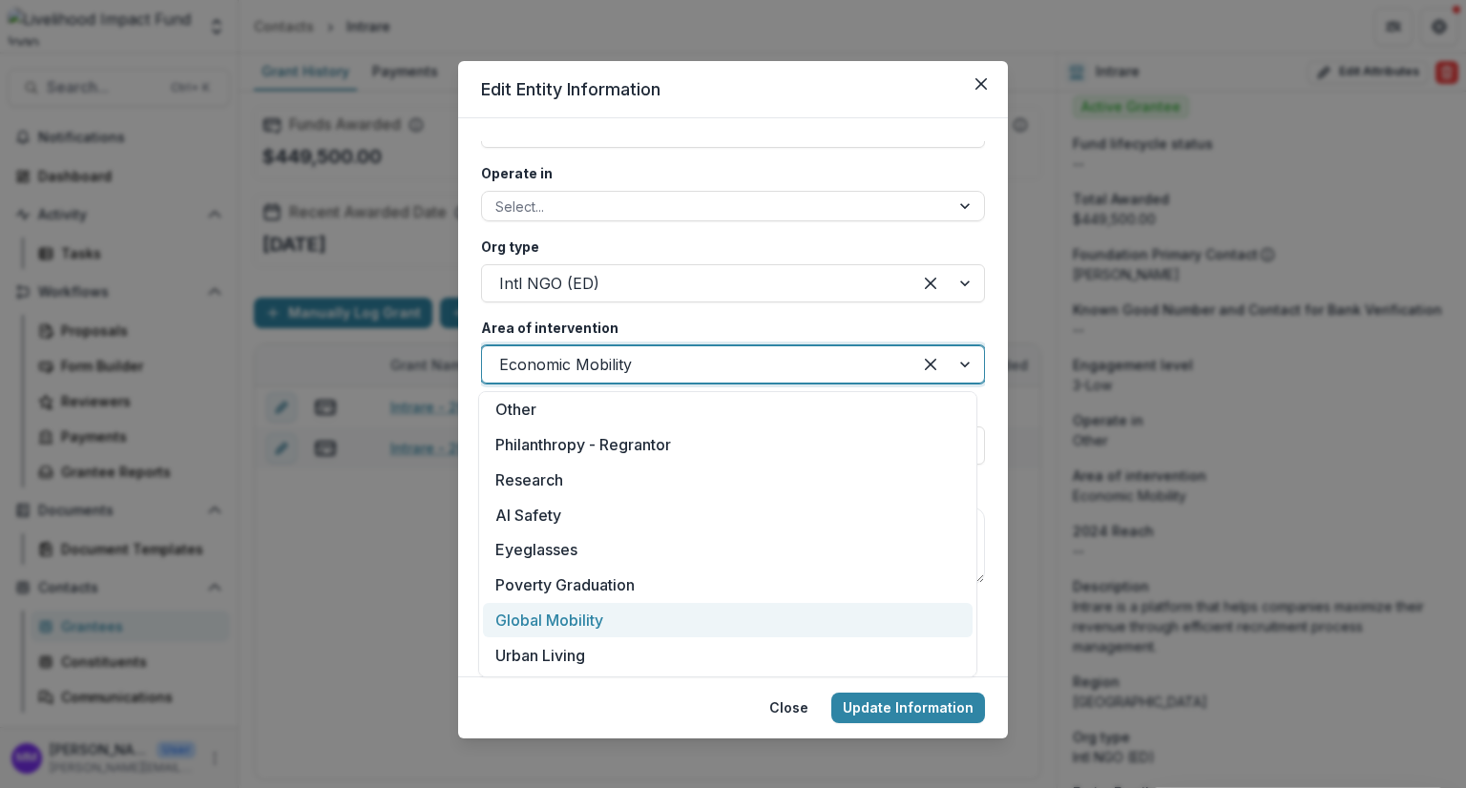
click at [554, 623] on div "Global Mobility" at bounding box center [727, 620] width 489 height 35
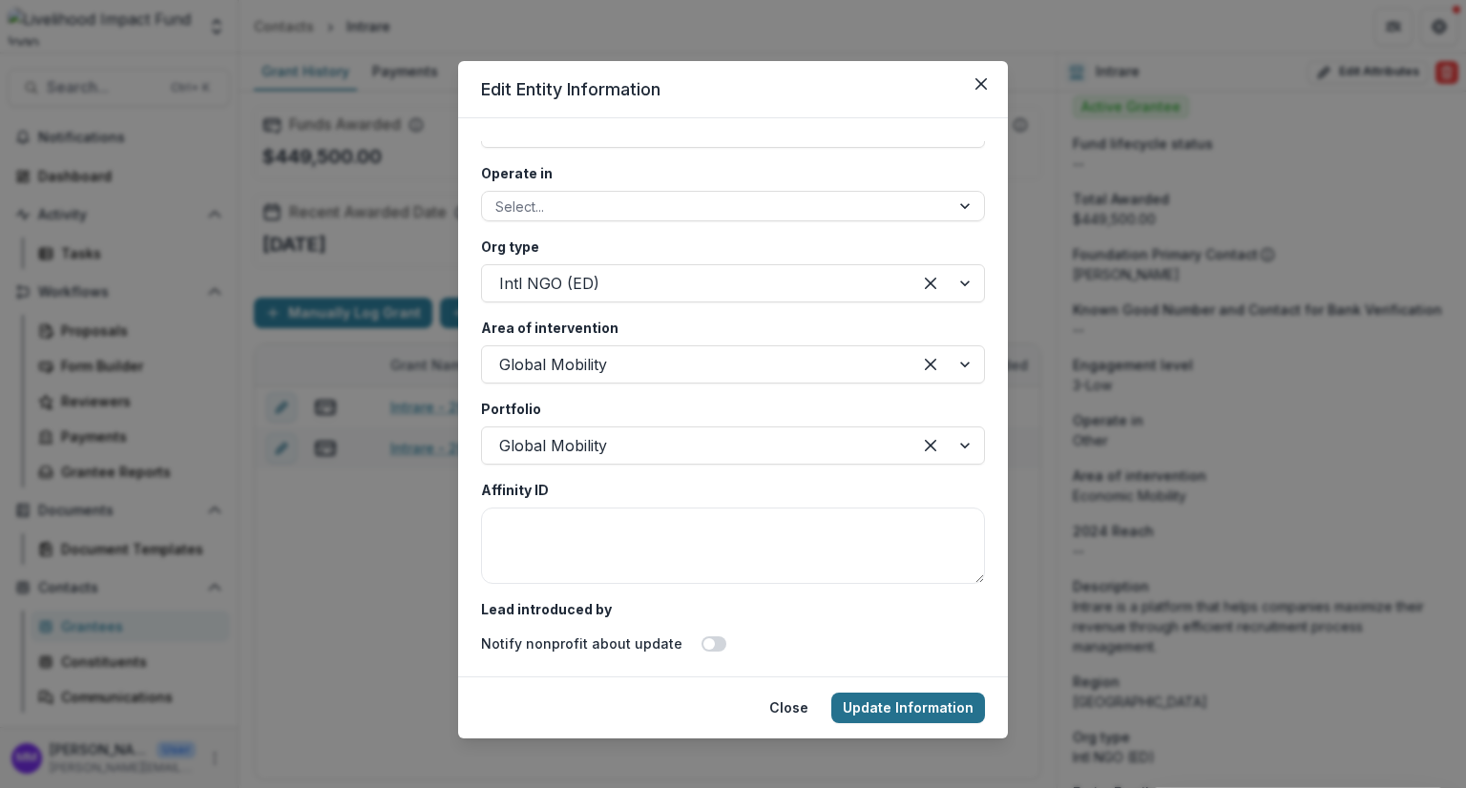
click at [880, 711] on button "Update Information" at bounding box center [908, 708] width 154 height 31
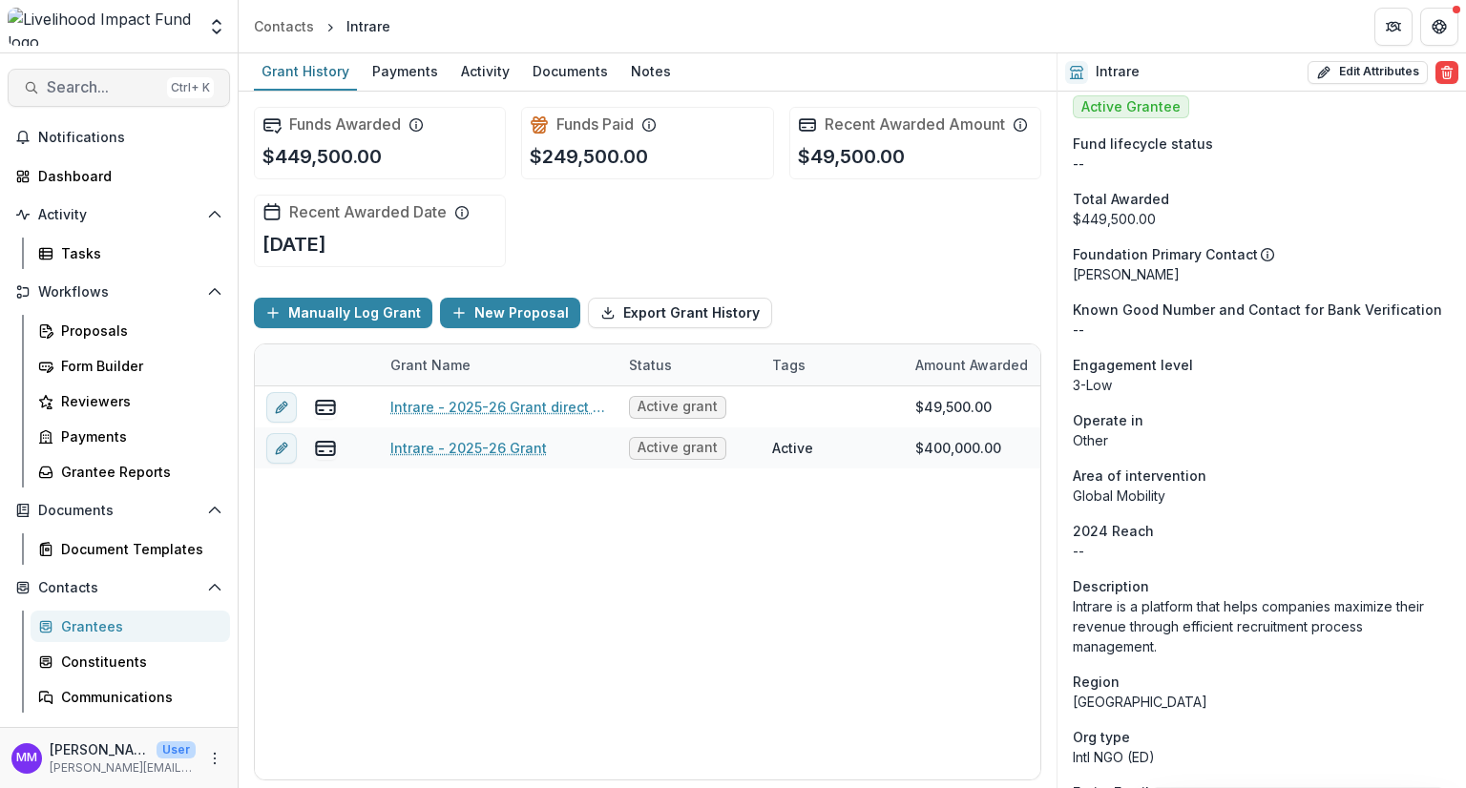
click at [96, 89] on span "Search..." at bounding box center [103, 87] width 113 height 18
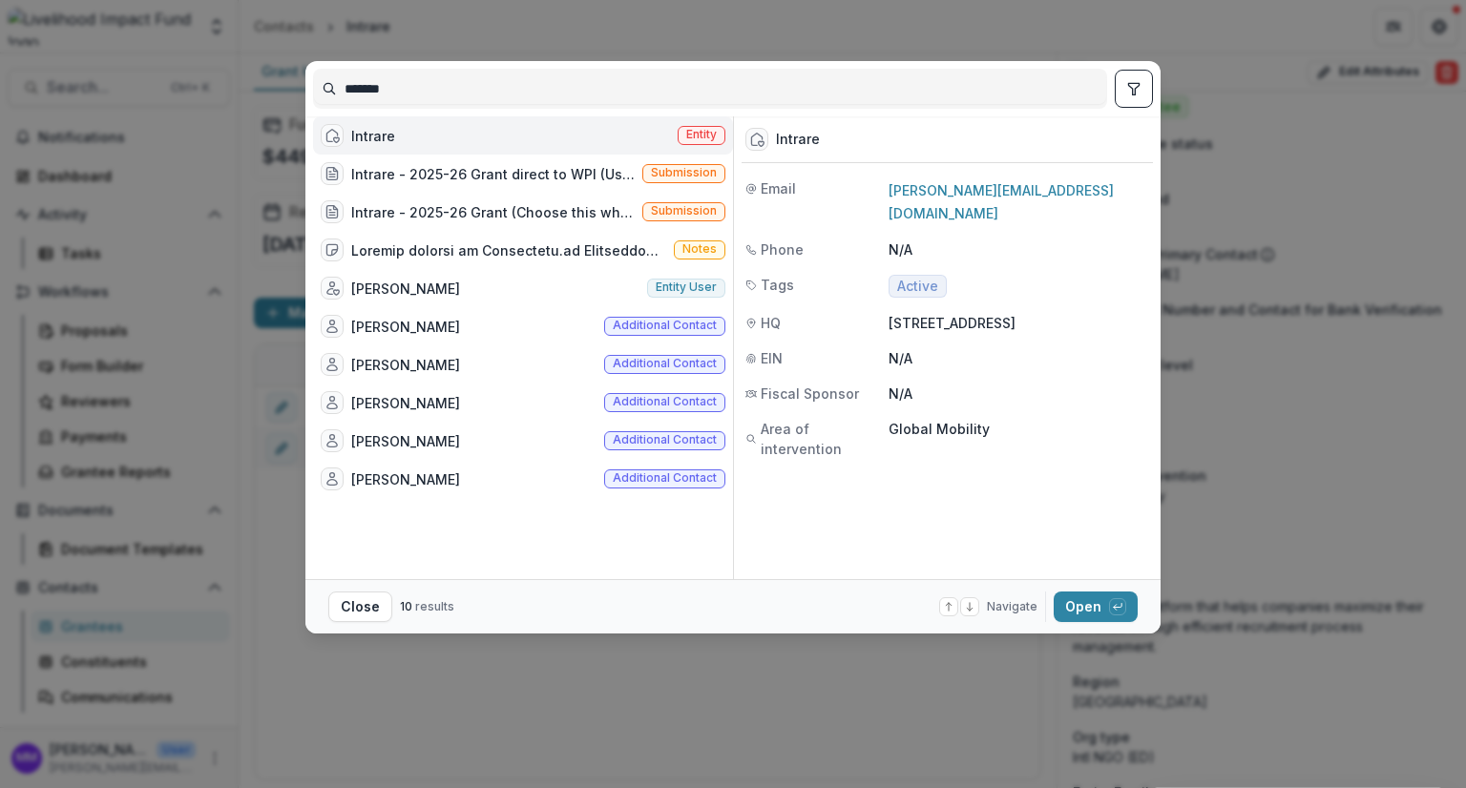
drag, startPoint x: 436, startPoint y: 94, endPoint x: 318, endPoint y: 102, distance: 118.6
click at [318, 102] on input "*******" at bounding box center [710, 88] width 792 height 31
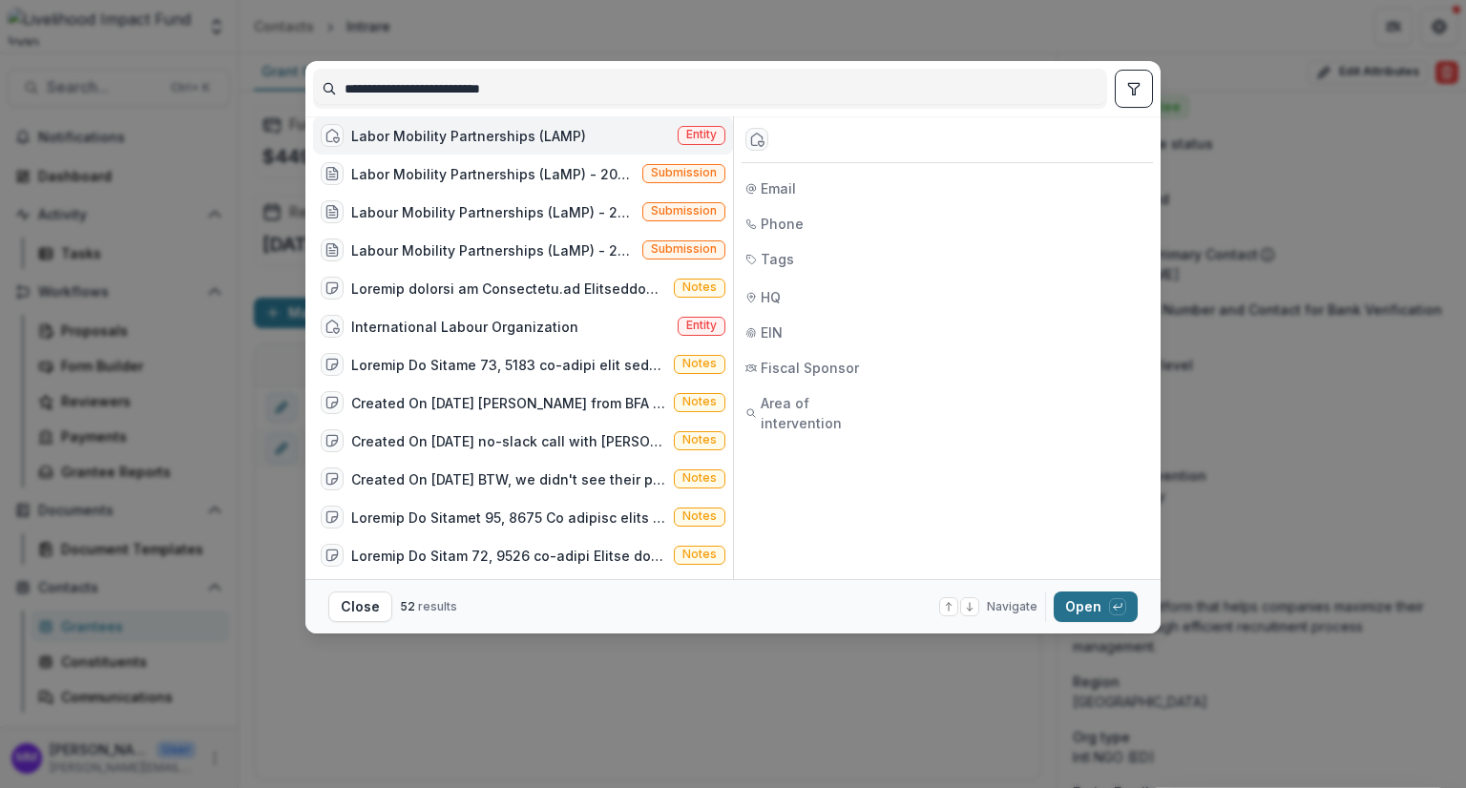
type input "**********"
click at [1095, 607] on button "Open with enter key" at bounding box center [1095, 607] width 84 height 31
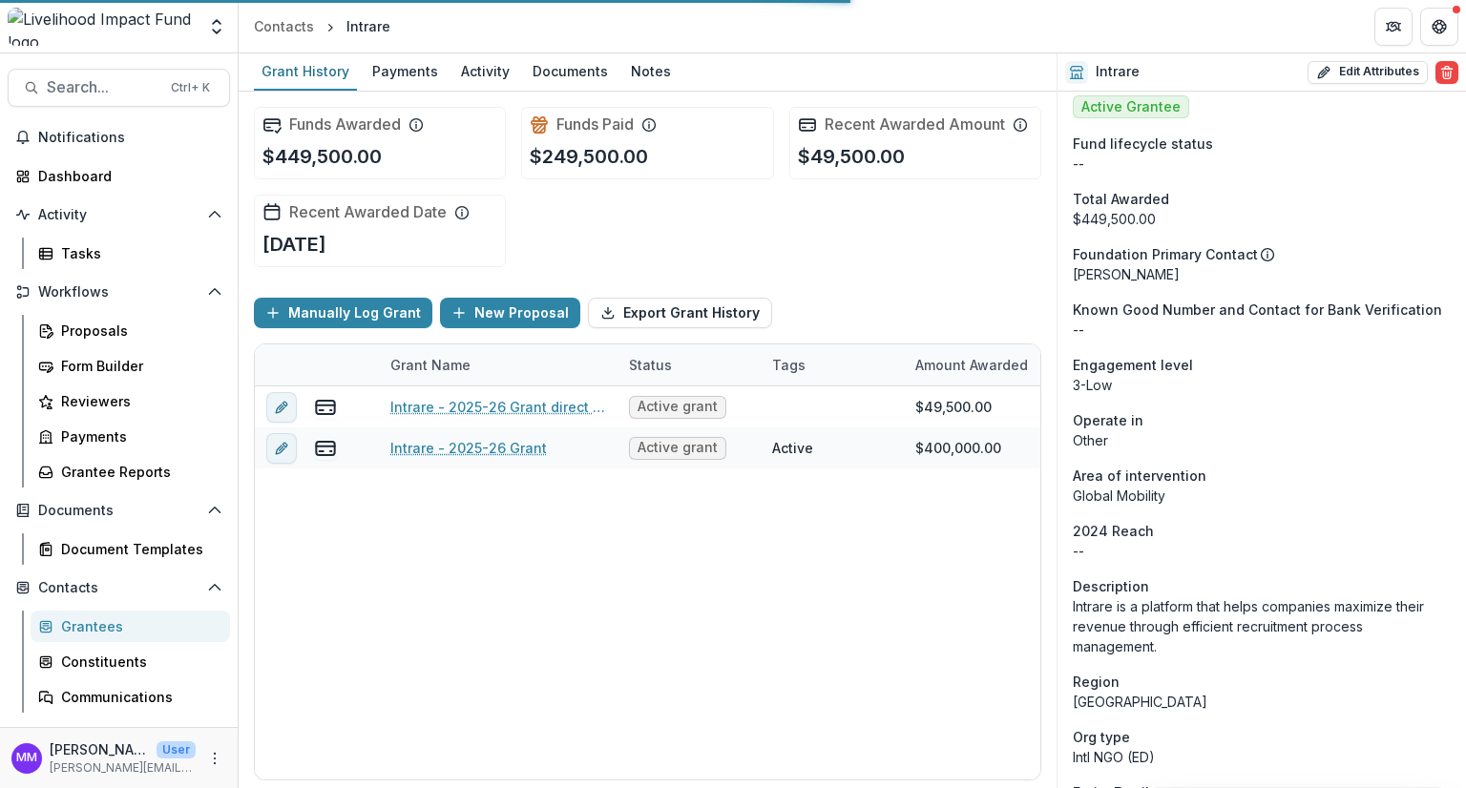
scroll to position [206, 0]
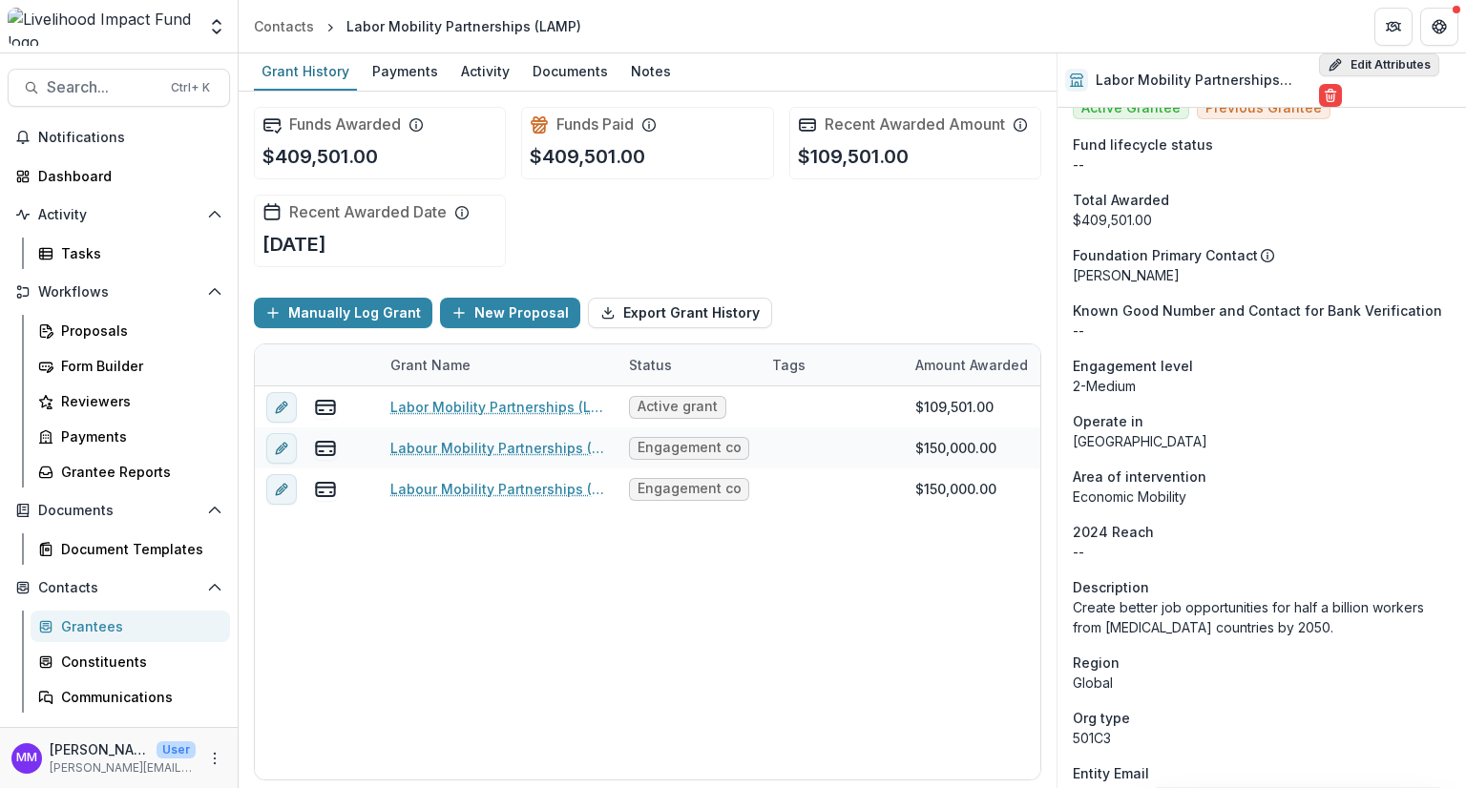
click at [1373, 65] on button "Edit Attributes" at bounding box center [1379, 64] width 120 height 23
select select
select select "**********"
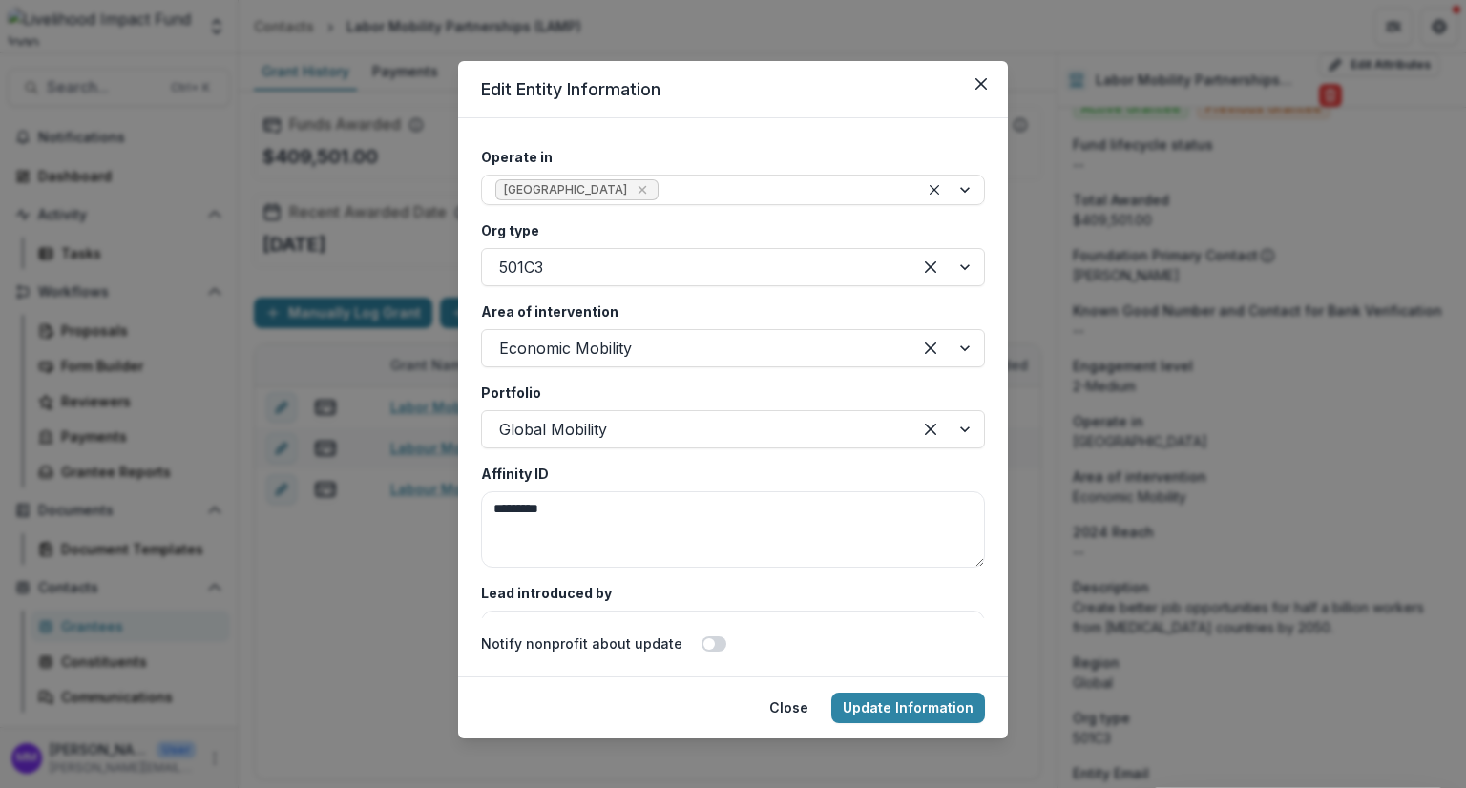
scroll to position [3531, 0]
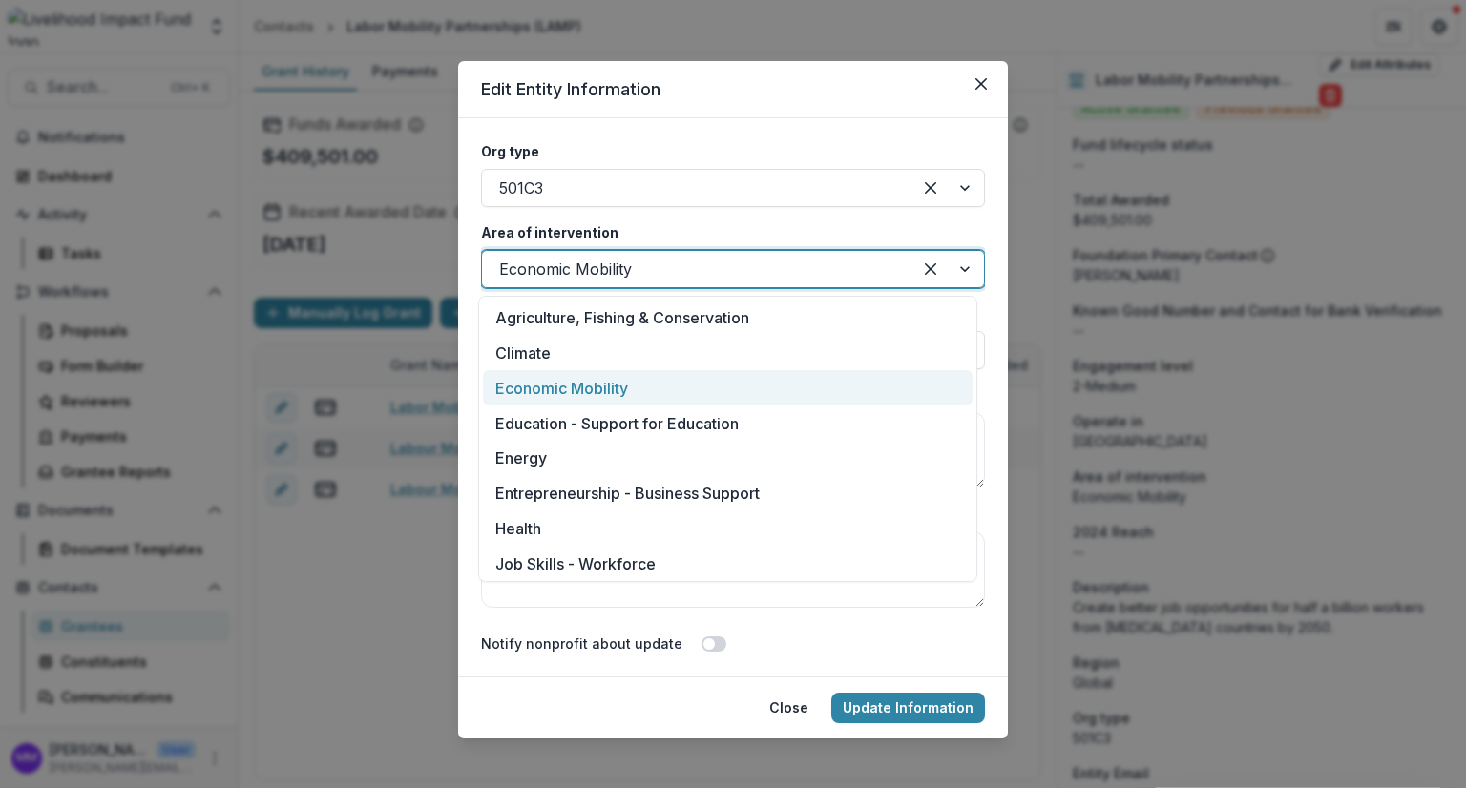
click at [623, 268] on div at bounding box center [696, 269] width 395 height 27
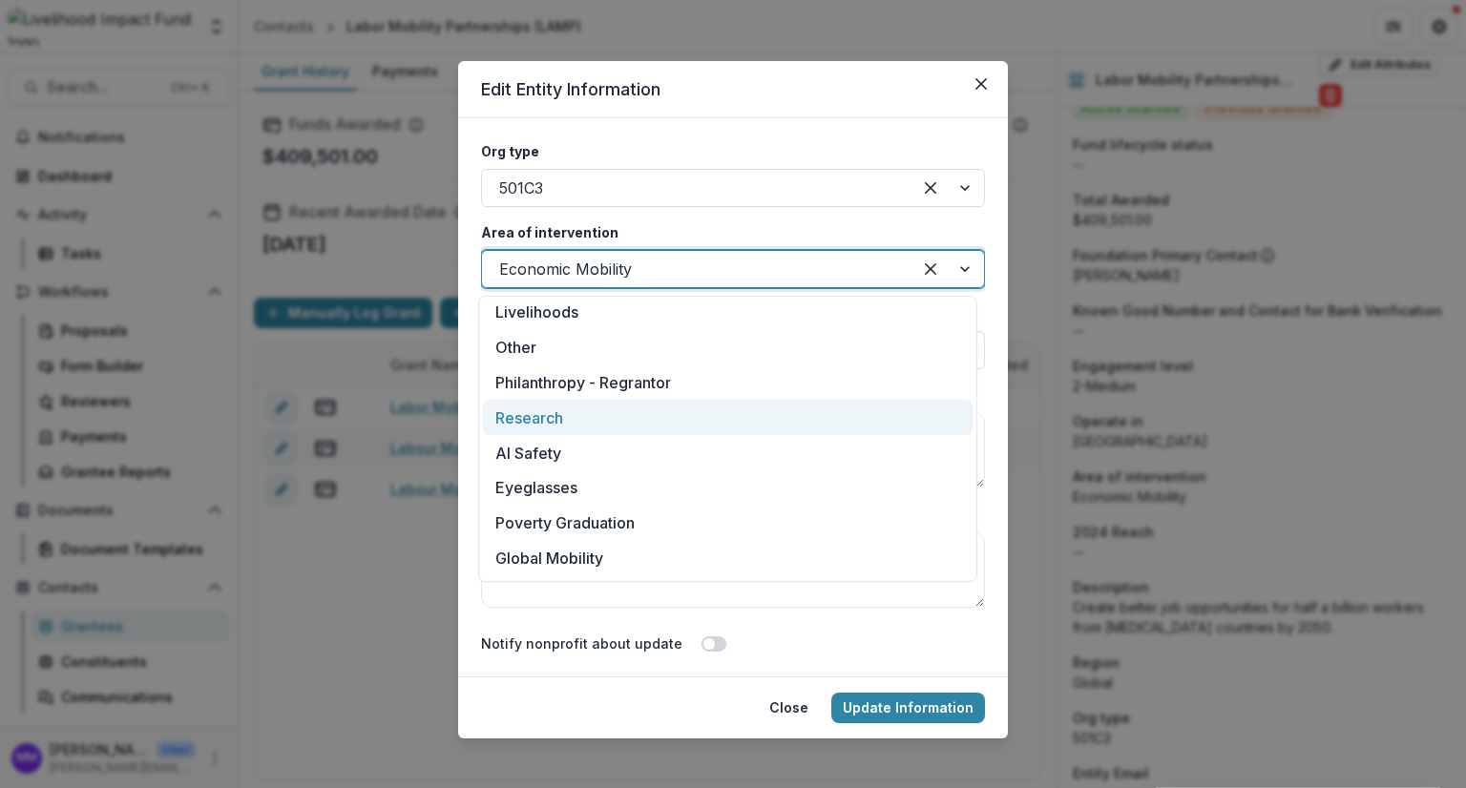
scroll to position [320, 0]
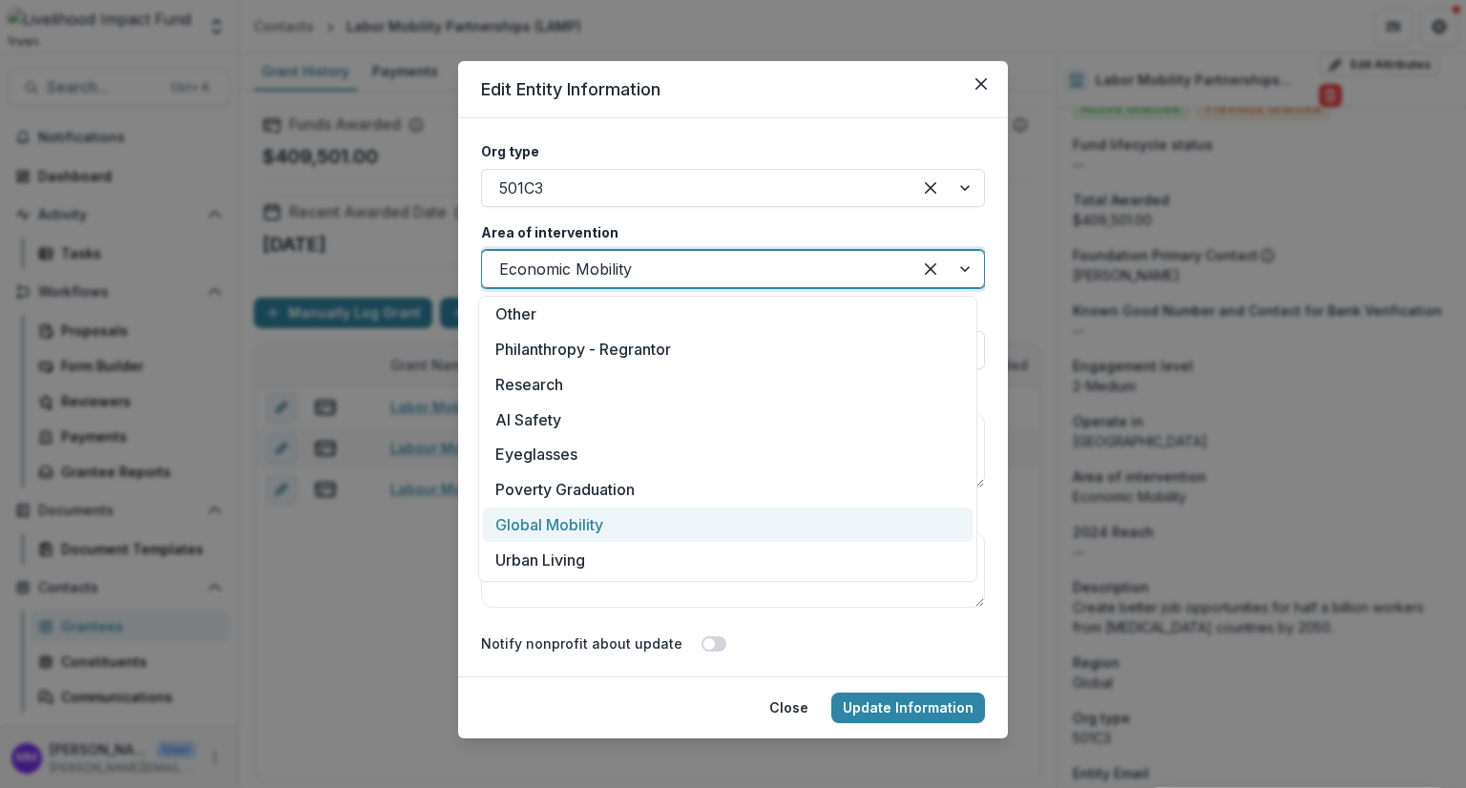
click at [571, 529] on div "Global Mobility" at bounding box center [727, 525] width 489 height 35
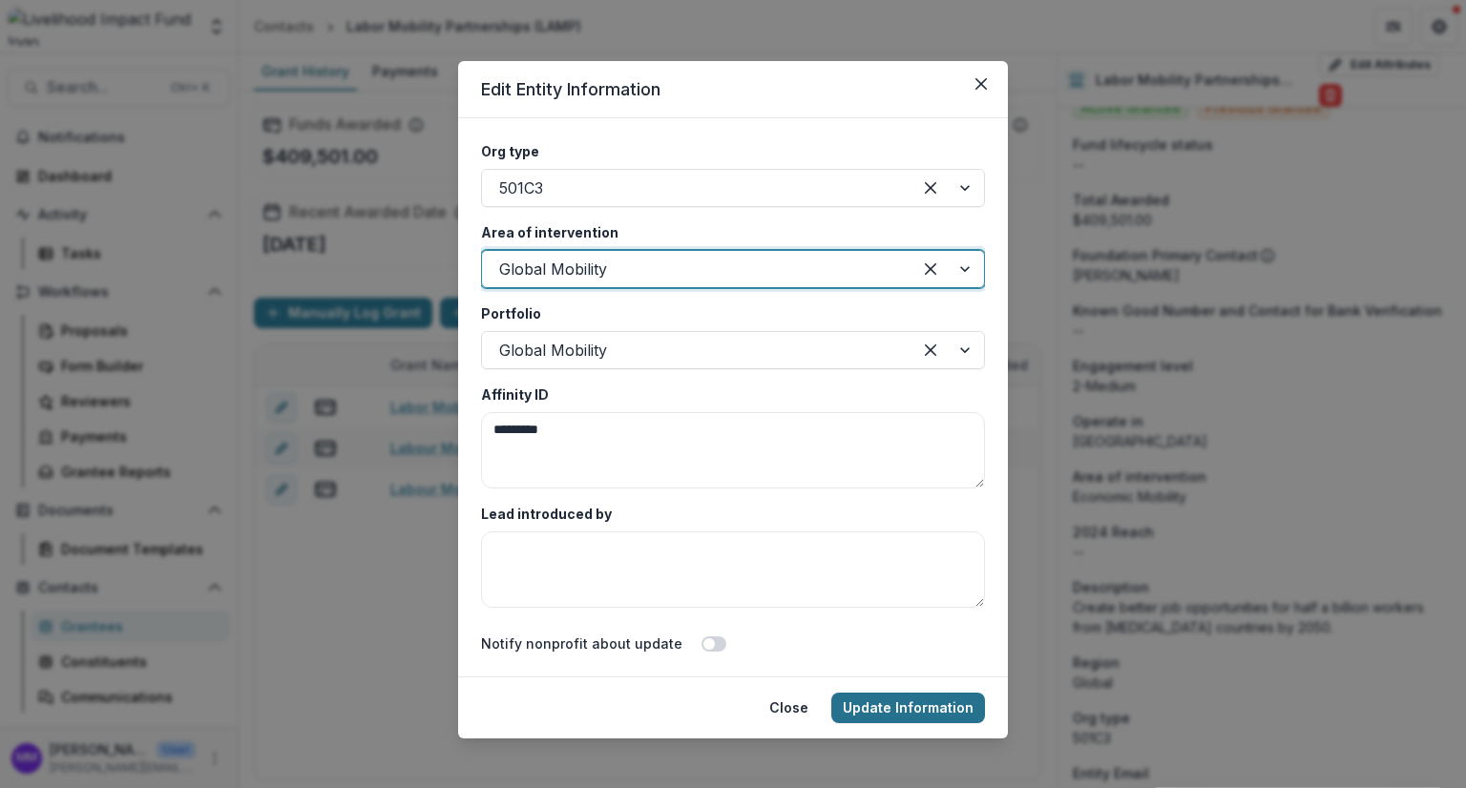
click at [915, 709] on button "Update Information" at bounding box center [908, 708] width 154 height 31
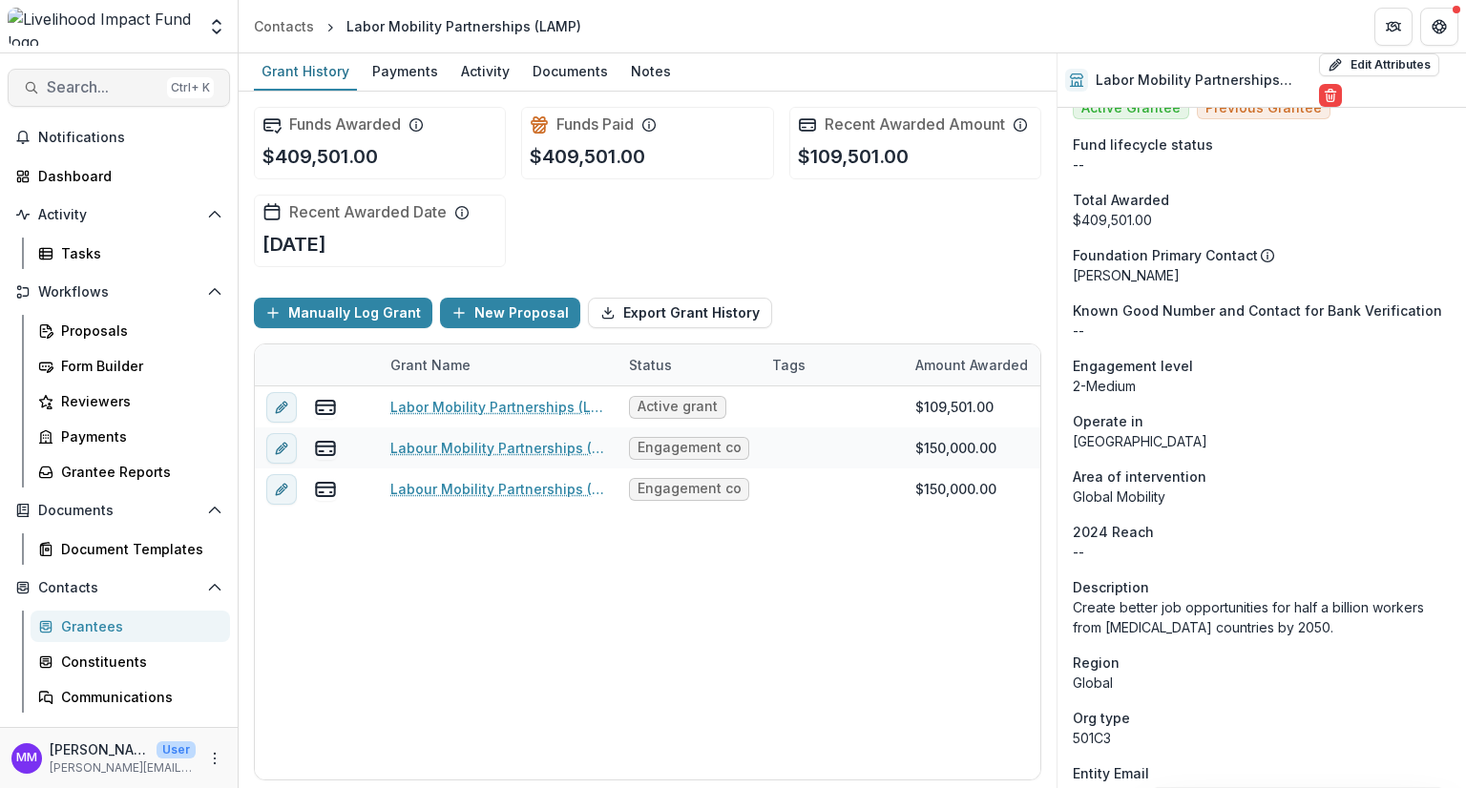
click at [71, 91] on span "Search..." at bounding box center [103, 87] width 113 height 18
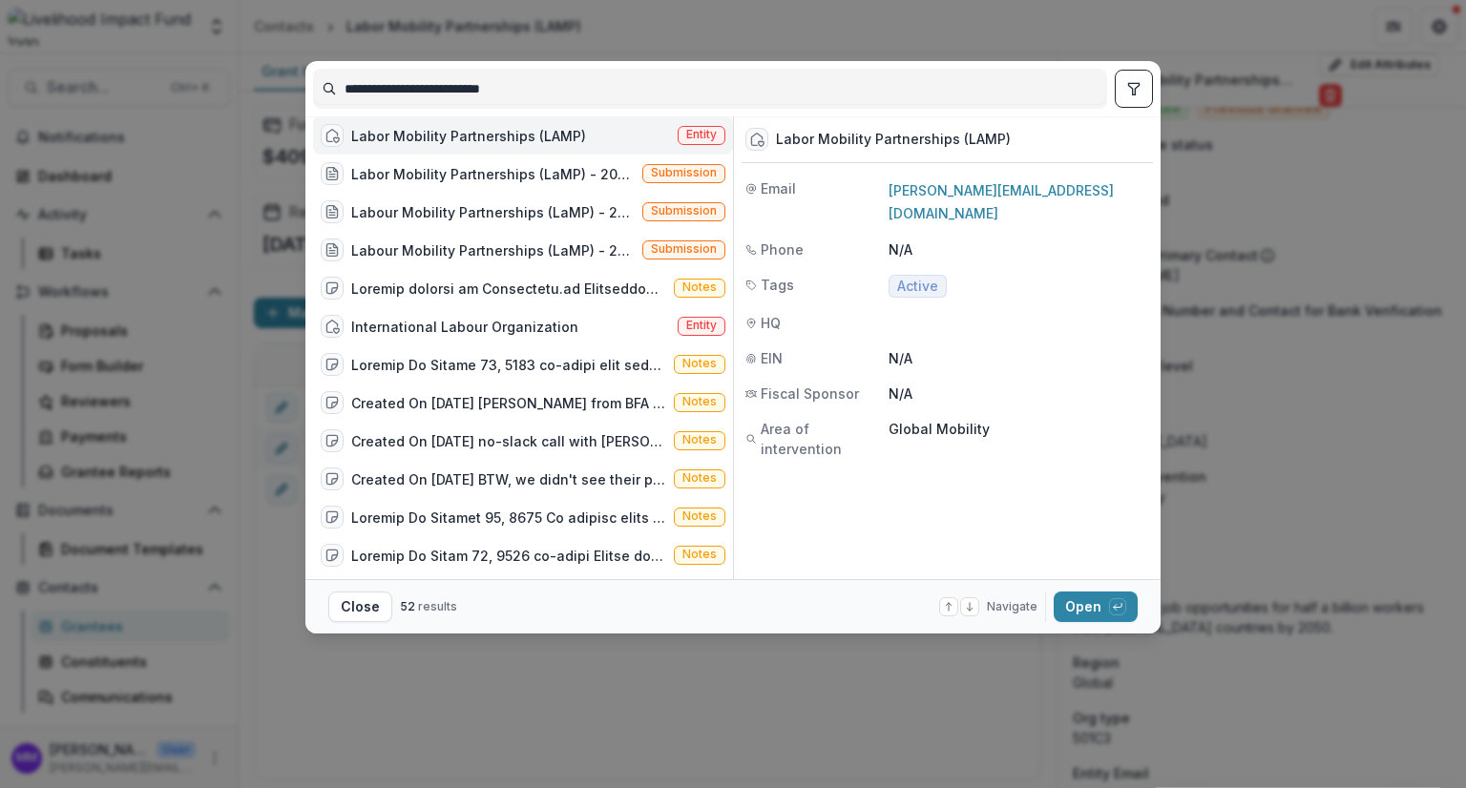
drag, startPoint x: 536, startPoint y: 93, endPoint x: 315, endPoint y: 94, distance: 221.4
click at [315, 94] on input "**********" at bounding box center [710, 88] width 792 height 31
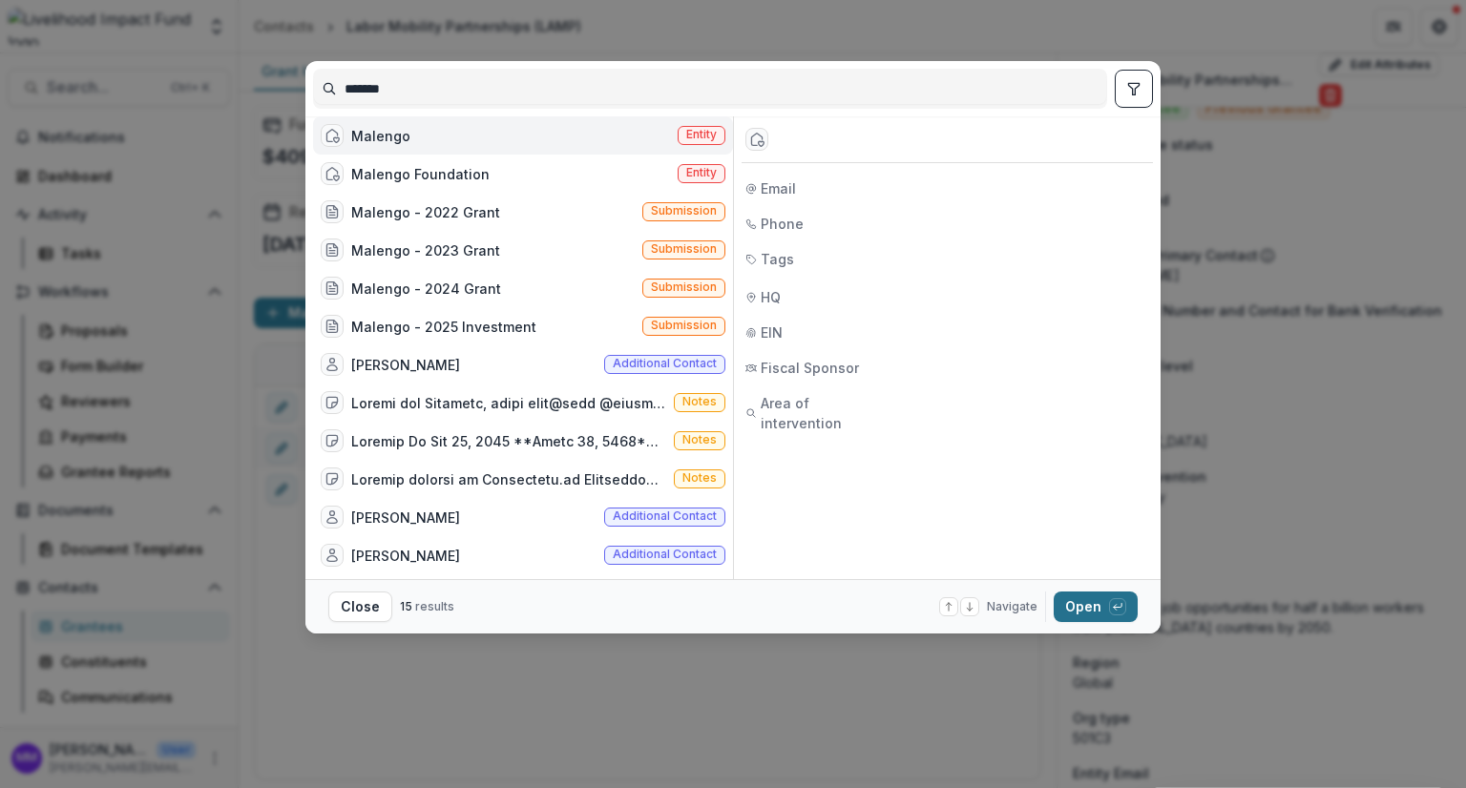
type input "*******"
click at [1094, 607] on button "Open with enter key" at bounding box center [1095, 607] width 84 height 31
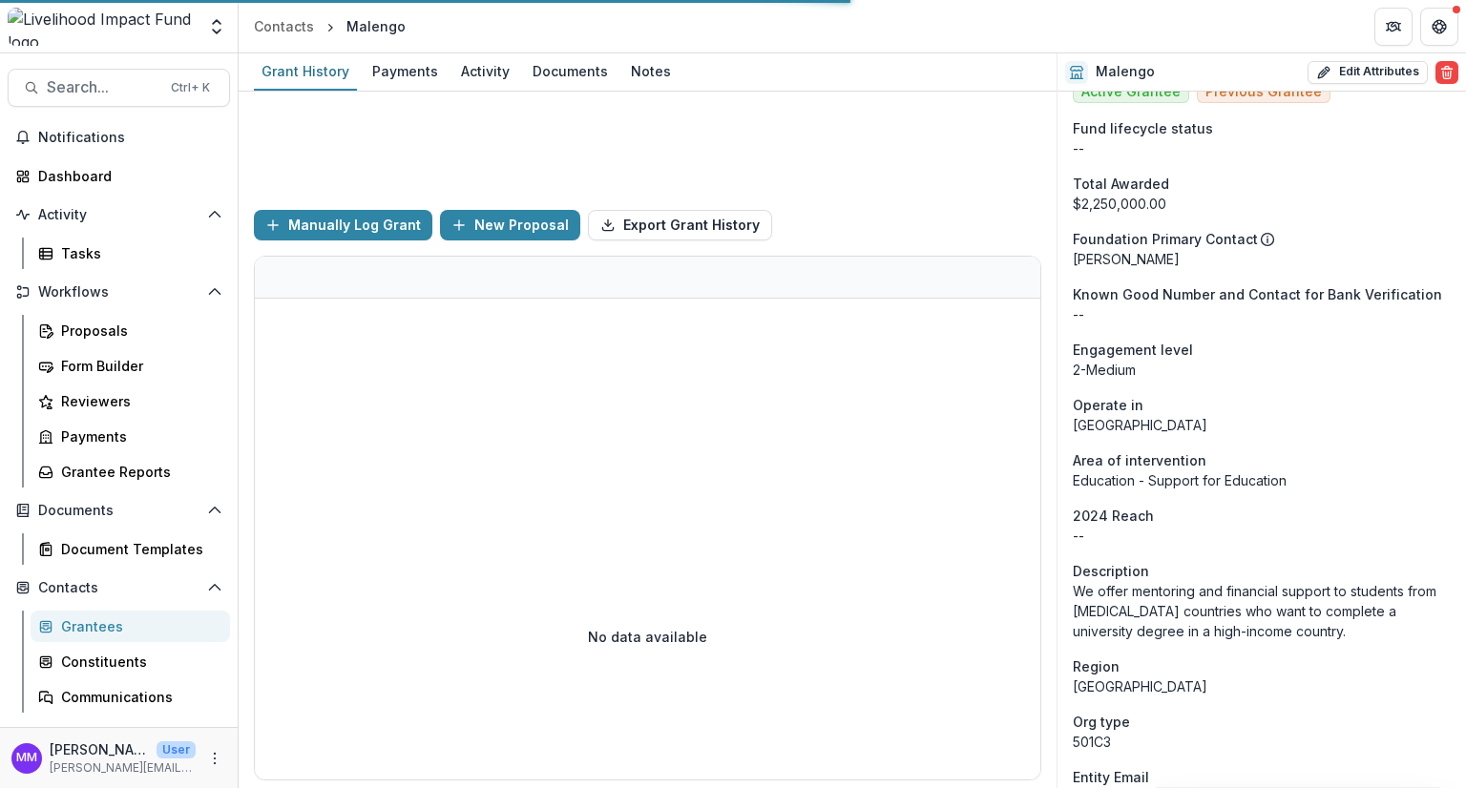
scroll to position [191, 0]
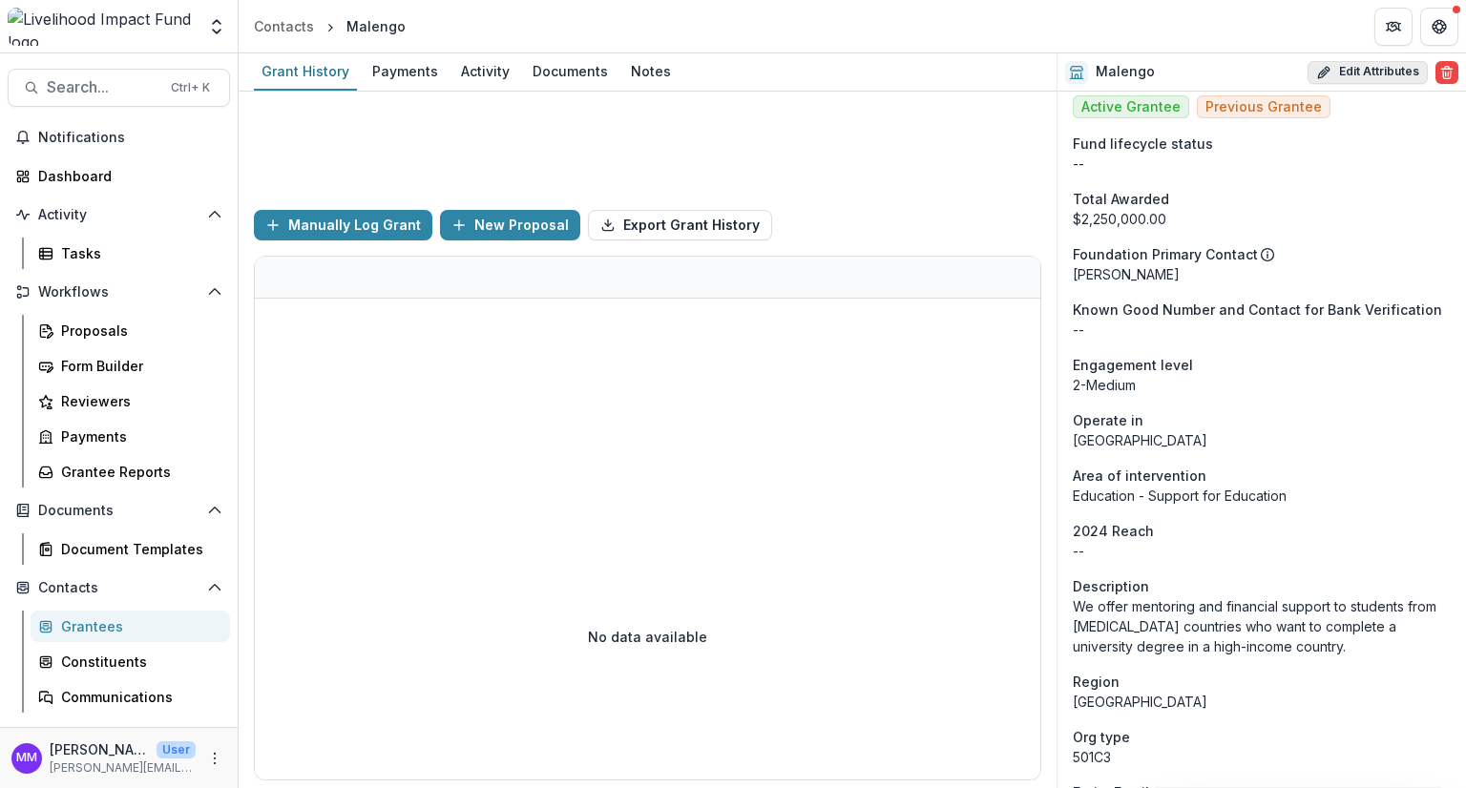
click at [1384, 64] on button "Edit Attributes" at bounding box center [1367, 72] width 120 height 23
select select
select select "**********"
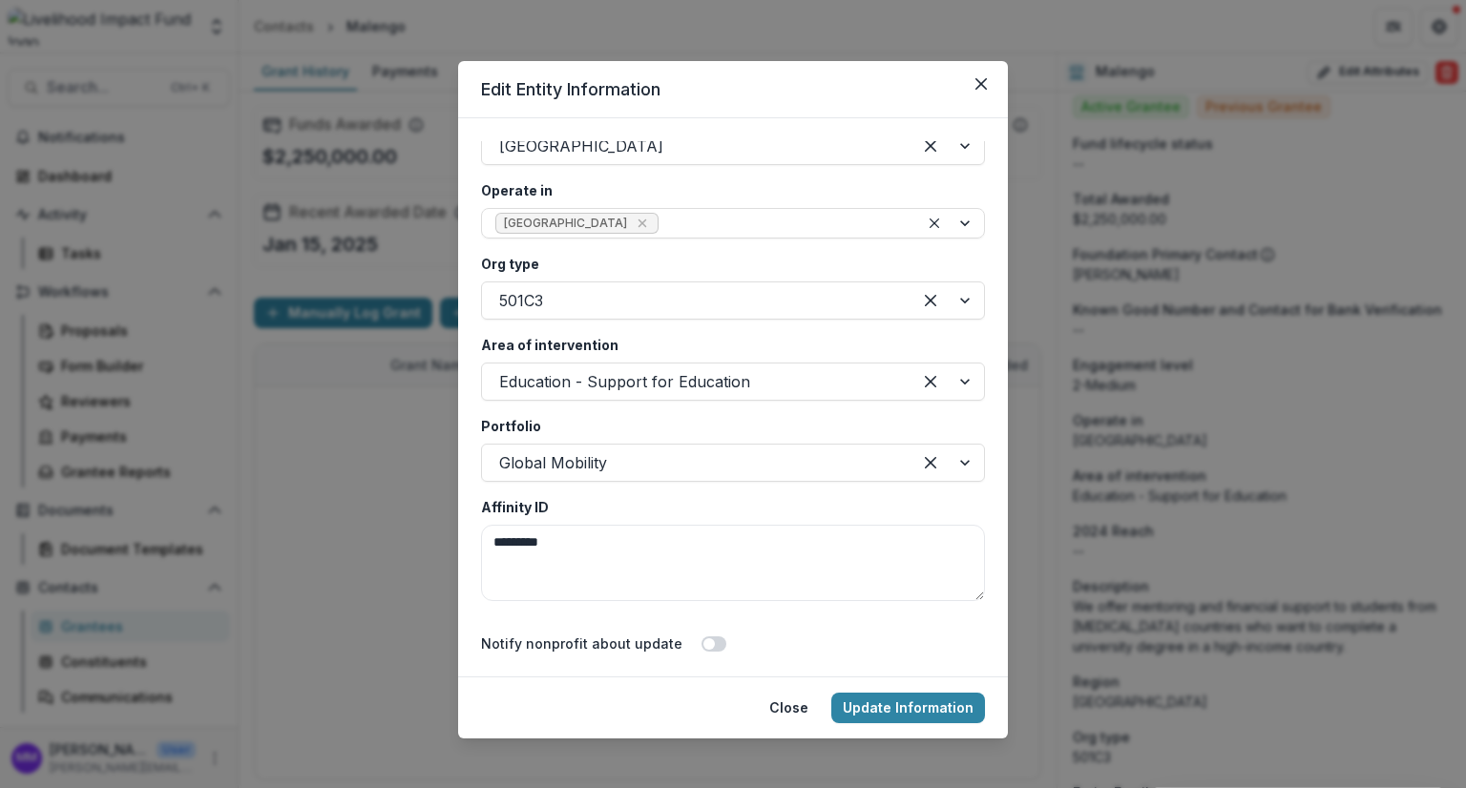
scroll to position [3400, 0]
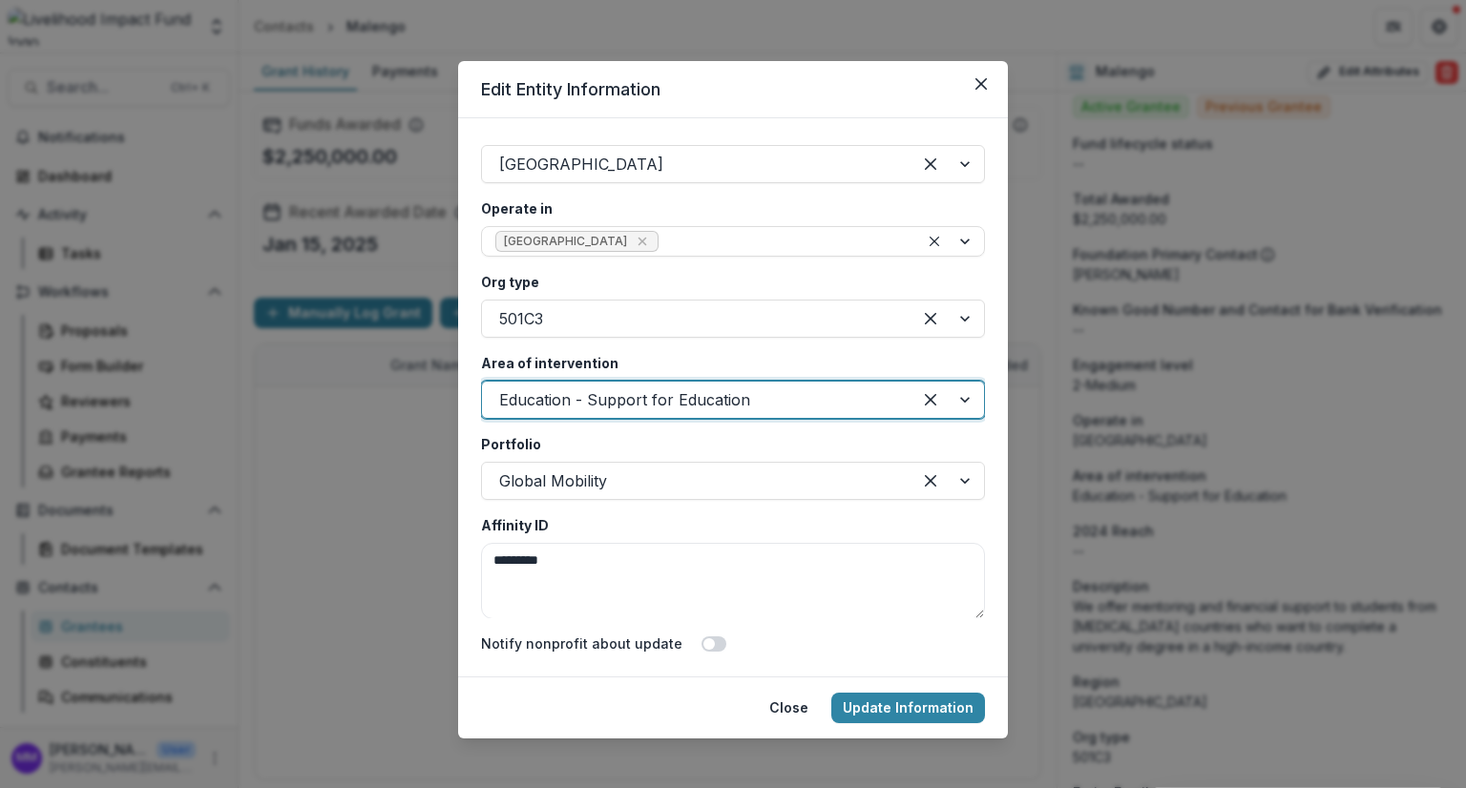
click at [599, 399] on div at bounding box center [696, 399] width 395 height 27
click at [895, 718] on button "Update Information" at bounding box center [908, 708] width 154 height 31
